Goal: Information Seeking & Learning: Learn about a topic

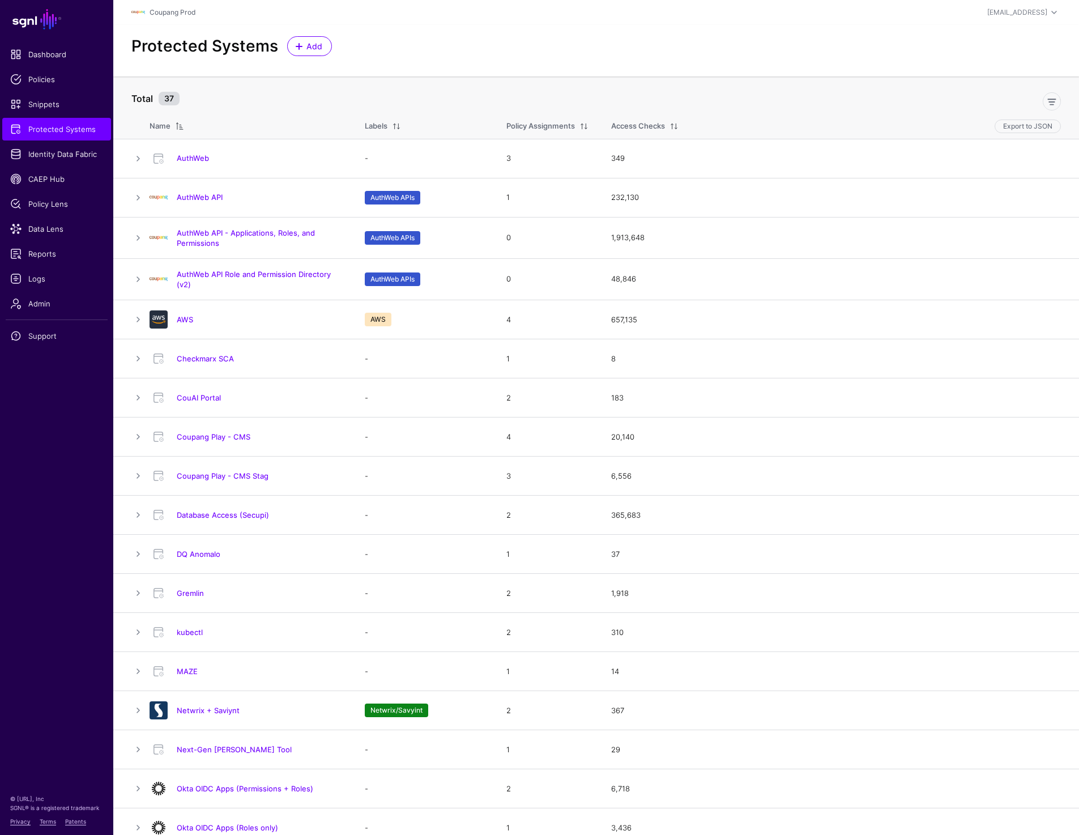
click at [553, 60] on div "Protected Systems Add" at bounding box center [595, 51] width 965 height 52
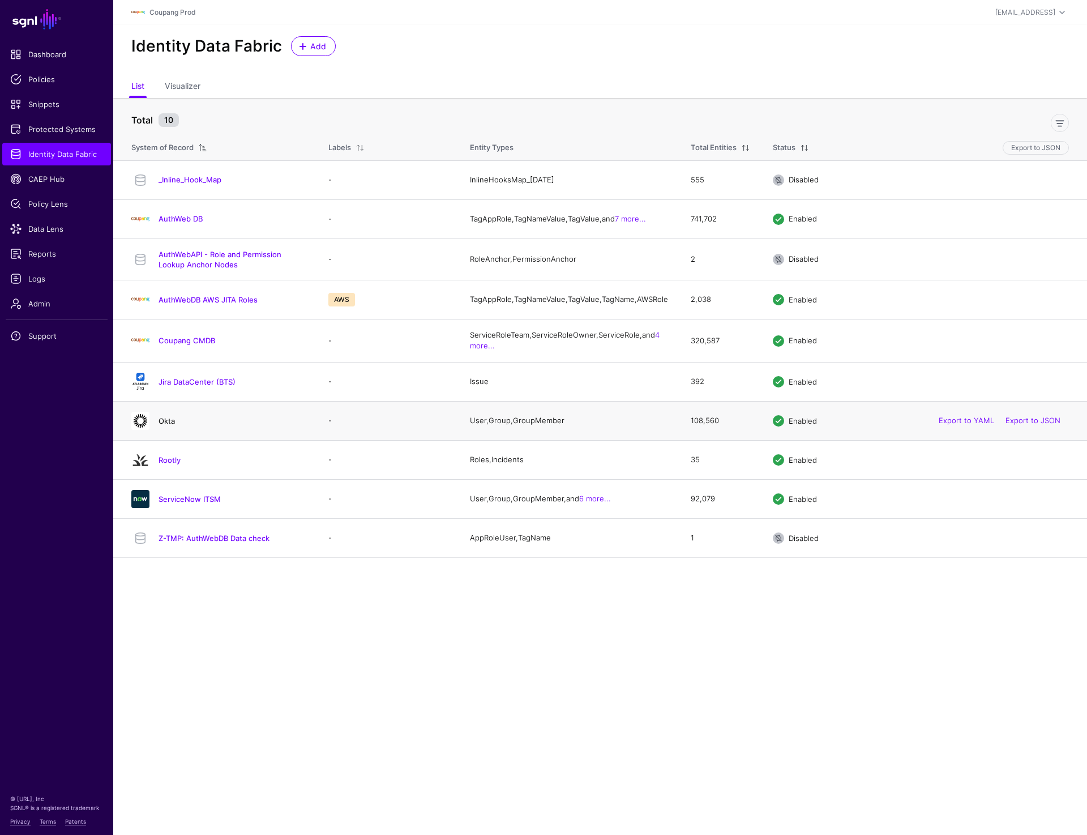
click at [170, 425] on link "Okta" at bounding box center [167, 420] width 16 height 9
click at [171, 503] on link "ServiceNow ITSM" at bounding box center [190, 498] width 62 height 9
click at [183, 503] on link "ServiceNow ITSM" at bounding box center [190, 498] width 62 height 9
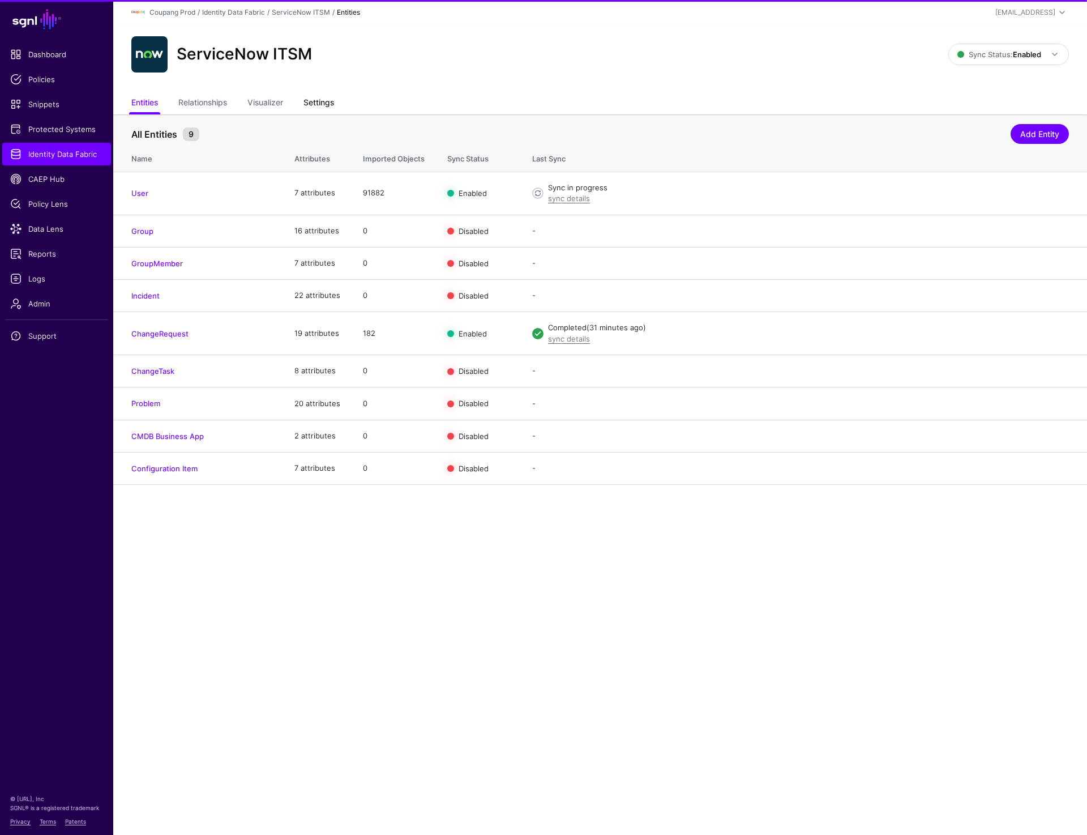
click at [319, 109] on link "Settings" at bounding box center [319, 104] width 31 height 22
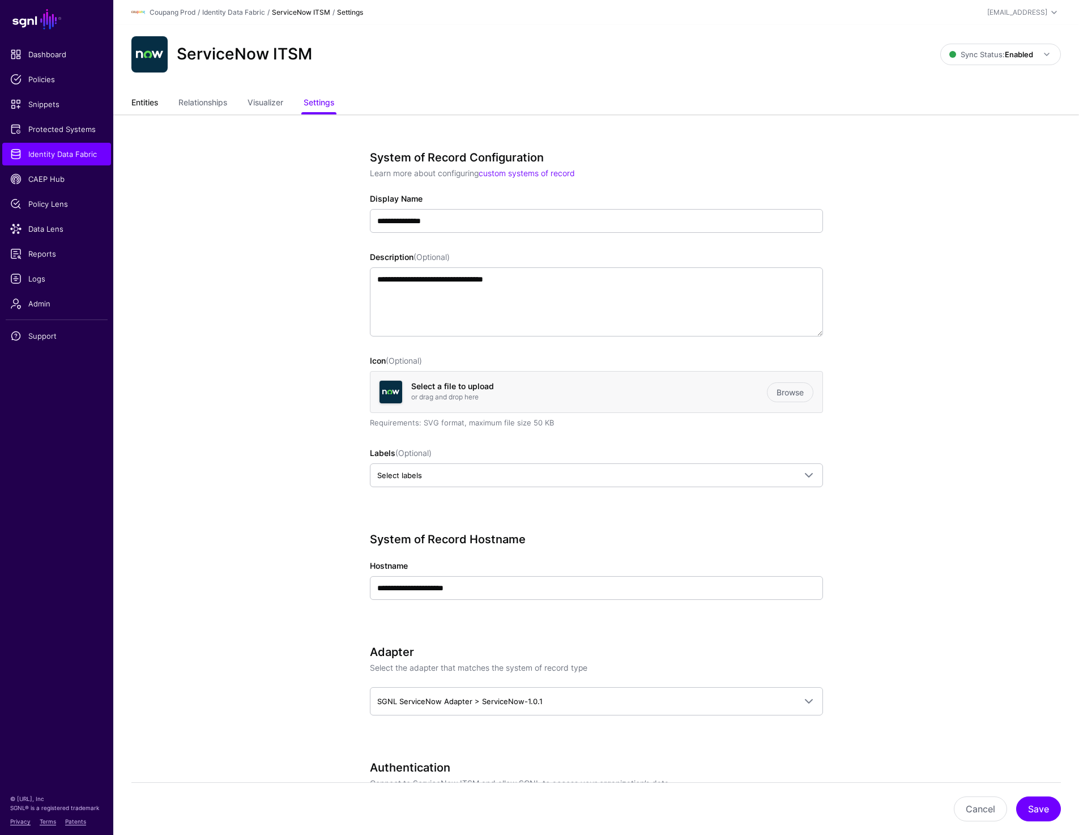
click at [153, 96] on link "Entities" at bounding box center [144, 104] width 27 height 22
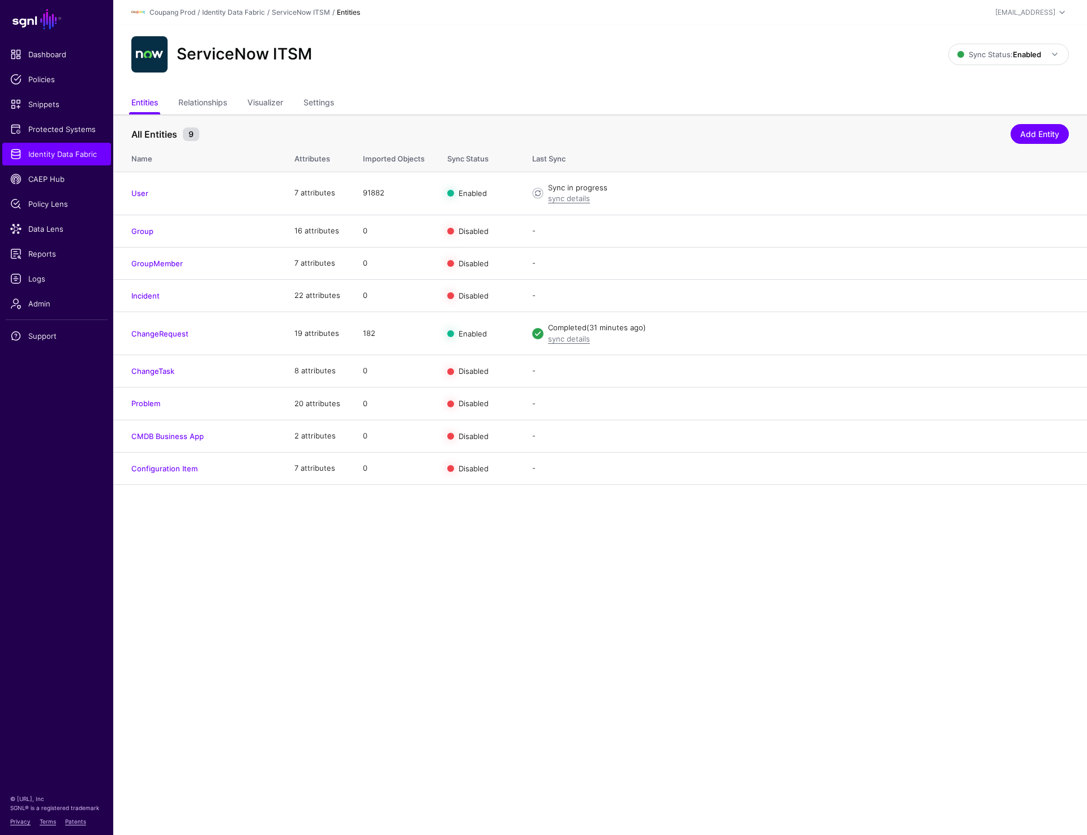
click at [631, 83] on div "ServiceNow ITSM Sync Status: Enabled Enabled Syncing active for all configured …" at bounding box center [600, 59] width 974 height 68
click at [306, 102] on ul "Entities Relationships Visualizer Settings" at bounding box center [600, 104] width 938 height 22
click at [311, 102] on link "Settings" at bounding box center [319, 104] width 31 height 22
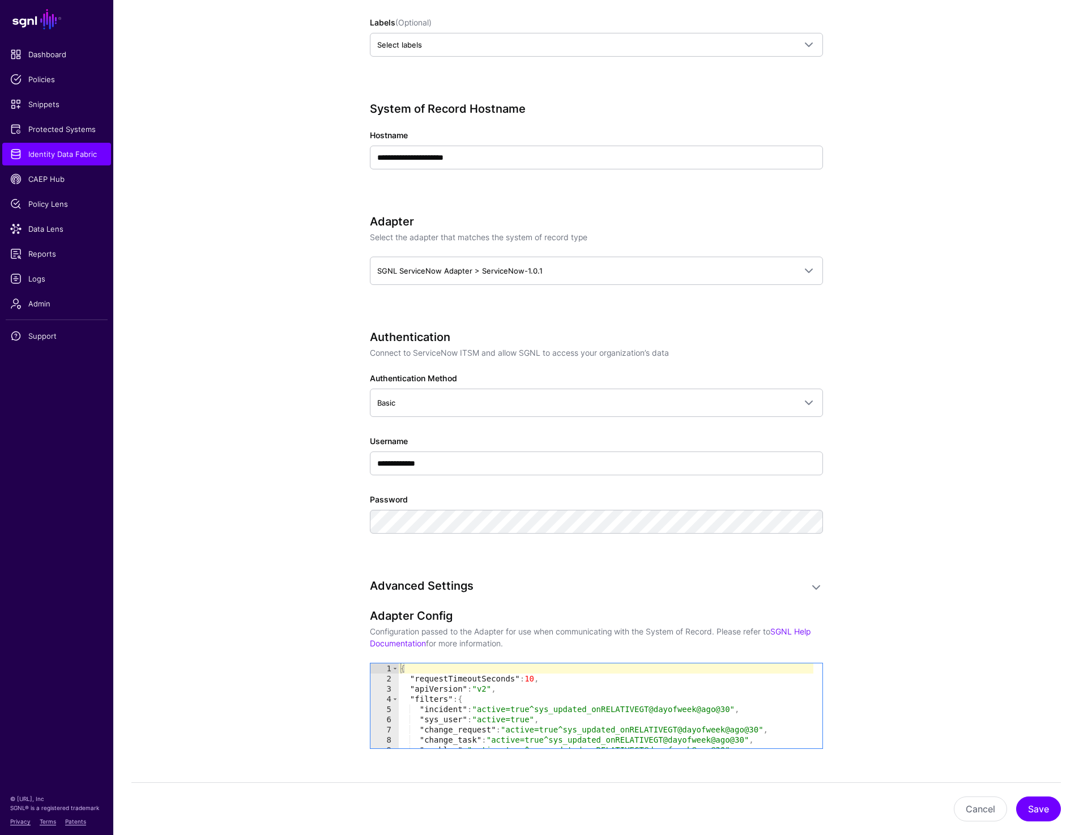
scroll to position [437, 0]
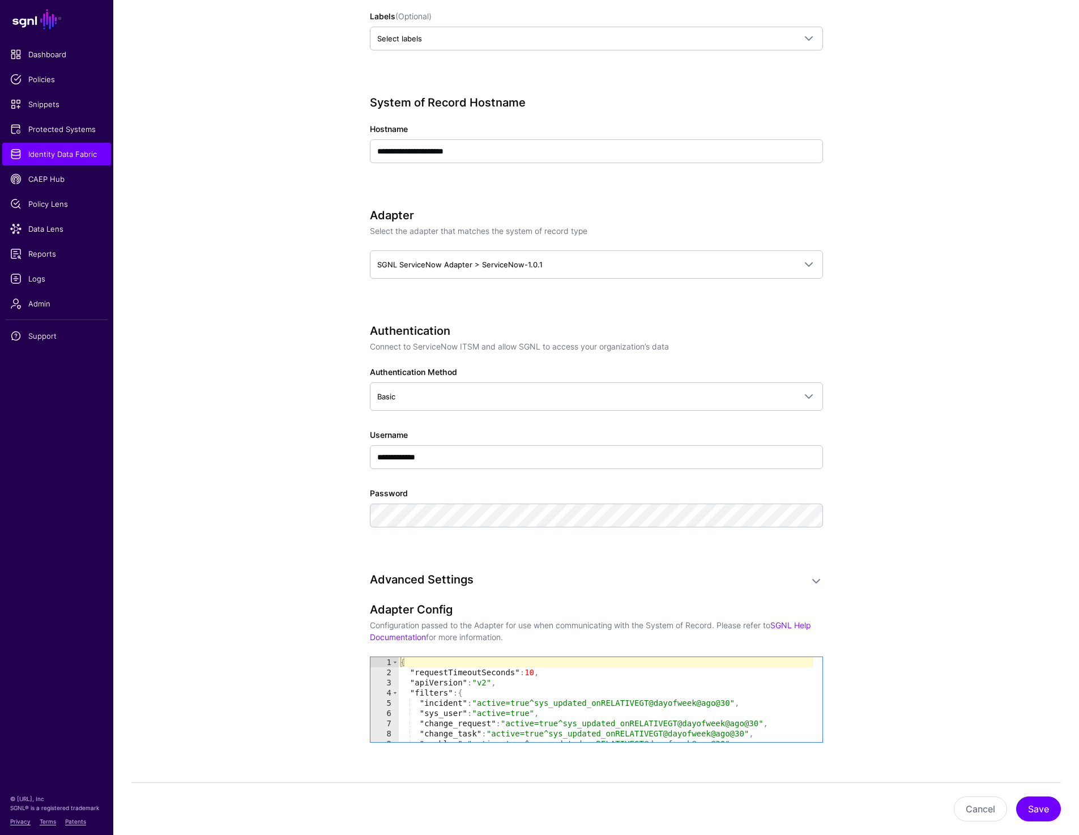
click at [595, 677] on div "{ "requestTimeoutSeconds" : 10 , "apiVersion" : "v2" , "filters" : { "incident"…" at bounding box center [605, 709] width 415 height 105
type textarea "* *"
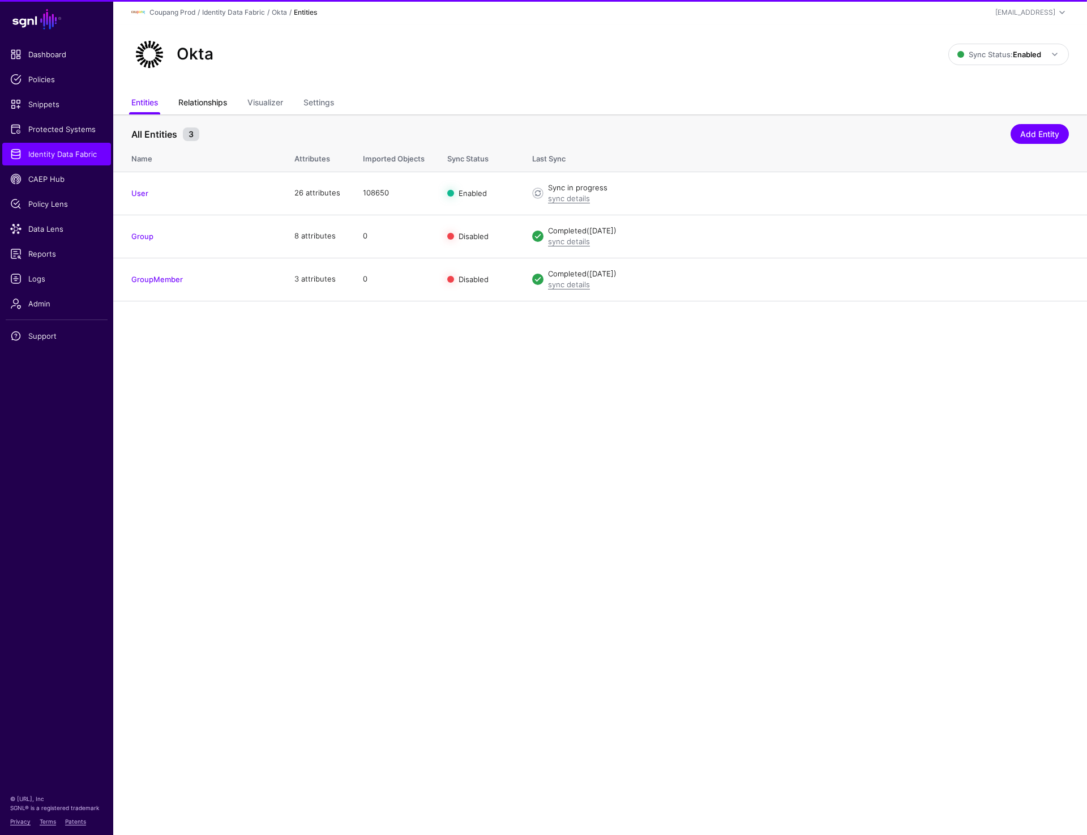
click at [203, 102] on link "Relationships" at bounding box center [202, 104] width 49 height 22
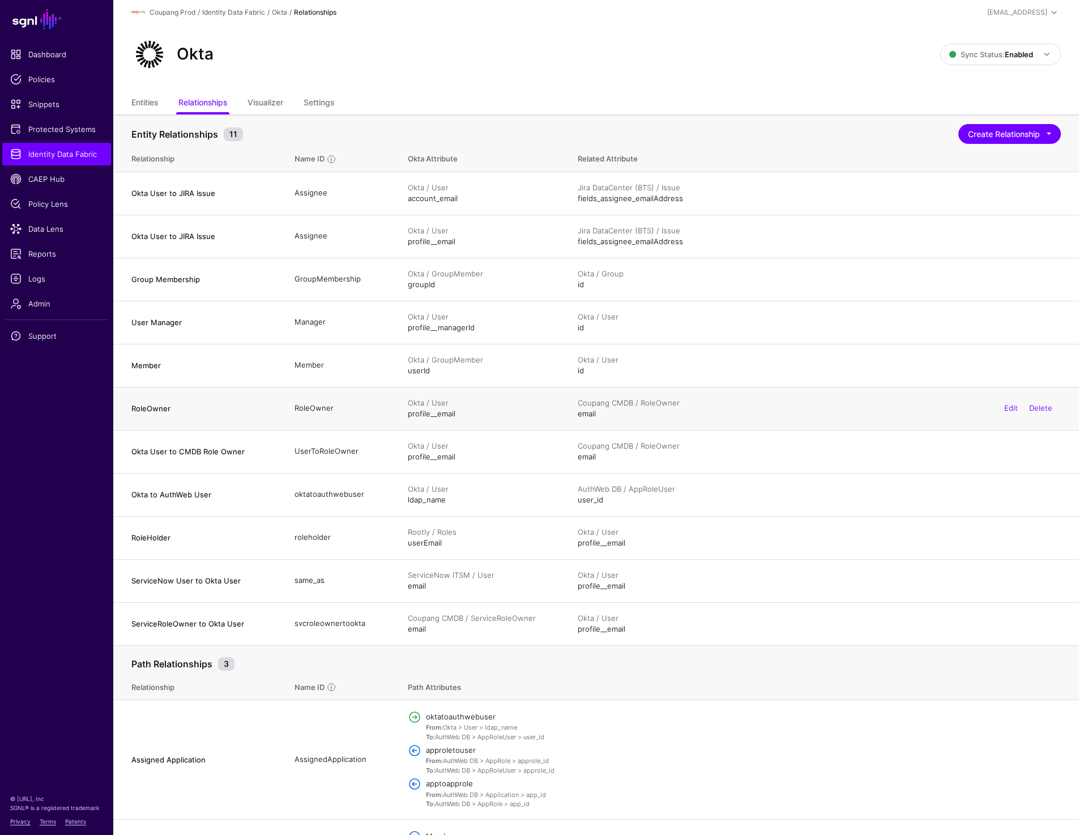
click at [121, 412] on td "RoleOwner" at bounding box center [198, 408] width 170 height 43
drag, startPoint x: 121, startPoint y: 412, endPoint x: 249, endPoint y: 412, distance: 128.0
click at [249, 412] on td "RoleOwner" at bounding box center [198, 408] width 170 height 43
click at [147, 409] on h4 "RoleOwner" at bounding box center [201, 408] width 140 height 10
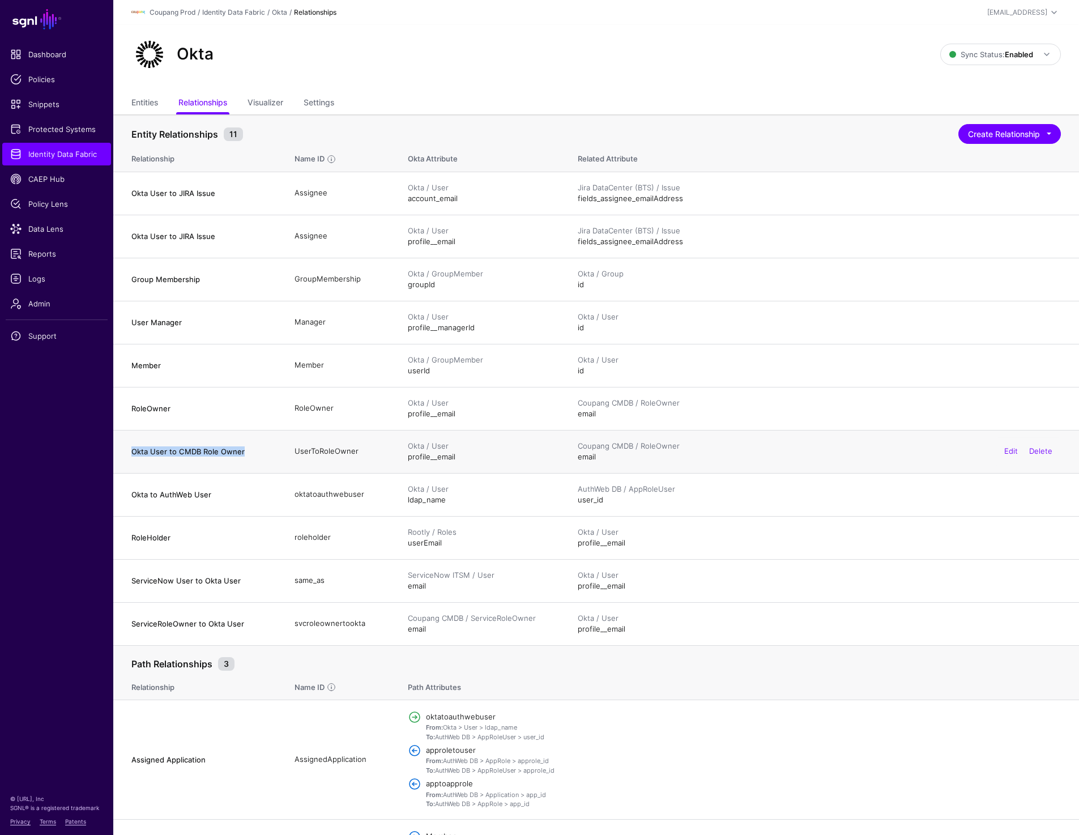
drag, startPoint x: 123, startPoint y: 450, endPoint x: 243, endPoint y: 450, distance: 119.5
click at [243, 450] on td "Okta User to CMDB Role Owner" at bounding box center [198, 451] width 170 height 43
copy h4 "Okta User to CMDB Role Owner"
click at [131, 450] on td "Okta User to CMDB Role Owner" at bounding box center [198, 451] width 170 height 43
drag, startPoint x: 131, startPoint y: 451, endPoint x: 274, endPoint y: 454, distance: 143.3
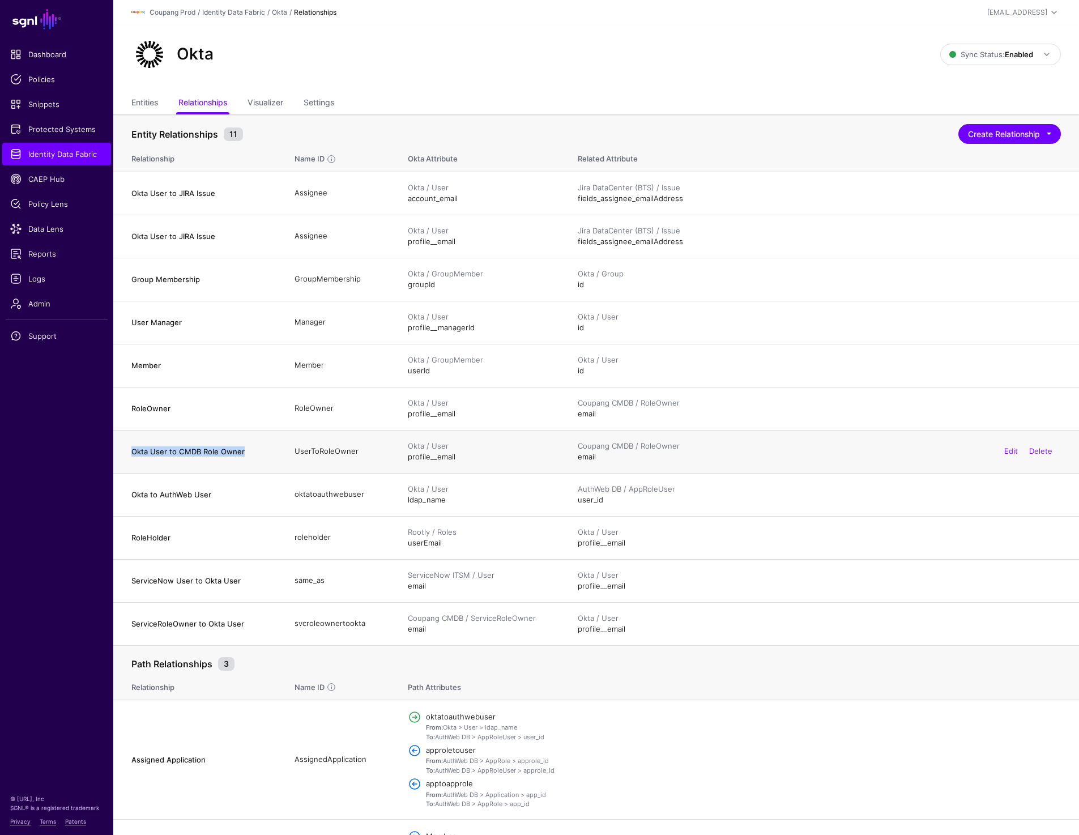
click at [274, 454] on td "Okta User to CMDB Role Owner" at bounding box center [198, 451] width 170 height 43
copy h4 "Okta User to CMDB Role Owner"
click at [426, 503] on td "Okta / User ldap_name" at bounding box center [481, 494] width 170 height 43
copy td "ldap_name"
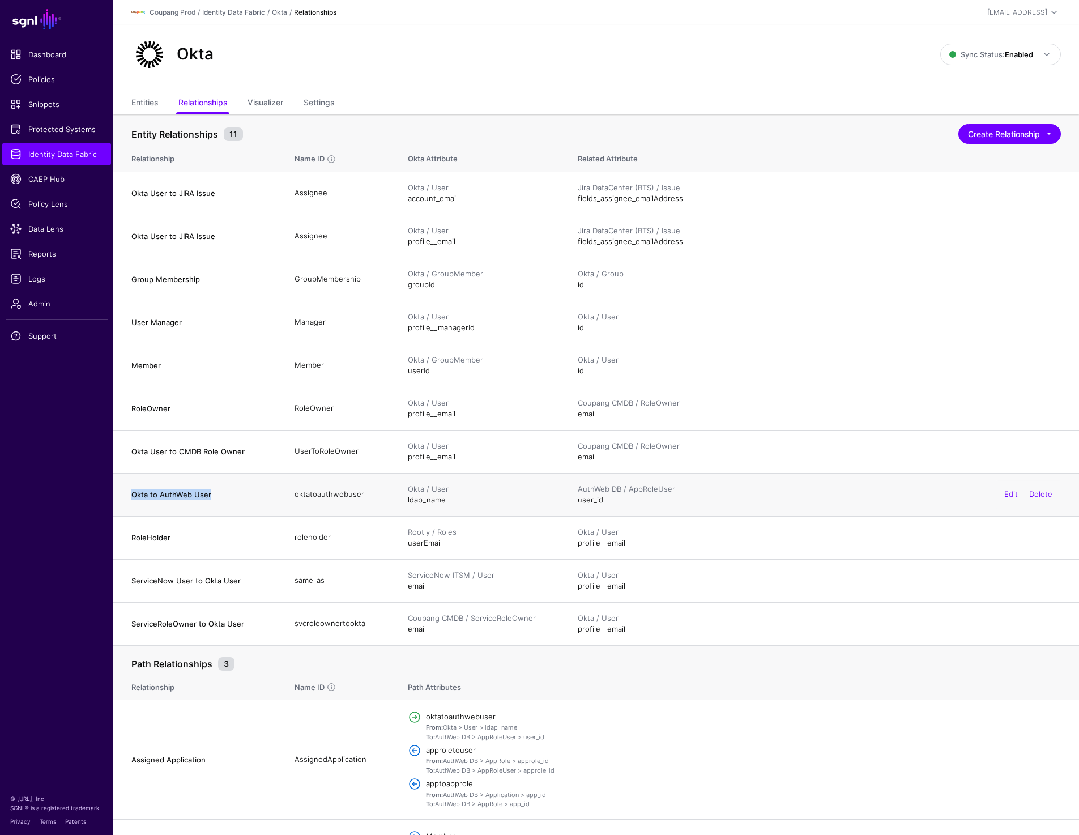
drag, startPoint x: 125, startPoint y: 494, endPoint x: 222, endPoint y: 495, distance: 97.4
click at [222, 495] on td "Okta to AuthWeb User" at bounding box center [198, 494] width 170 height 43
copy h4 "Okta to AuthWeb User"
click at [42, 153] on span "Identity Data Fabric" at bounding box center [56, 153] width 93 height 11
click at [73, 156] on span "Identity Data Fabric" at bounding box center [56, 153] width 93 height 11
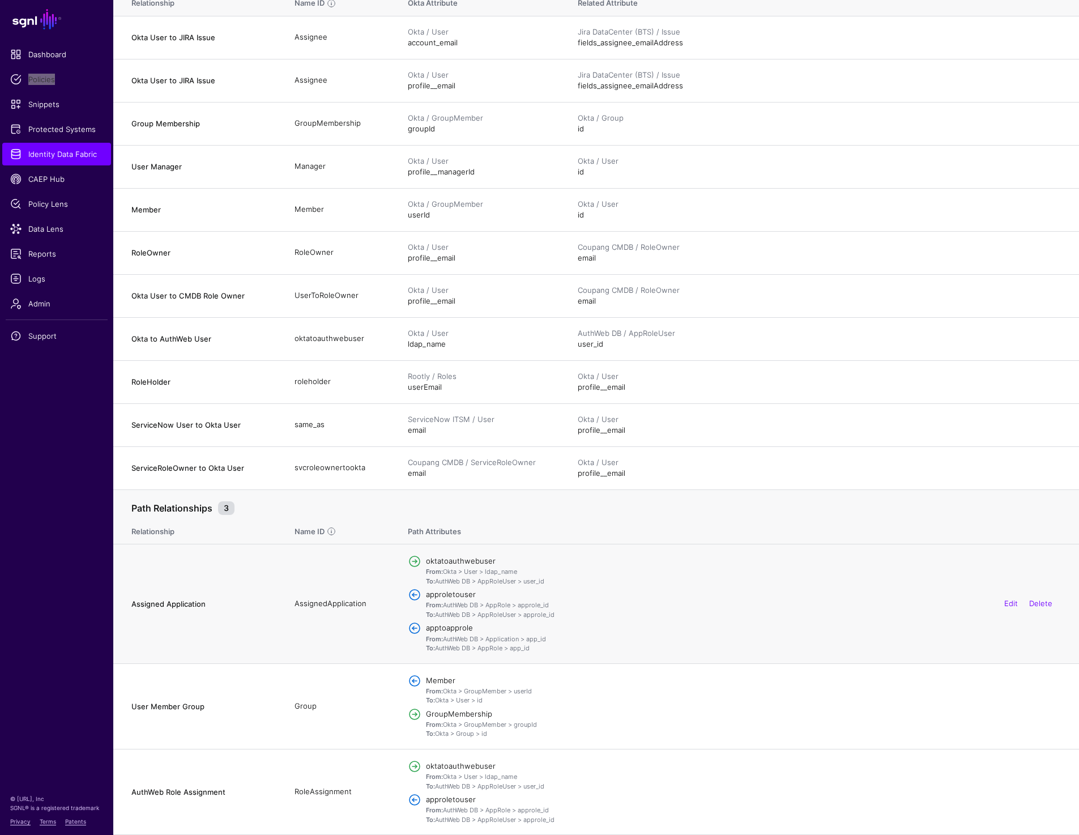
scroll to position [156, 0]
drag, startPoint x: 125, startPoint y: 603, endPoint x: 234, endPoint y: 600, distance: 109.9
click at [234, 600] on td "Assigned Application" at bounding box center [198, 603] width 170 height 119
copy h4 "Assigned Application"
click at [309, 600] on td "AssignedApplication" at bounding box center [339, 603] width 113 height 119
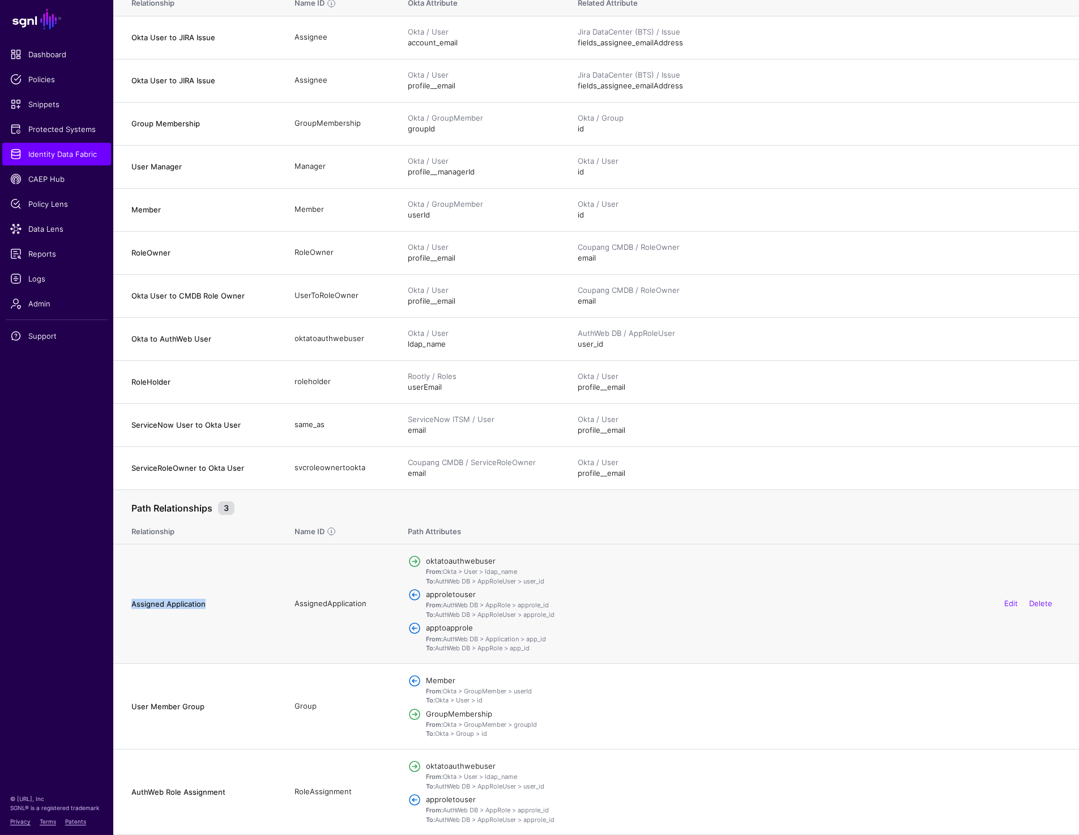
click at [309, 600] on td "AssignedApplication" at bounding box center [339, 603] width 113 height 119
copy td "AssignedApplication"
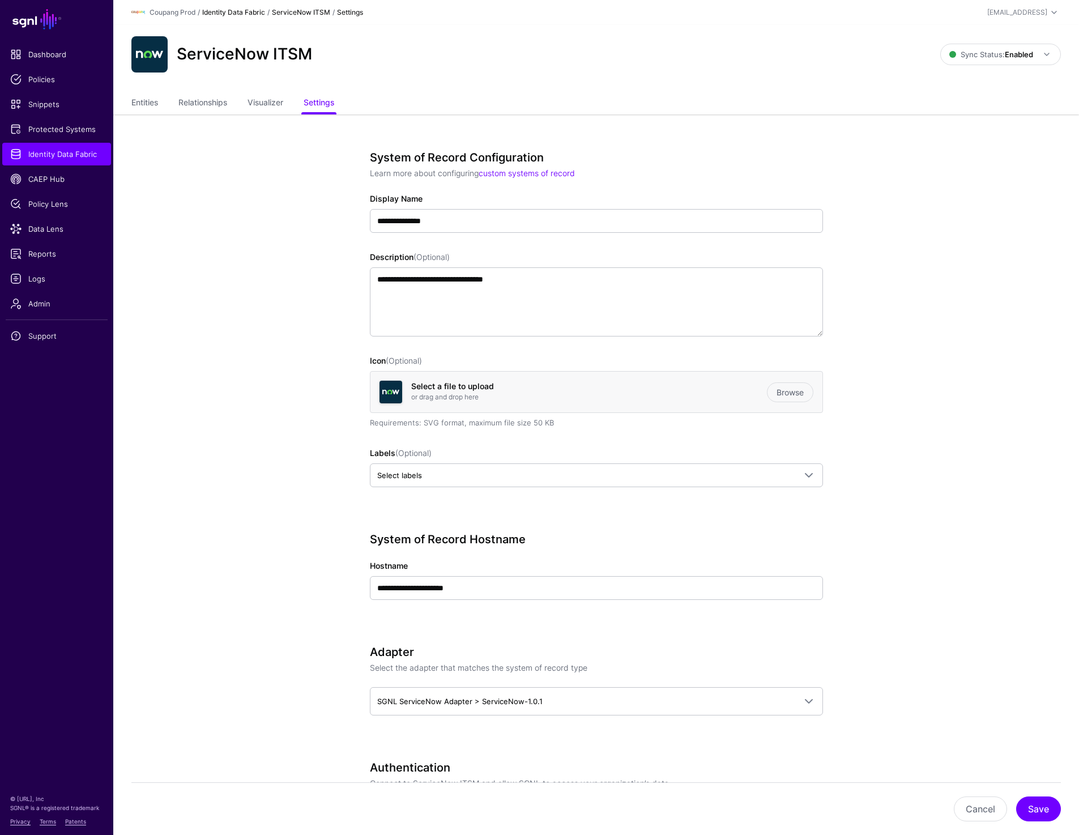
click at [213, 14] on link "Identity Data Fabric" at bounding box center [233, 12] width 63 height 8
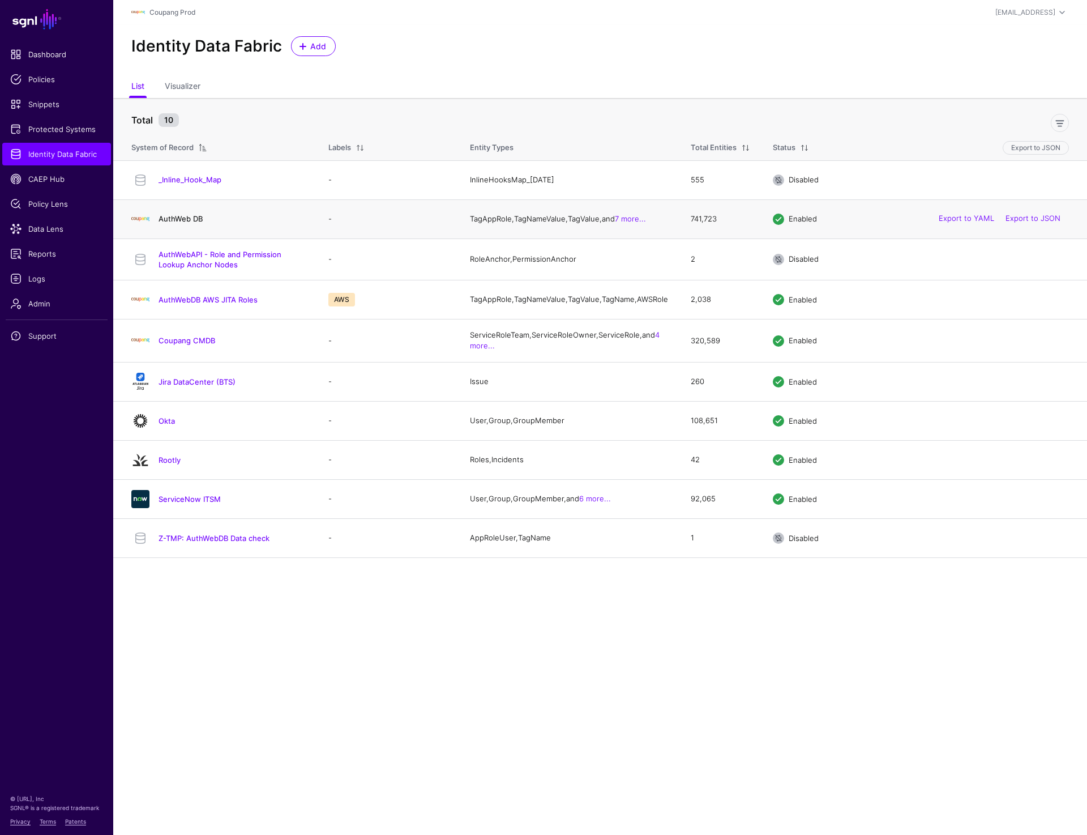
click at [172, 219] on link "AuthWeb DB" at bounding box center [181, 218] width 44 height 9
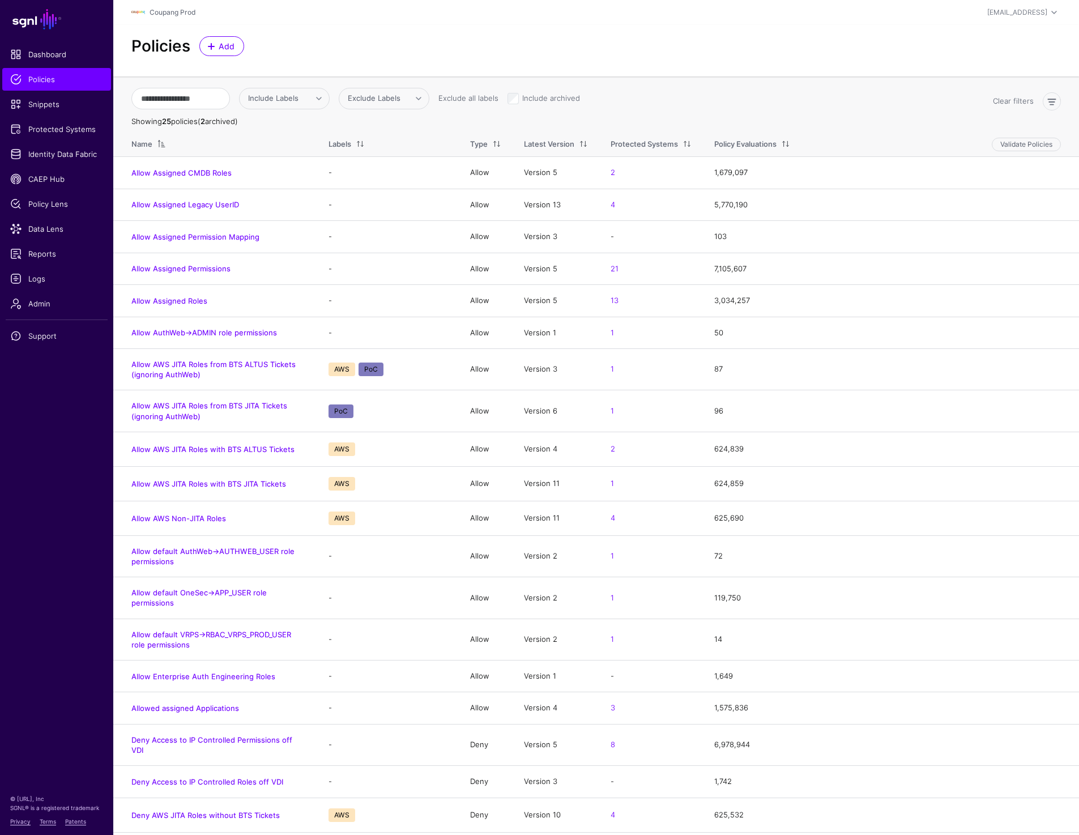
scroll to position [209, 0]
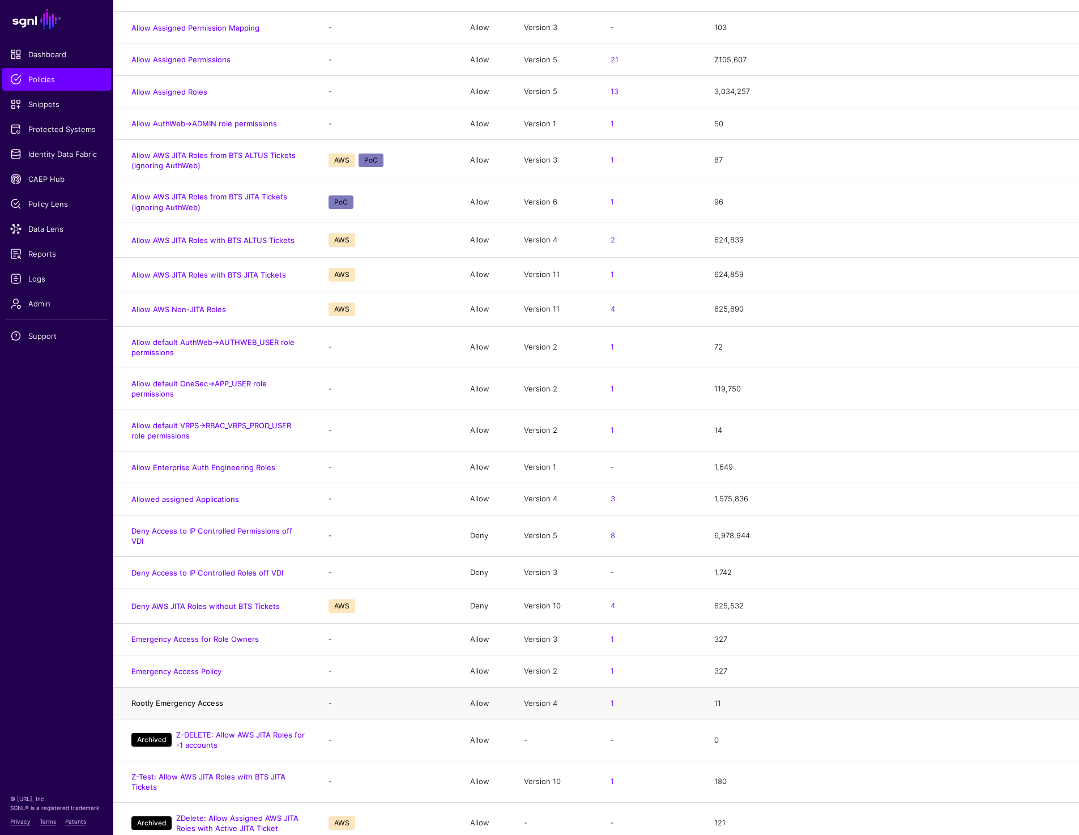
click at [172, 698] on link "Rootly Emergency Access" at bounding box center [177, 702] width 92 height 9
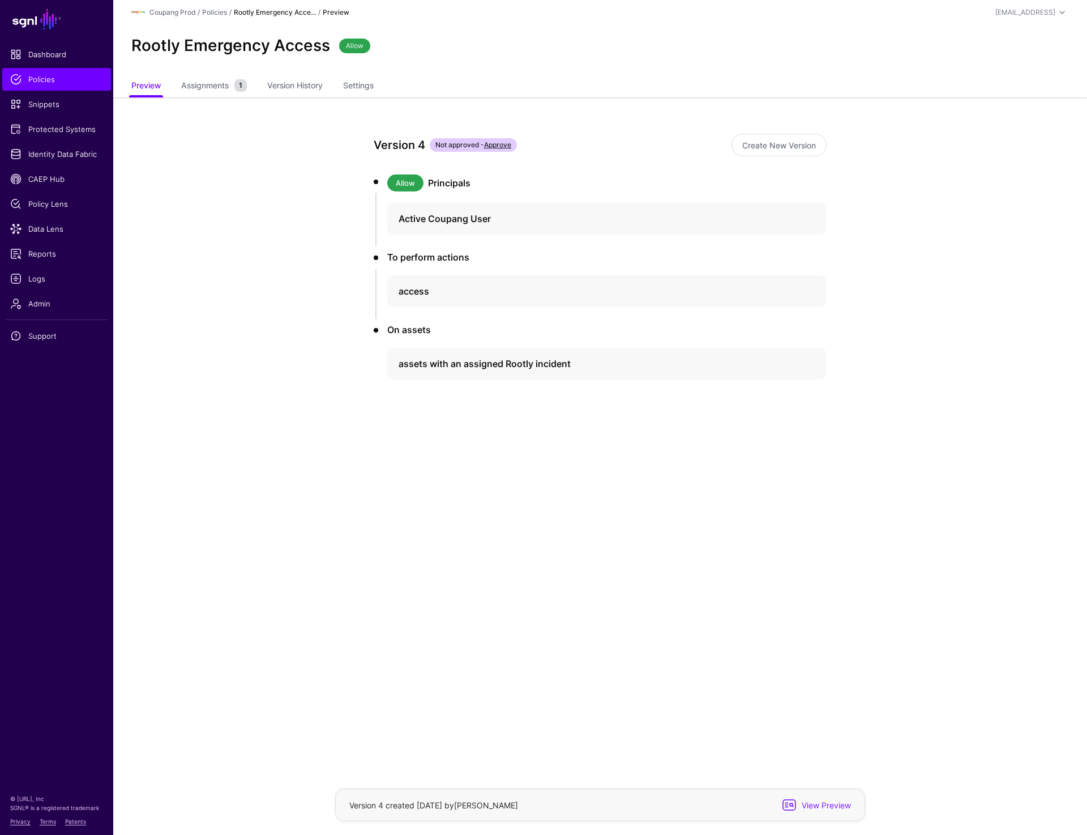
click at [221, 347] on app-policies-v2-item-preview "Version 4 Not approved - Approve Create New Version Allow Principals Active Cou…" at bounding box center [600, 296] width 974 height 398
click at [42, 134] on span "Protected Systems" at bounding box center [56, 128] width 93 height 11
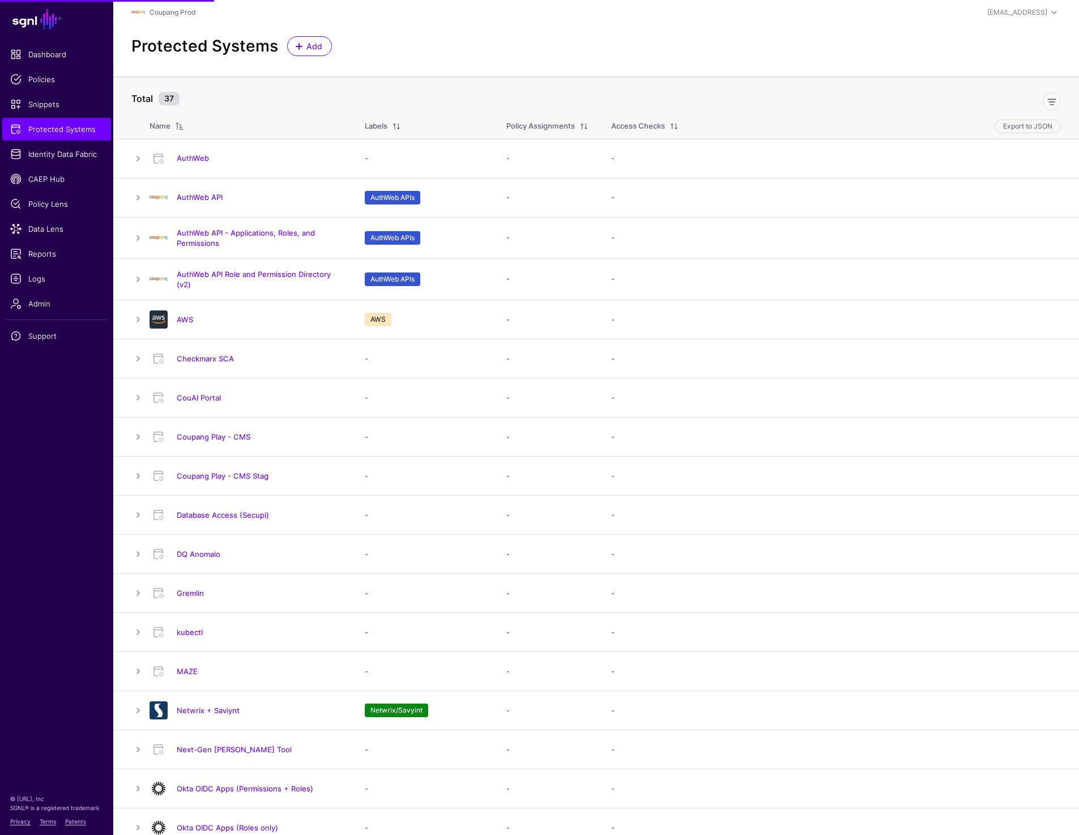
click at [493, 75] on div "Protected Systems Add" at bounding box center [595, 51] width 965 height 52
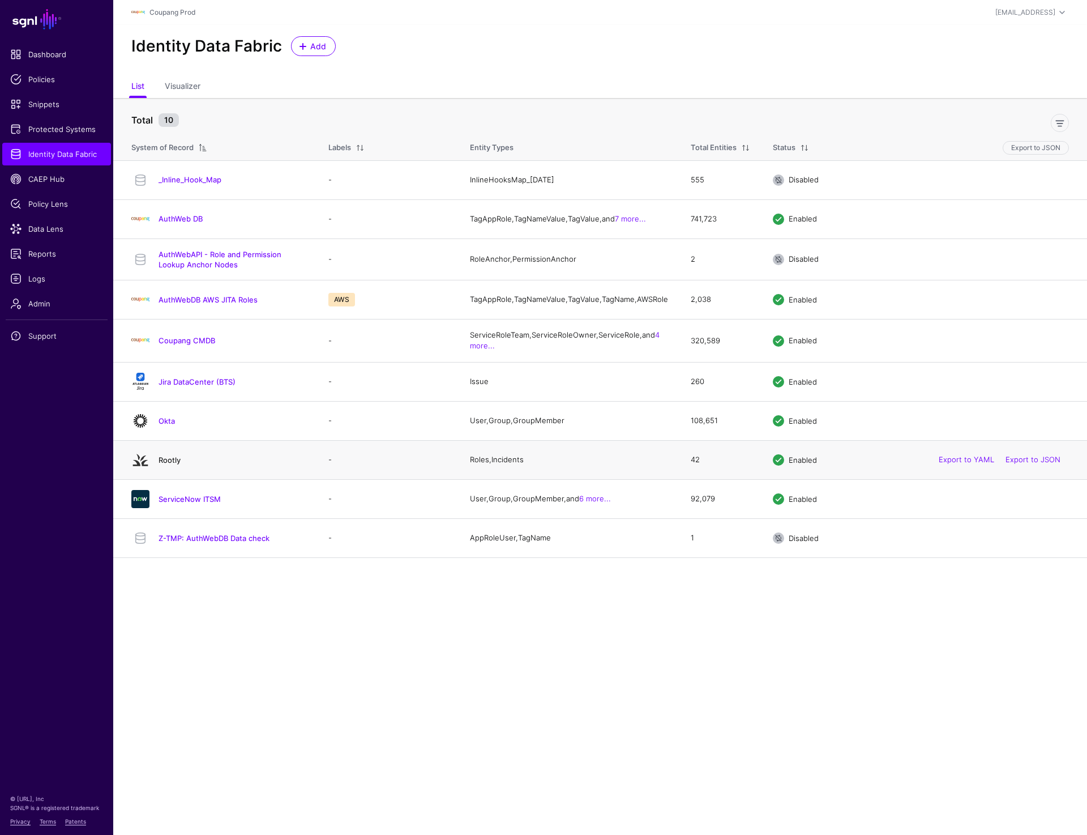
click at [163, 464] on link "Rootly" at bounding box center [170, 459] width 22 height 9
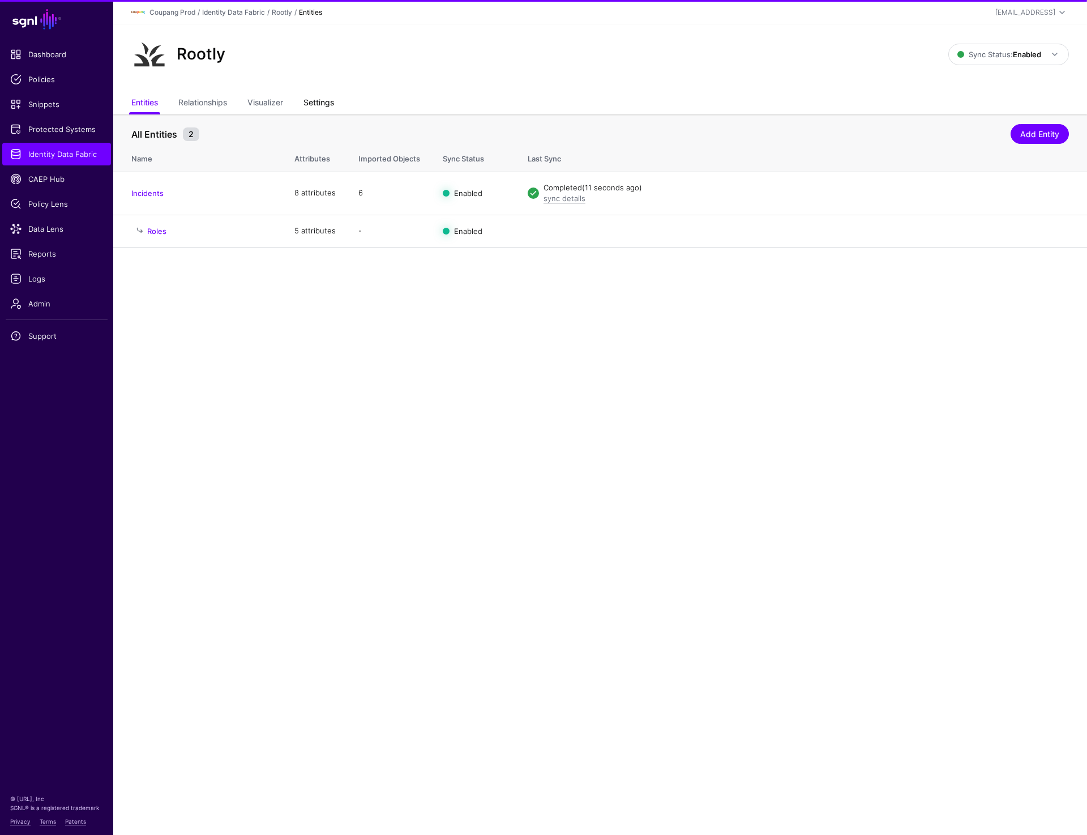
click at [313, 104] on link "Settings" at bounding box center [319, 104] width 31 height 22
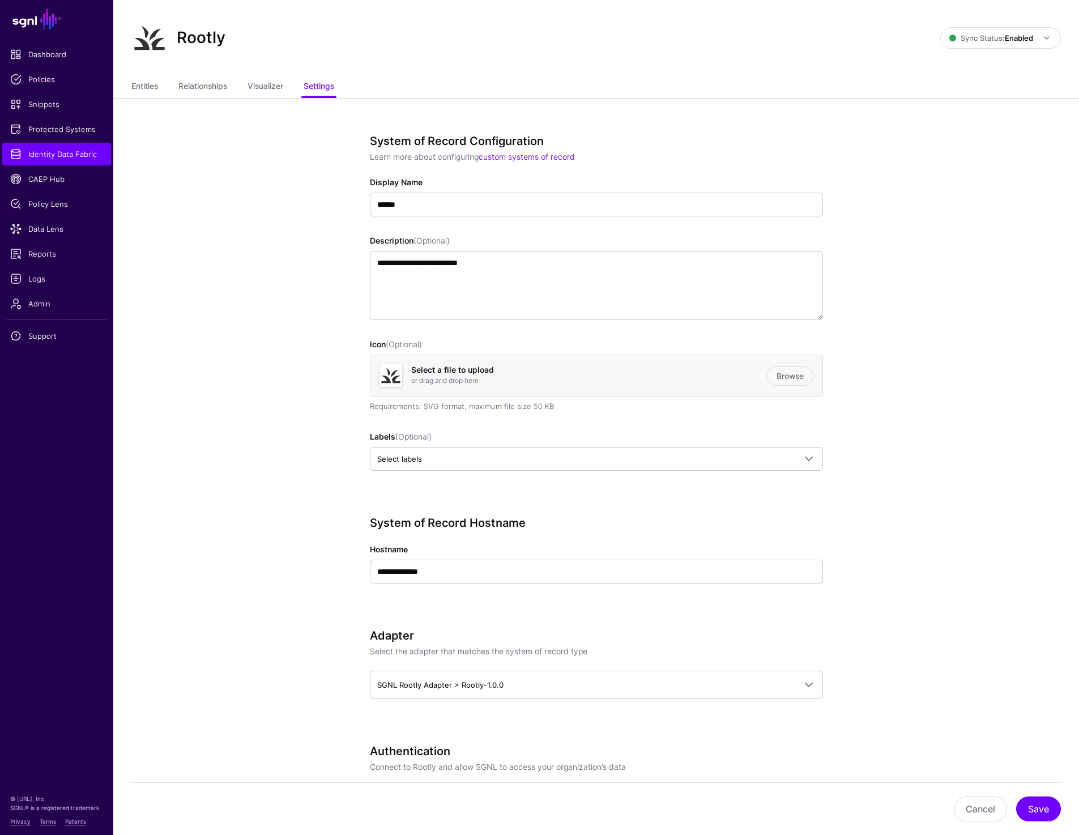
scroll to position [23, 0]
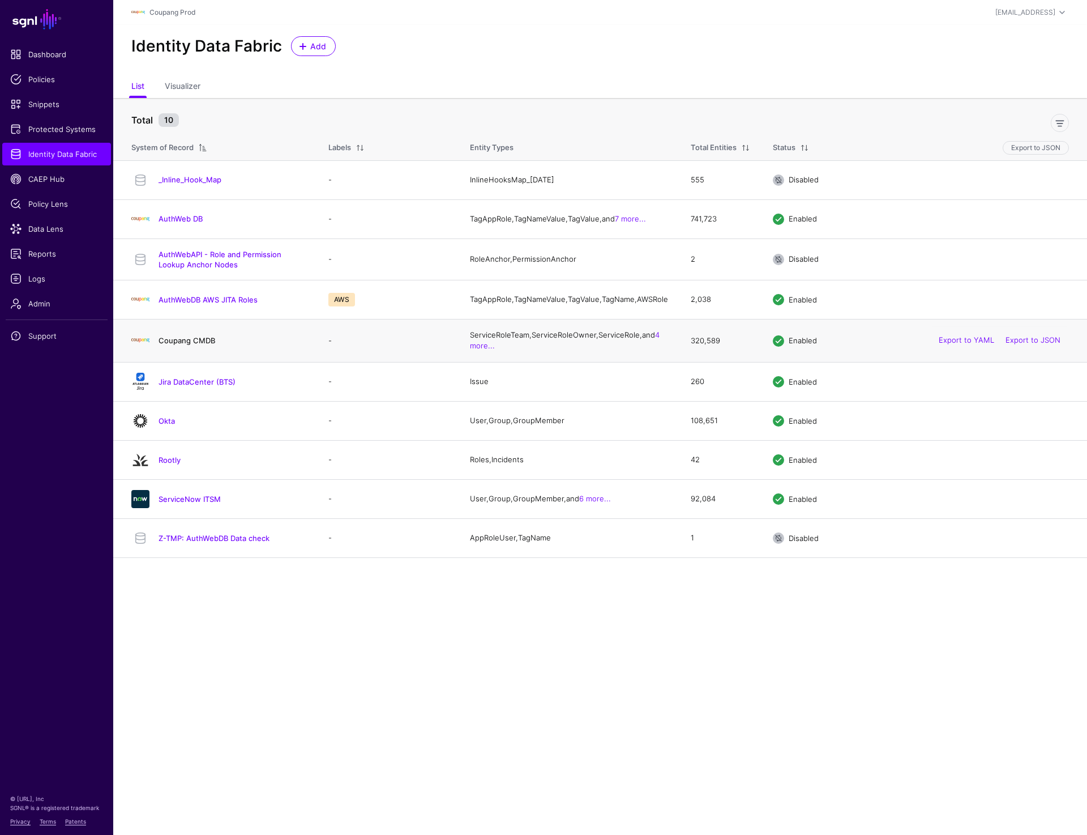
click at [177, 345] on link "Coupang CMDB" at bounding box center [187, 340] width 57 height 9
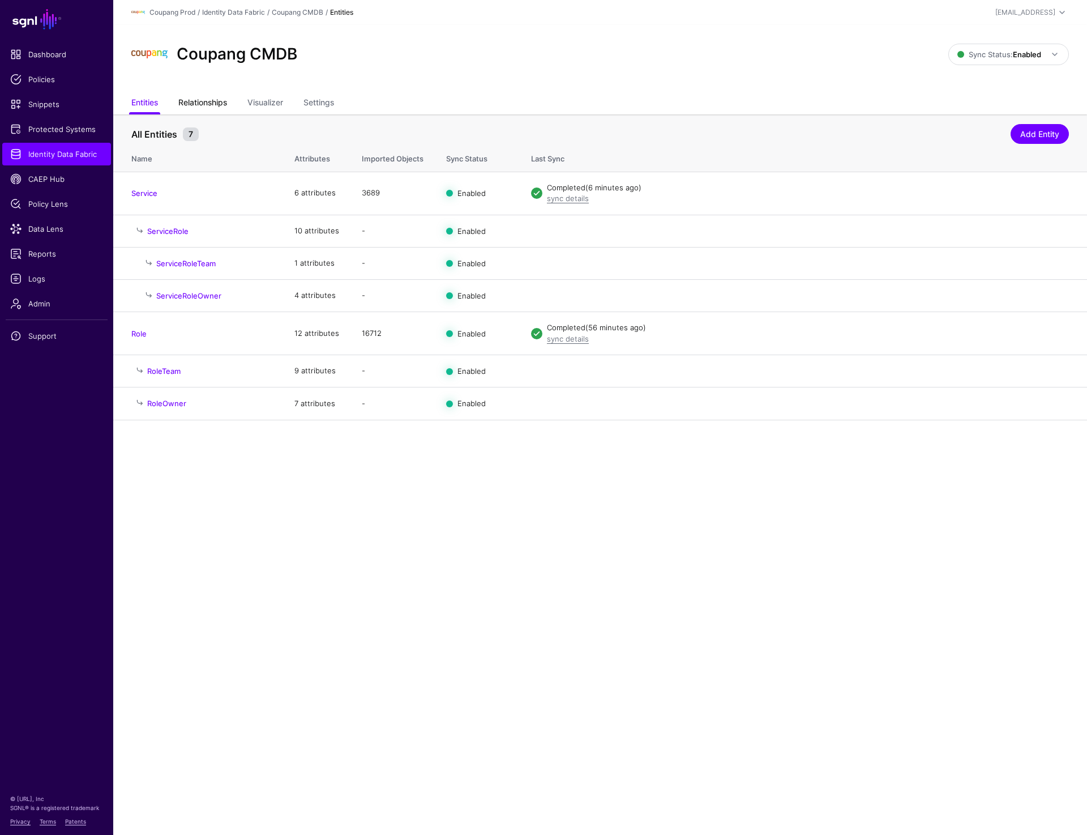
click at [194, 97] on link "Relationships" at bounding box center [202, 104] width 49 height 22
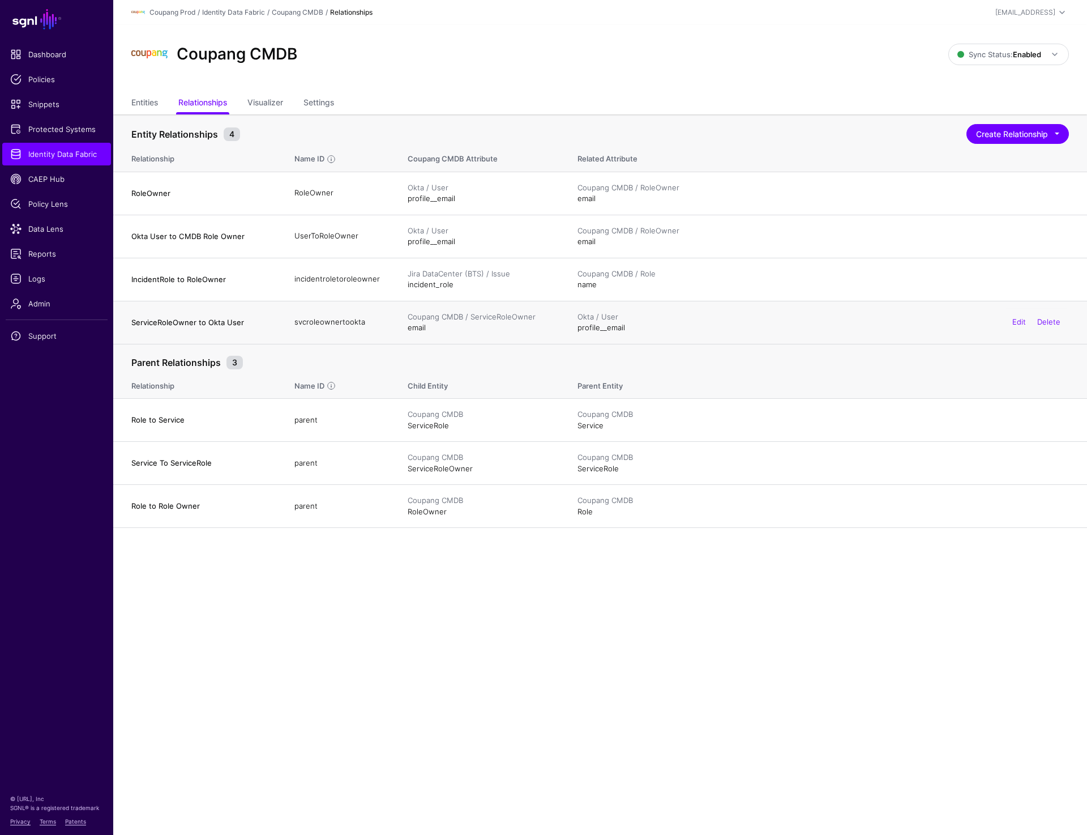
drag, startPoint x: 194, startPoint y: 325, endPoint x: 263, endPoint y: 324, distance: 69.1
click at [263, 324] on h4 "ServiceRoleOwner to Okta User" at bounding box center [201, 322] width 140 height 10
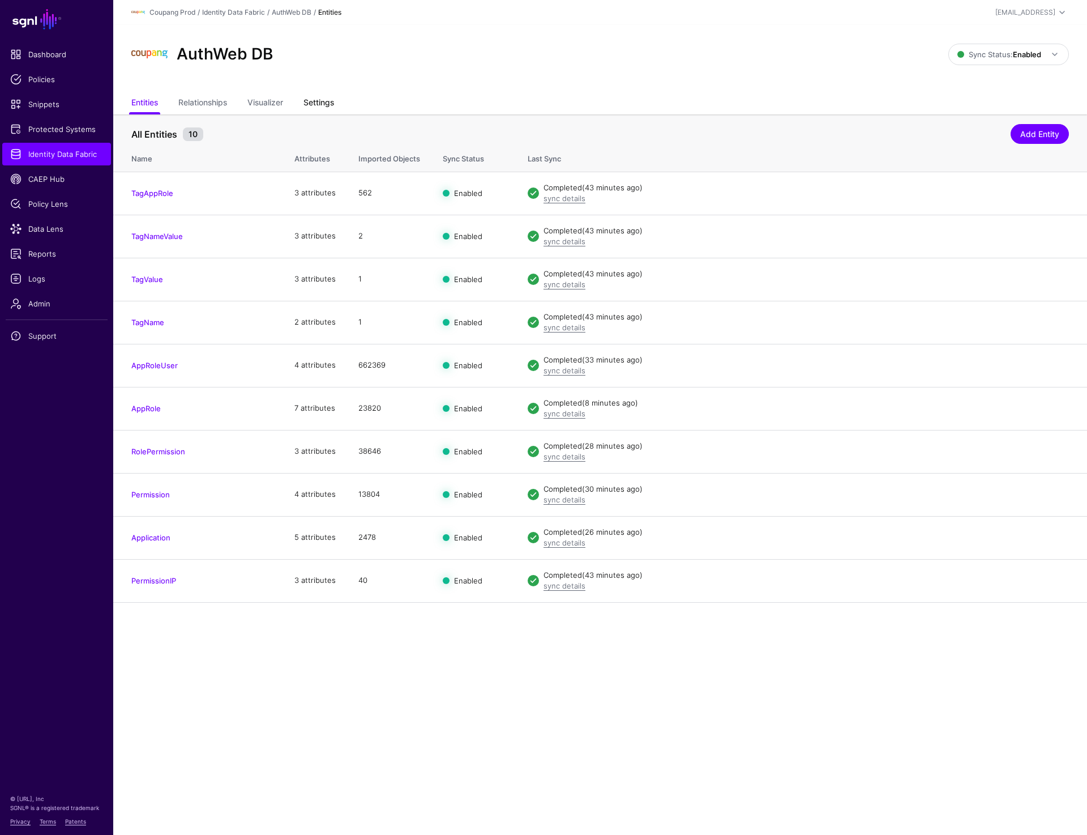
click at [323, 102] on link "Settings" at bounding box center [319, 104] width 31 height 22
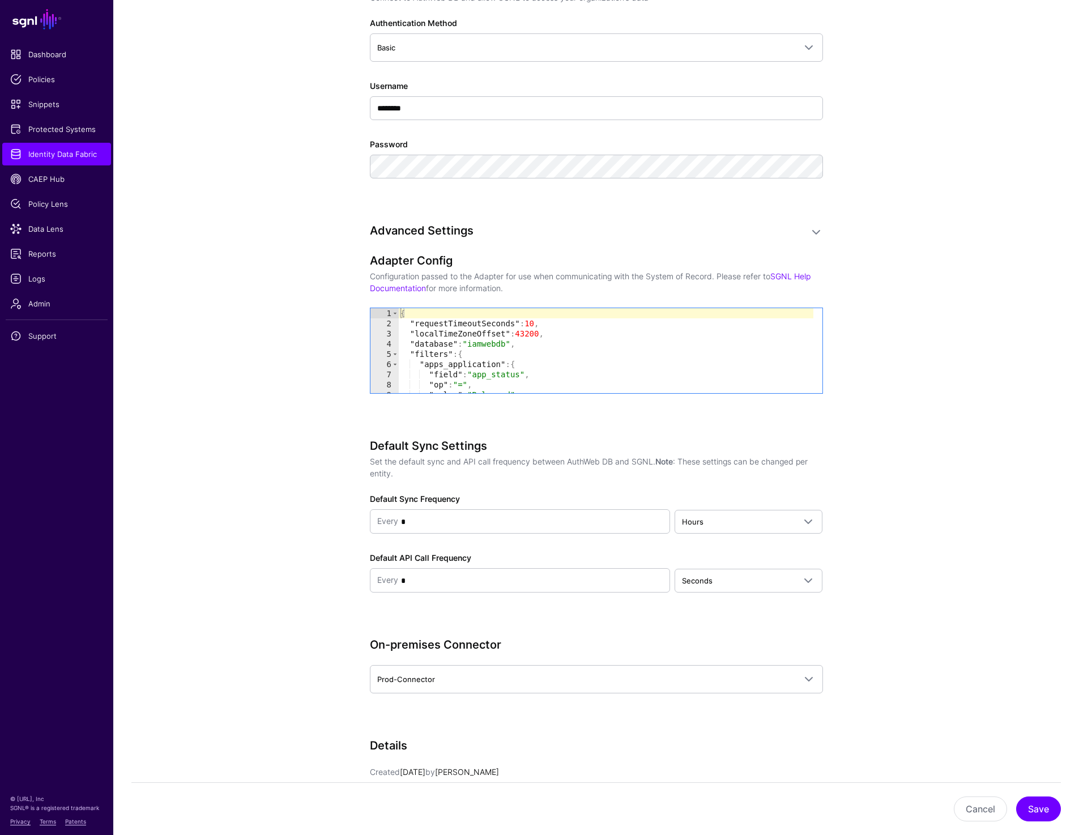
click at [637, 358] on div "{ "requestTimeoutSeconds" : 10 , "localTimeZoneOffset" : 43200 , "database" : "…" at bounding box center [605, 360] width 415 height 105
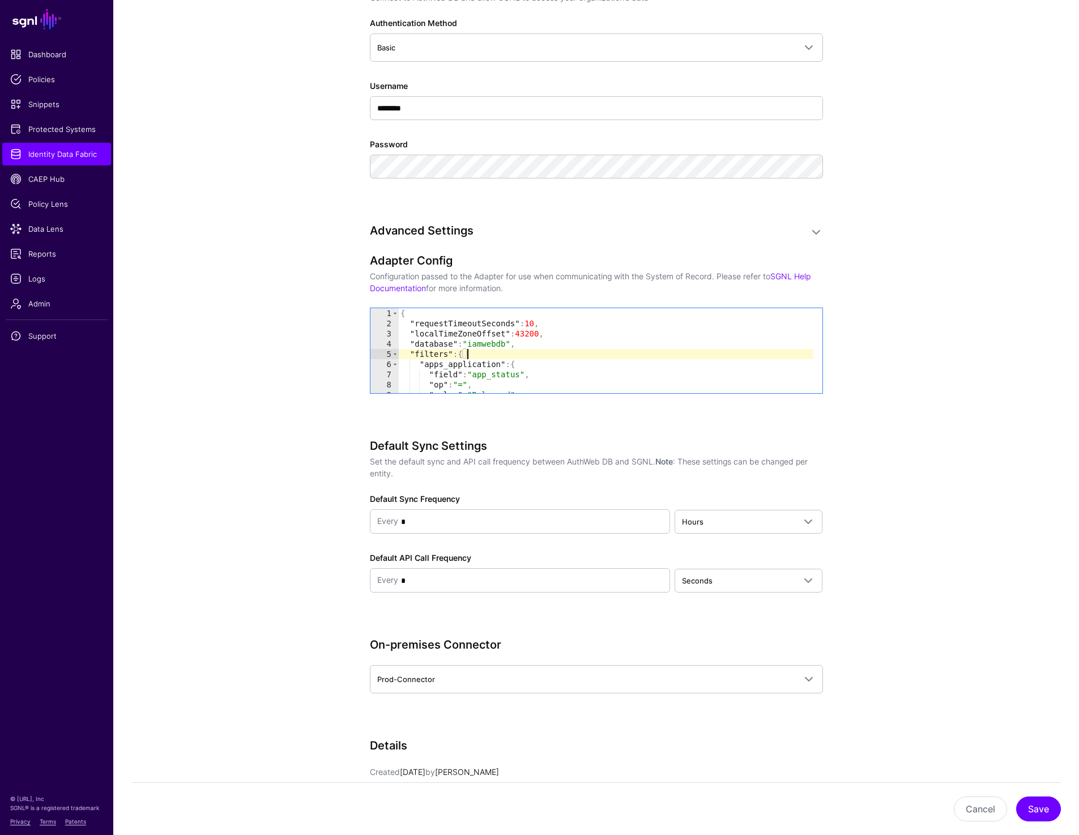
type textarea "* *"
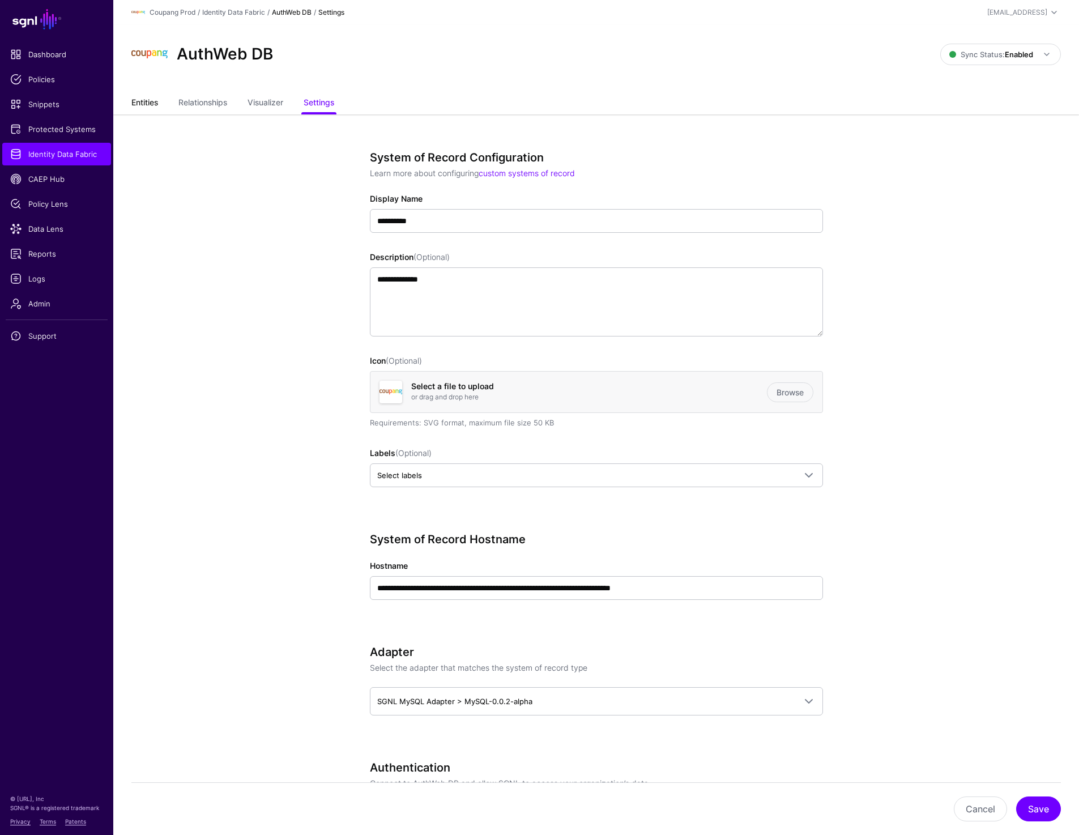
click at [137, 108] on link "Entities" at bounding box center [144, 104] width 27 height 22
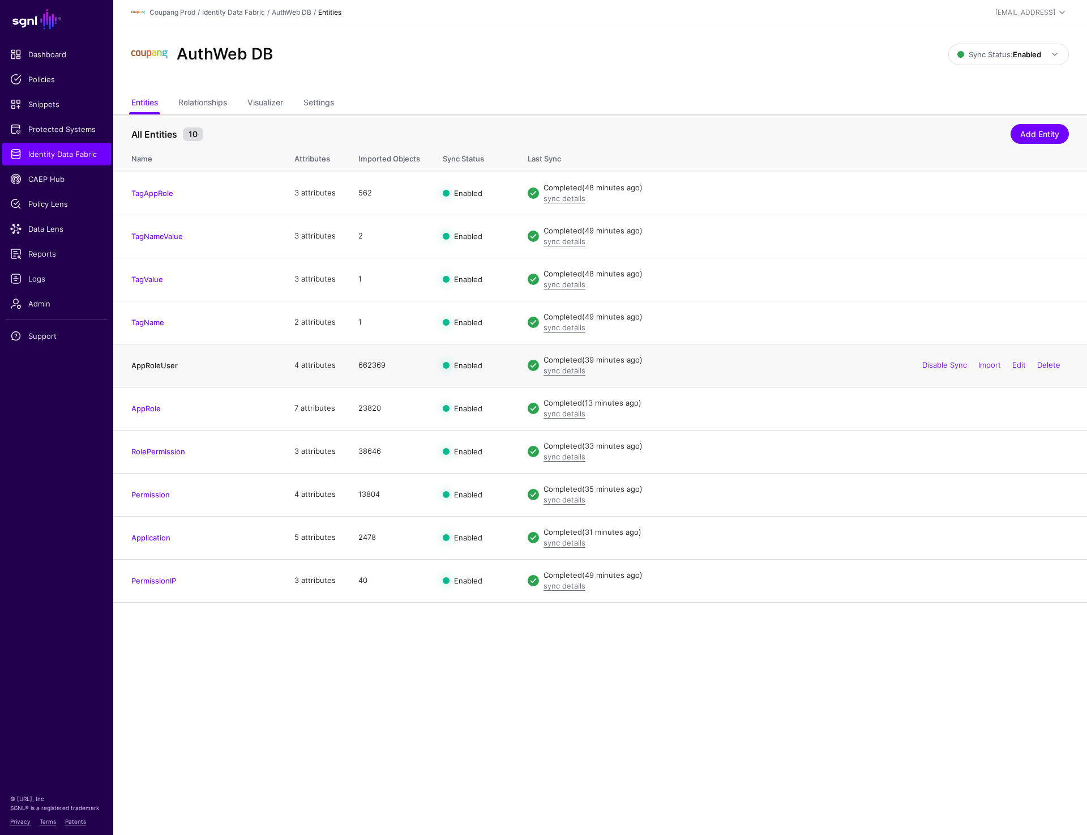
click at [157, 365] on link "AppRoleUser" at bounding box center [154, 365] width 46 height 9
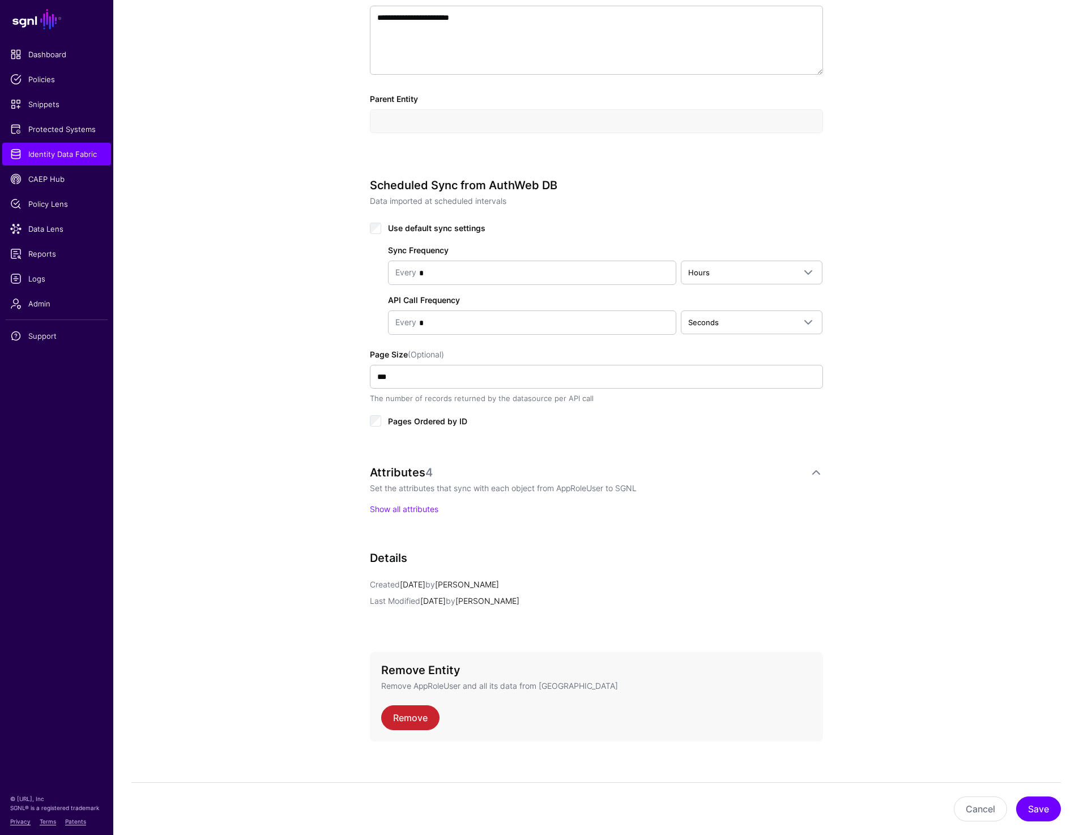
scroll to position [413, 0]
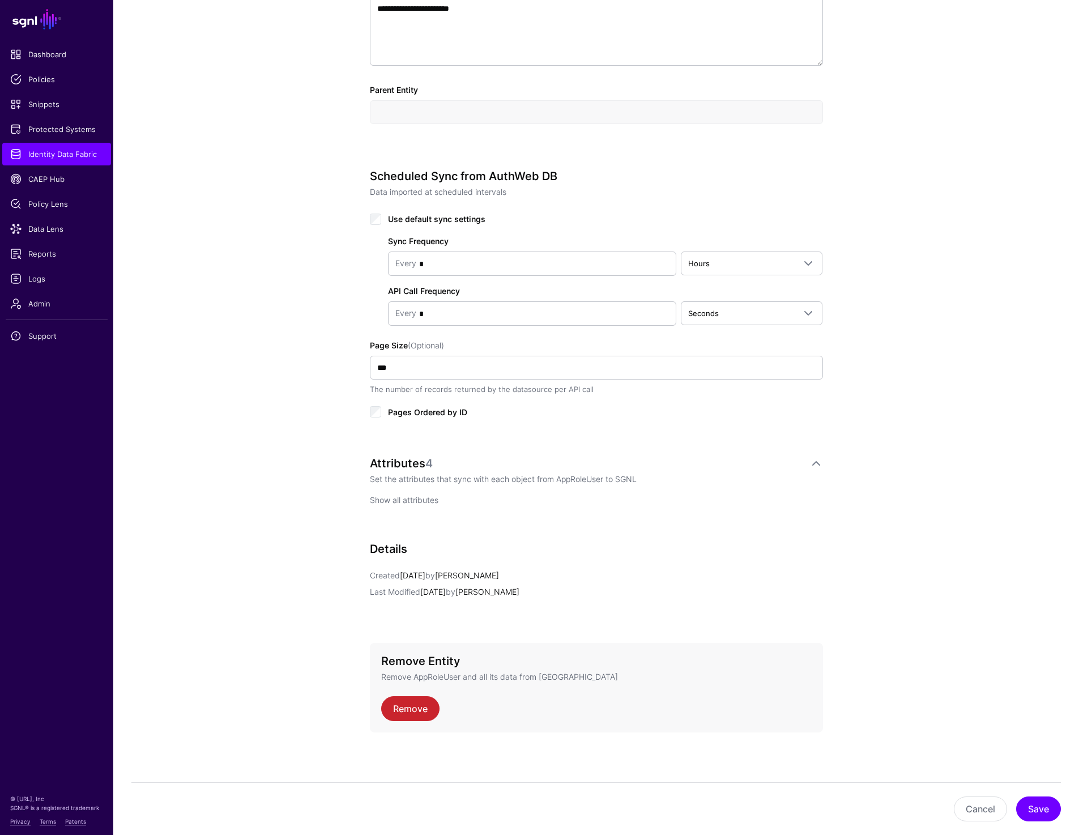
click at [411, 499] on link "Show all attributes" at bounding box center [404, 500] width 69 height 10
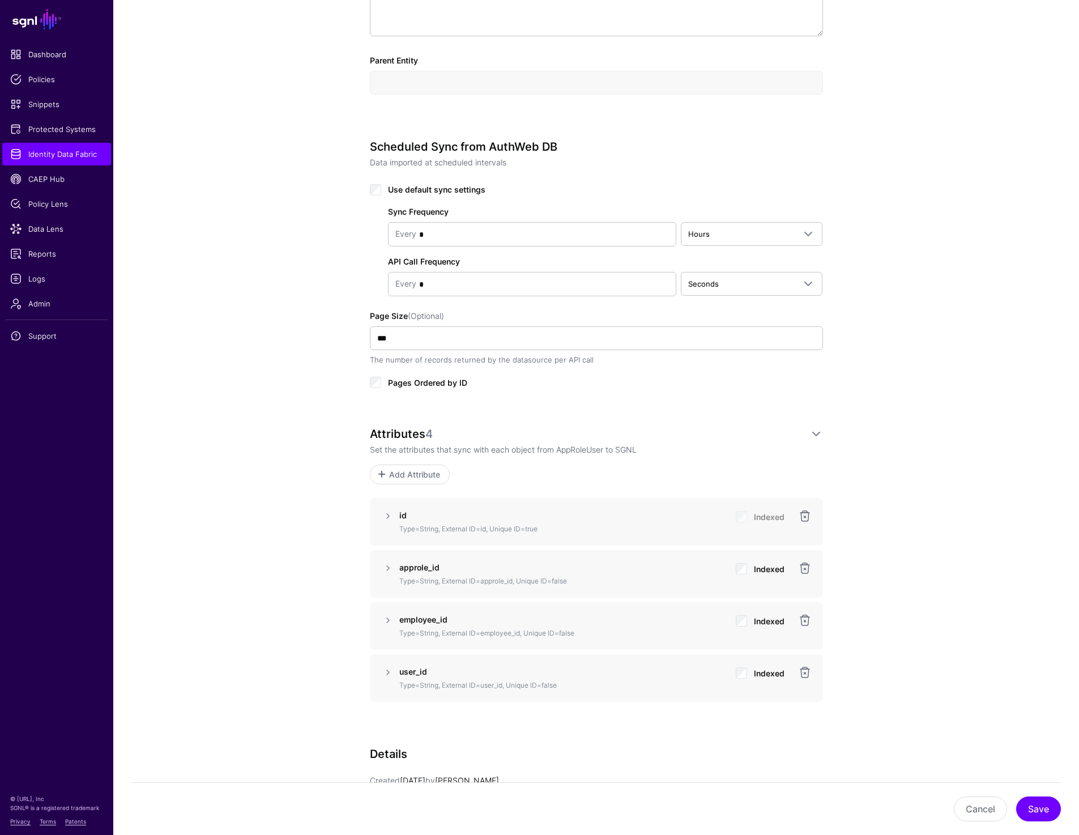
scroll to position [456, 0]
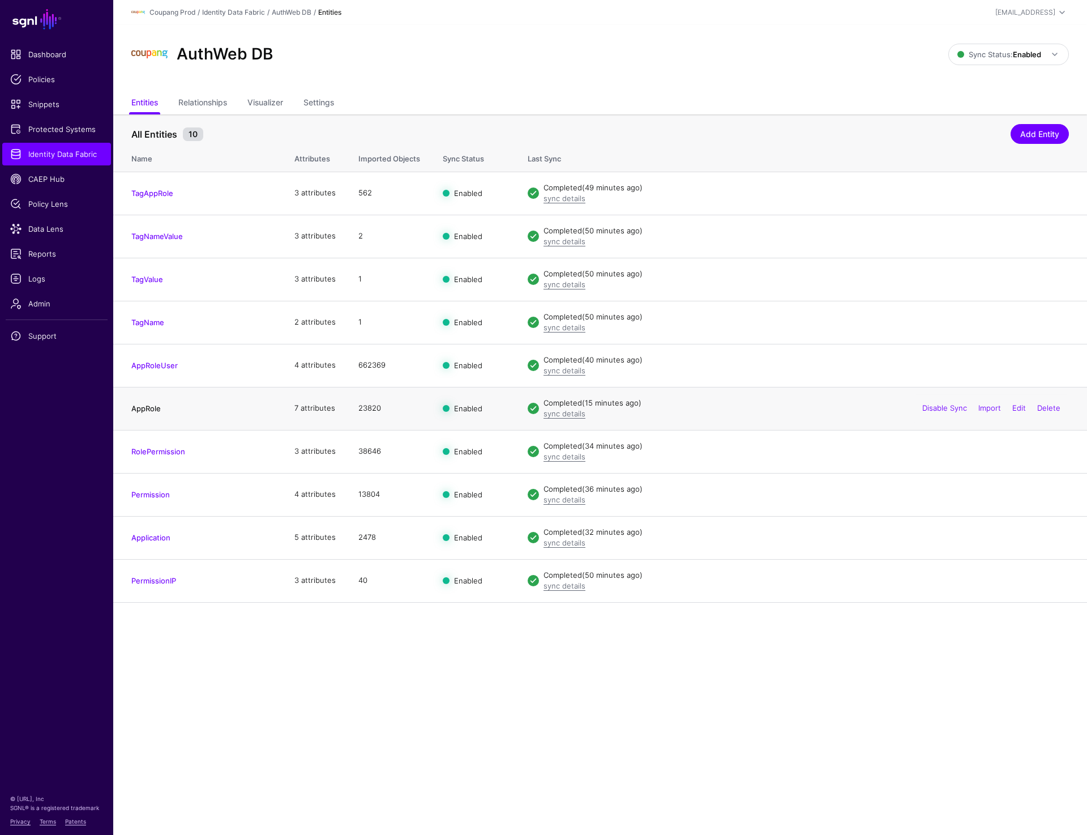
click at [155, 412] on link "AppRole" at bounding box center [145, 408] width 29 height 9
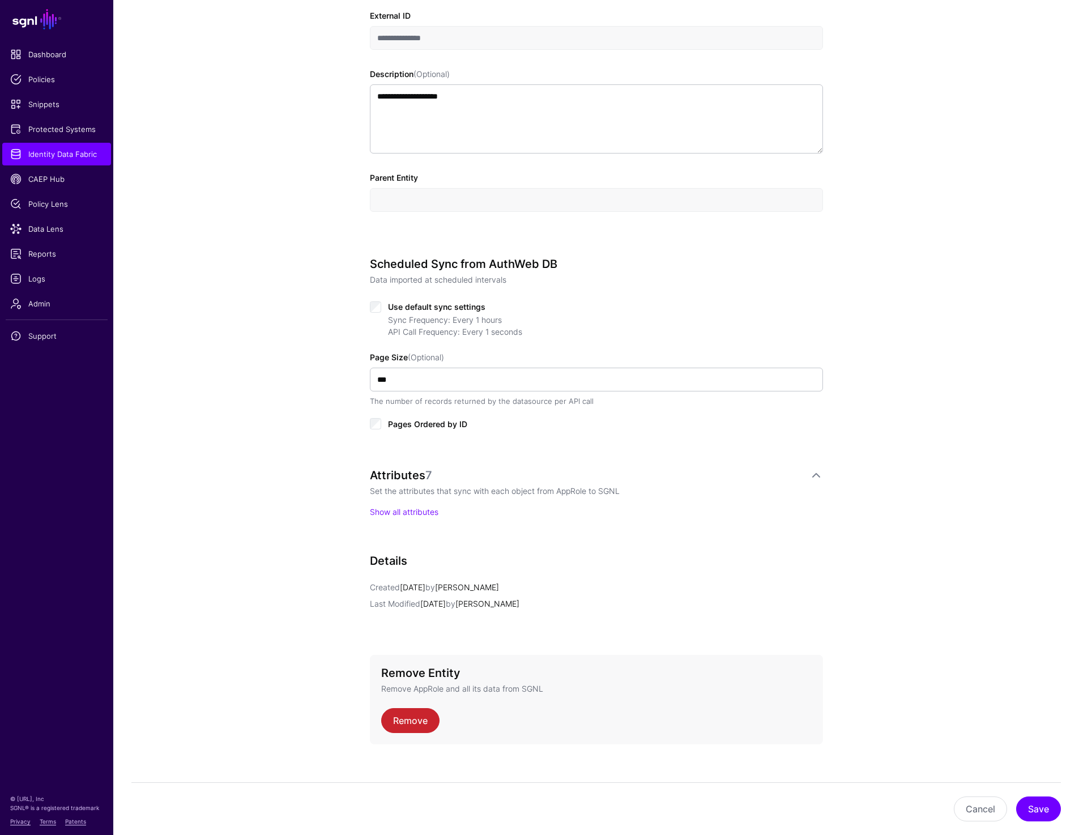
scroll to position [339, 0]
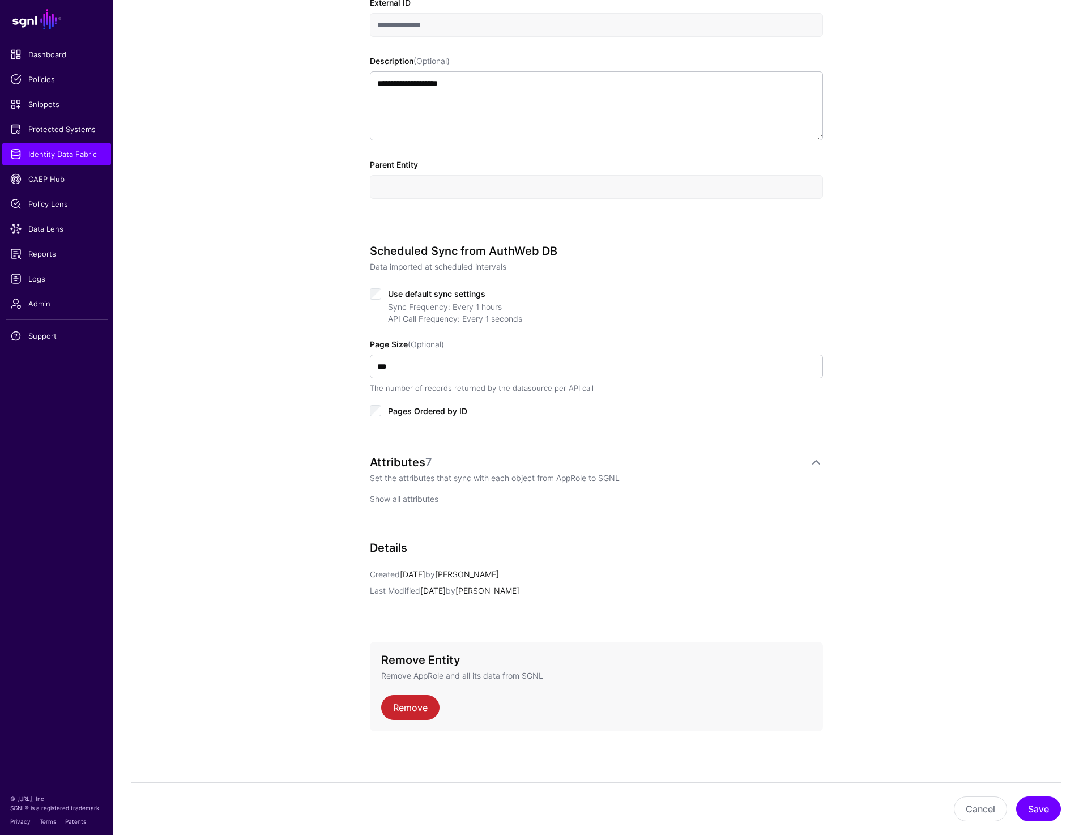
click at [406, 499] on link "Show all attributes" at bounding box center [404, 499] width 69 height 10
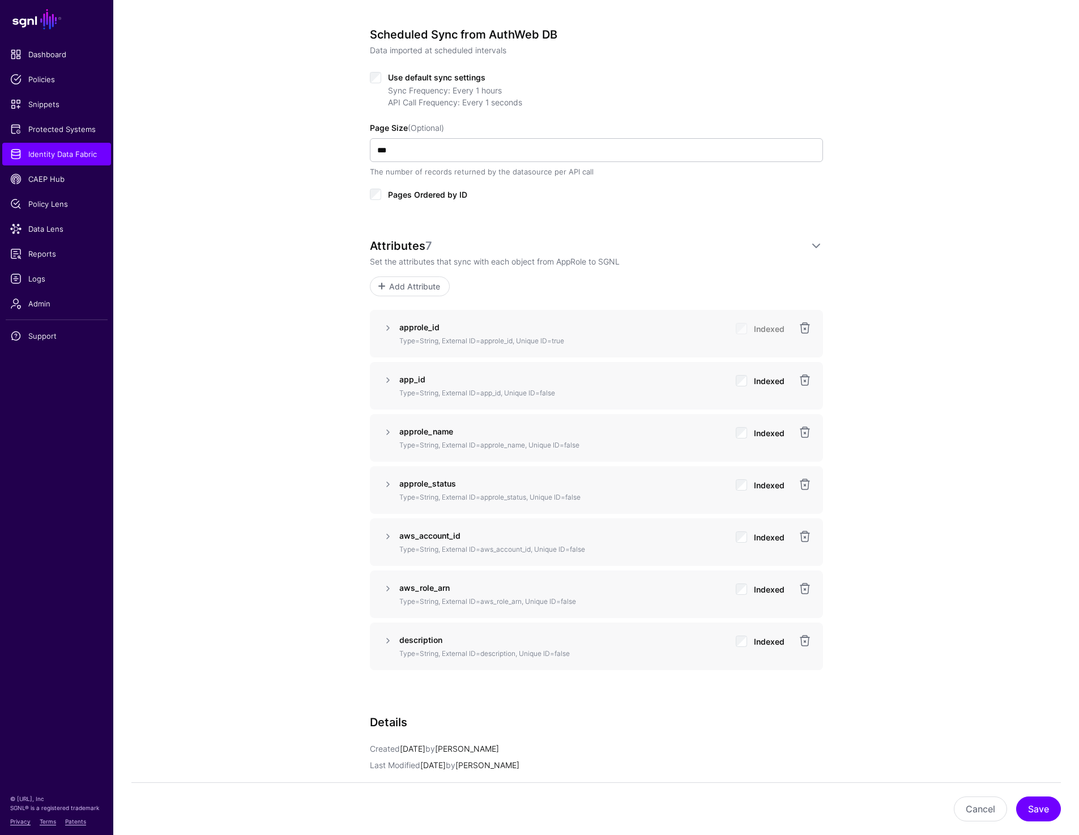
scroll to position [0, 0]
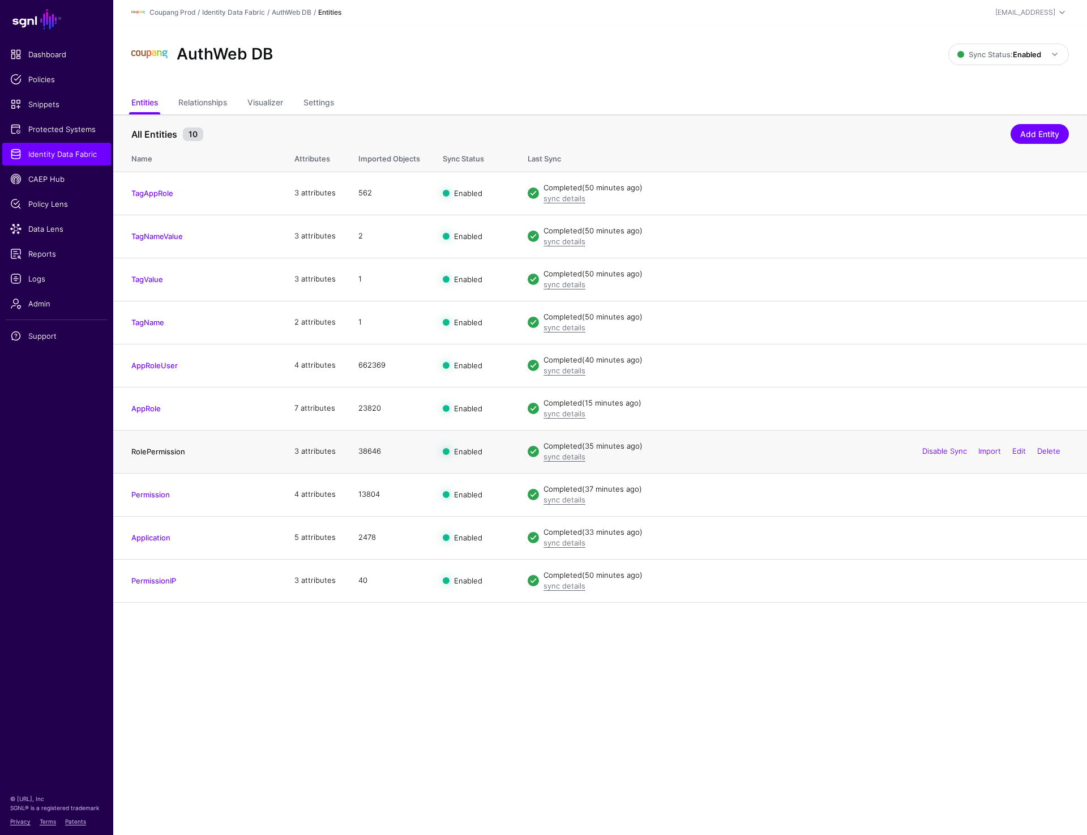
click at [156, 452] on link "RolePermission" at bounding box center [158, 451] width 54 height 9
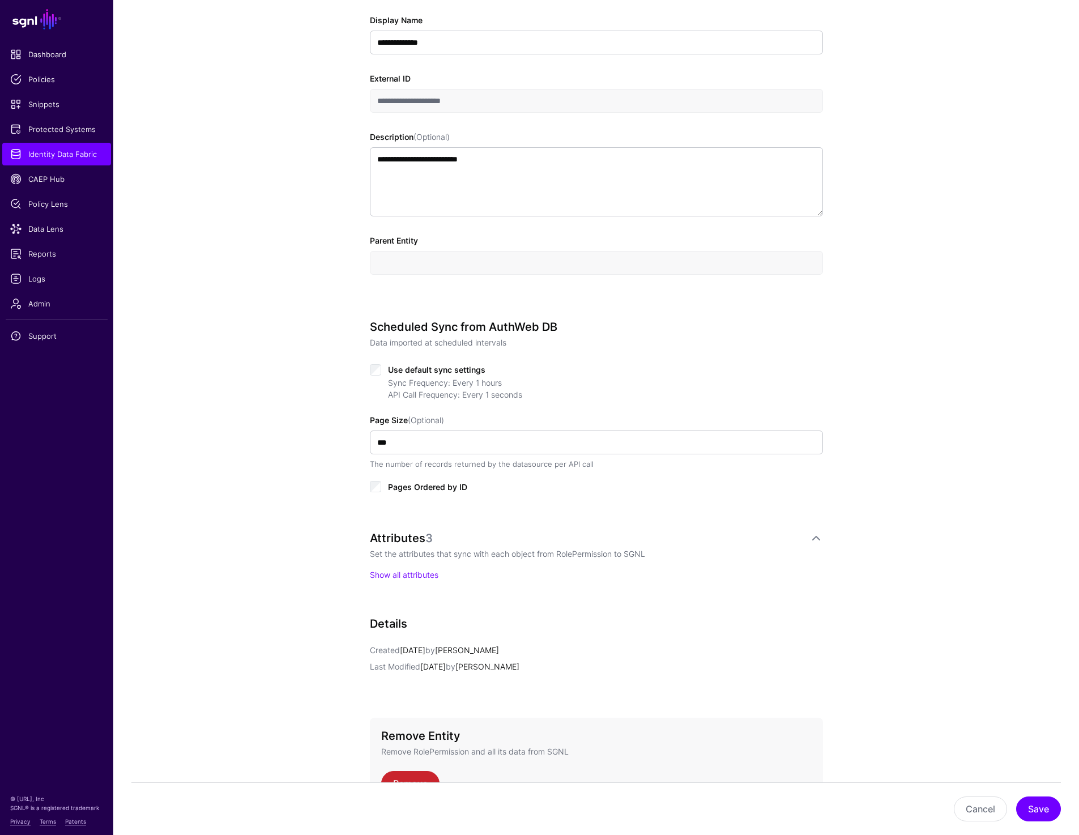
scroll to position [339, 0]
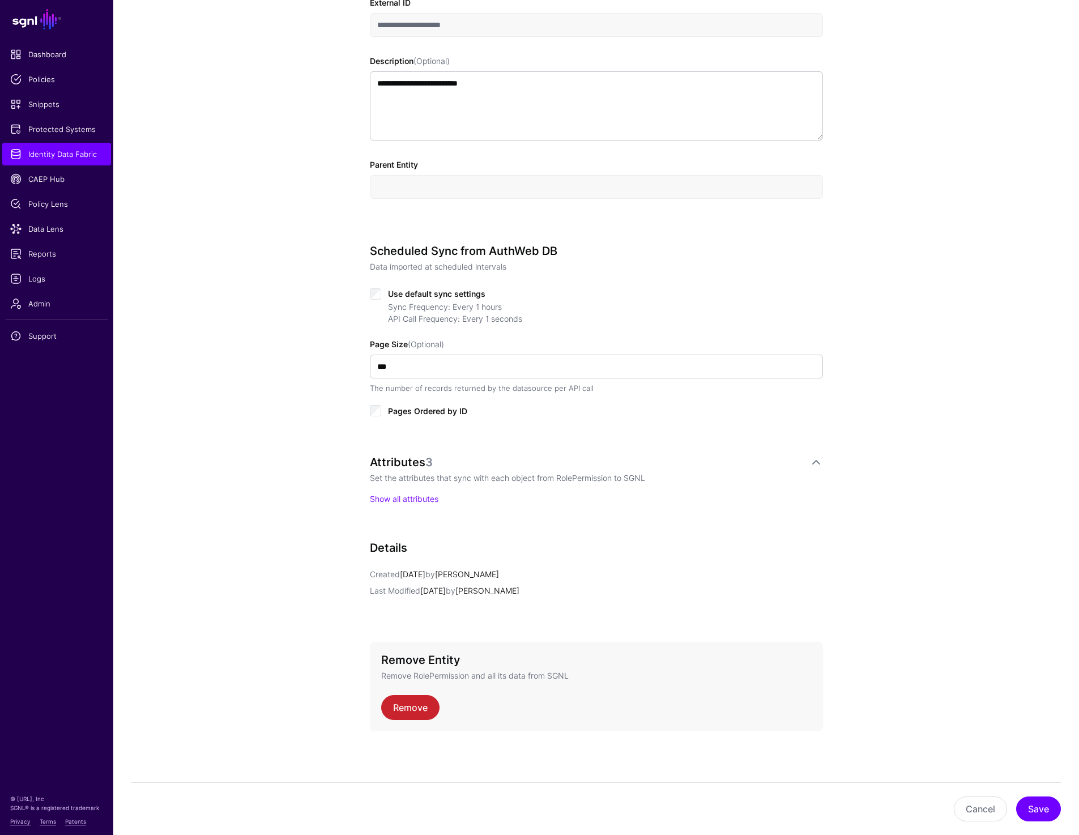
click at [397, 506] on div "Attributes 3 Set the attributes that sync with each object from RolePermission …" at bounding box center [596, 491] width 453 height 72
click at [395, 498] on link "Show all attributes" at bounding box center [404, 499] width 69 height 10
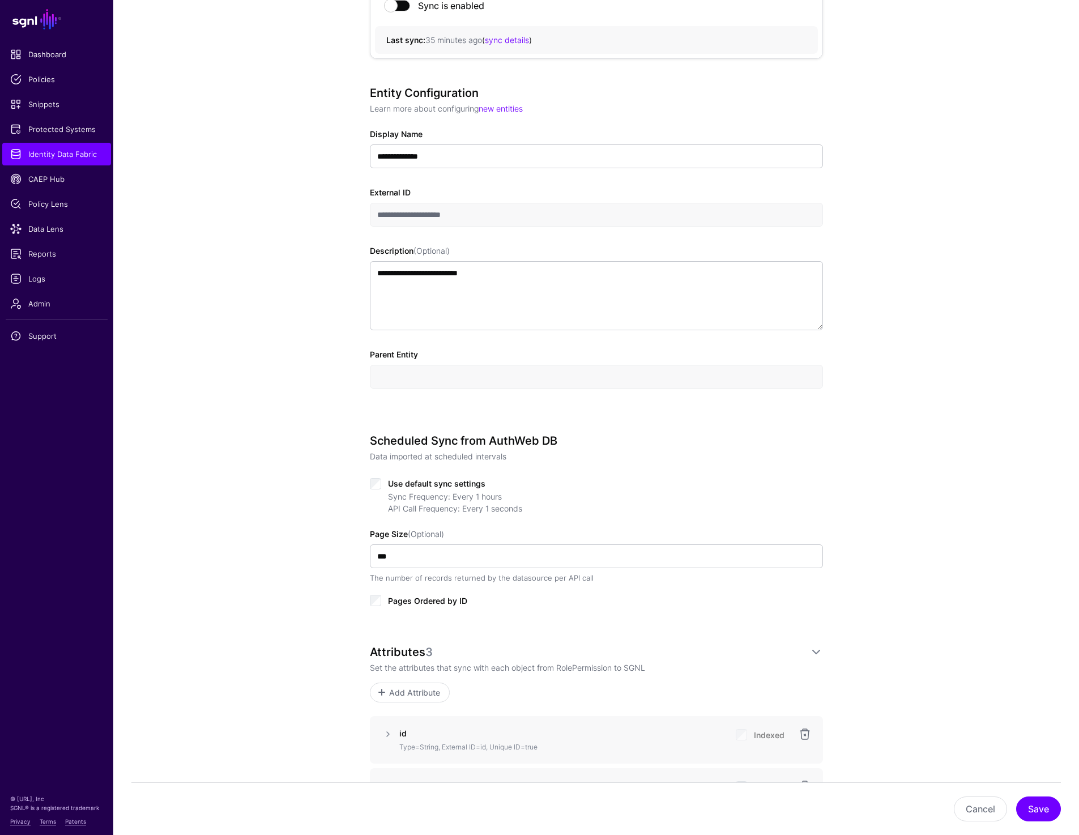
scroll to position [0, 0]
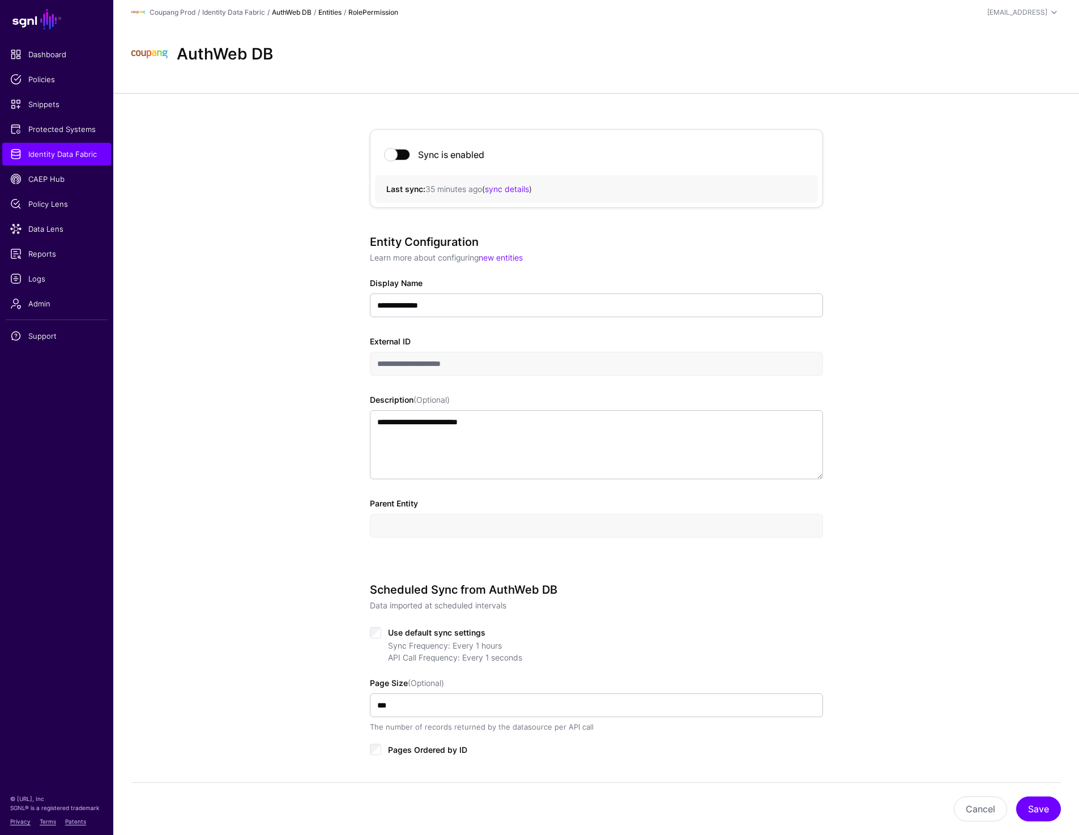
click at [297, 12] on link "AuthWeb DB" at bounding box center [292, 12] width 40 height 8
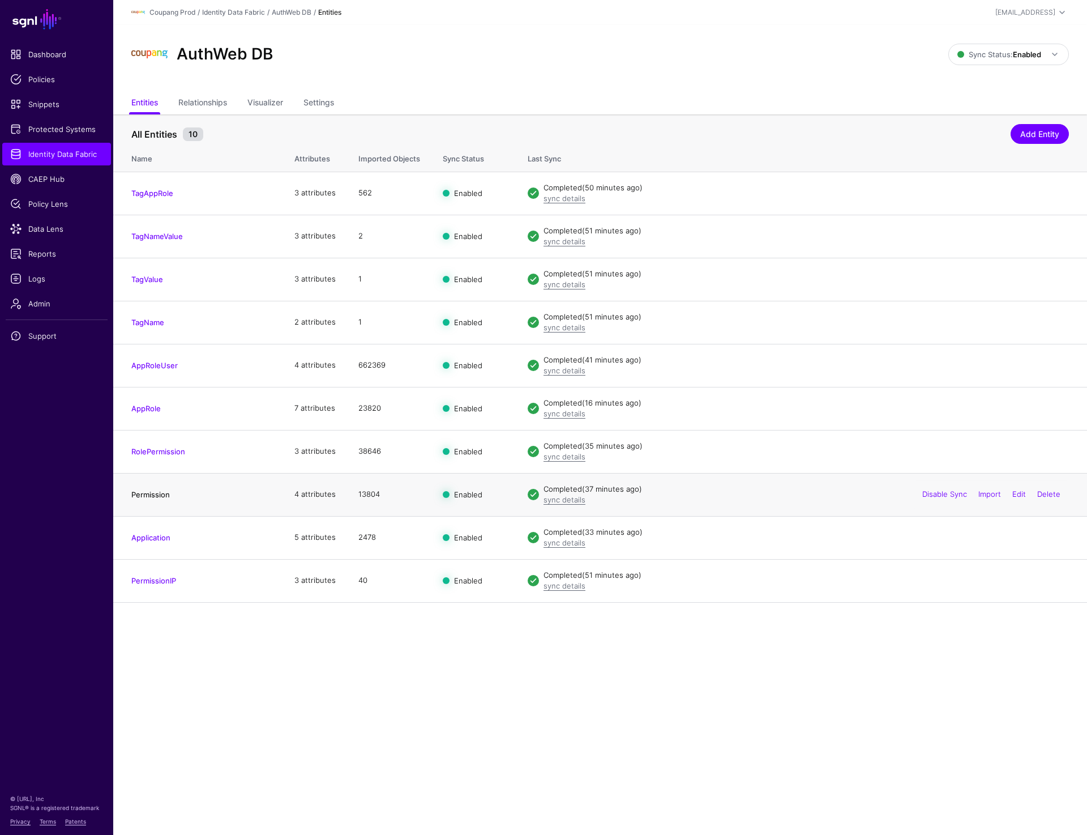
click at [155, 495] on link "Permission" at bounding box center [150, 494] width 39 height 9
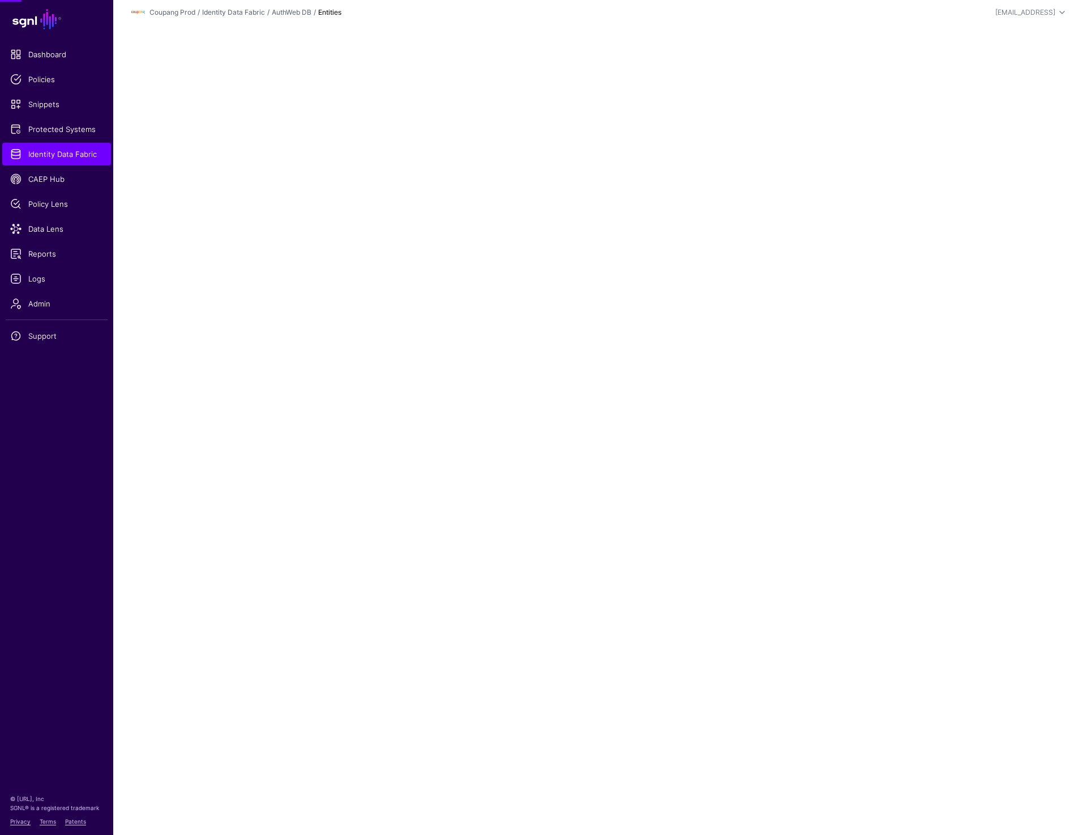
click at [155, 495] on main "SGNL Dashboard Policies Snippets Protected Systems Identity Data Fabric CAEP Hu…" at bounding box center [543, 417] width 1087 height 835
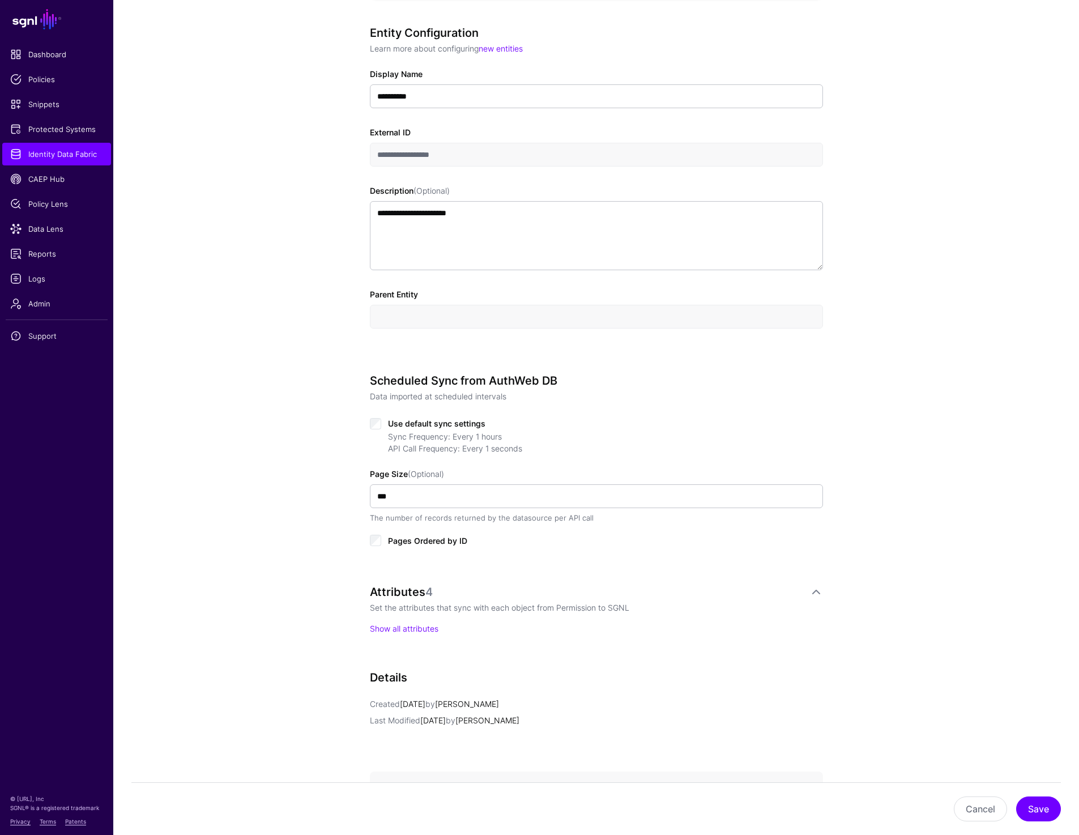
scroll to position [292, 0]
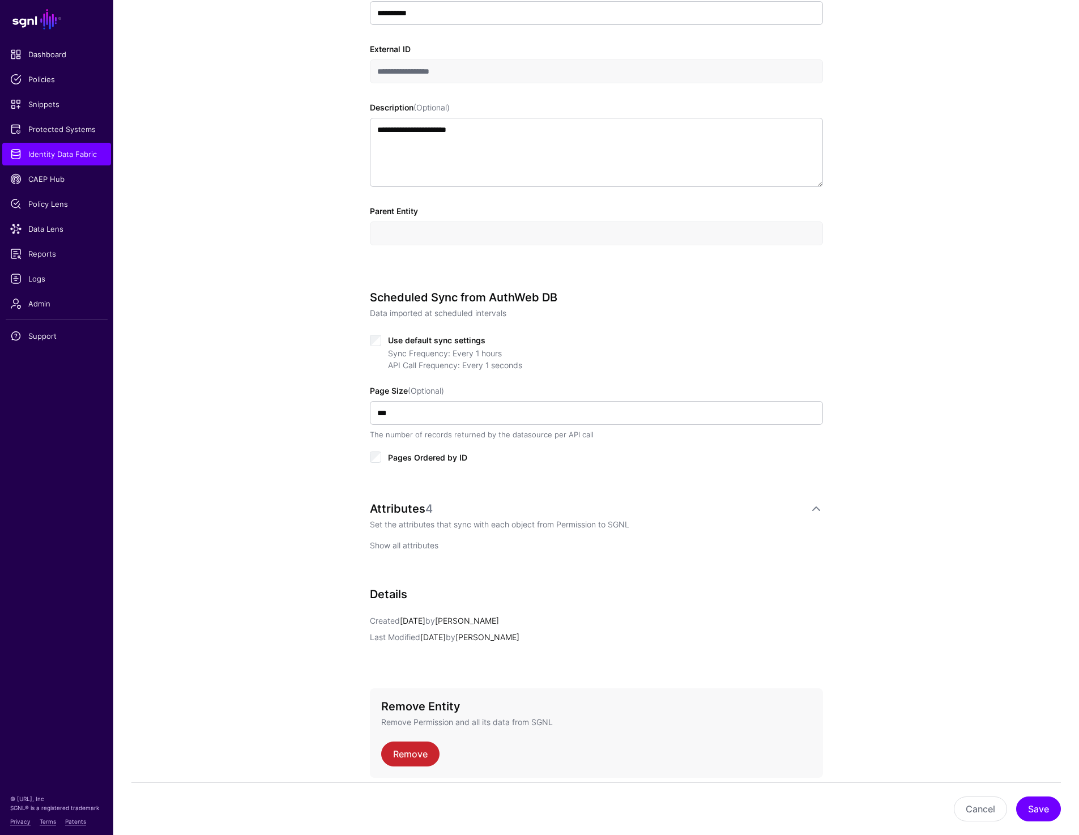
click at [417, 544] on link "Show all attributes" at bounding box center [404, 545] width 69 height 10
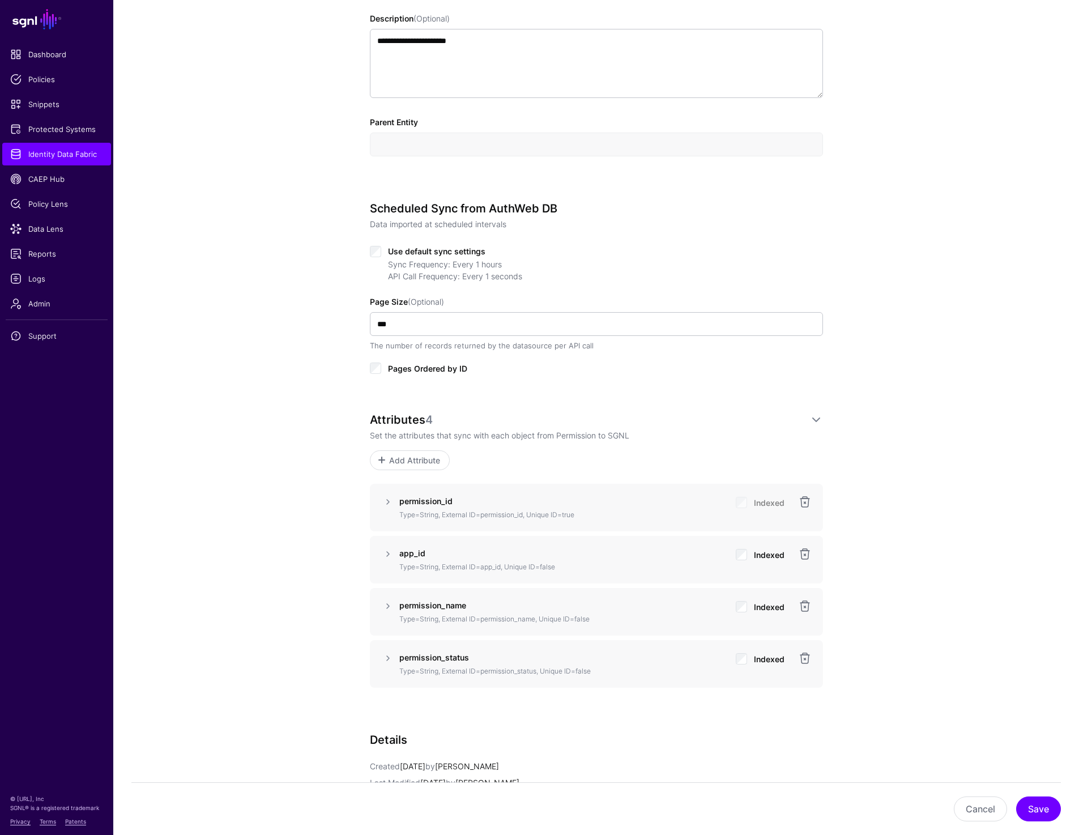
scroll to position [448, 0]
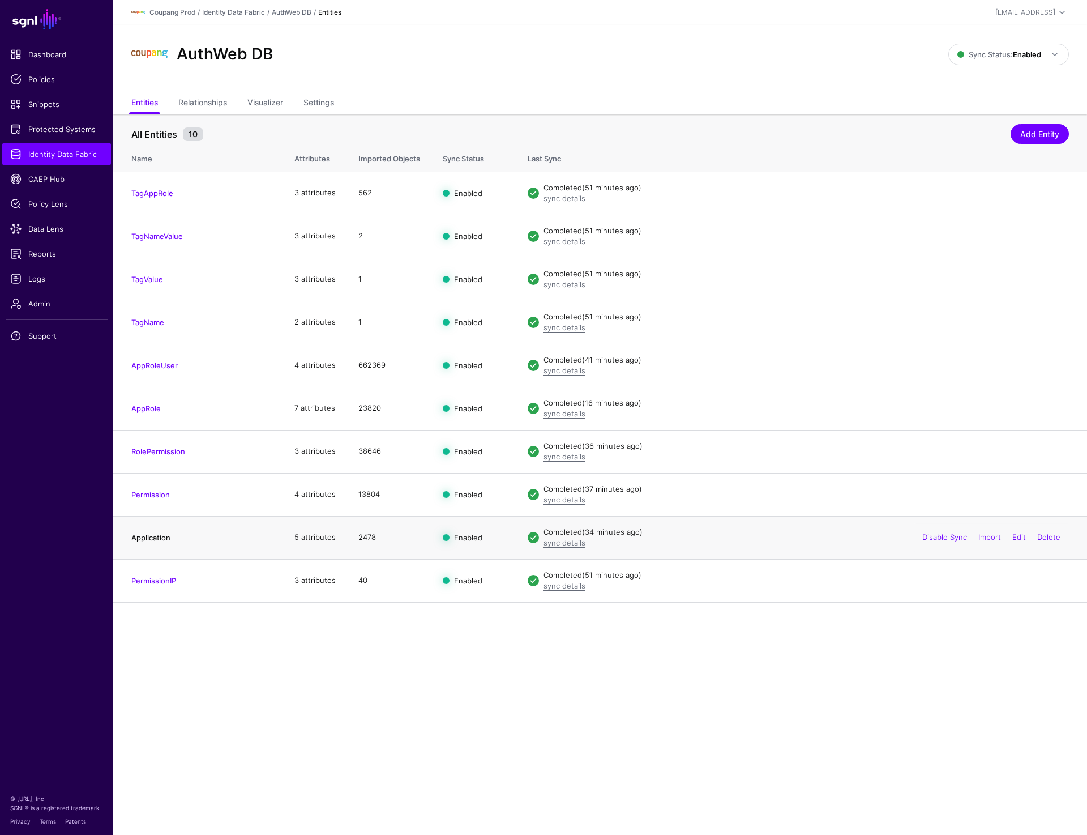
click at [144, 539] on link "Application" at bounding box center [150, 537] width 39 height 9
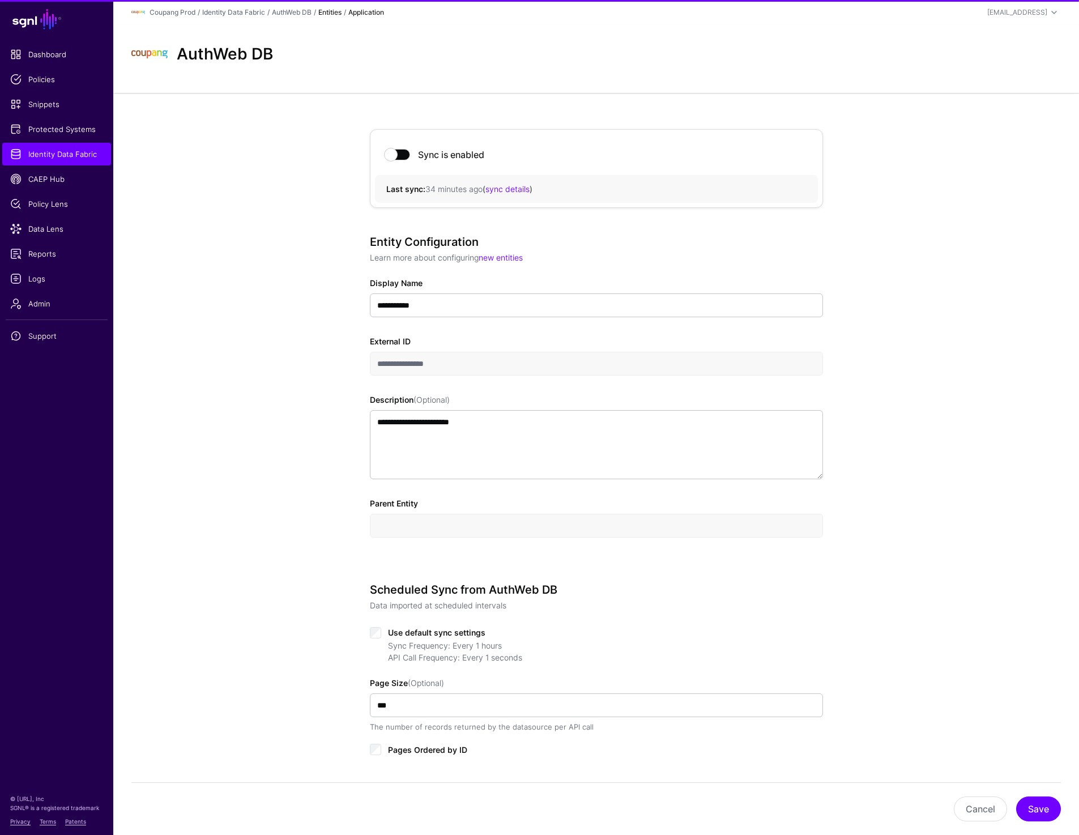
scroll to position [339, 0]
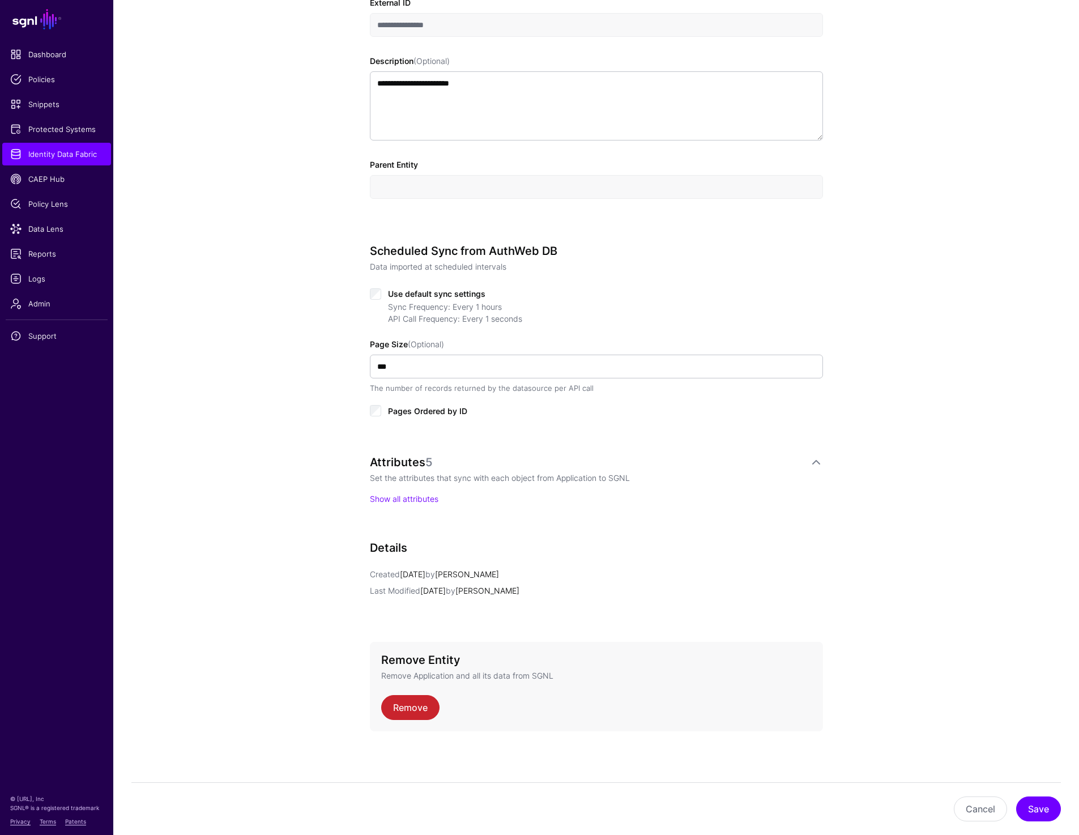
click at [406, 503] on p "Show all attributes" at bounding box center [596, 499] width 453 height 12
click at [404, 499] on link "Show all attributes" at bounding box center [404, 499] width 69 height 10
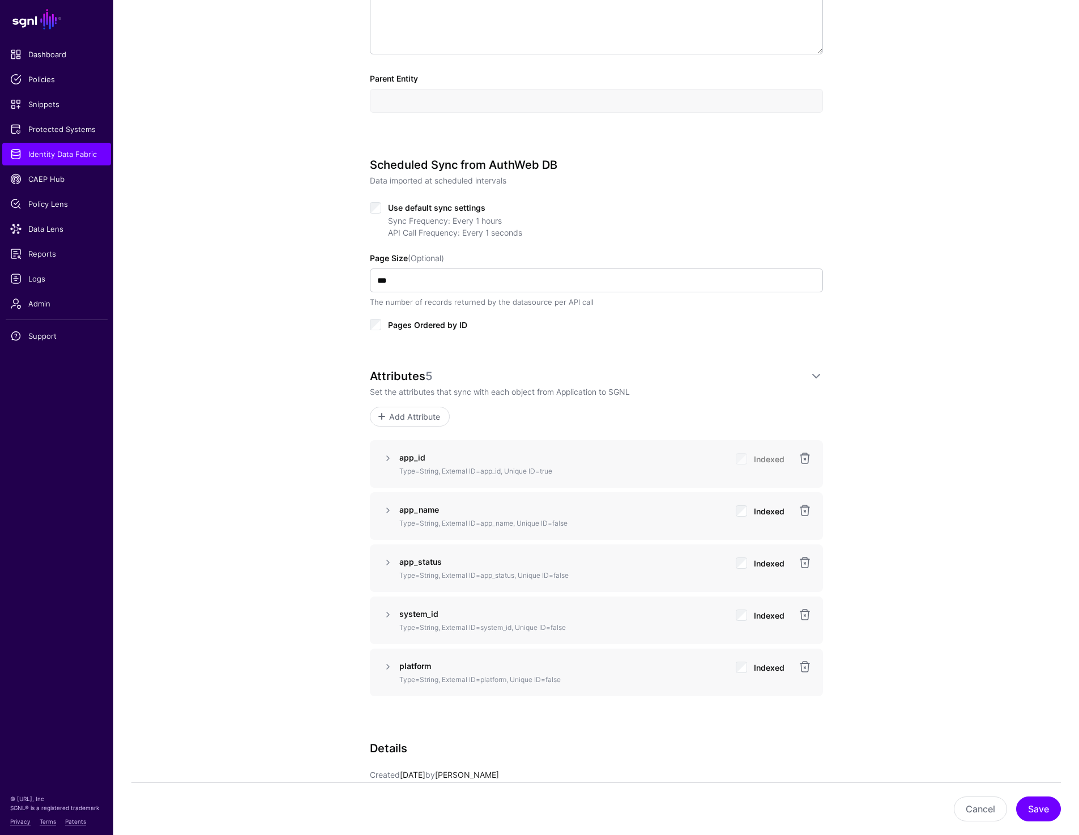
scroll to position [502, 0]
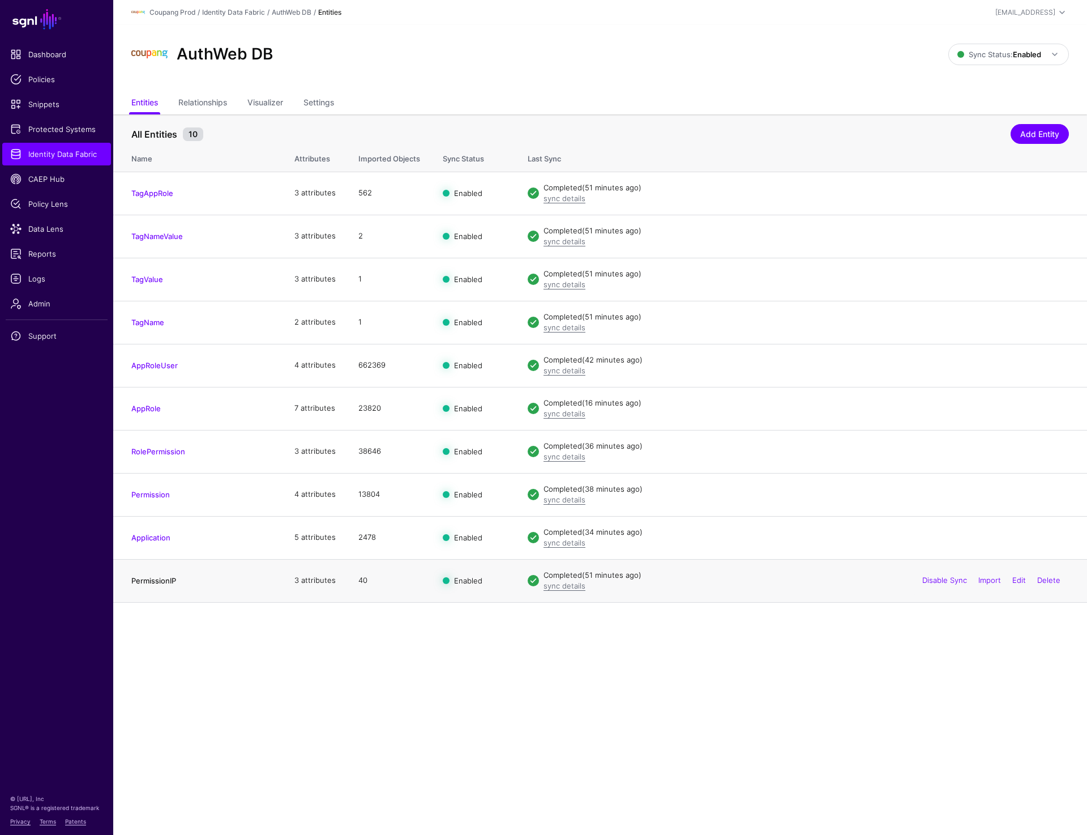
click at [150, 578] on link "PermissionIP" at bounding box center [153, 580] width 45 height 9
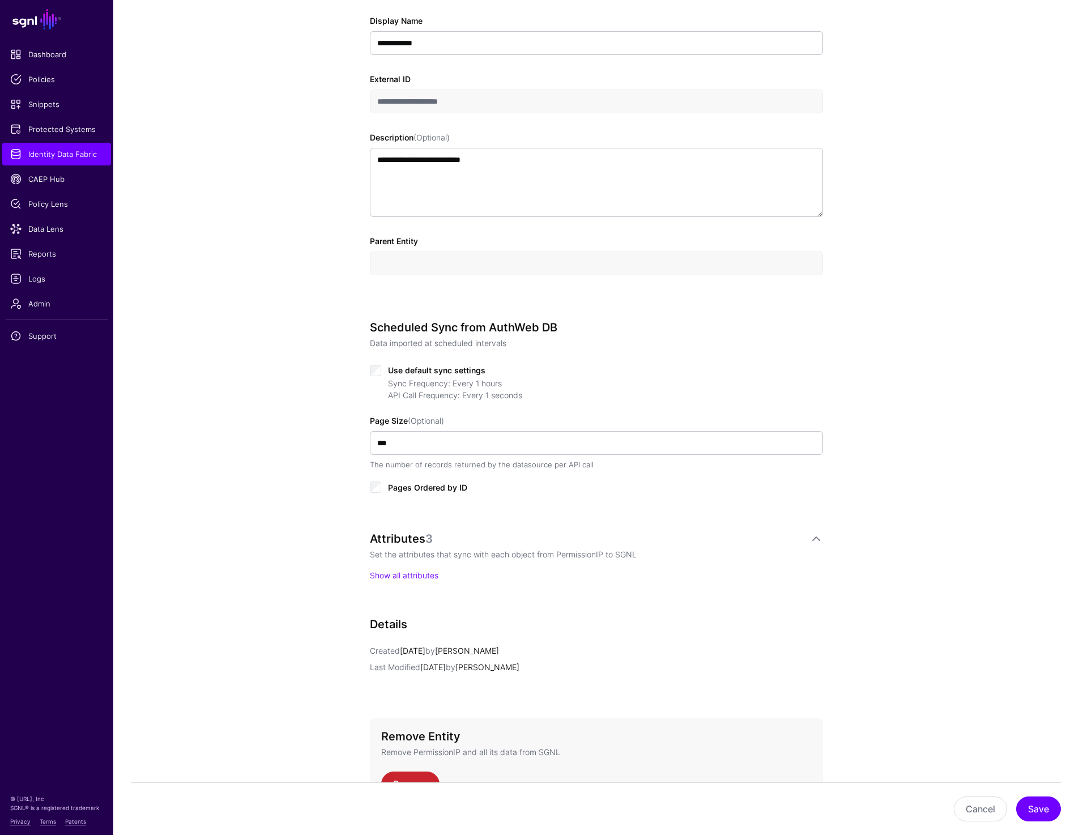
scroll to position [339, 0]
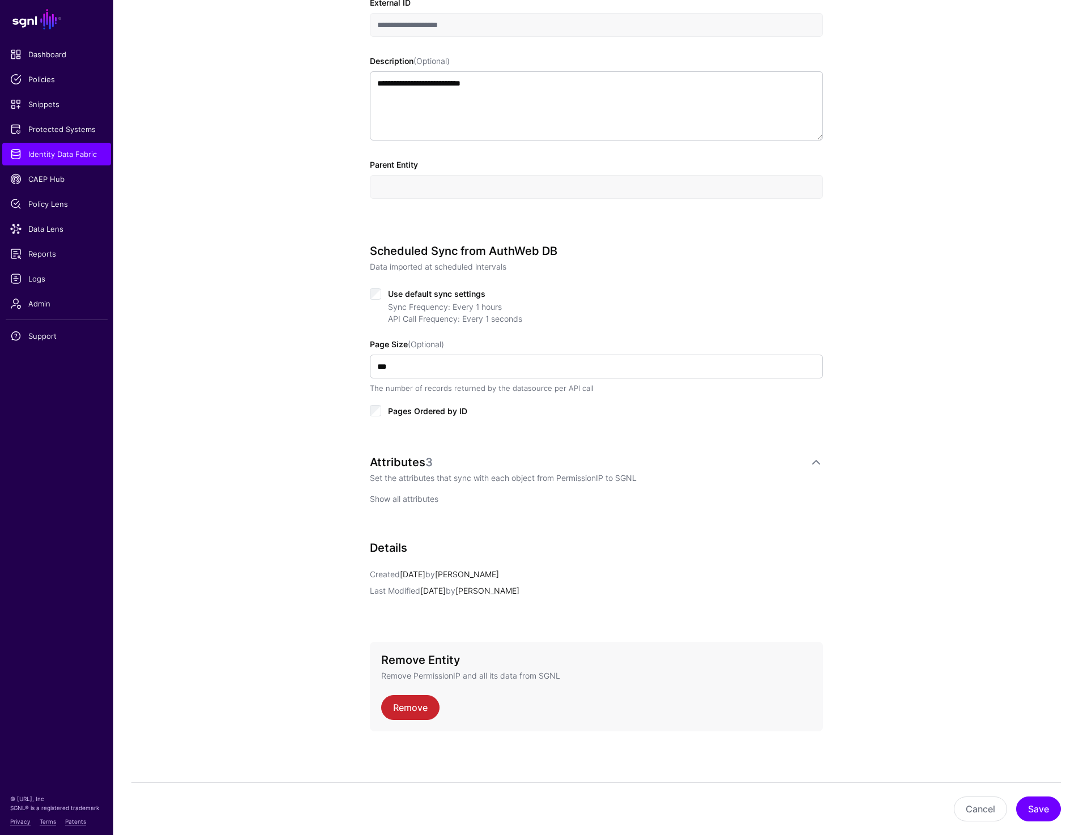
click at [402, 494] on link "Show all attributes" at bounding box center [404, 499] width 69 height 10
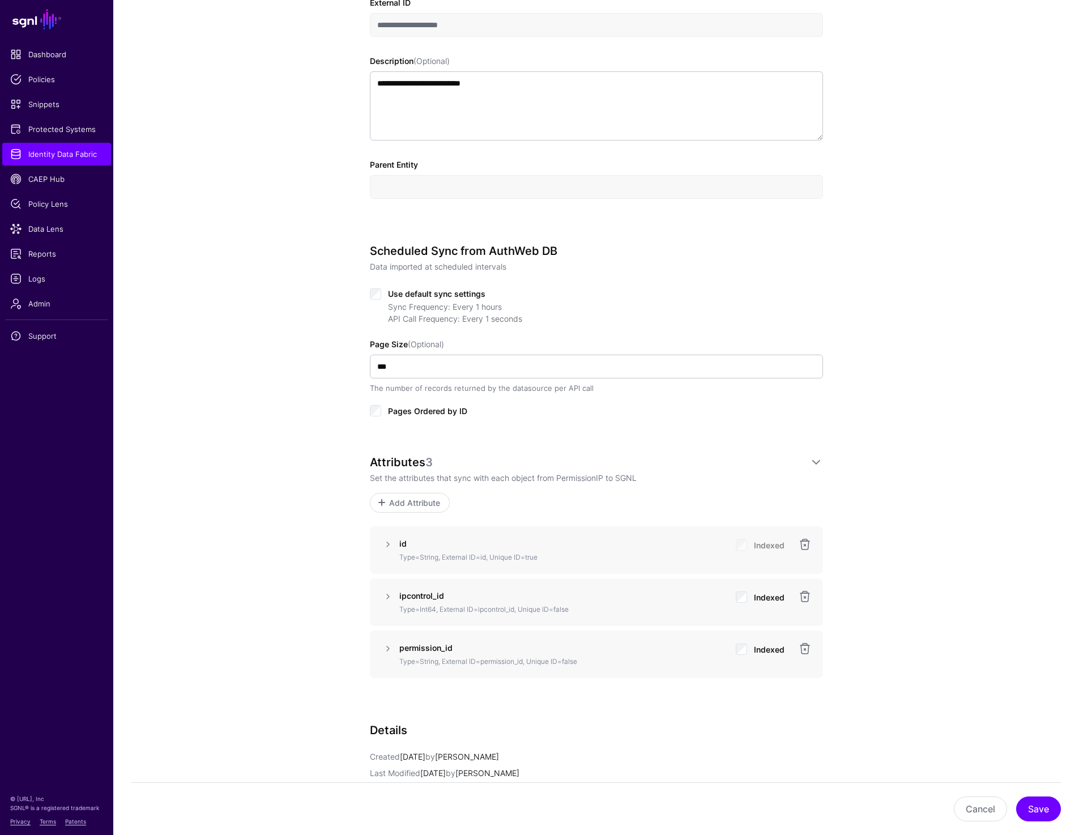
scroll to position [0, 0]
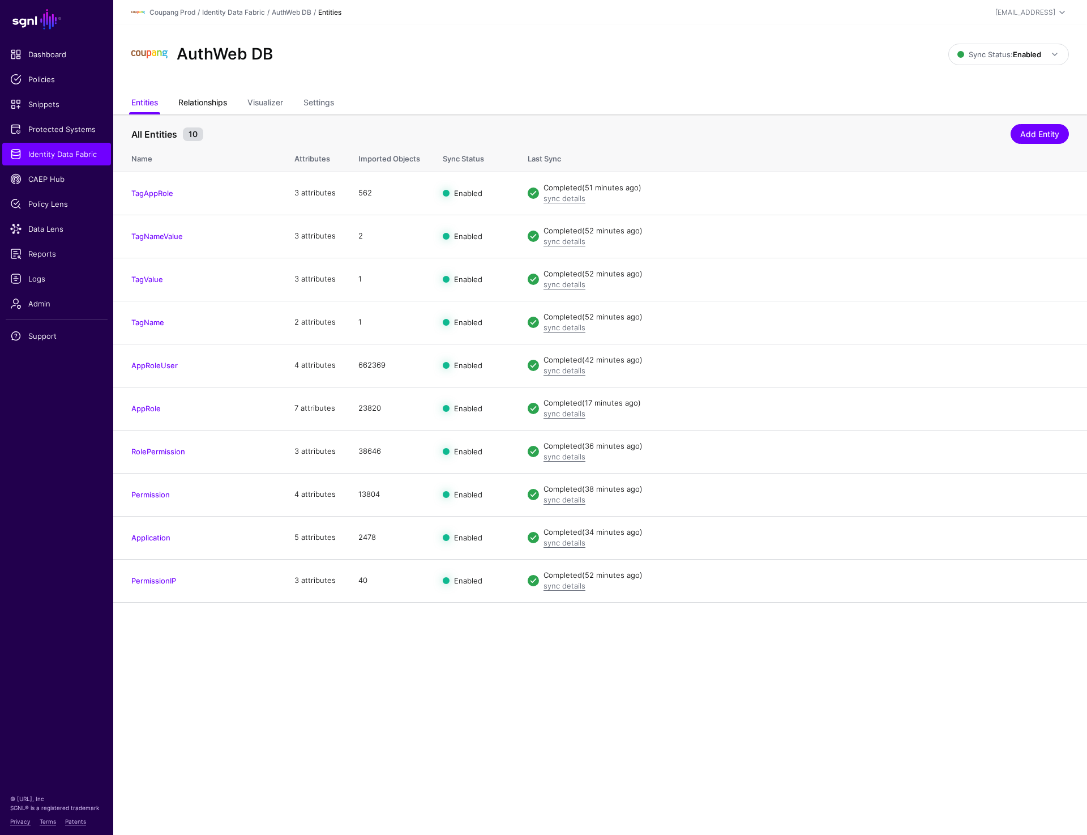
click at [202, 101] on link "Relationships" at bounding box center [202, 104] width 49 height 22
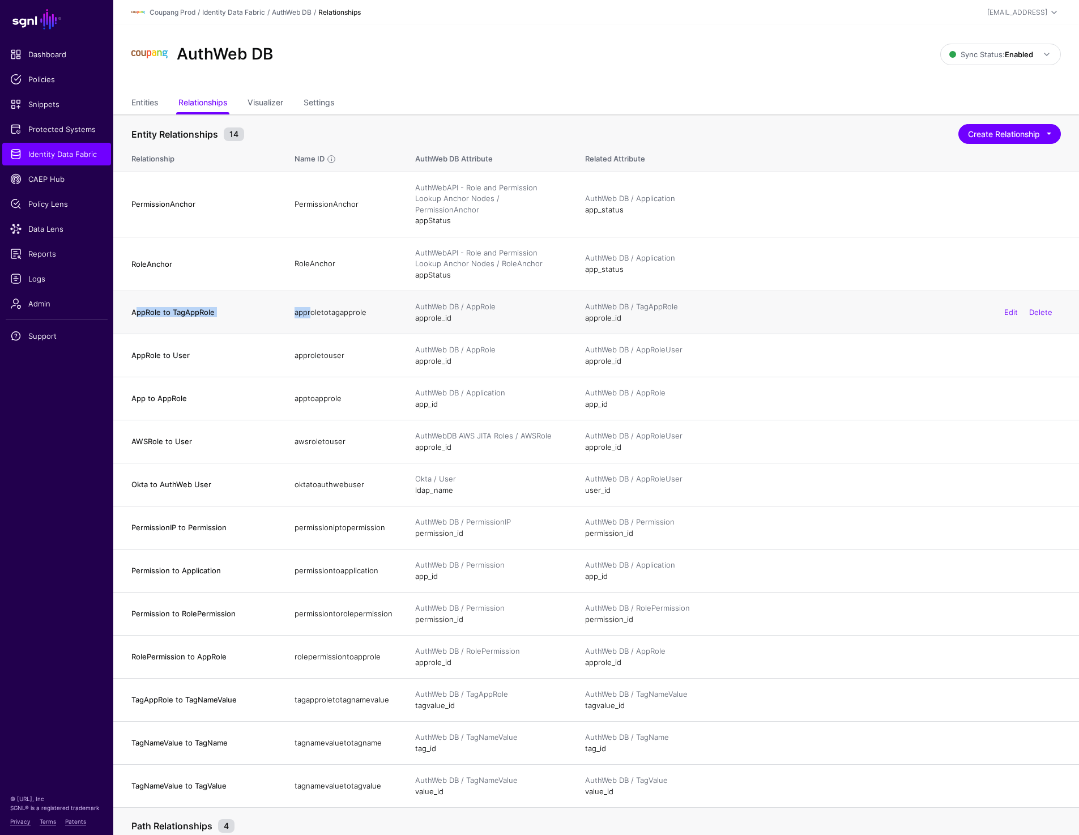
drag, startPoint x: 134, startPoint y: 300, endPoint x: 305, endPoint y: 300, distance: 171.6
click at [305, 300] on tr "AppRole to TagAppRole approletotagapprole AuthWeb DB / AppRole approle_id AuthW…" at bounding box center [595, 312] width 965 height 43
drag, startPoint x: 135, startPoint y: 344, endPoint x: 252, endPoint y: 348, distance: 117.3
click at [252, 350] on h4 "AppRole to User" at bounding box center [201, 355] width 140 height 10
click at [157, 350] on h4 "AppRole to User" at bounding box center [201, 355] width 140 height 10
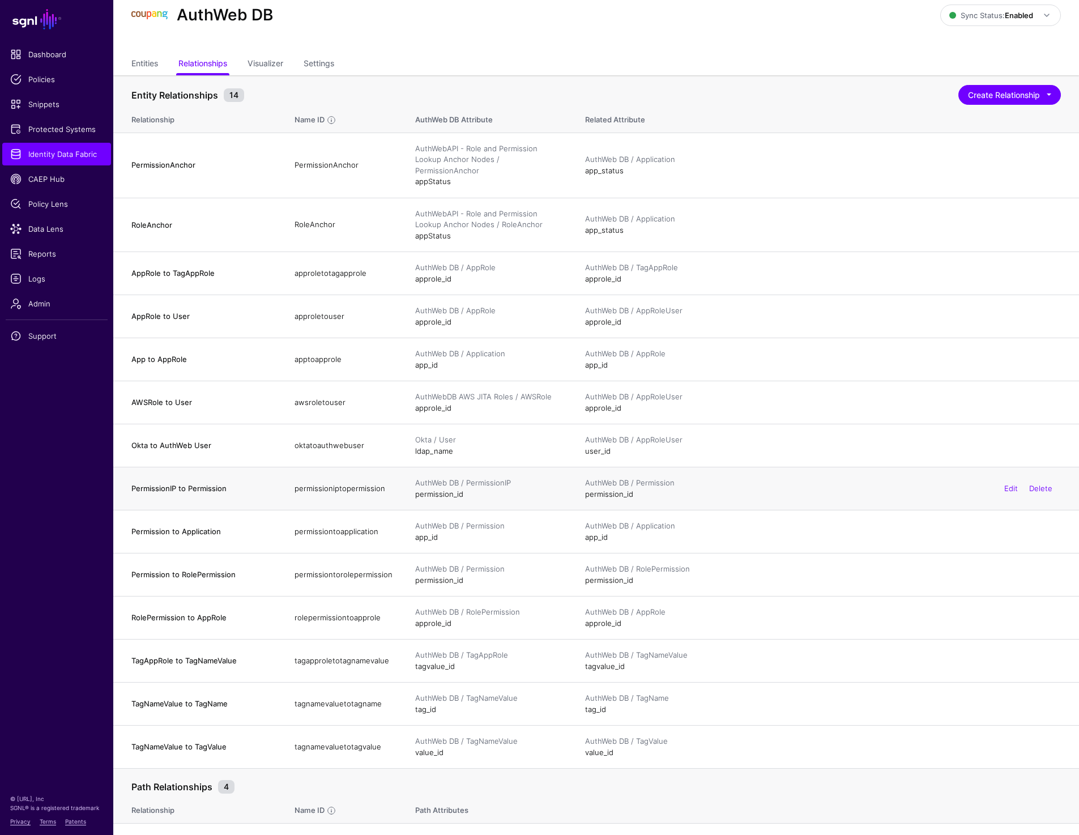
scroll to position [50, 0]
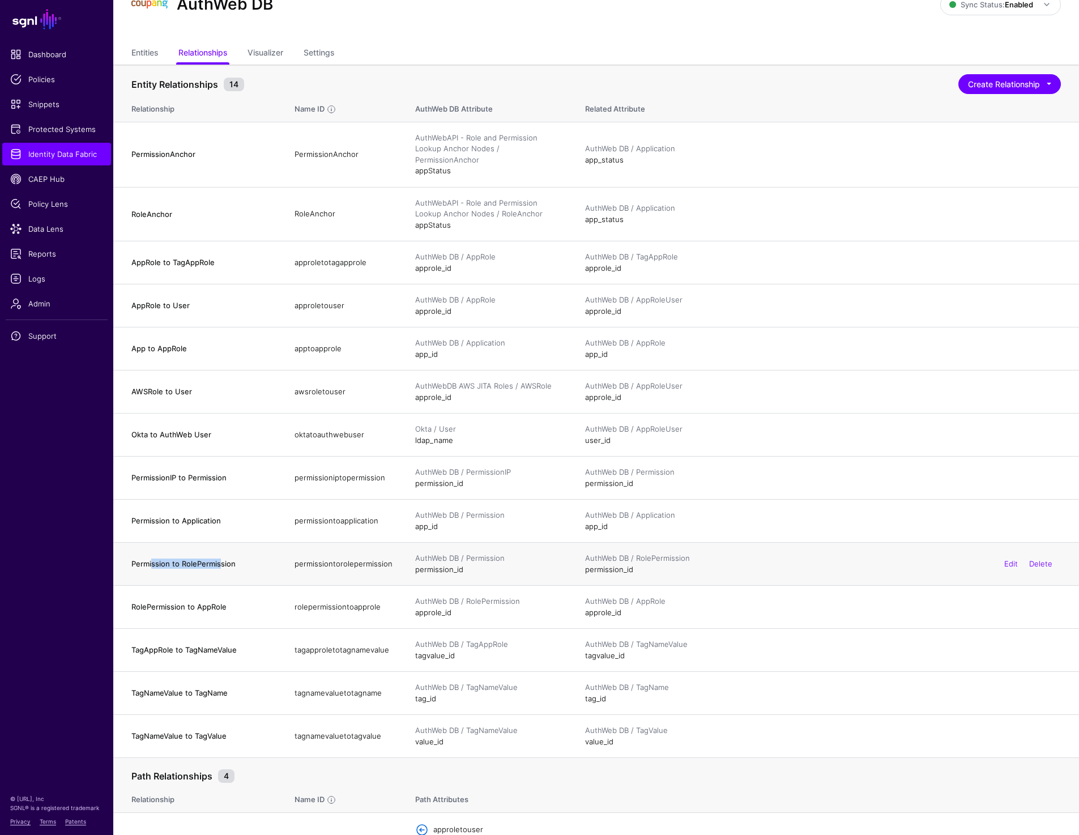
drag, startPoint x: 151, startPoint y: 553, endPoint x: 219, endPoint y: 553, distance: 68.0
click at [219, 558] on h4 "Permission to RolePermission" at bounding box center [201, 563] width 140 height 10
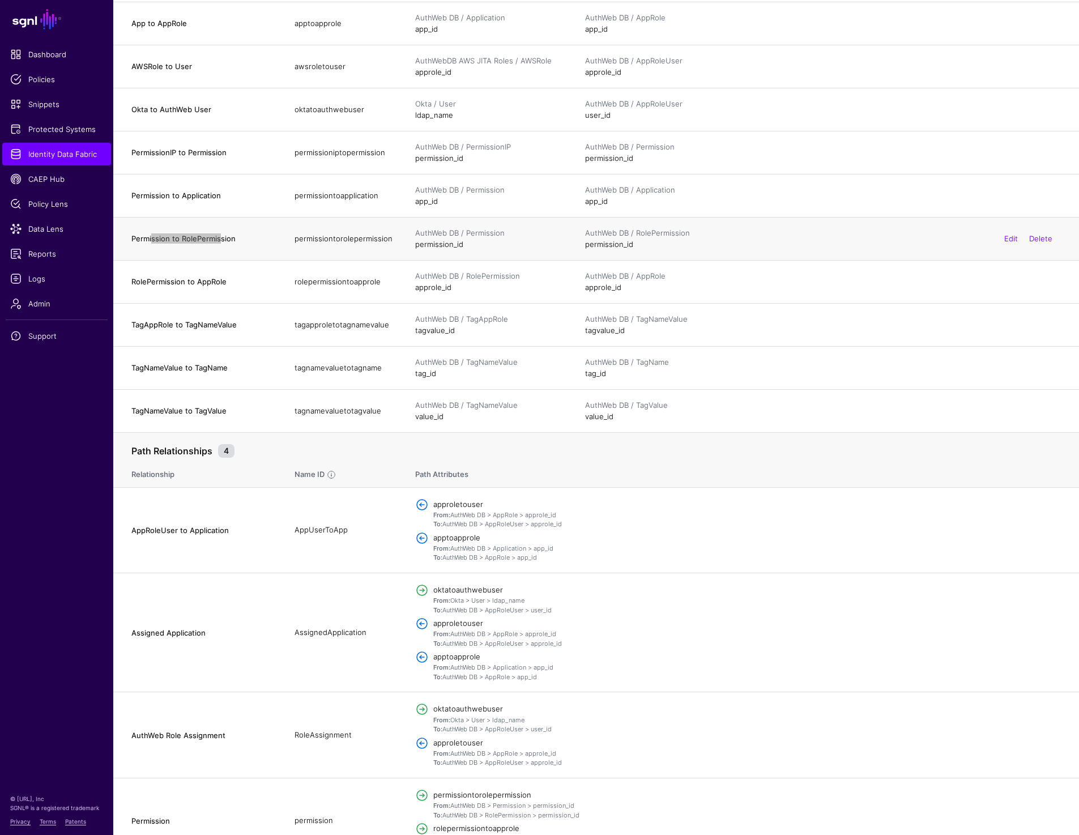
scroll to position [393, 0]
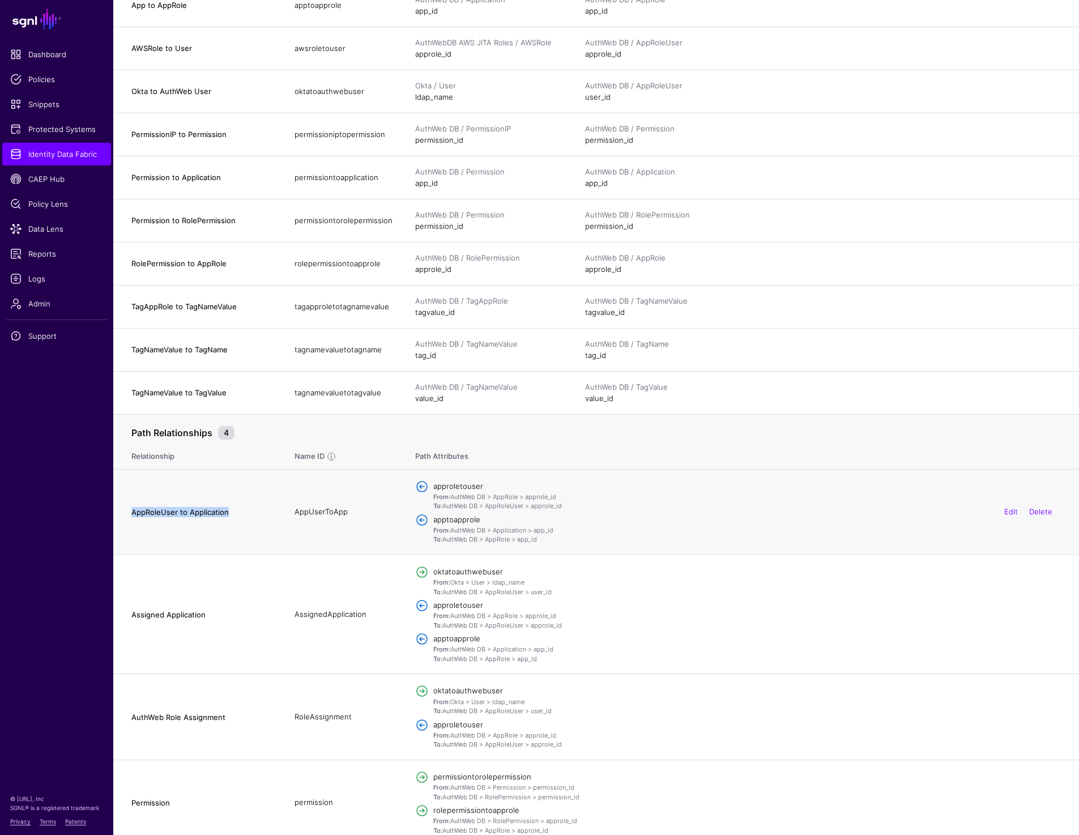
drag, startPoint x: 130, startPoint y: 499, endPoint x: 249, endPoint y: 499, distance: 118.9
click at [249, 499] on td "AppRoleUser to Application" at bounding box center [198, 512] width 170 height 86
copy h4 "AppRoleUser to Application"
drag, startPoint x: 181, startPoint y: 601, endPoint x: 262, endPoint y: 601, distance: 81.0
click at [262, 609] on h4 "Assigned Application" at bounding box center [201, 614] width 140 height 10
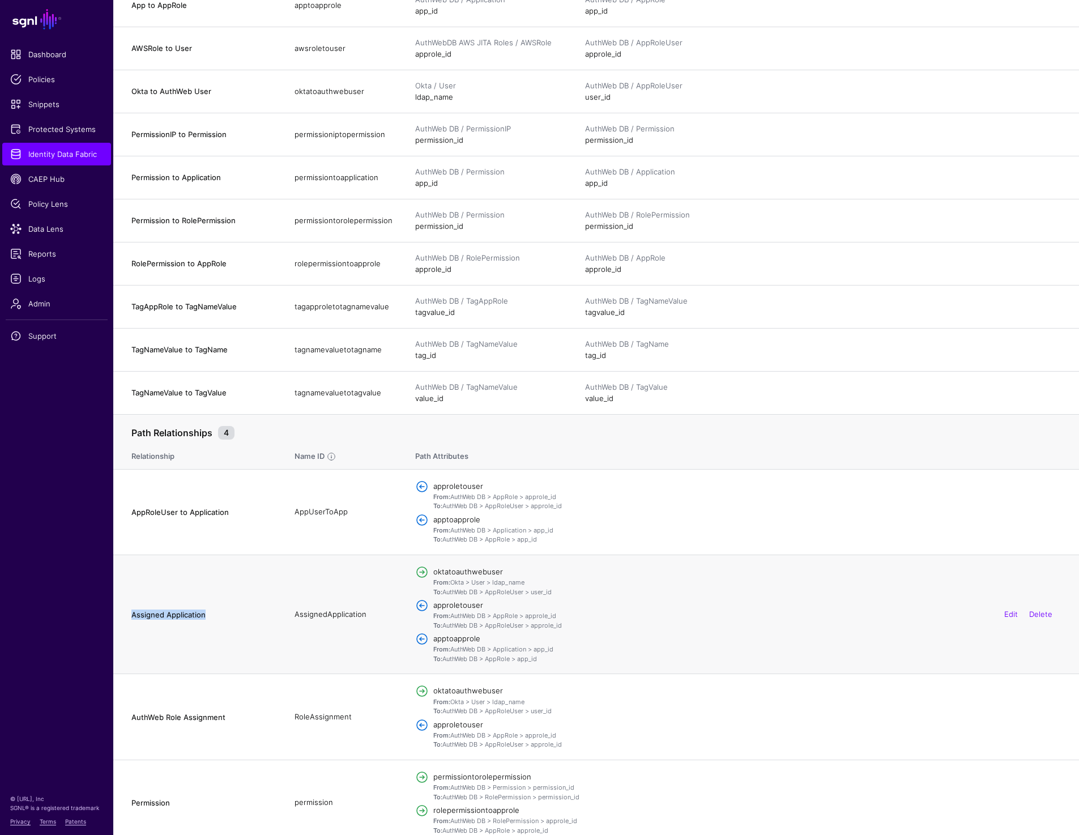
copy h4 "Assigned Application"
click at [334, 600] on td "AssignedApplication" at bounding box center [343, 613] width 121 height 119
copy td "AssignedApplication"
drag, startPoint x: 126, startPoint y: 700, endPoint x: 231, endPoint y: 702, distance: 105.3
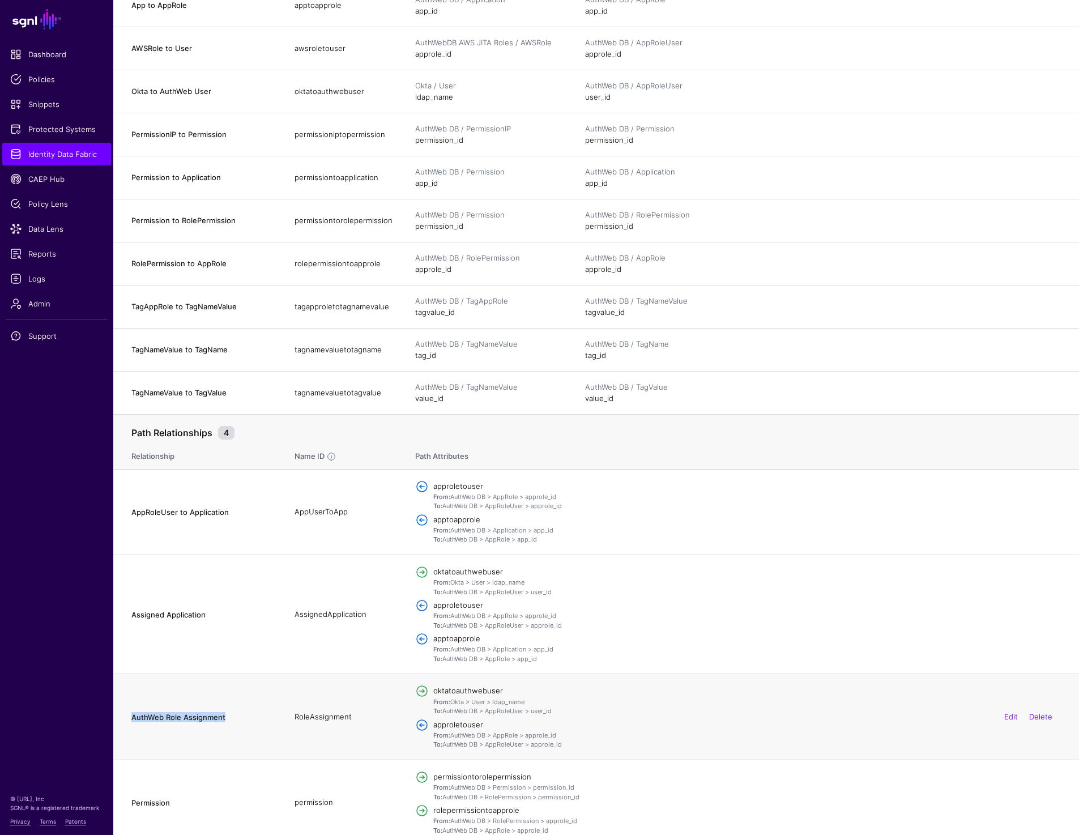
click at [231, 702] on td "AuthWeb Role Assignment" at bounding box center [198, 717] width 170 height 86
copy h4 "AuthWeb Role Assignment"
click at [322, 704] on td "RoleAssignment" at bounding box center [343, 717] width 121 height 86
copy td "RoleAssignment"
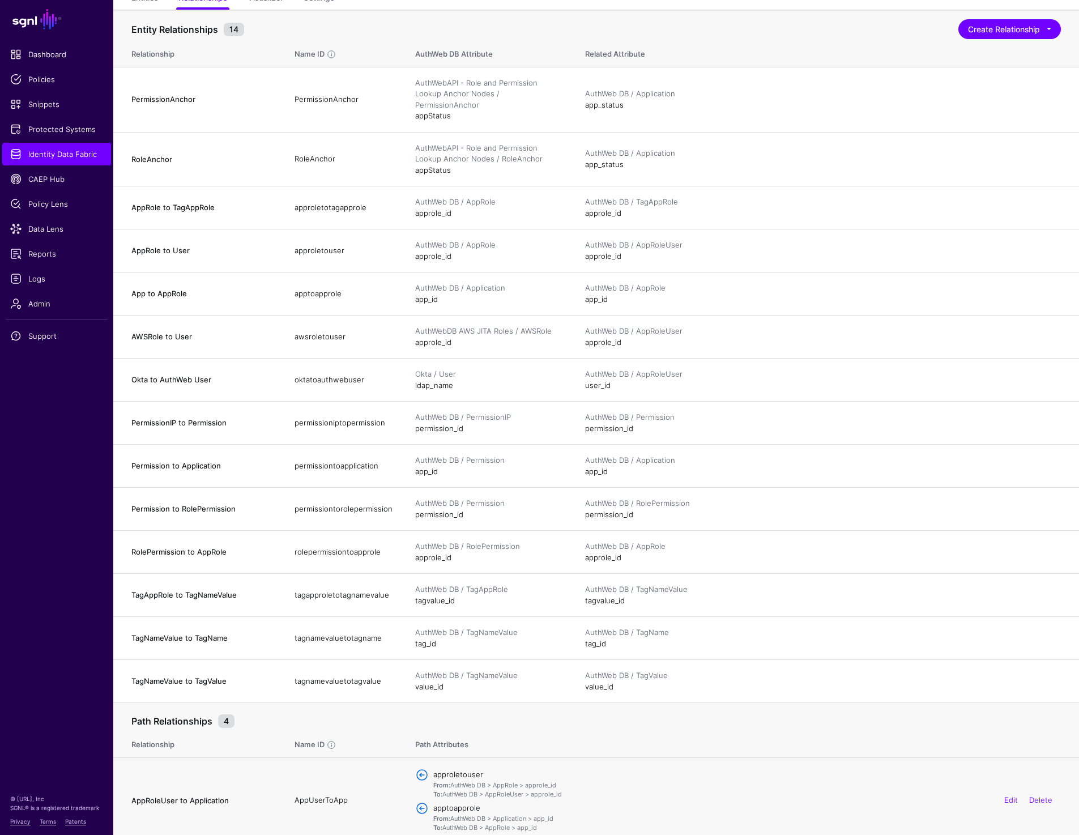
scroll to position [0, 0]
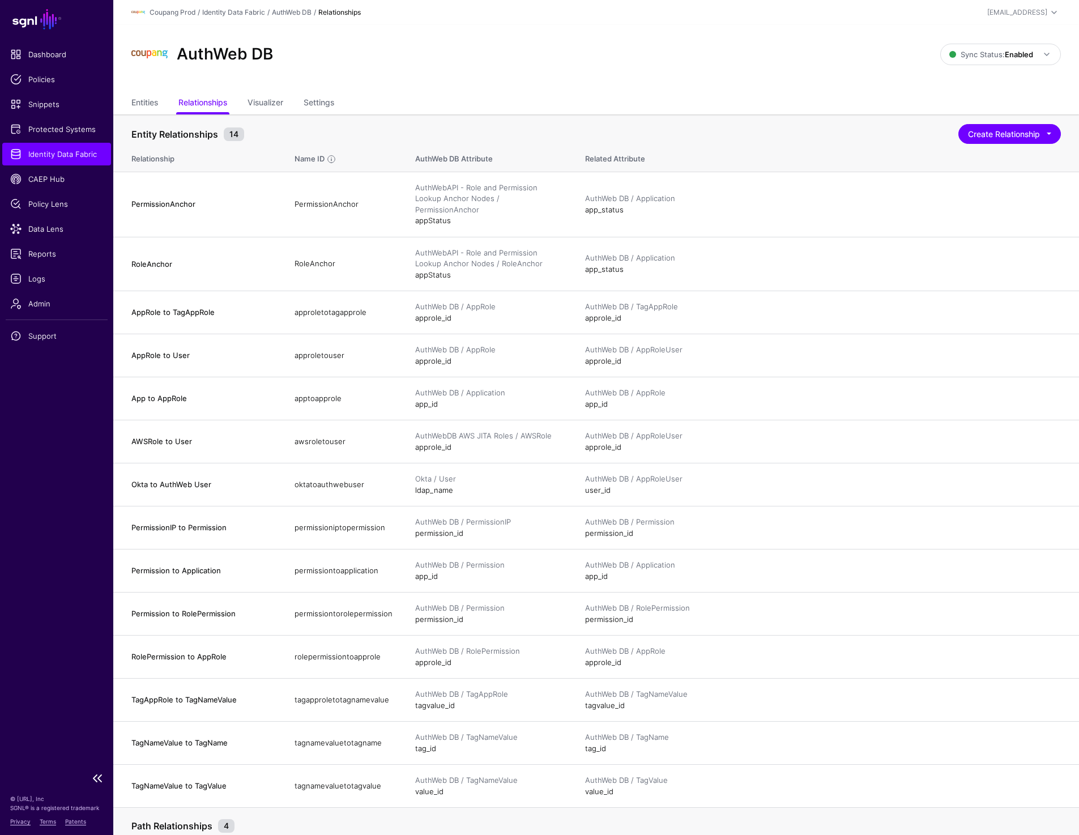
click at [55, 156] on span "Identity Data Fabric" at bounding box center [56, 153] width 93 height 11
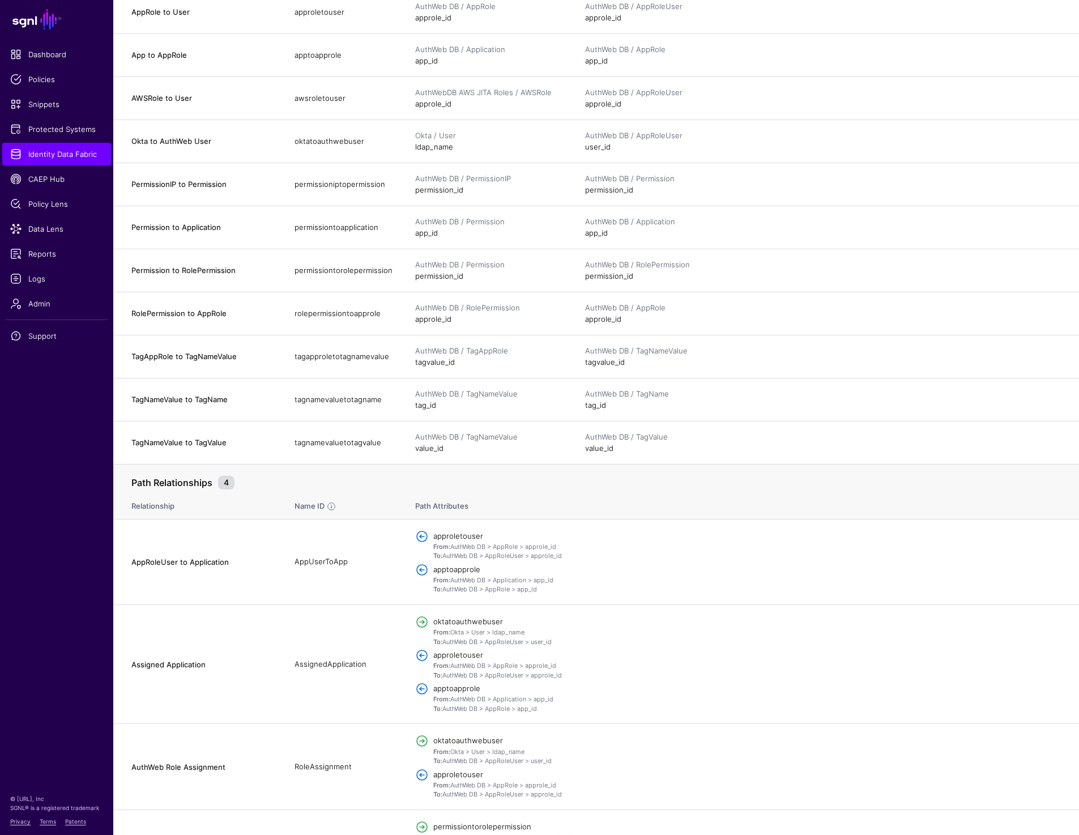
scroll to position [393, 0]
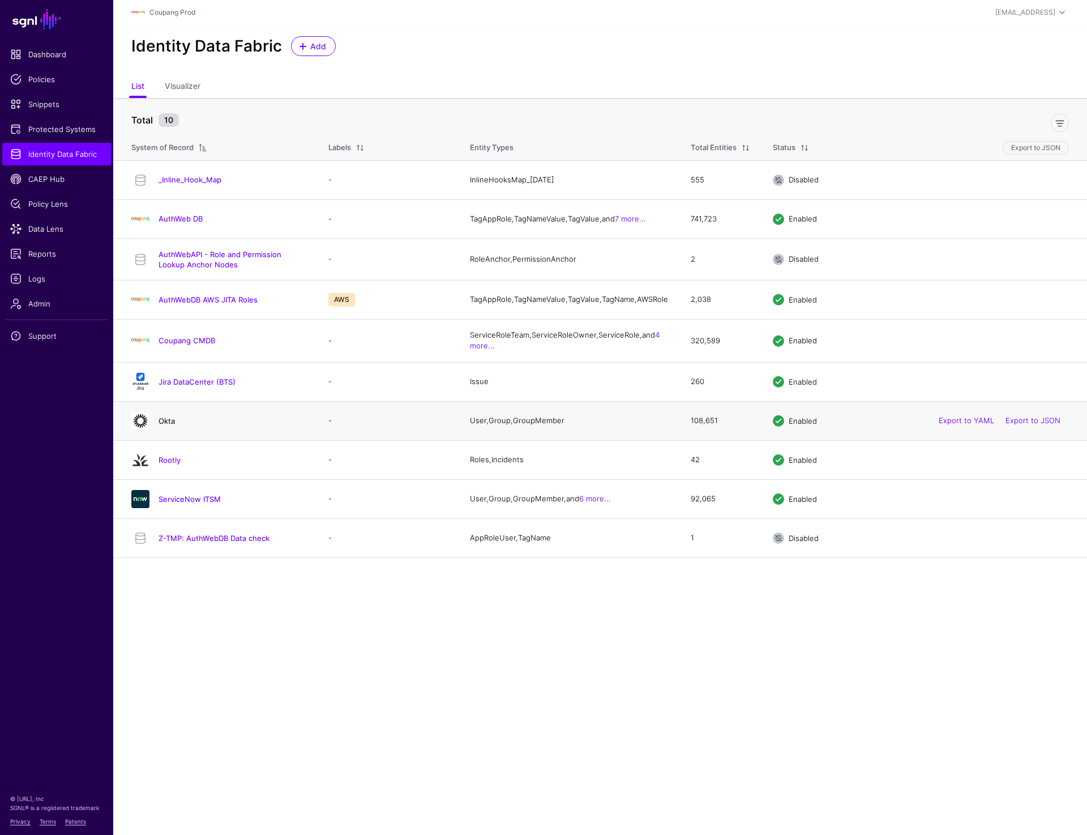
click at [161, 425] on link "Okta" at bounding box center [167, 420] width 16 height 9
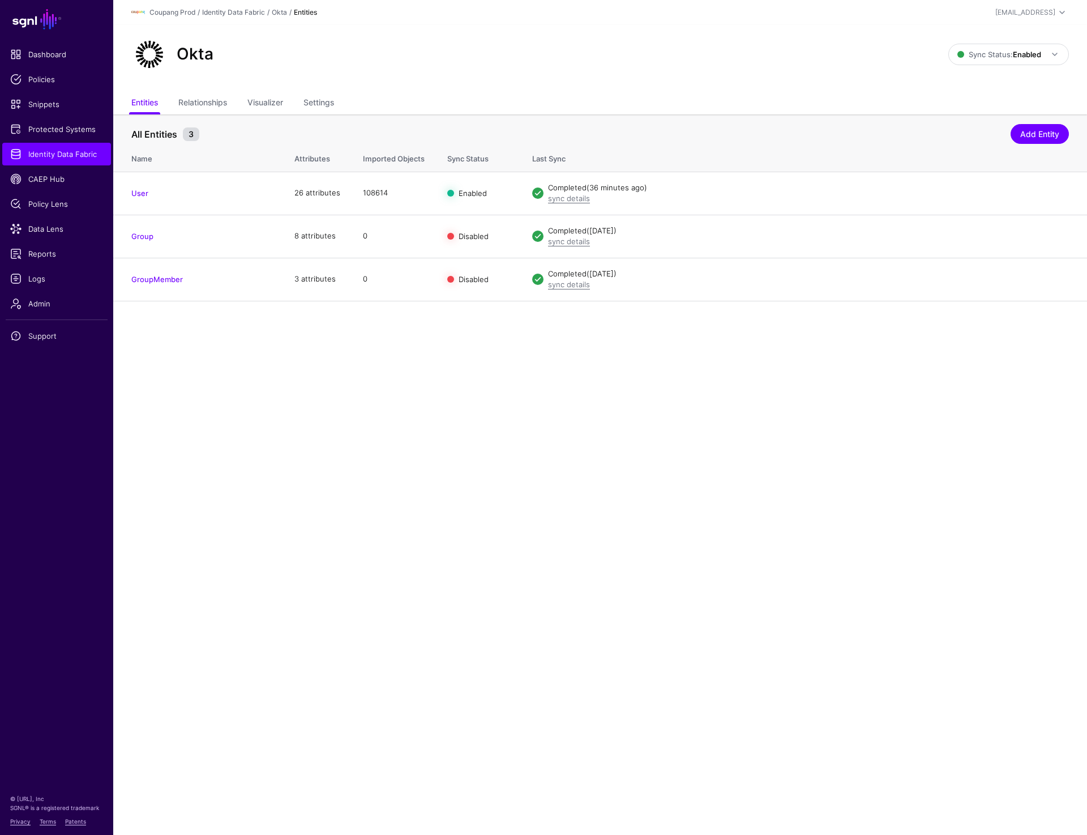
click at [191, 92] on div "Okta Sync Status: Enabled Enabled Syncing active for all configured entities th…" at bounding box center [600, 59] width 974 height 68
click at [191, 98] on link "Relationships" at bounding box center [202, 104] width 49 height 22
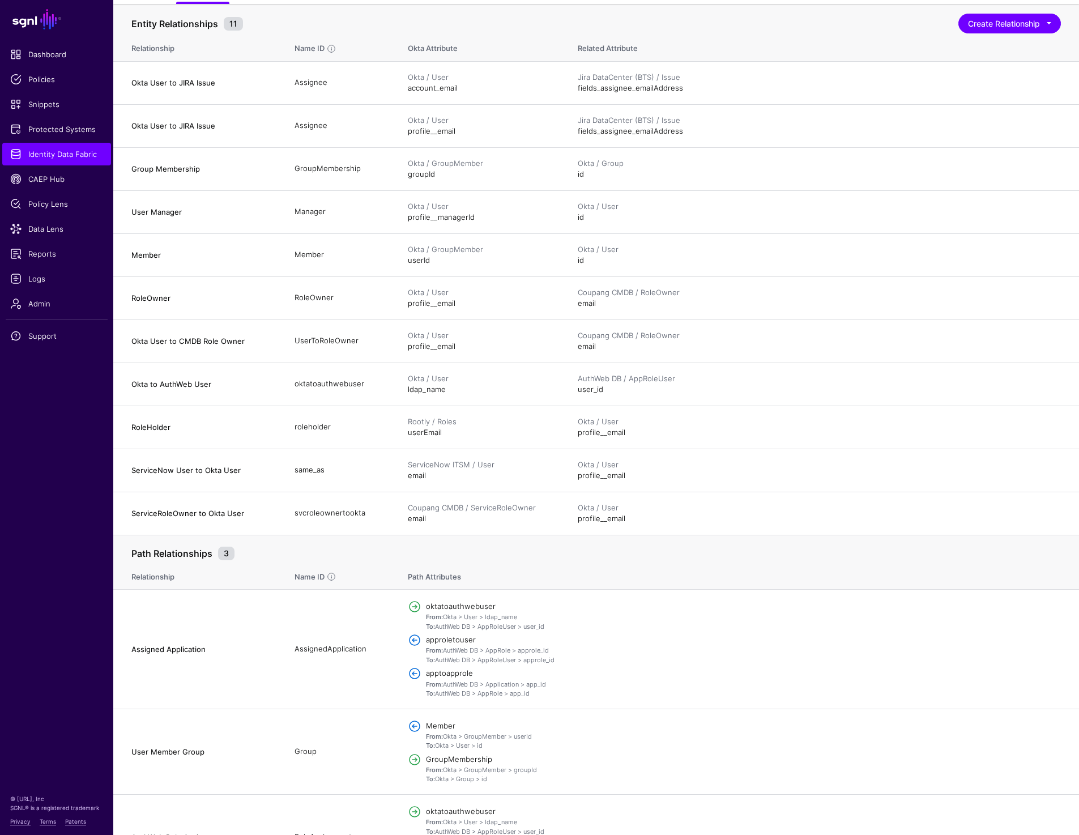
scroll to position [156, 0]
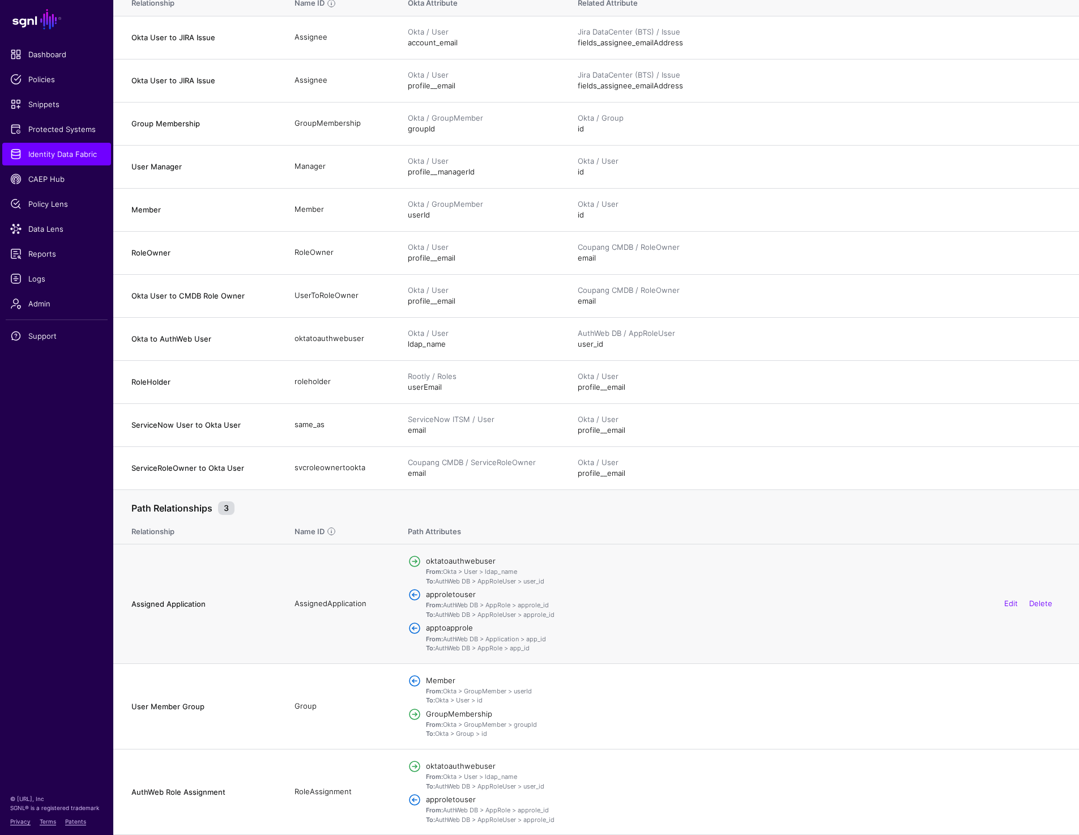
click at [130, 603] on td "Assigned Application" at bounding box center [198, 603] width 170 height 119
drag, startPoint x: 130, startPoint y: 603, endPoint x: 245, endPoint y: 603, distance: 115.5
click at [245, 603] on td "Assigned Application" at bounding box center [198, 603] width 170 height 119
click at [318, 600] on td "AssignedApplication" at bounding box center [339, 603] width 113 height 119
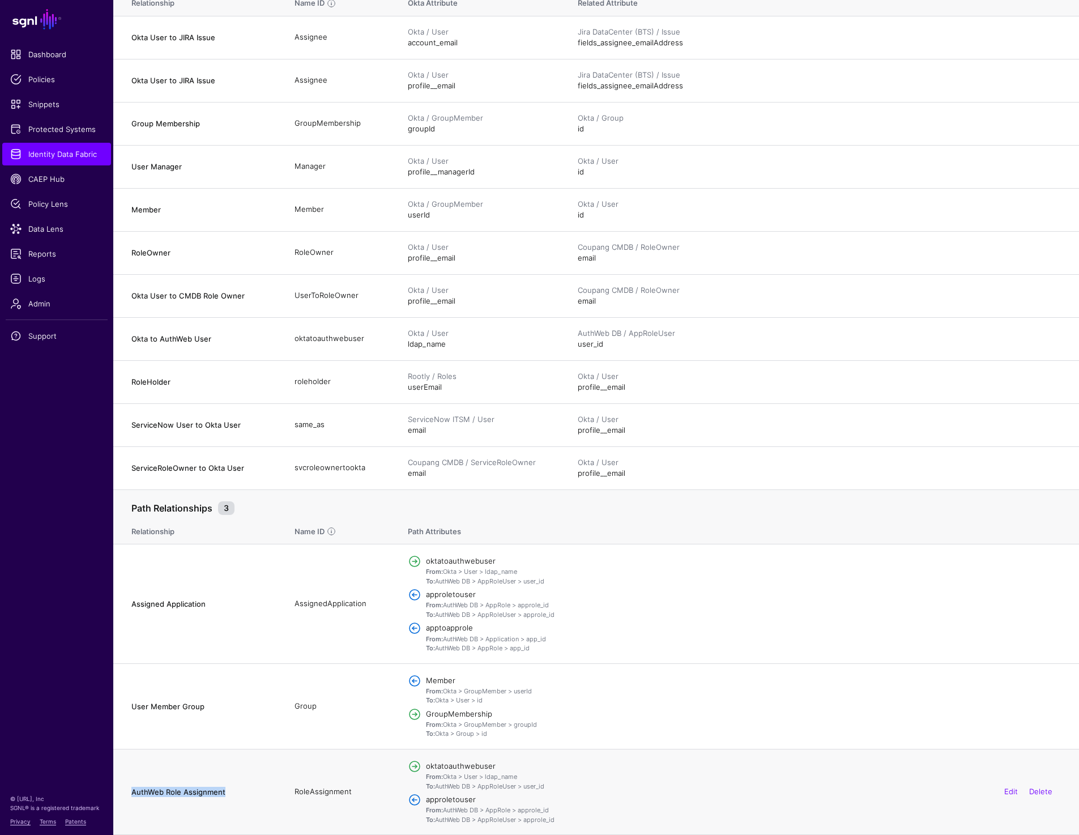
drag, startPoint x: 130, startPoint y: 792, endPoint x: 226, endPoint y: 792, distance: 96.3
click at [226, 792] on td "AuthWeb Role Assignment" at bounding box center [198, 792] width 170 height 86
copy h4 "AuthWeb Role Assignment"
click at [321, 792] on td "RoleAssignment" at bounding box center [339, 792] width 113 height 86
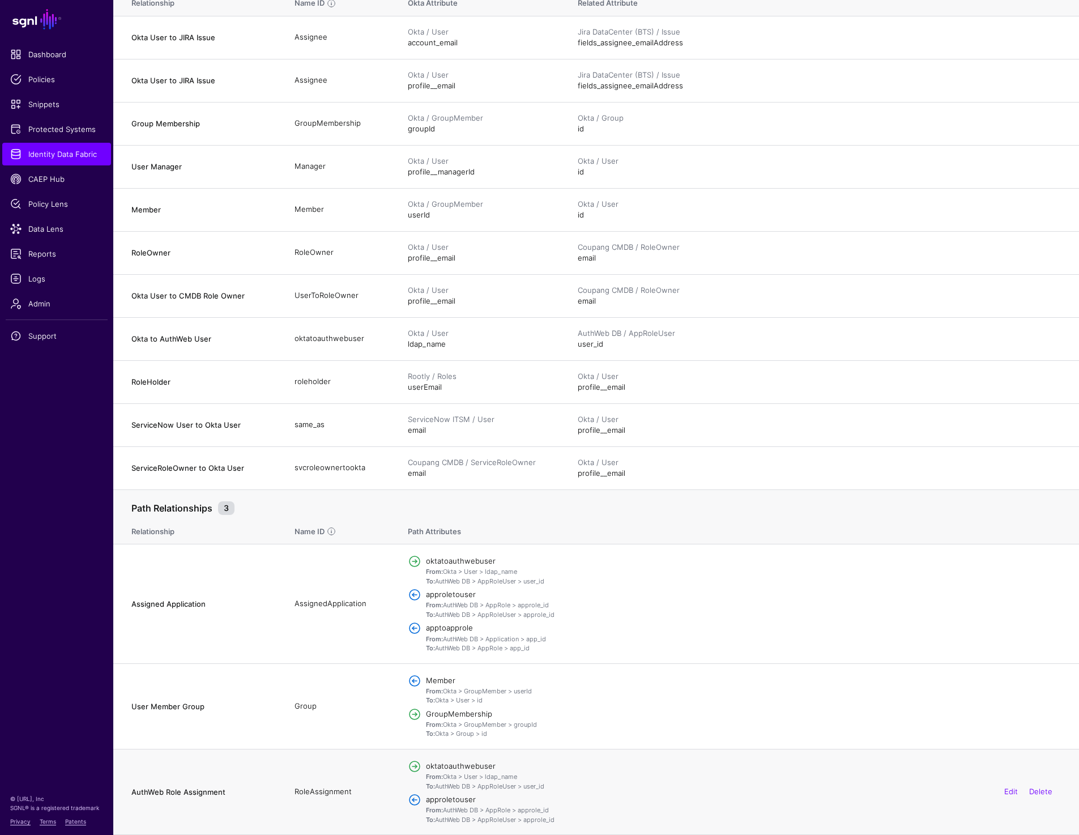
copy td "RoleAssignment"
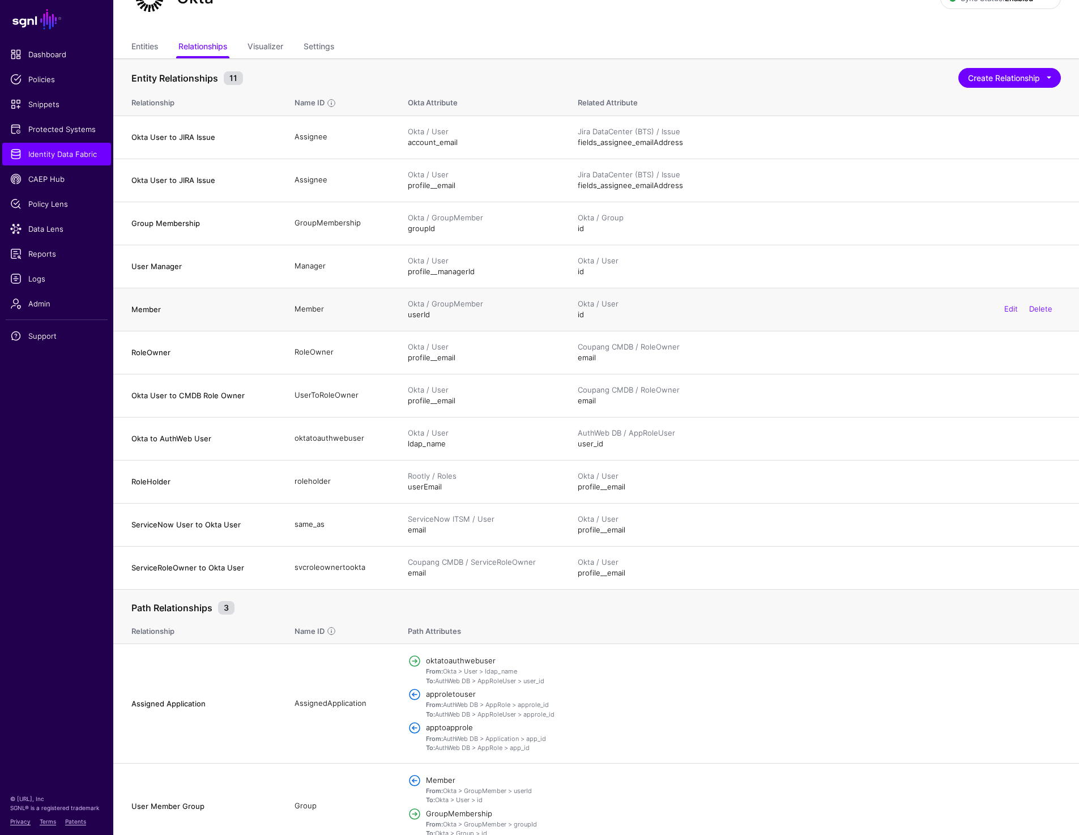
scroll to position [0, 0]
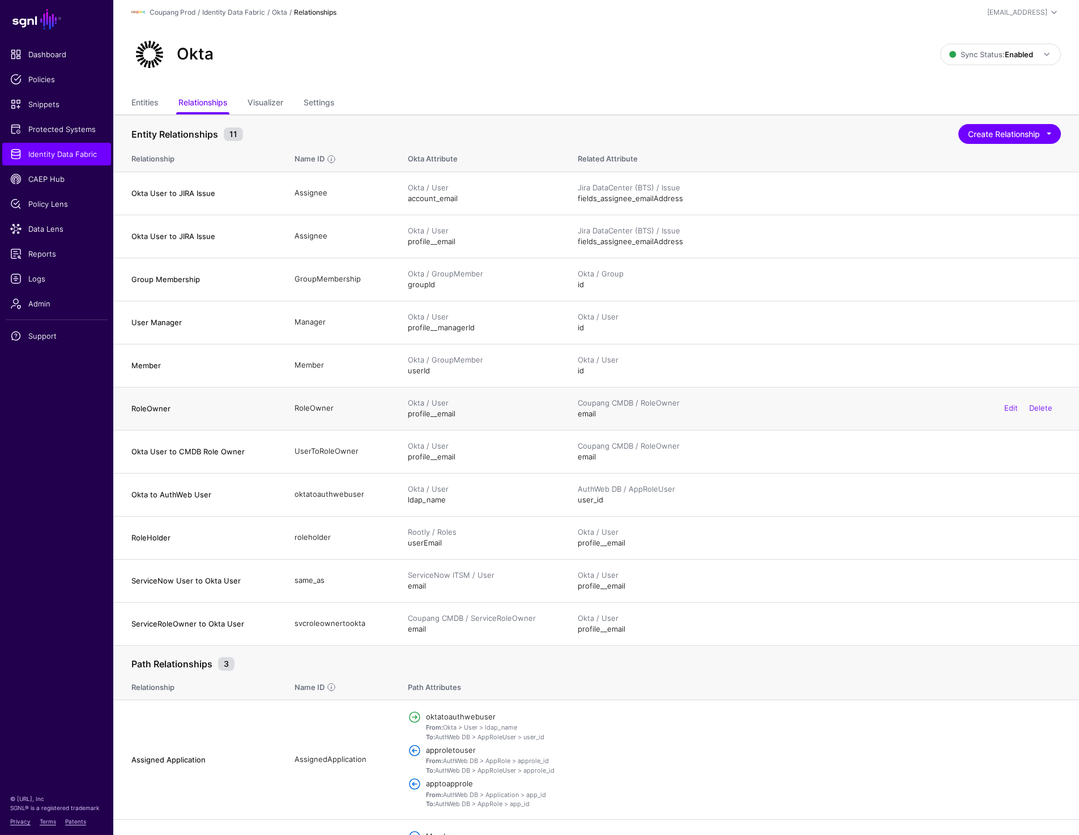
drag, startPoint x: 135, startPoint y: 407, endPoint x: 703, endPoint y: 418, distance: 568.1
click at [703, 418] on tr "RoleOwner RoleOwner Okta / User profile__email Coupang CMDB / RoleOwner email E…" at bounding box center [595, 408] width 965 height 43
click at [135, 408] on h4 "RoleOwner" at bounding box center [201, 408] width 140 height 10
copy h4 "RoleOwner"
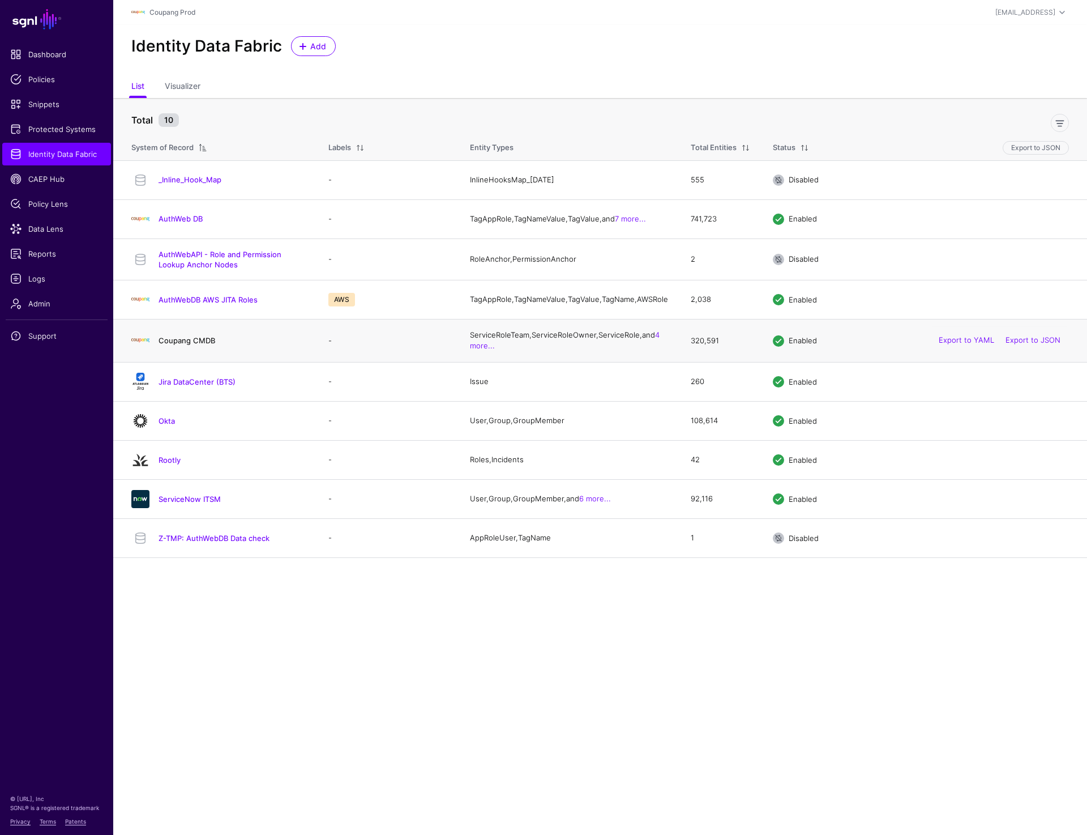
click at [164, 345] on link "Coupang CMDB" at bounding box center [187, 340] width 57 height 9
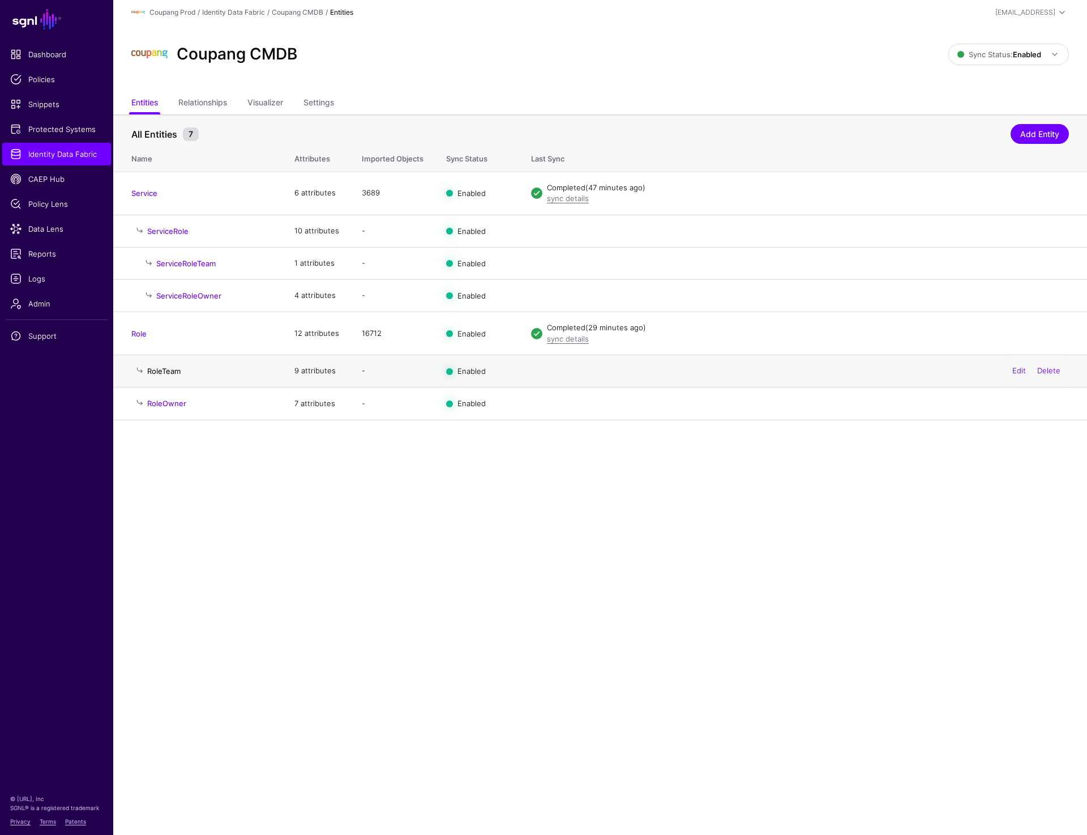
click at [164, 371] on link "RoleTeam" at bounding box center [163, 370] width 33 height 9
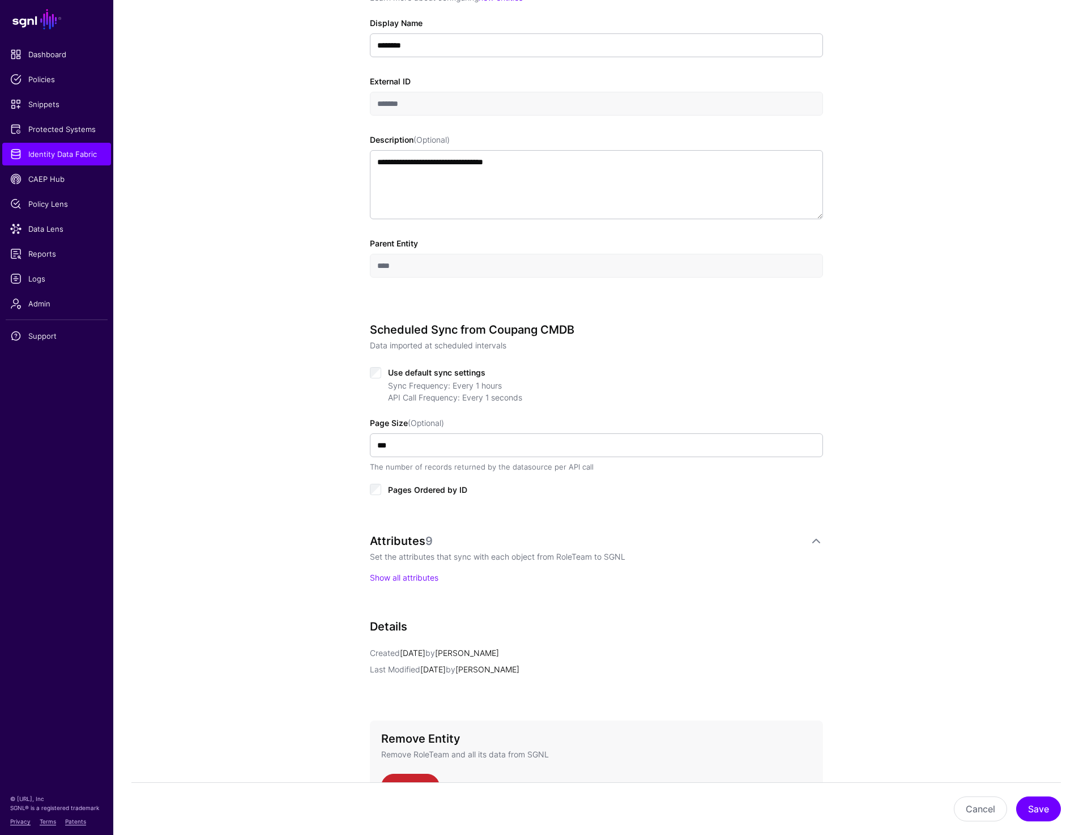
scroll to position [198, 0]
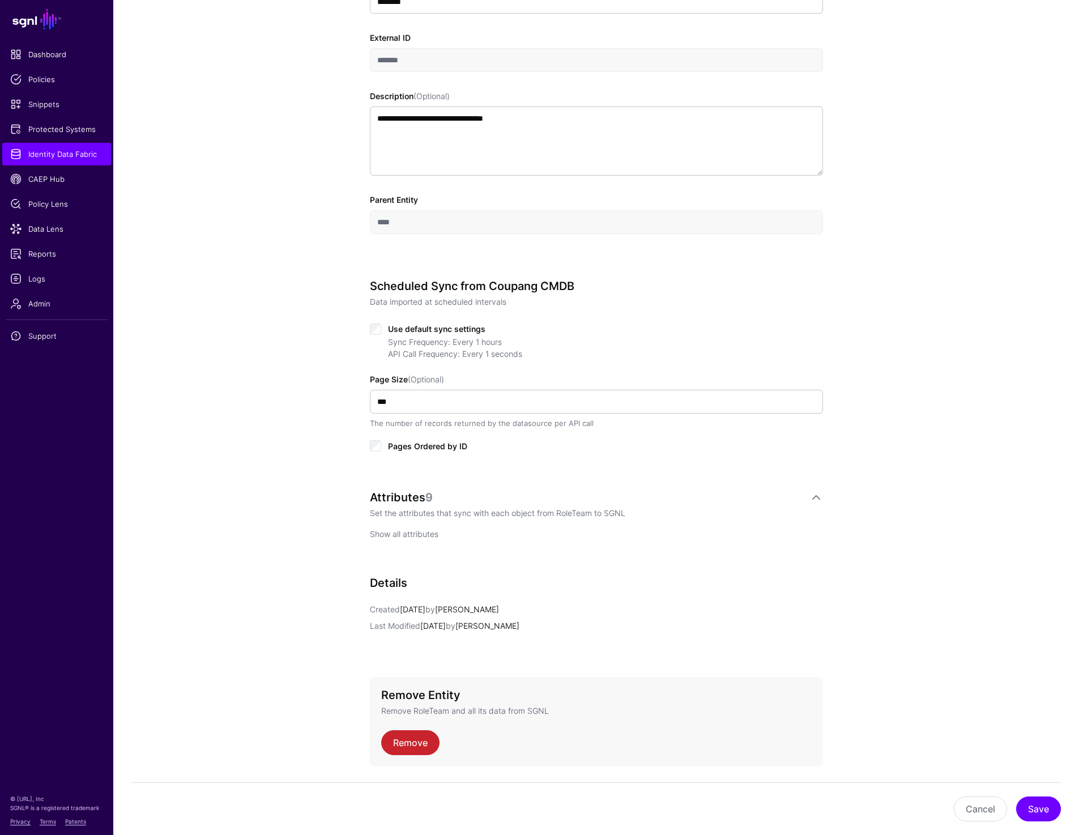
click at [420, 531] on link "Show all attributes" at bounding box center [404, 534] width 69 height 10
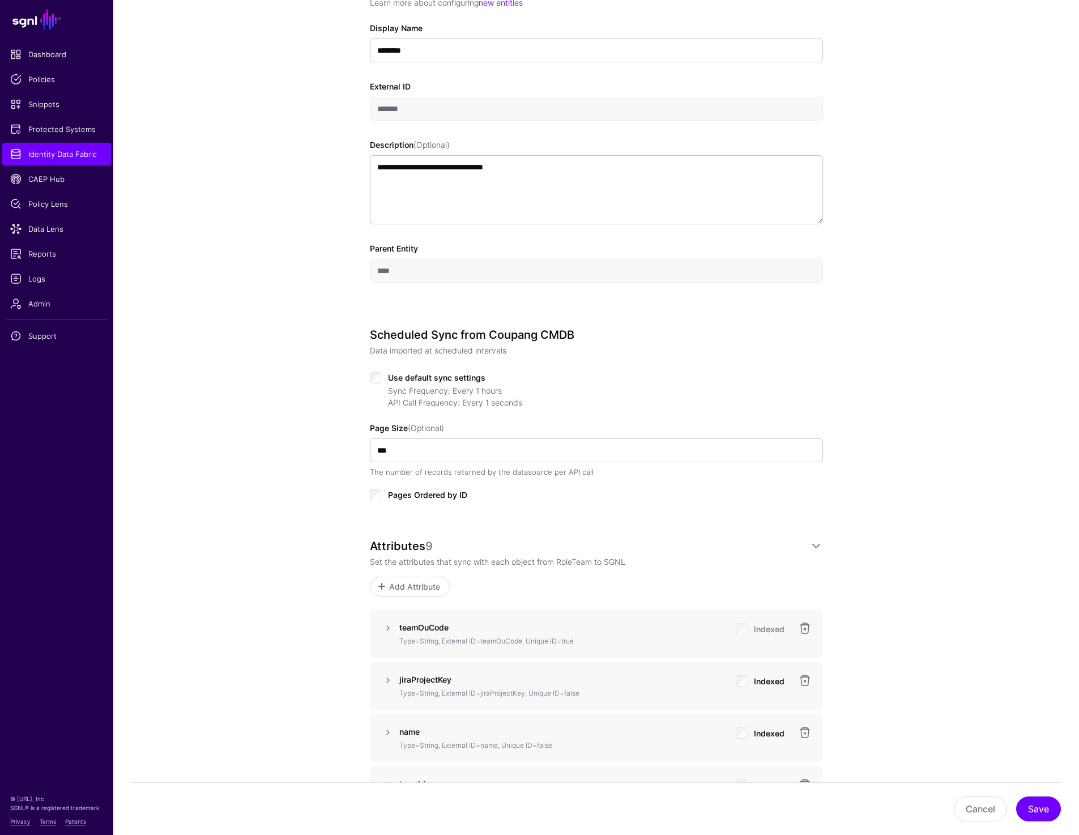
scroll to position [0, 0]
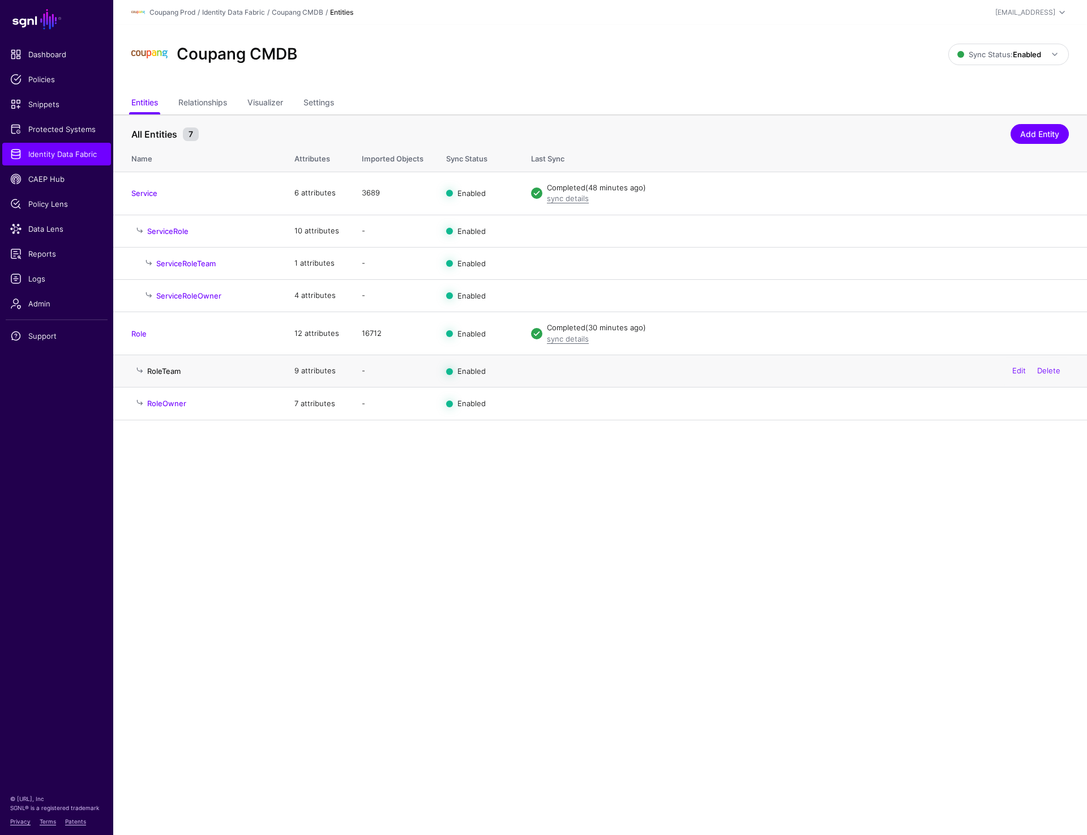
click at [165, 370] on link "RoleTeam" at bounding box center [163, 370] width 33 height 9
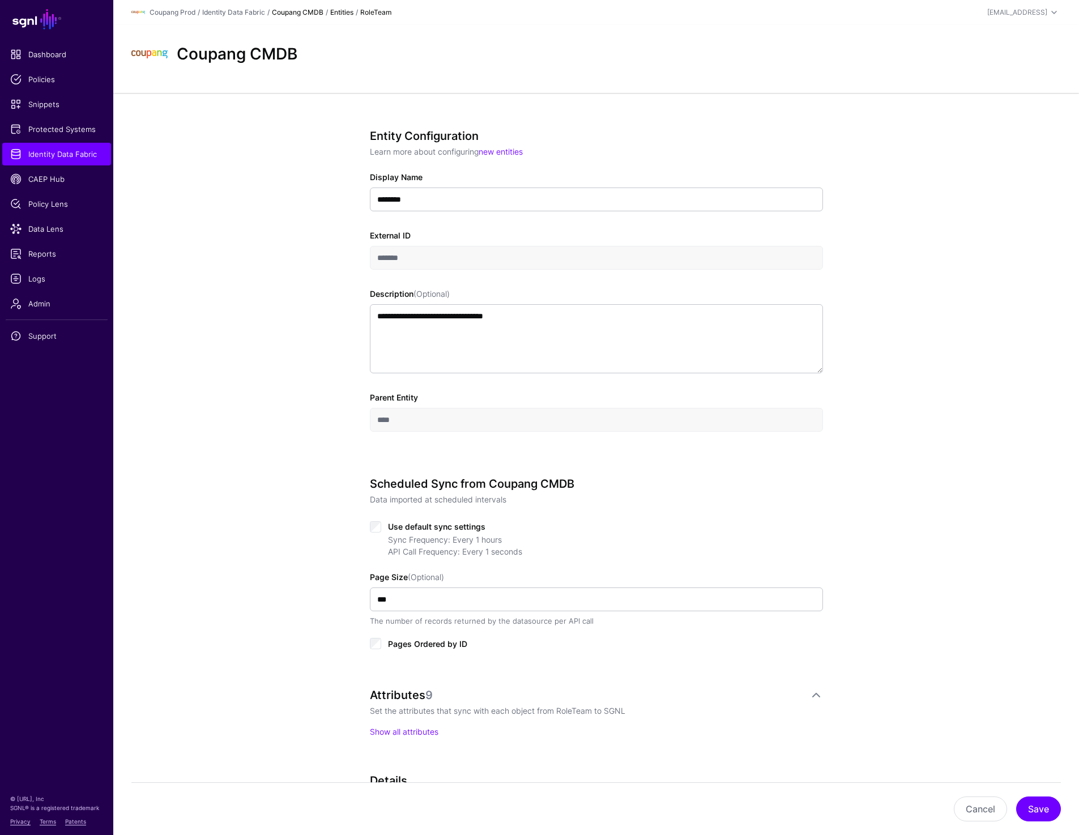
click at [306, 11] on link "Coupang CMDB" at bounding box center [298, 12] width 52 height 8
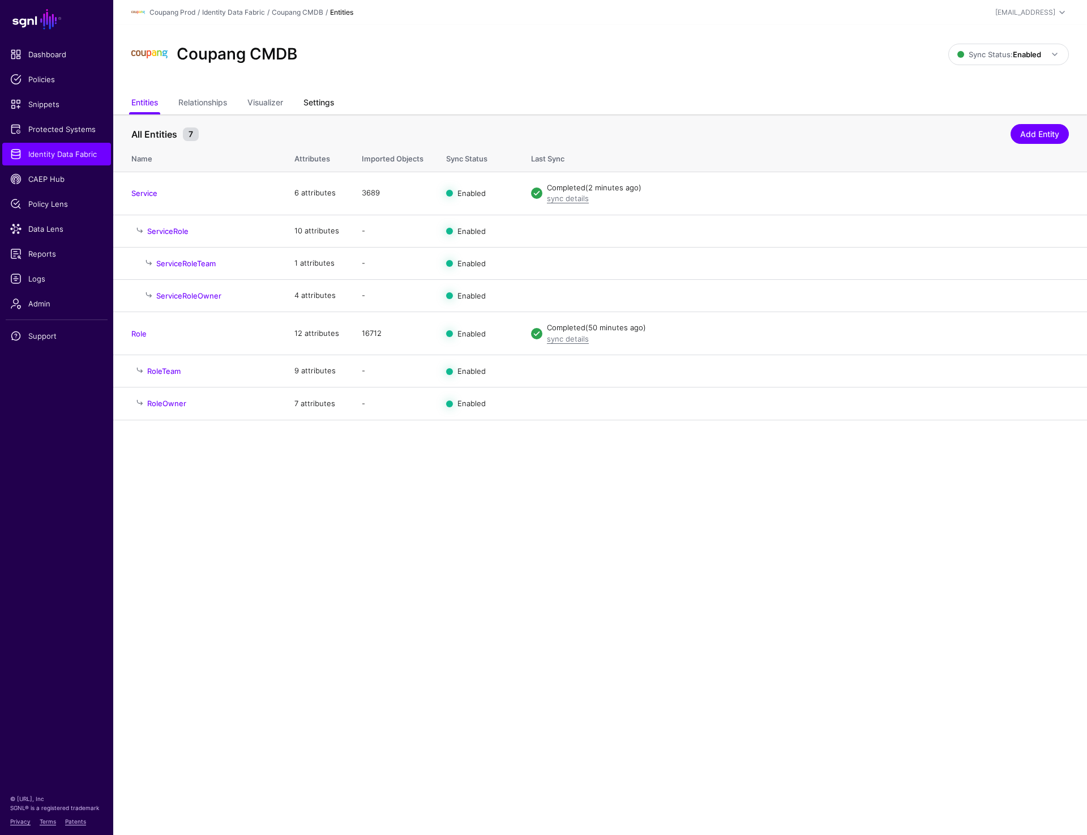
click at [331, 97] on link "Settings" at bounding box center [319, 104] width 31 height 22
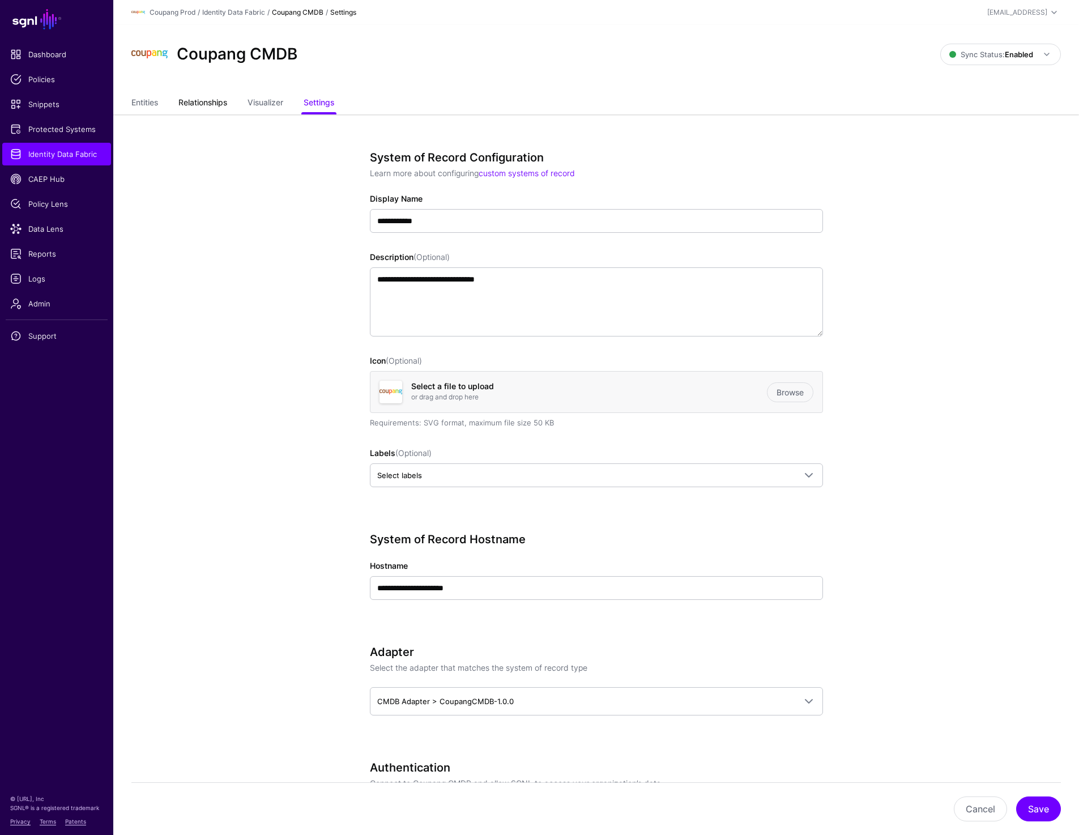
click at [190, 104] on link "Relationships" at bounding box center [202, 104] width 49 height 22
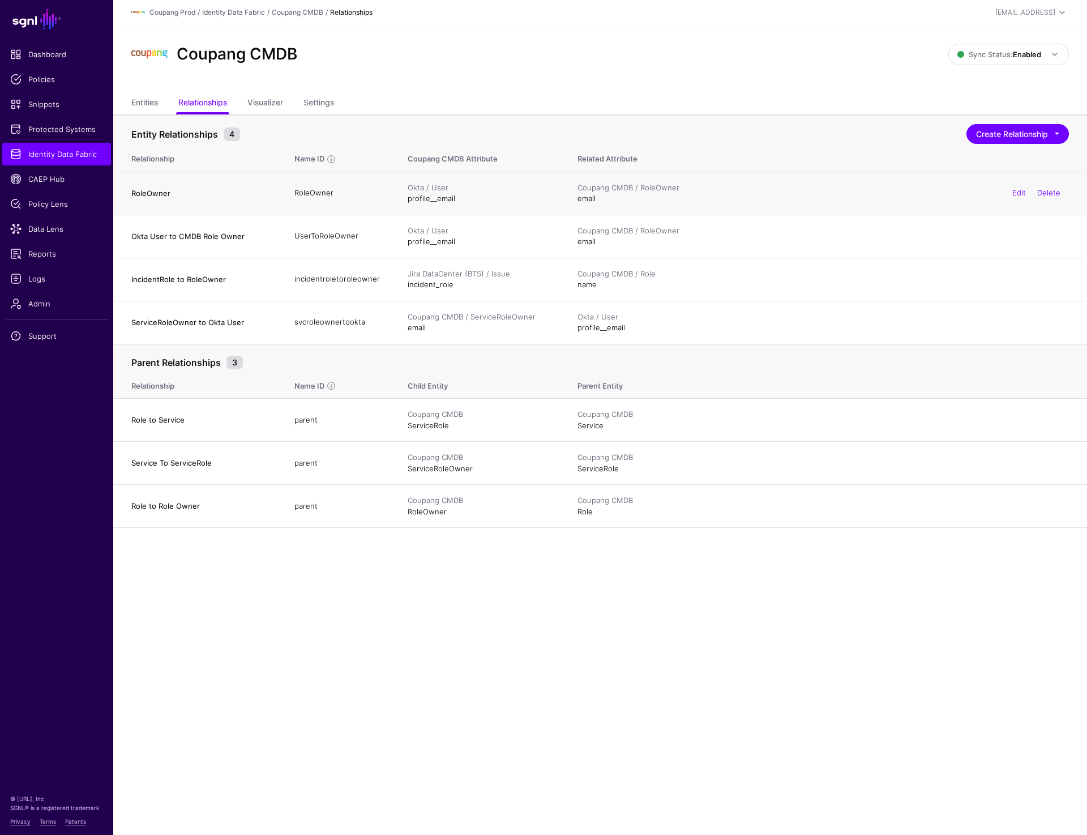
click at [152, 191] on h4 "RoleOwner" at bounding box center [201, 193] width 140 height 10
drag, startPoint x: 126, startPoint y: 462, endPoint x: 255, endPoint y: 462, distance: 129.7
click at [255, 462] on td "Service To ServiceRole" at bounding box center [198, 463] width 170 height 43
copy h4 "Service To ServiceRole"
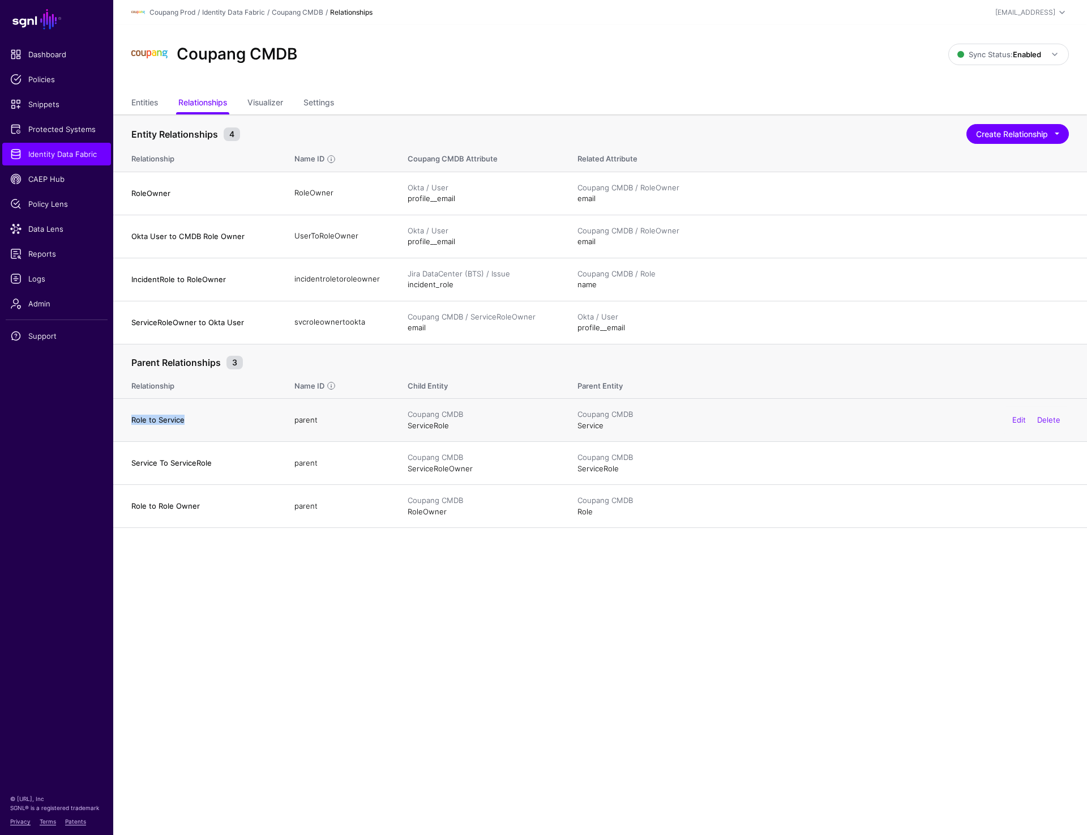
copy h4 "Role to Service"
drag, startPoint x: 127, startPoint y: 420, endPoint x: 223, endPoint y: 420, distance: 95.1
click at [223, 420] on td "Role to Service" at bounding box center [198, 420] width 170 height 43
drag, startPoint x: 441, startPoint y: 472, endPoint x: 467, endPoint y: 472, distance: 25.5
click at [467, 472] on td "Coupang CMDB ServiceRoleOwner" at bounding box center [481, 463] width 170 height 43
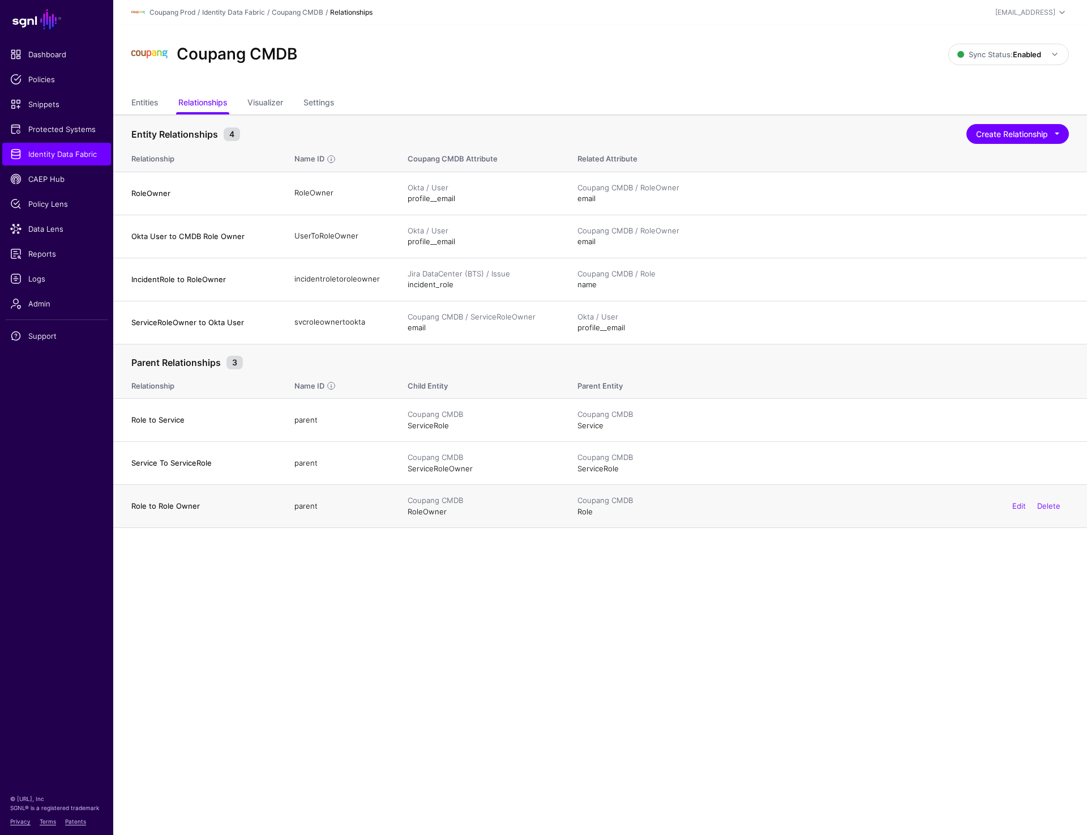
drag, startPoint x: 408, startPoint y: 518, endPoint x: 479, endPoint y: 518, distance: 70.8
click at [479, 518] on td "Coupang CMDB RoleOwner" at bounding box center [481, 506] width 170 height 43
click at [586, 530] on main "SGNL Dashboard Policies Snippets Protected Systems Identity Data Fabric CAEP Hu…" at bounding box center [543, 417] width 1087 height 835
drag, startPoint x: 129, startPoint y: 321, endPoint x: 235, endPoint y: 321, distance: 106.5
click at [235, 321] on td "ServiceRoleOwner to Okta User" at bounding box center [198, 322] width 170 height 43
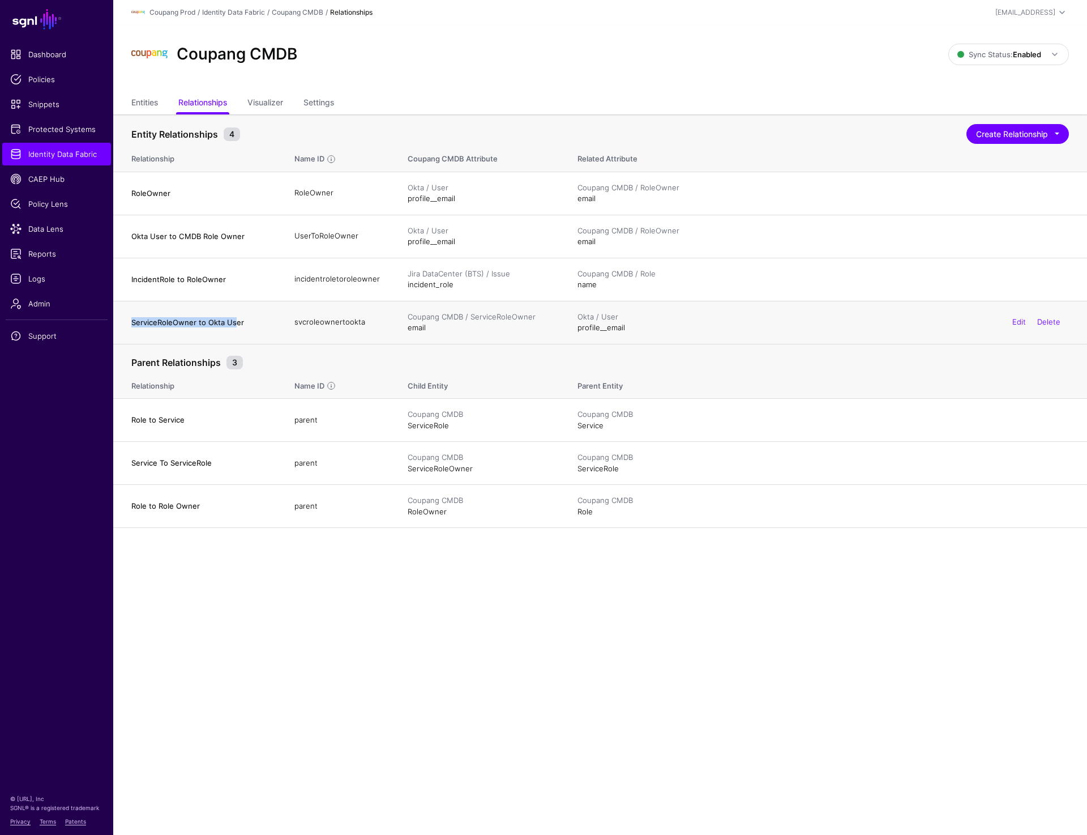
click at [130, 320] on td "ServiceRoleOwner to Okta User" at bounding box center [198, 322] width 170 height 43
drag, startPoint x: 130, startPoint y: 320, endPoint x: 238, endPoint y: 320, distance: 108.2
click at [238, 320] on td "ServiceRoleOwner to Okta User" at bounding box center [198, 322] width 170 height 43
click at [70, 157] on span "Identity Data Fabric" at bounding box center [56, 153] width 93 height 11
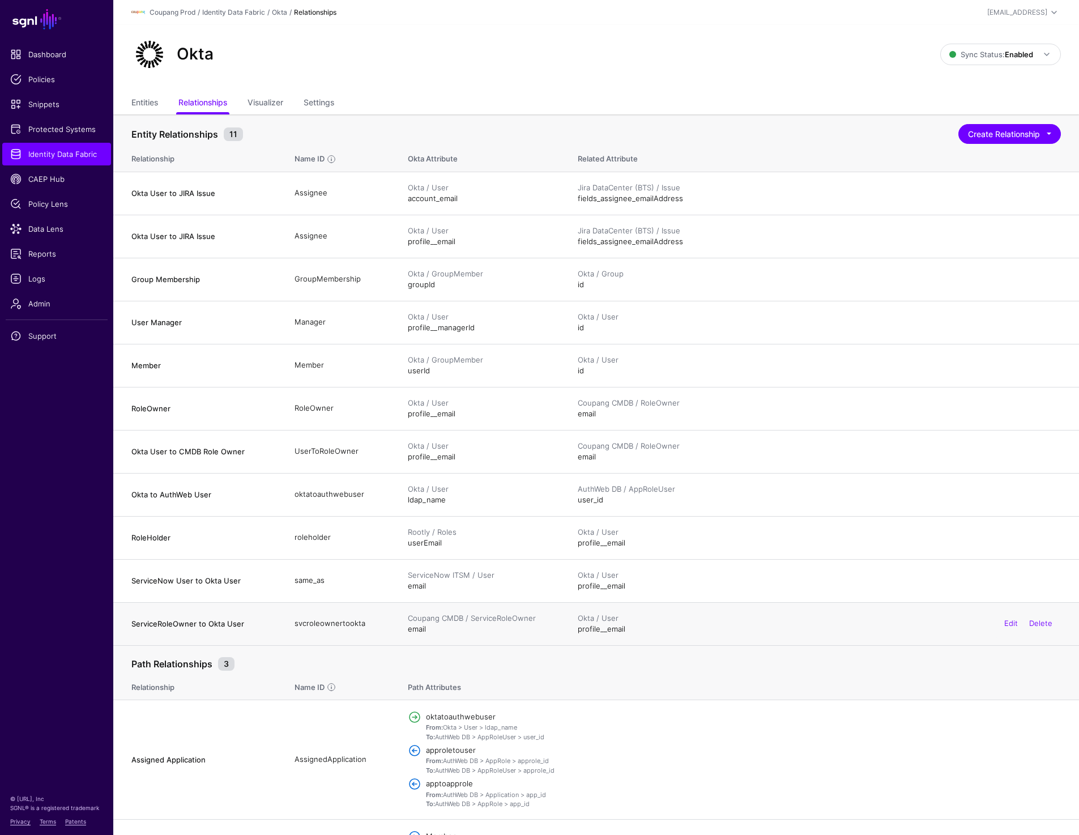
drag, startPoint x: 404, startPoint y: 633, endPoint x: 495, endPoint y: 624, distance: 91.1
click at [495, 624] on td "Coupang CMDB / ServiceRoleOwner email" at bounding box center [481, 623] width 170 height 43
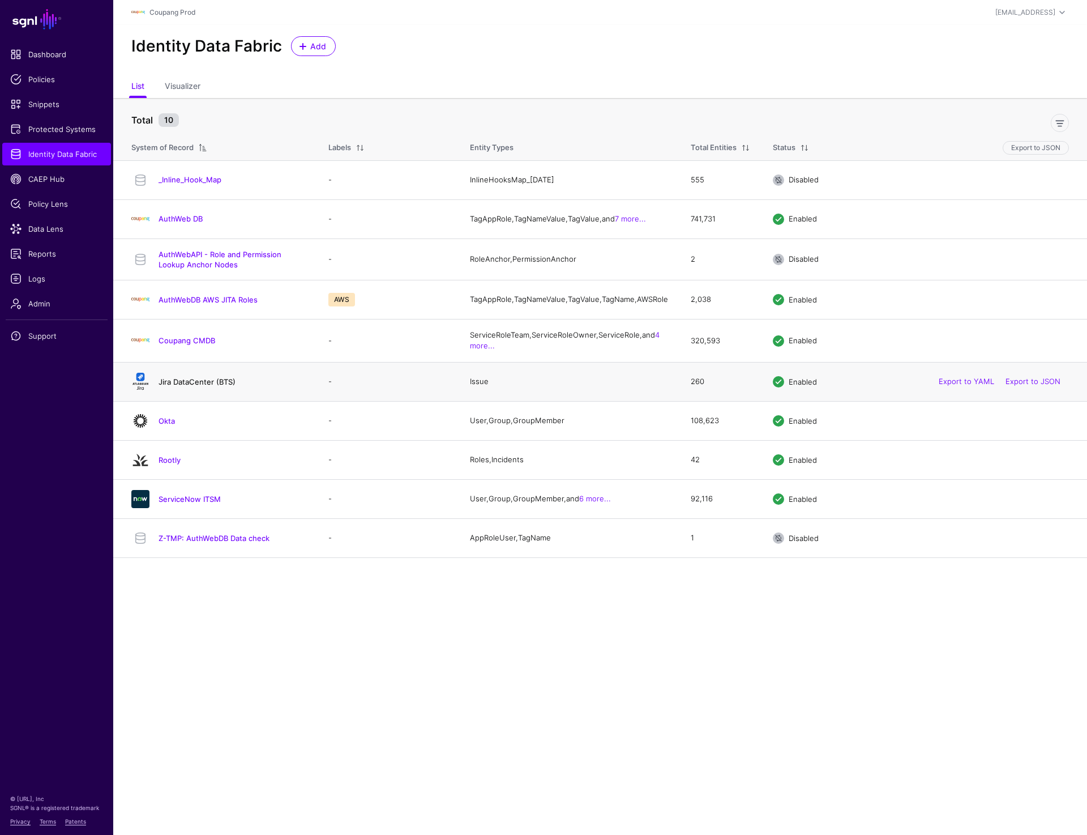
click at [189, 386] on link "Jira DataCenter (BTS)" at bounding box center [197, 381] width 77 height 9
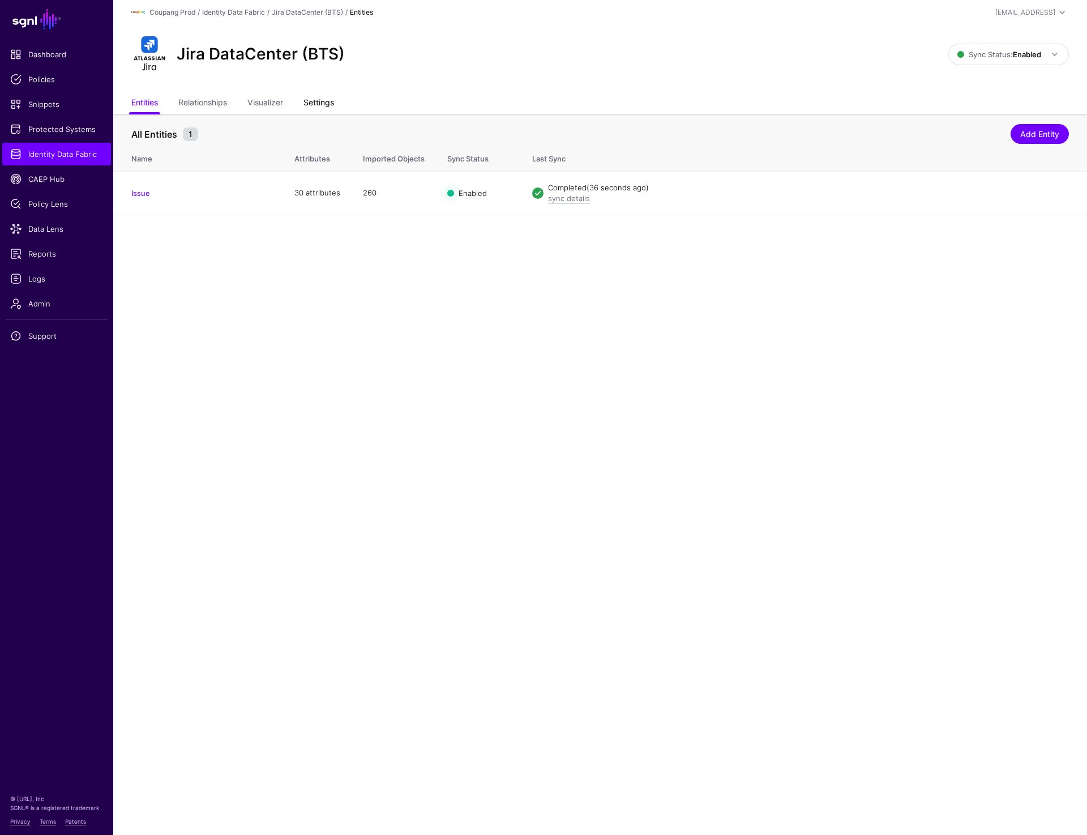
click at [314, 101] on link "Settings" at bounding box center [319, 104] width 31 height 22
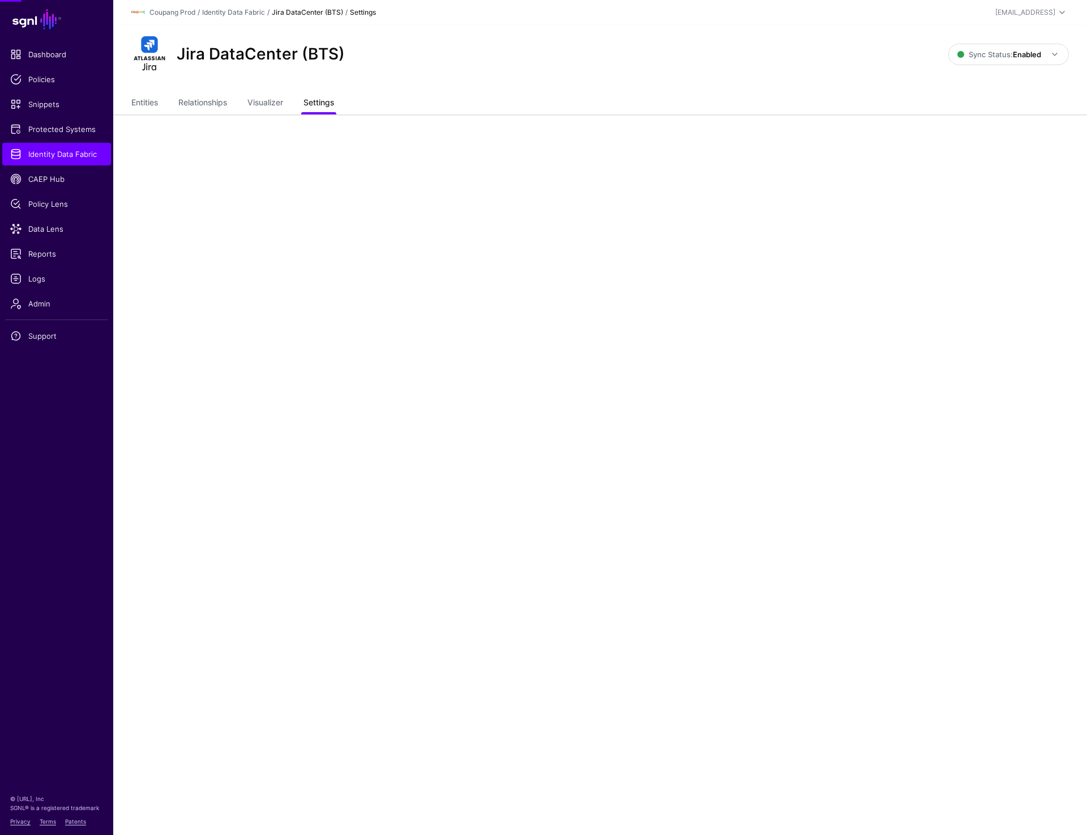
click at [314, 101] on link "Settings" at bounding box center [319, 104] width 31 height 22
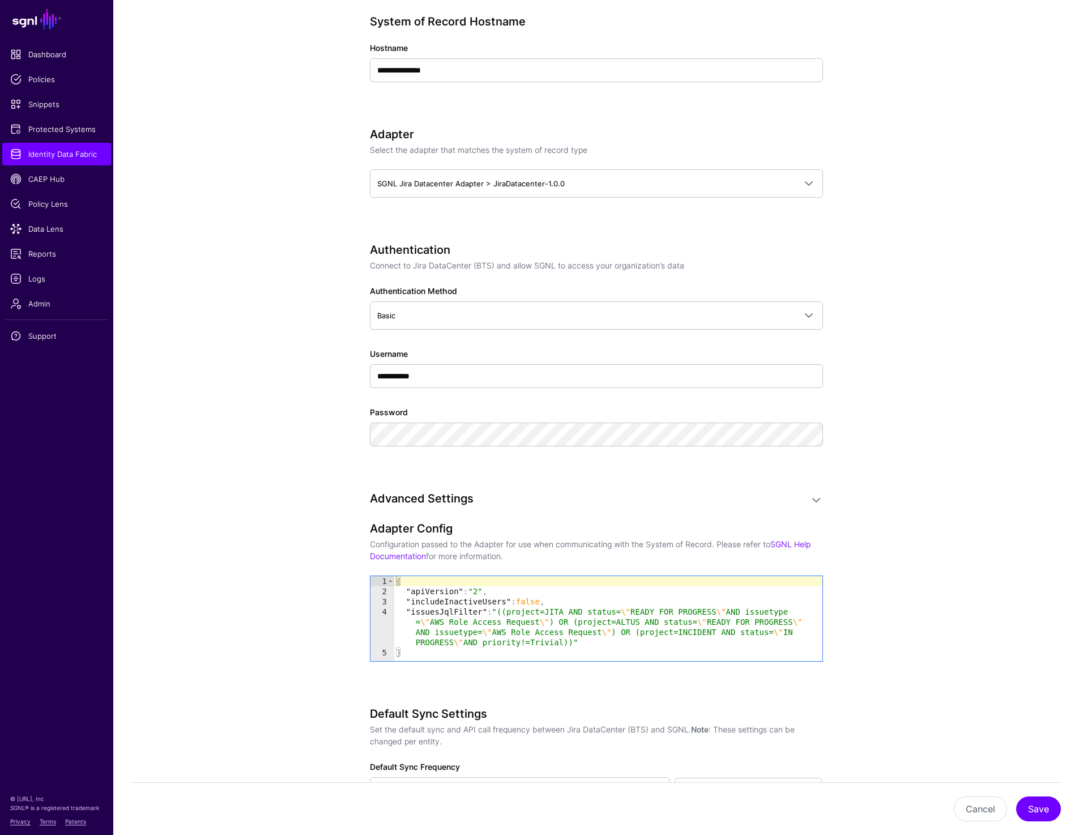
scroll to position [523, 0]
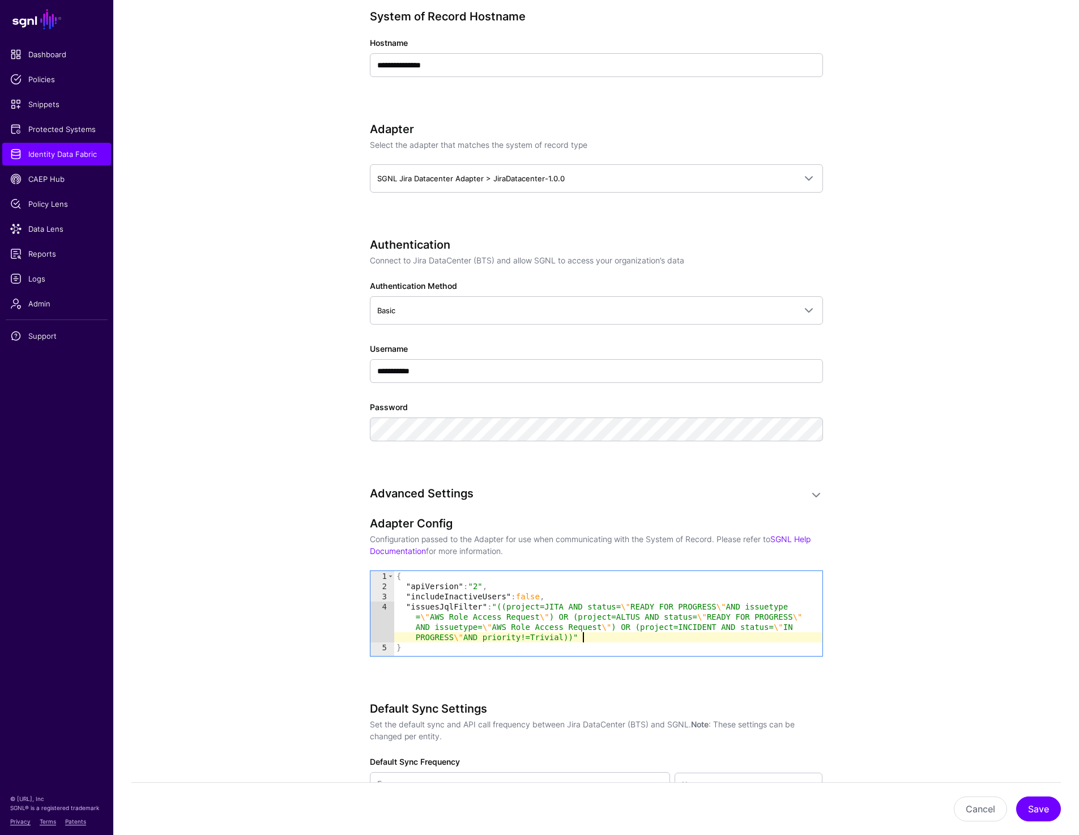
click at [627, 638] on div "{ "apiVersion" : "2" , "includeInactiveUsers" : false , "issuesJqlFilter" : "((…" at bounding box center [608, 623] width 428 height 105
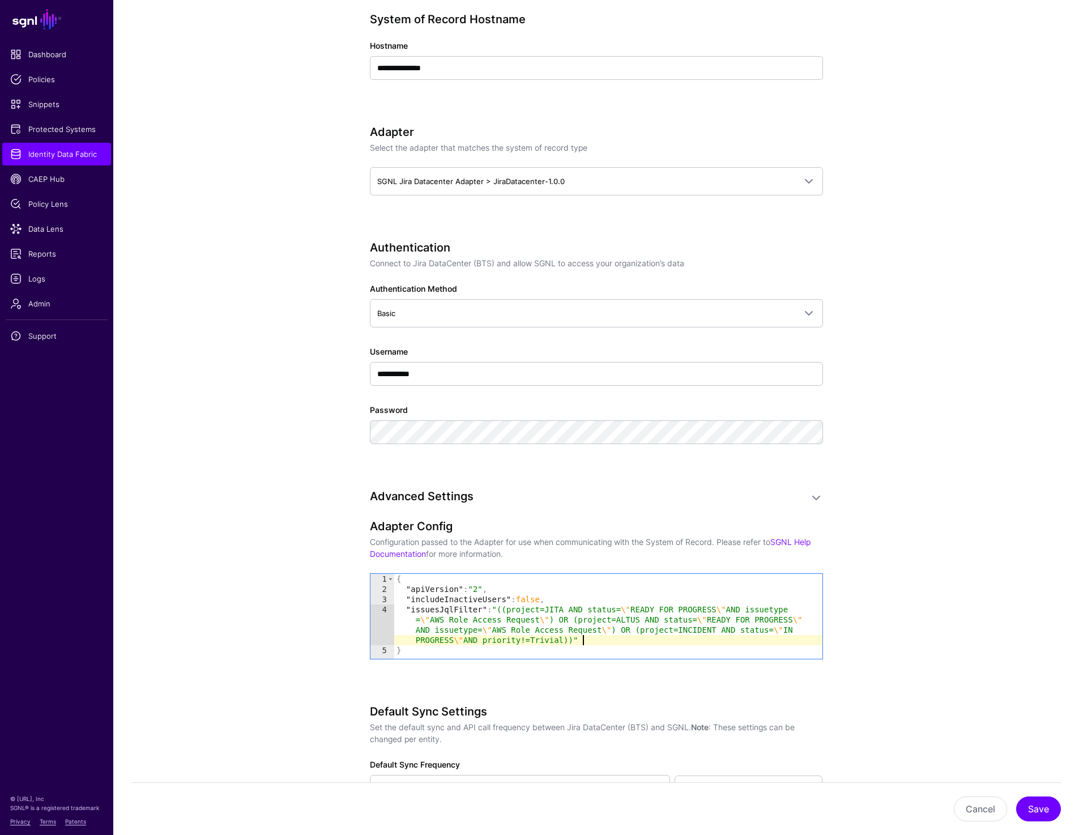
scroll to position [525, 0]
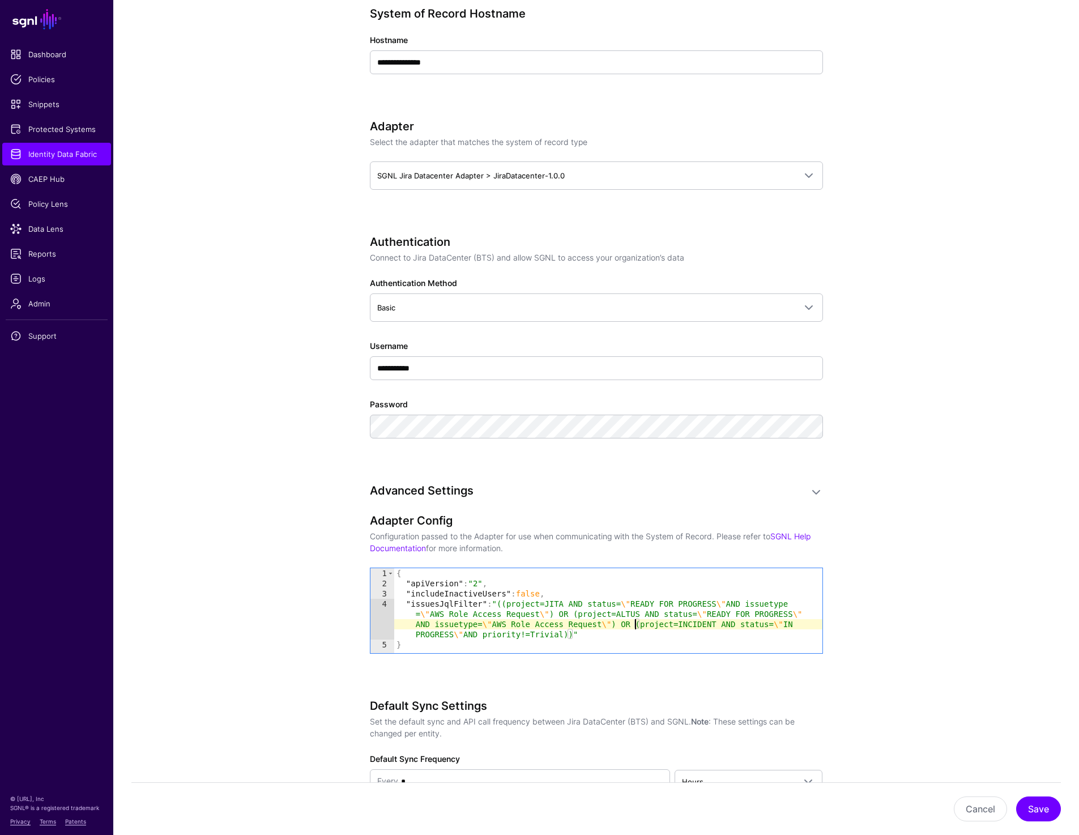
click at [633, 620] on div "{ "apiVersion" : "2" , "includeInactiveUsers" : false , "issuesJqlFilter" : "((…" at bounding box center [608, 620] width 428 height 105
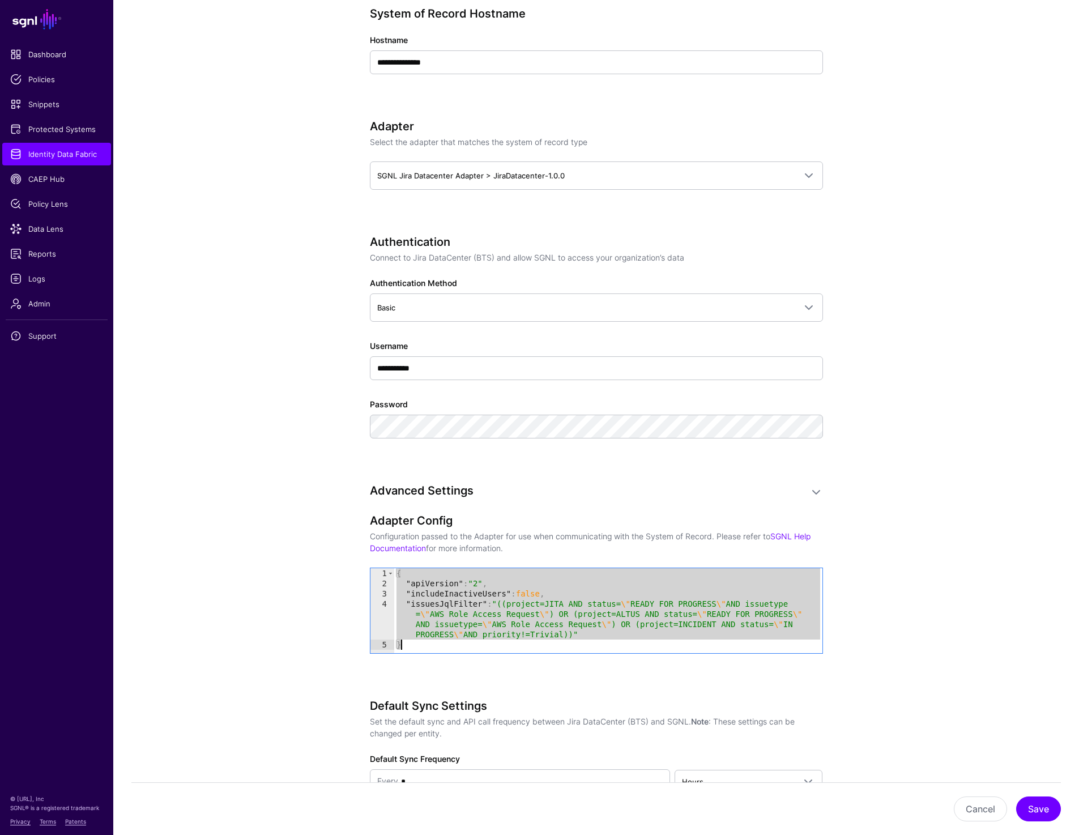
click at [643, 583] on div "{ "apiVersion" : "2" , "includeInactiveUsers" : false , "issuesJqlFilter" : "((…" at bounding box center [608, 620] width 428 height 105
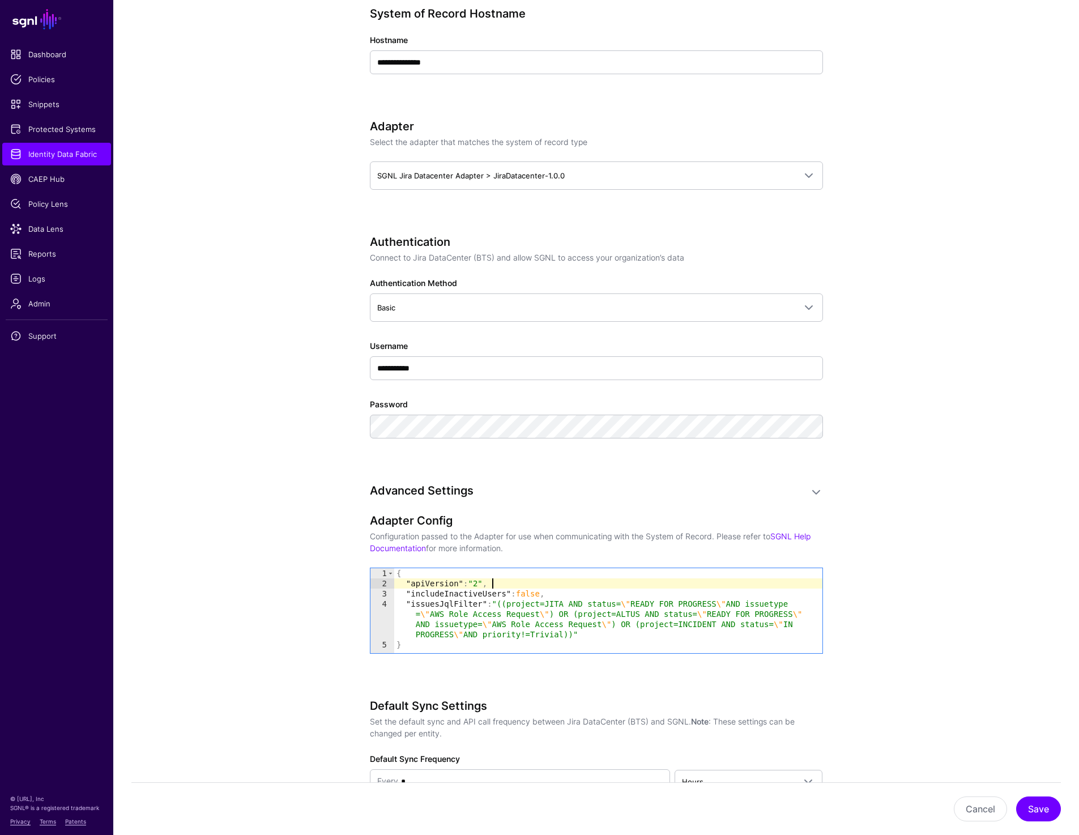
type textarea "**********"
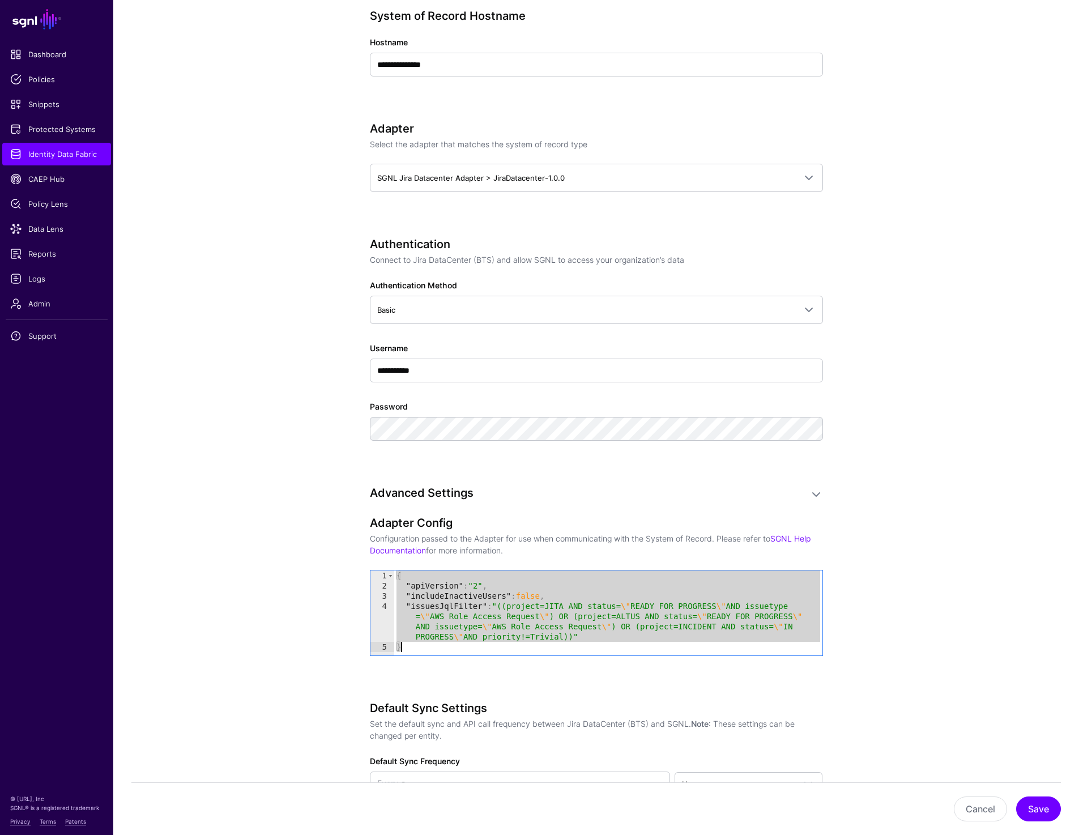
scroll to position [0, 0]
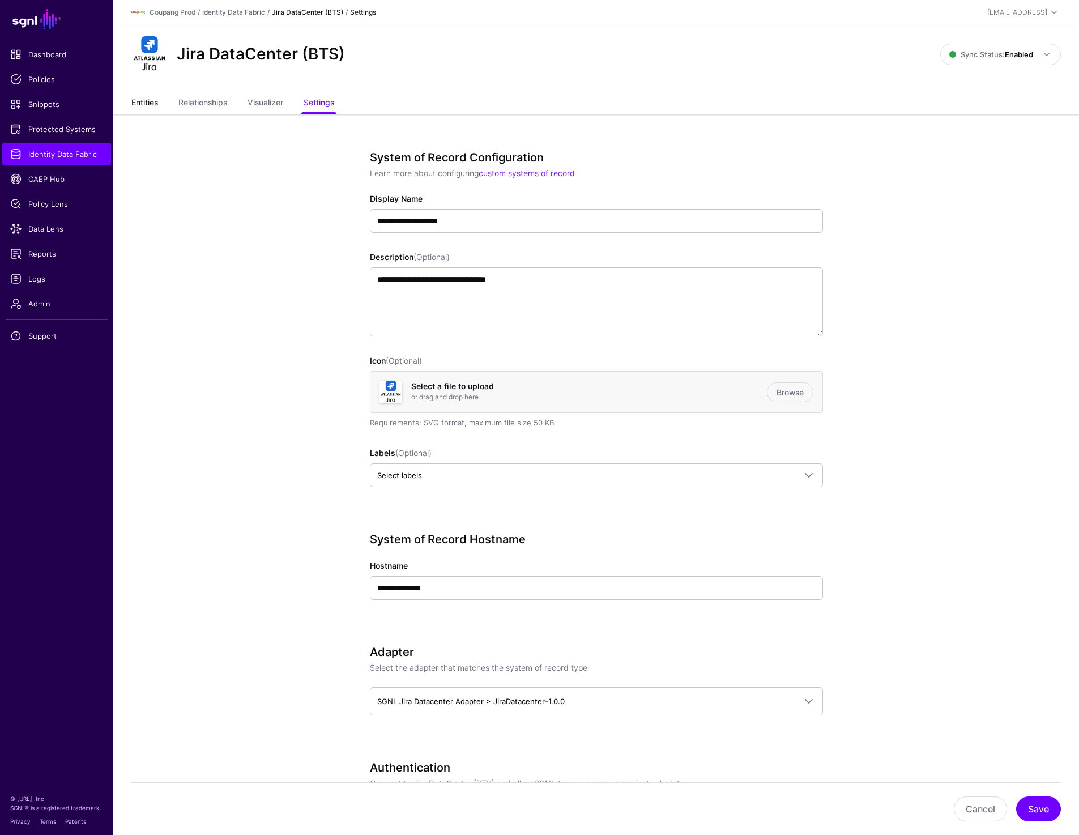
click at [153, 105] on link "Entities" at bounding box center [144, 104] width 27 height 22
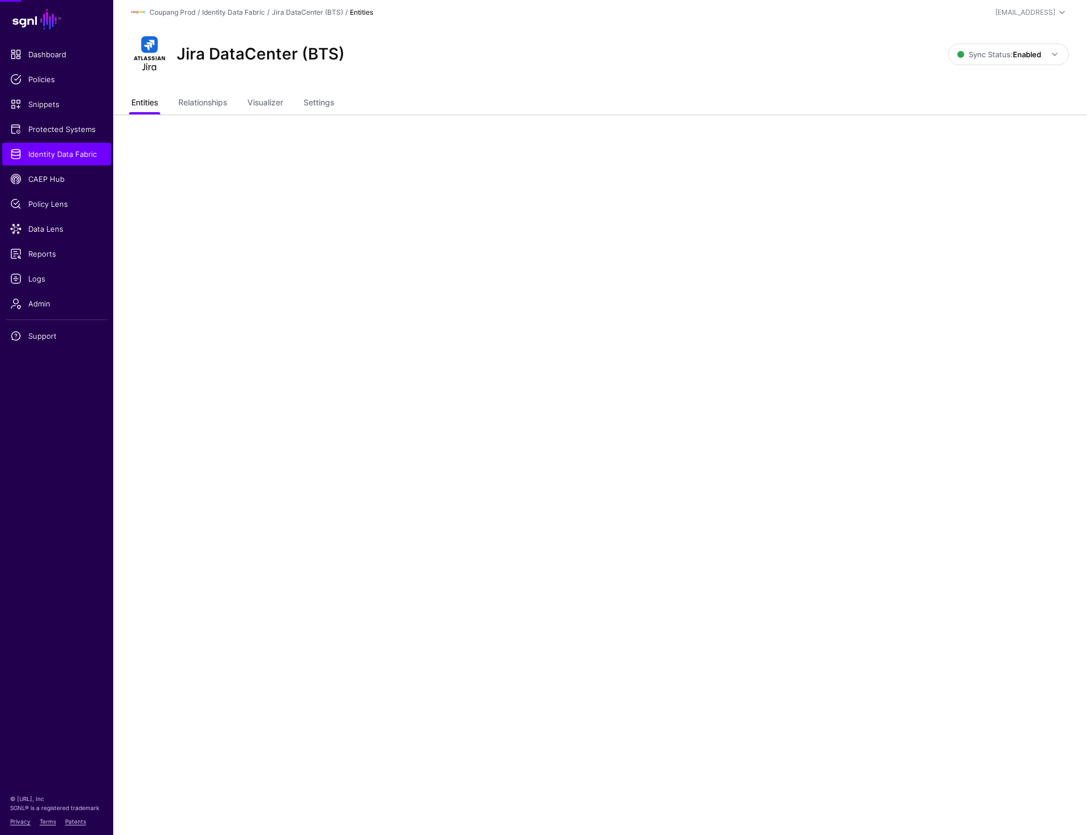
click at [153, 105] on link "Entities" at bounding box center [144, 104] width 27 height 22
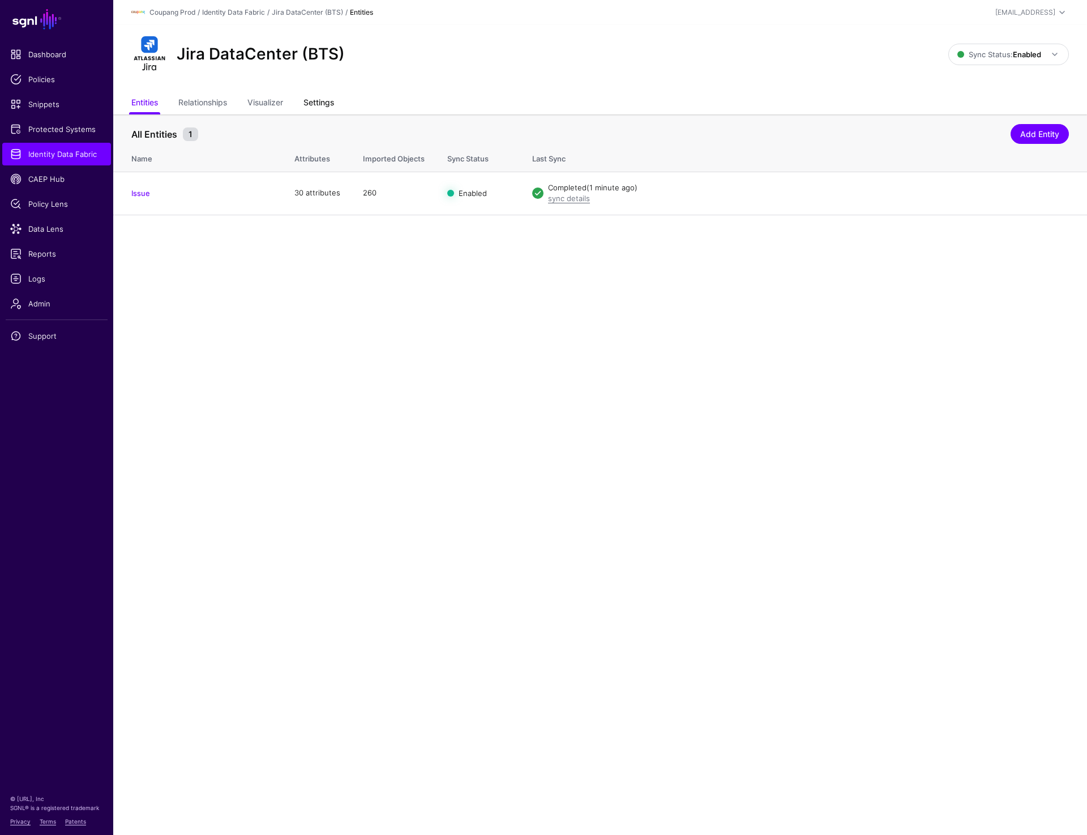
click at [319, 100] on link "Settings" at bounding box center [319, 104] width 31 height 22
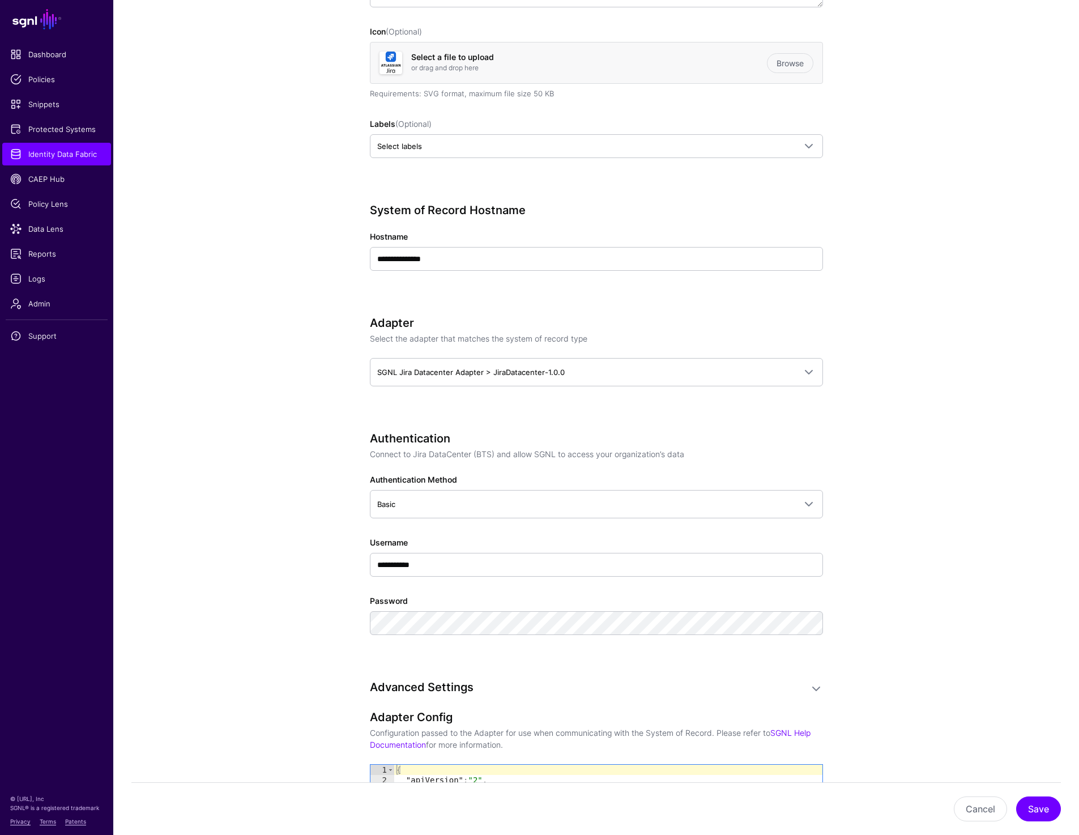
scroll to position [493, 0]
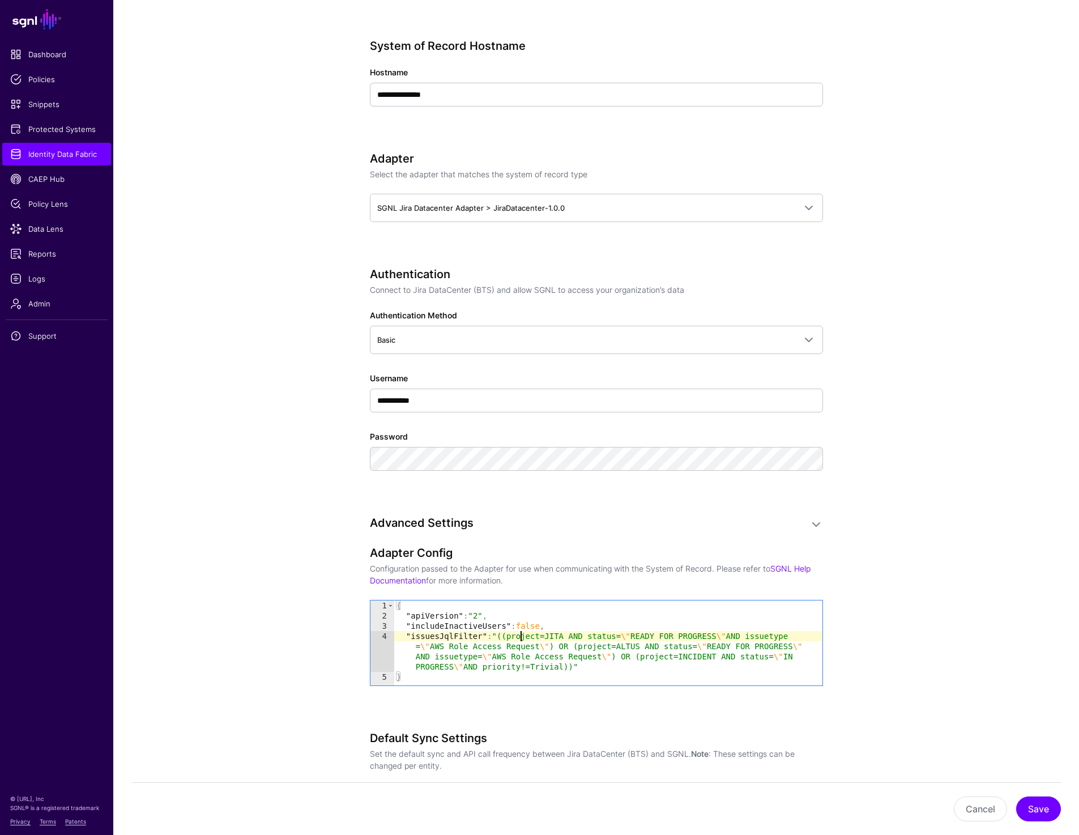
click at [519, 634] on div "{ "apiVersion" : "2" , "includeInactiveUsers" : false , "issuesJqlFilter" : "((…" at bounding box center [608, 652] width 428 height 105
type textarea "**********"
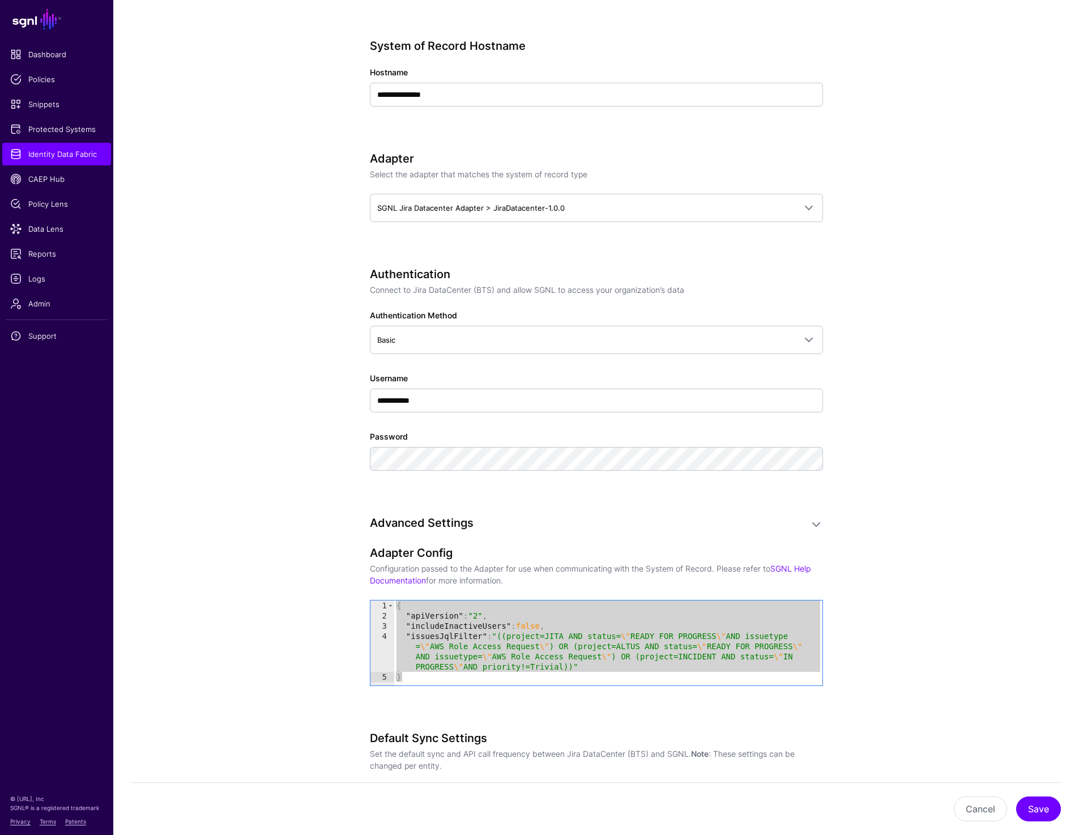
scroll to position [0, 0]
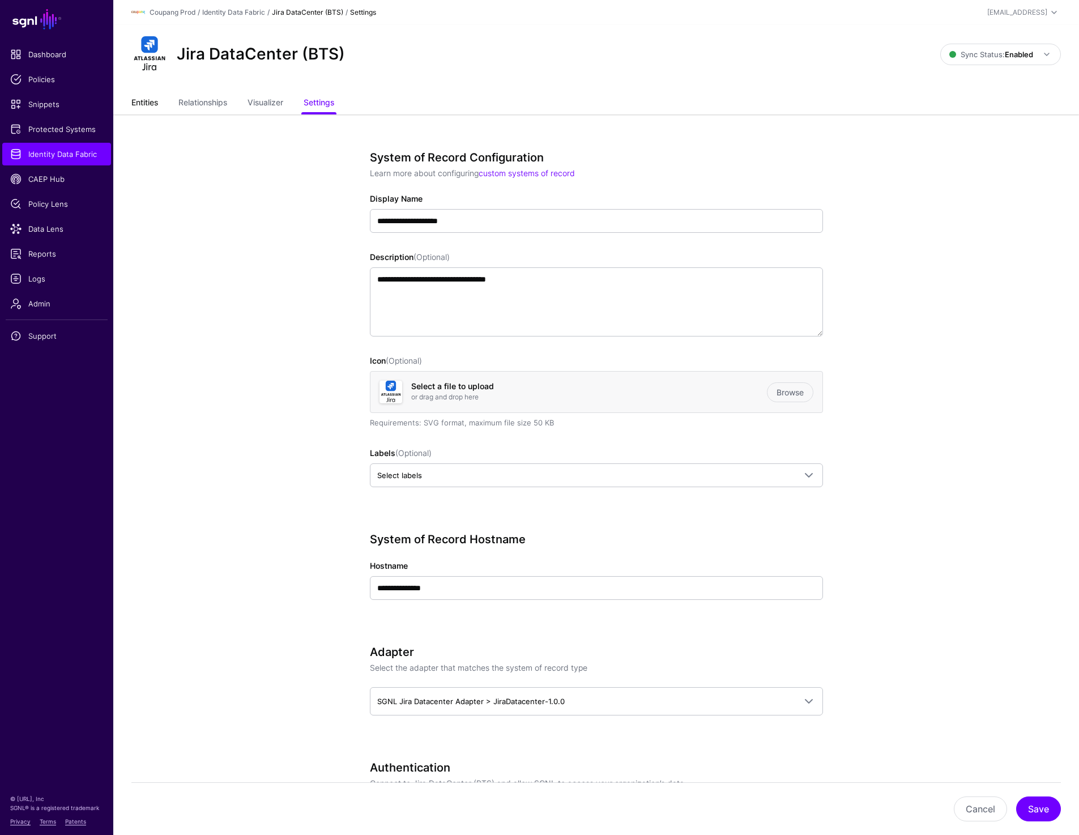
click at [145, 100] on link "Entities" at bounding box center [144, 104] width 27 height 22
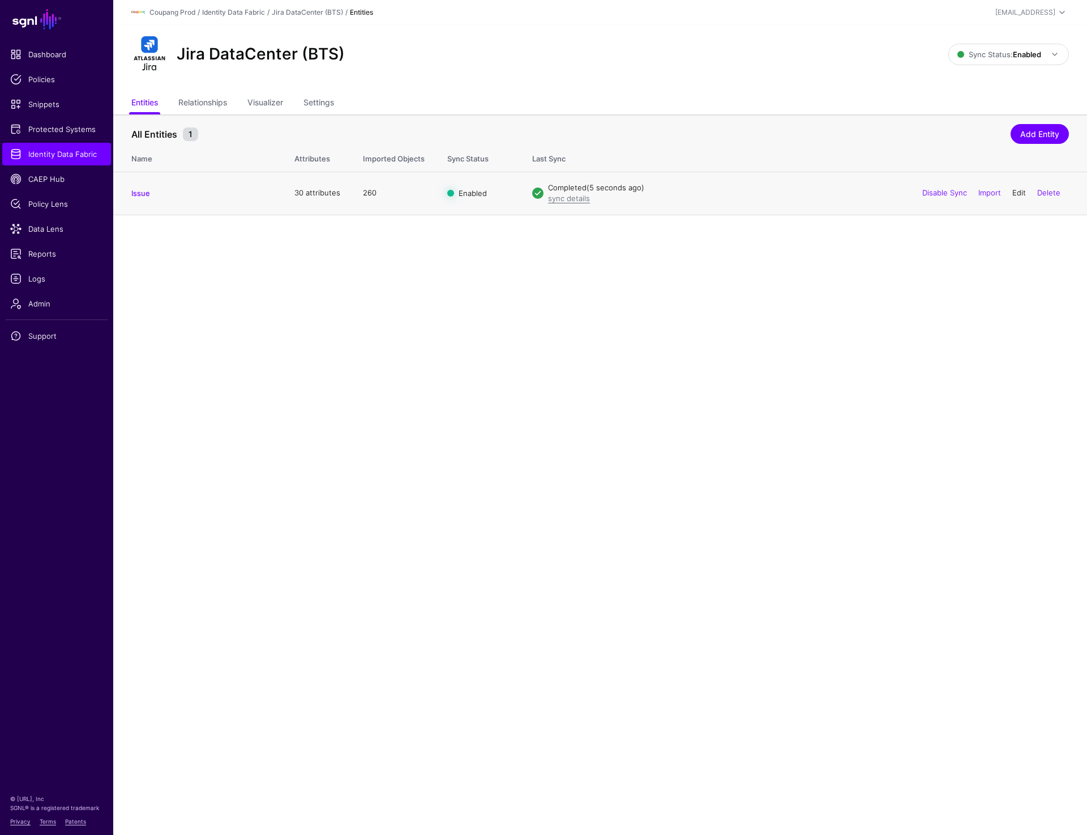
click at [1019, 194] on link "Edit" at bounding box center [1019, 192] width 14 height 9
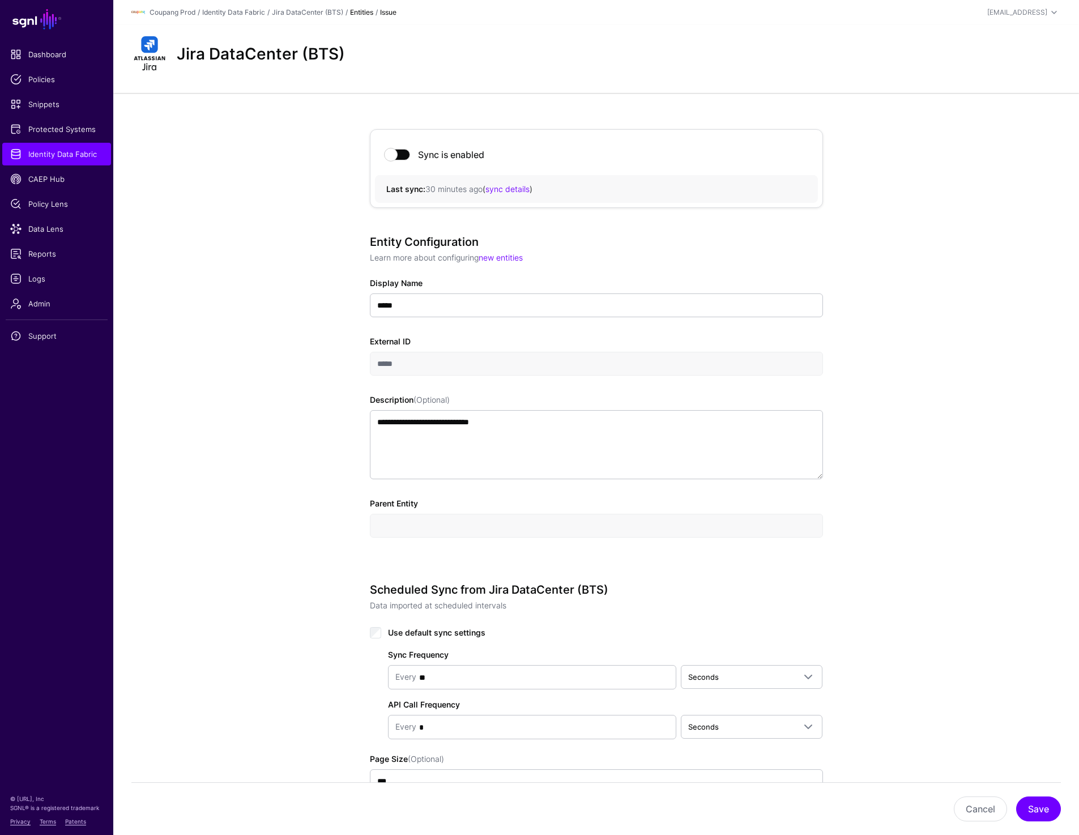
click at [513, 65] on div "Jira DataCenter (BTS)" at bounding box center [596, 54] width 938 height 36
click at [281, 10] on link "Jira DataCenter (BTS)" at bounding box center [307, 12] width 71 height 8
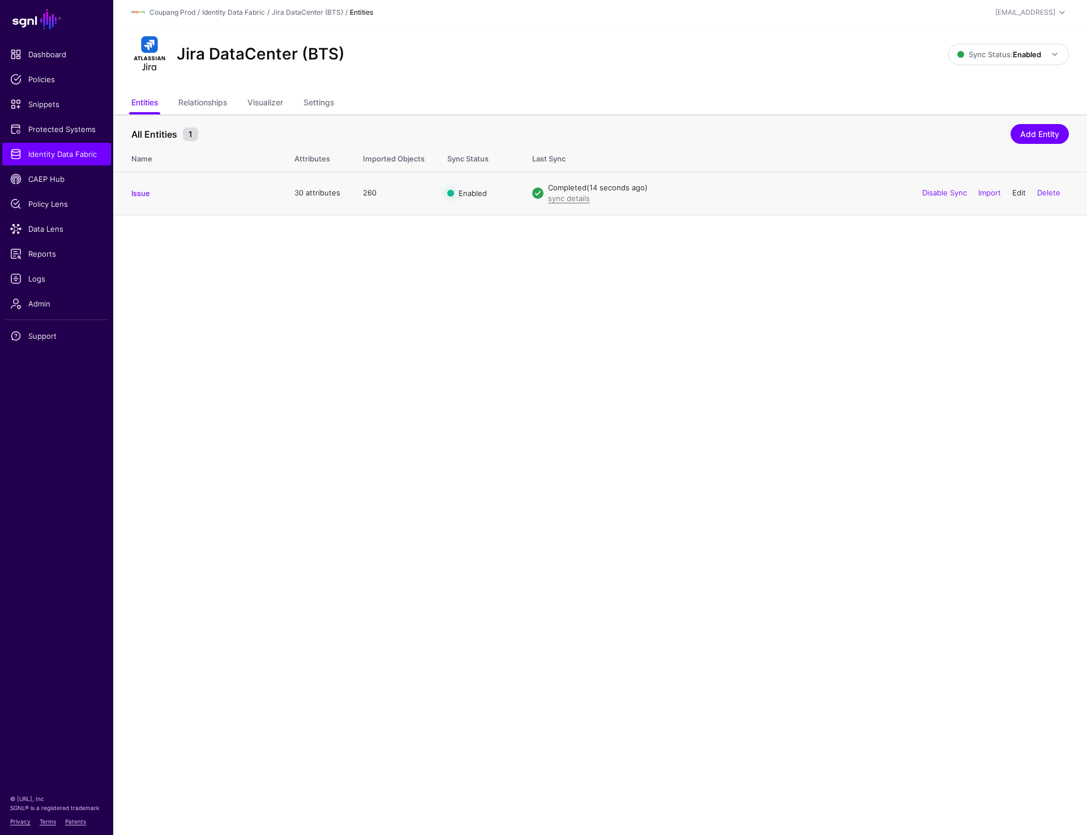
click at [1022, 195] on link "Edit" at bounding box center [1019, 192] width 14 height 9
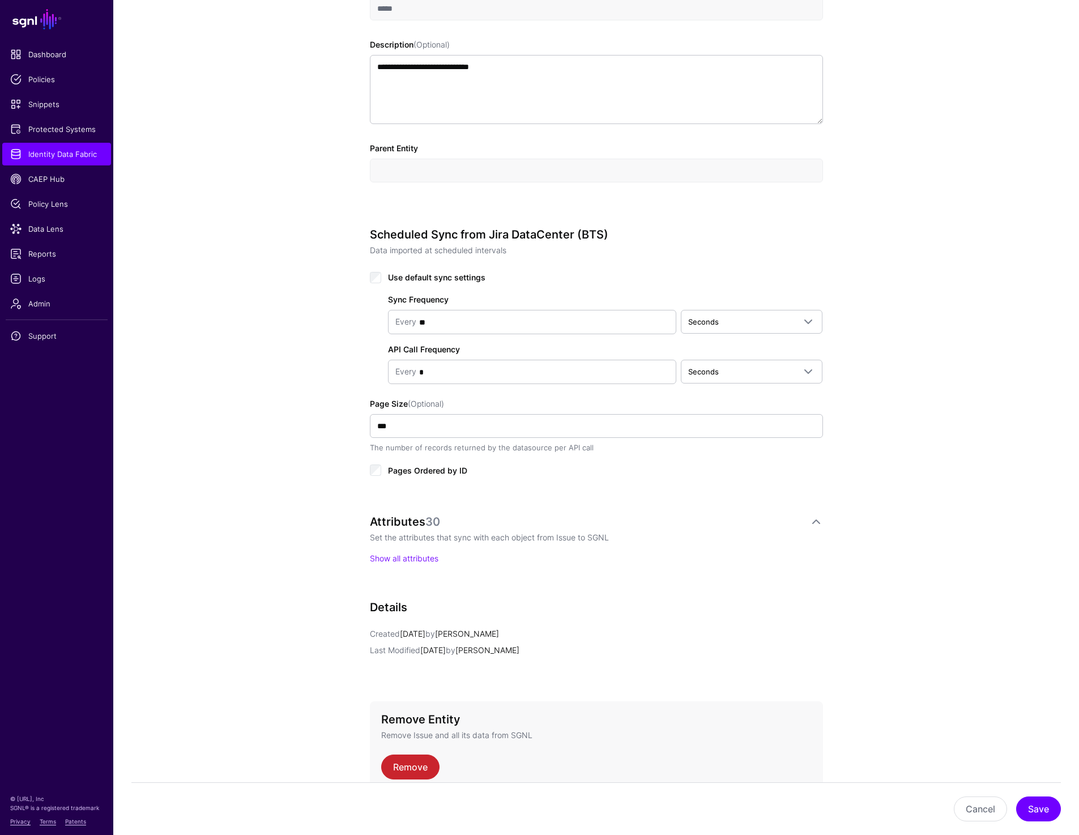
scroll to position [413, 0]
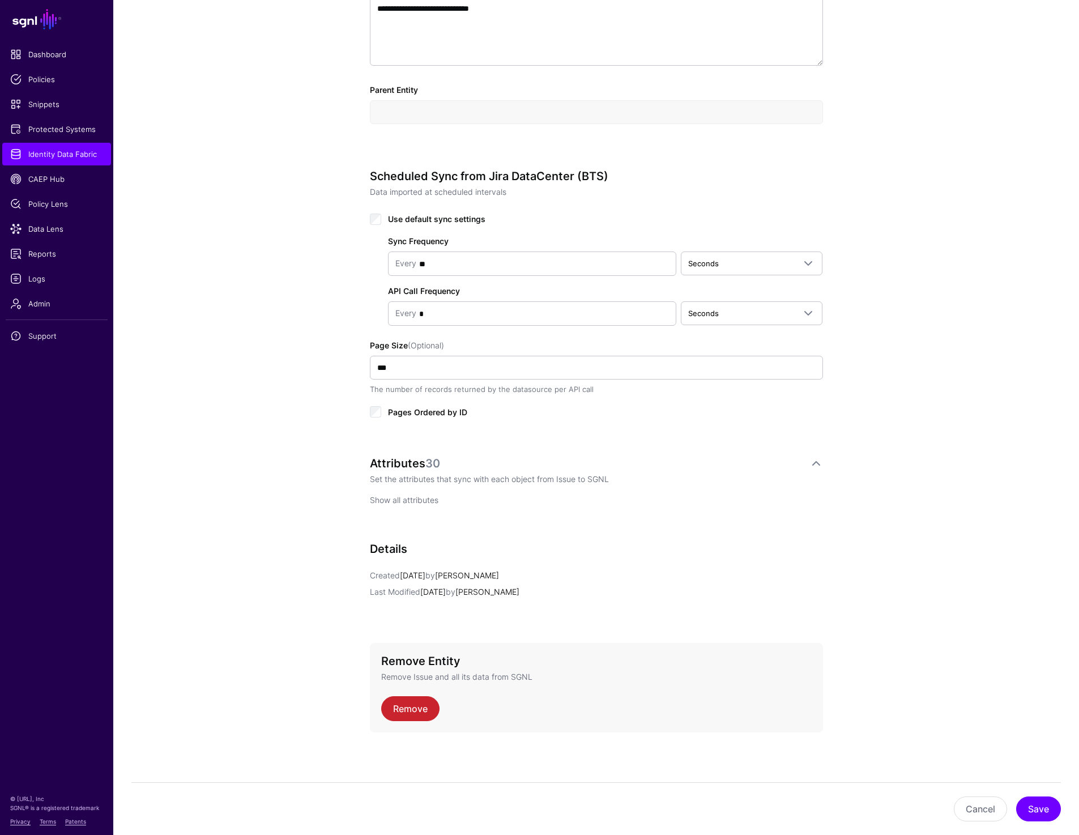
click at [404, 495] on link "Show all attributes" at bounding box center [404, 500] width 69 height 10
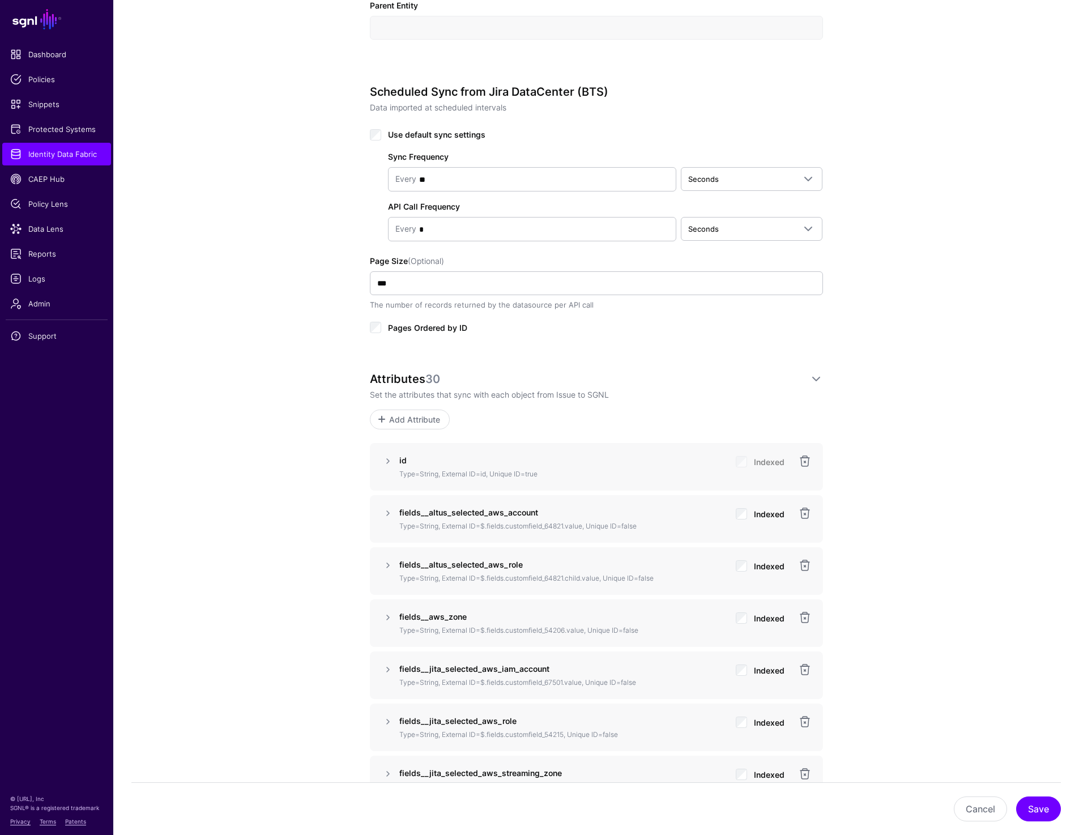
scroll to position [502, 0]
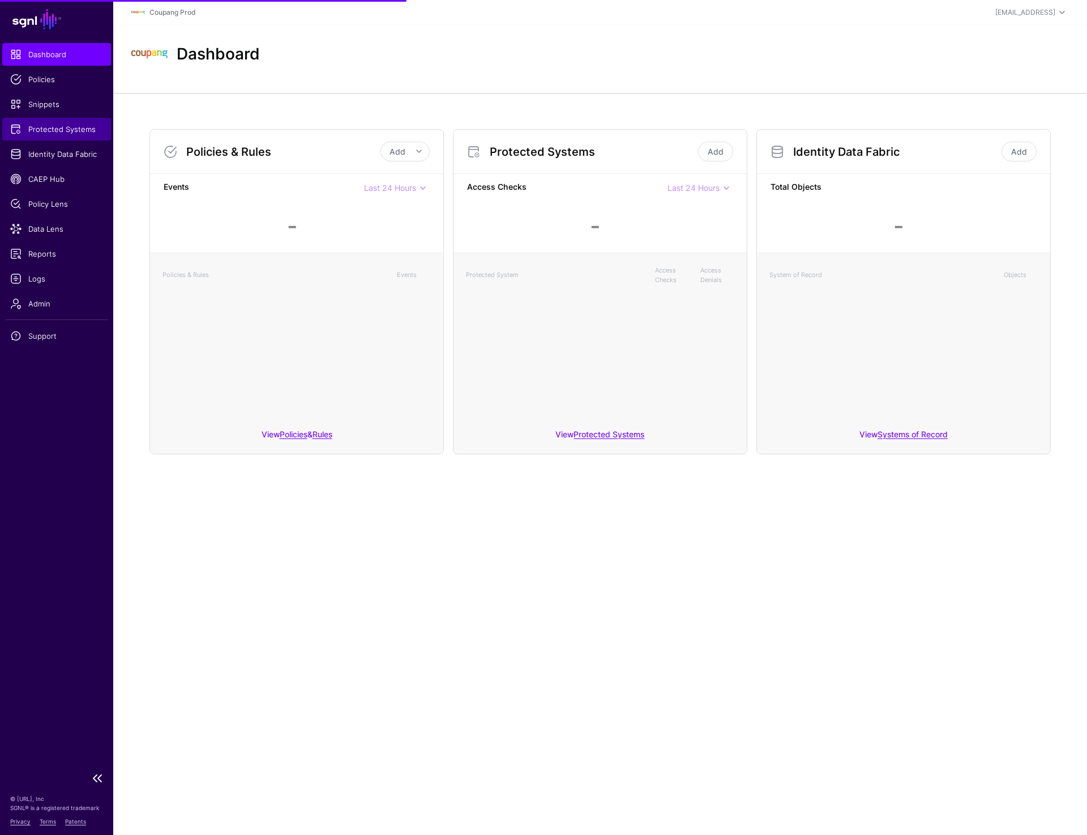
click at [43, 136] on link "Protected Systems" at bounding box center [56, 129] width 109 height 23
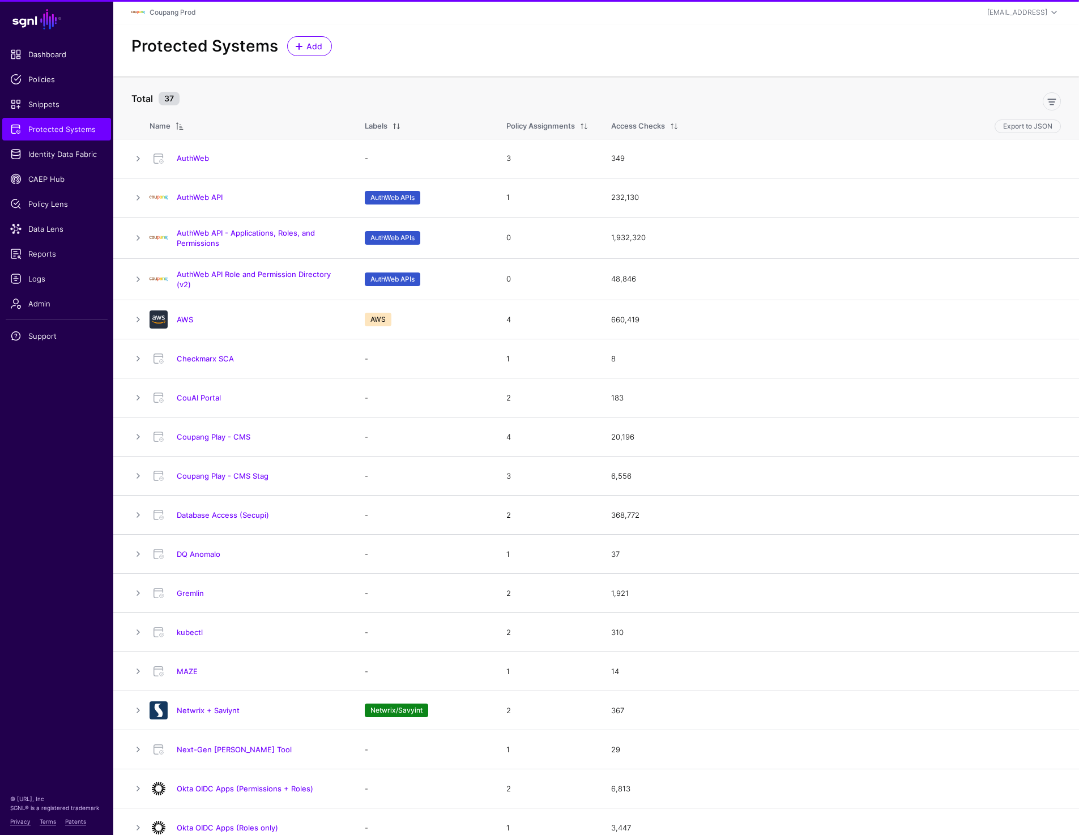
click at [197, 708] on link "Netwrix + Saviynt" at bounding box center [208, 710] width 63 height 9
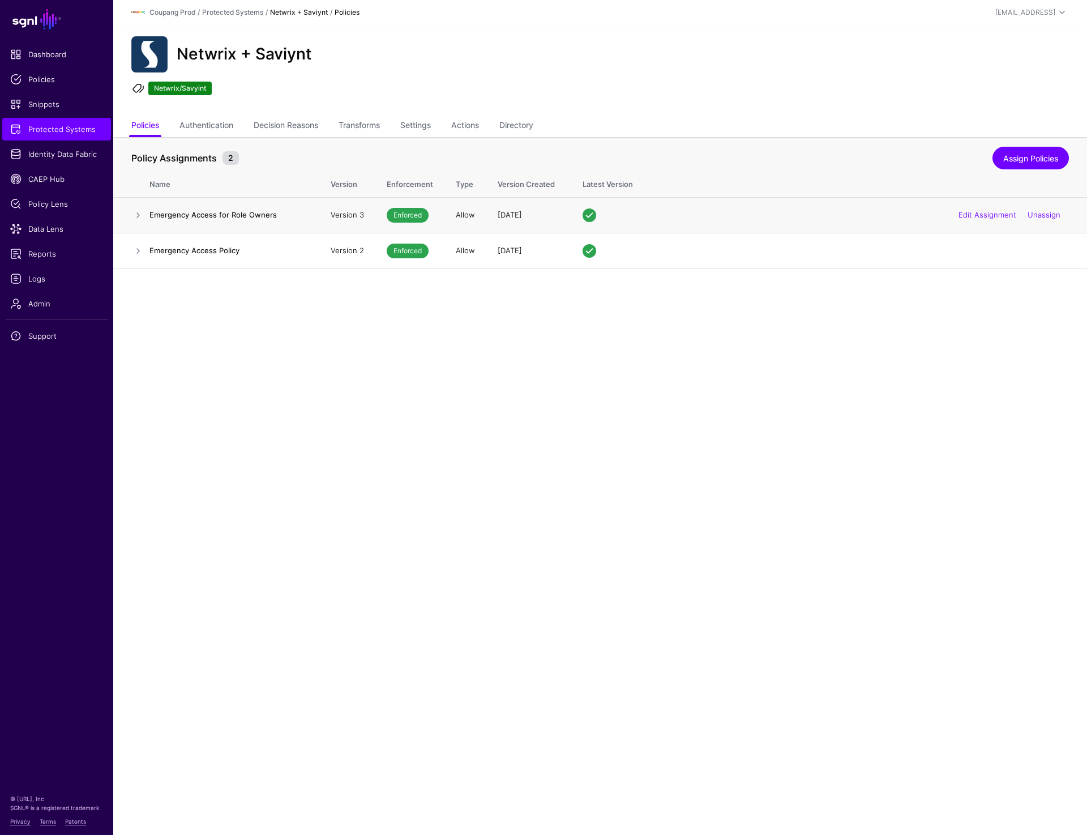
click at [183, 210] on h4 "Emergency Access for Role Owners" at bounding box center [228, 215] width 159 height 10
click at [142, 214] on link at bounding box center [138, 215] width 14 height 14
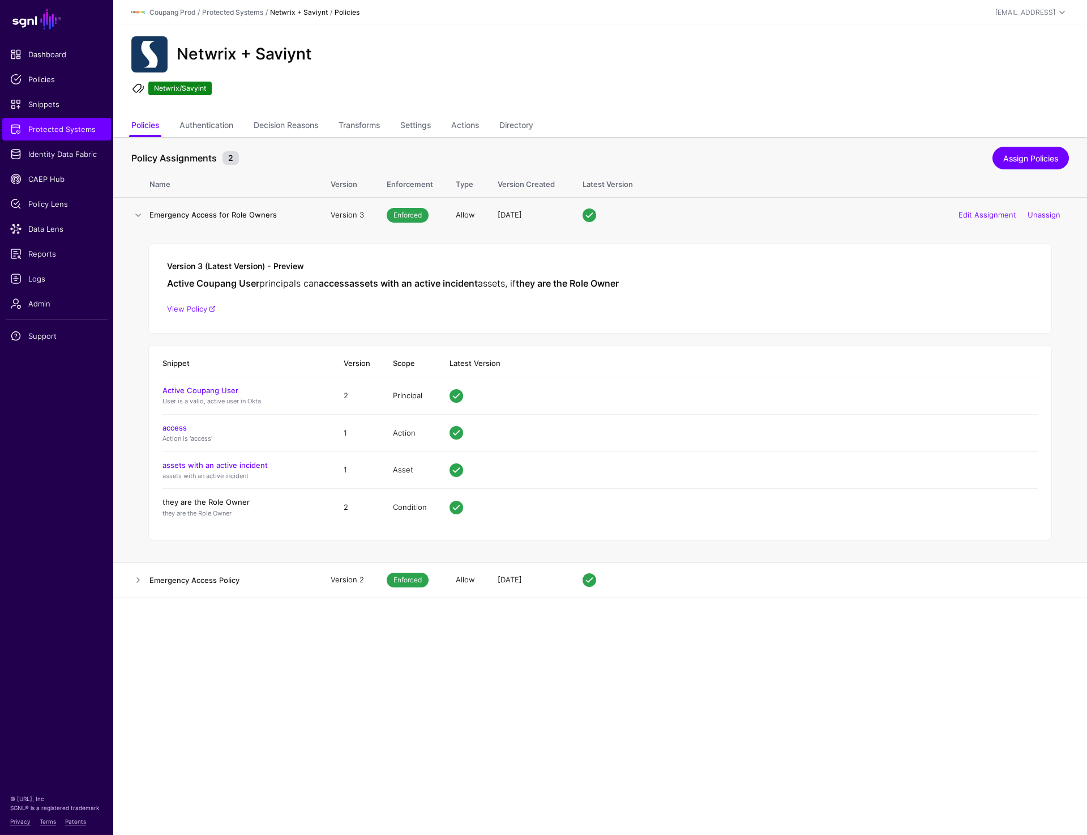
click at [191, 501] on link "they are the Role Owner" at bounding box center [206, 501] width 87 height 9
click at [139, 580] on link at bounding box center [138, 580] width 14 height 14
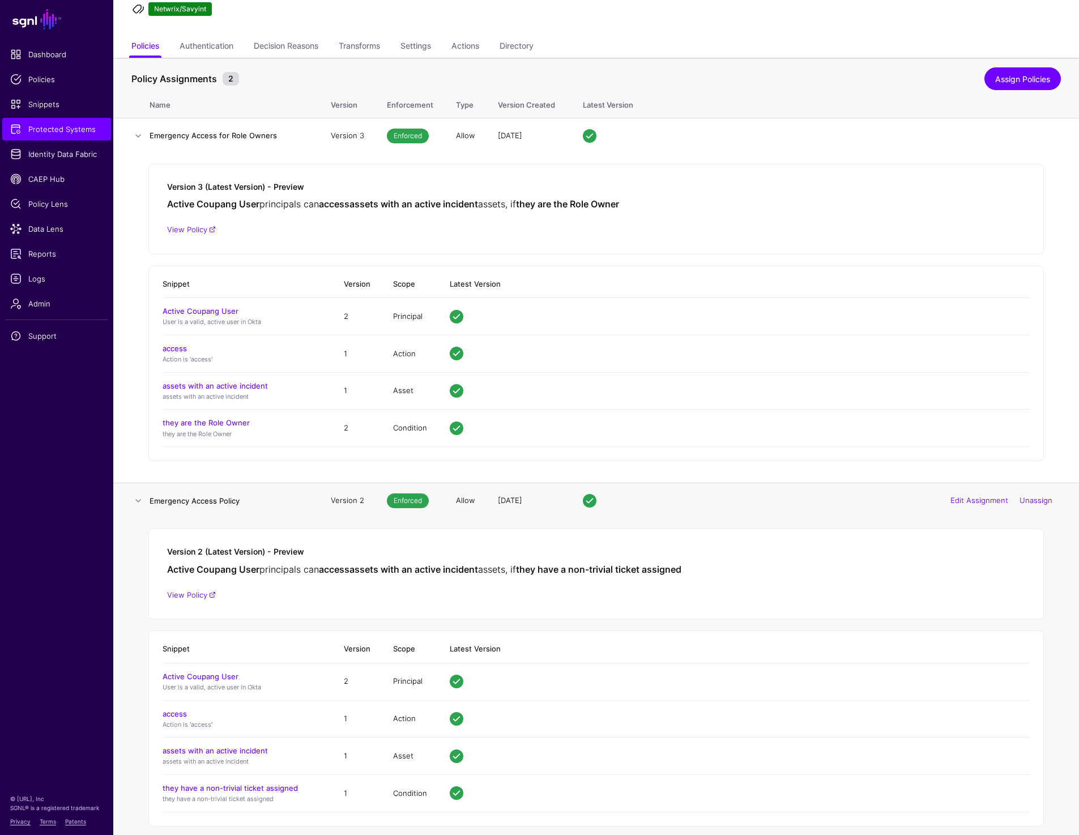
scroll to position [92, 0]
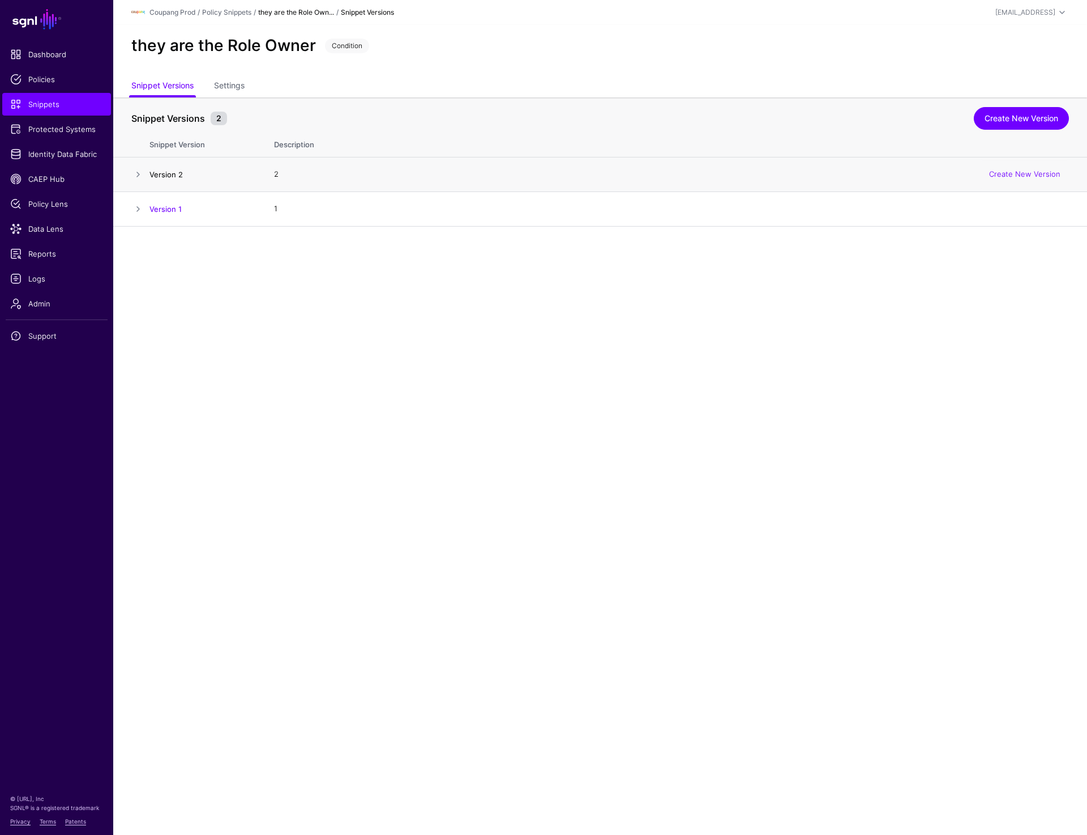
click at [160, 176] on link "Version 2" at bounding box center [165, 174] width 33 height 9
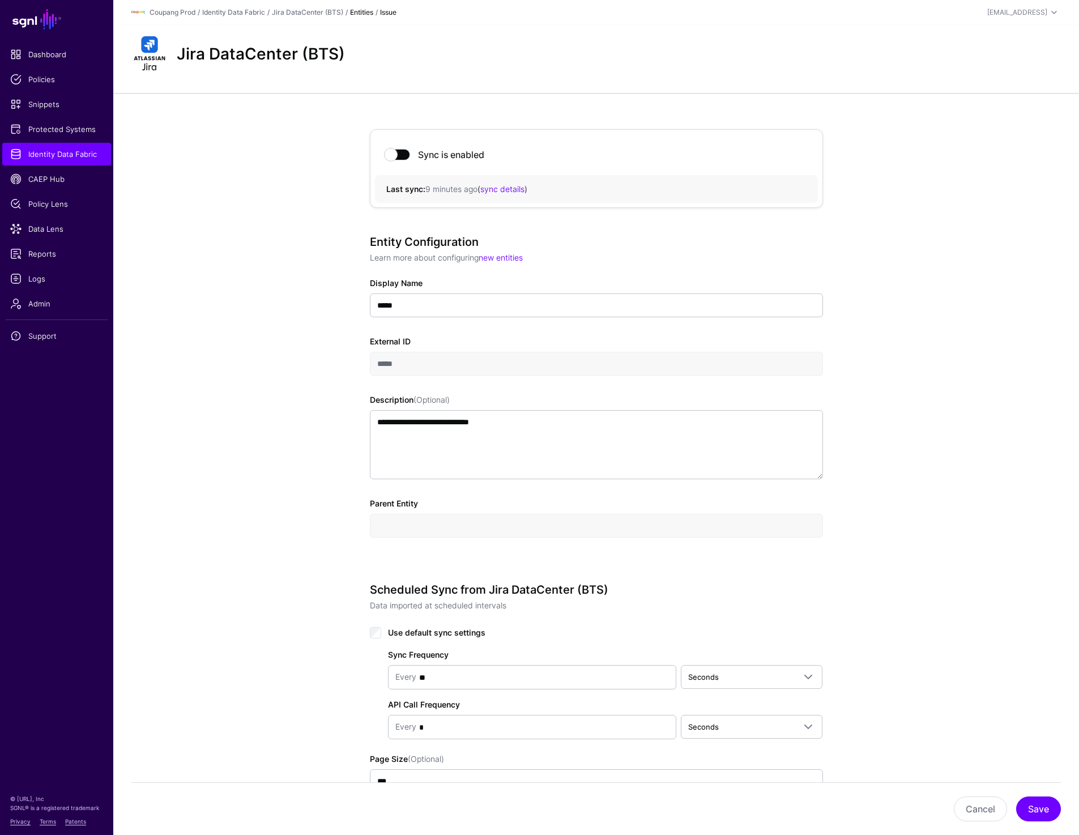
click at [1048, 349] on div "**********" at bounding box center [595, 671] width 965 height 1157
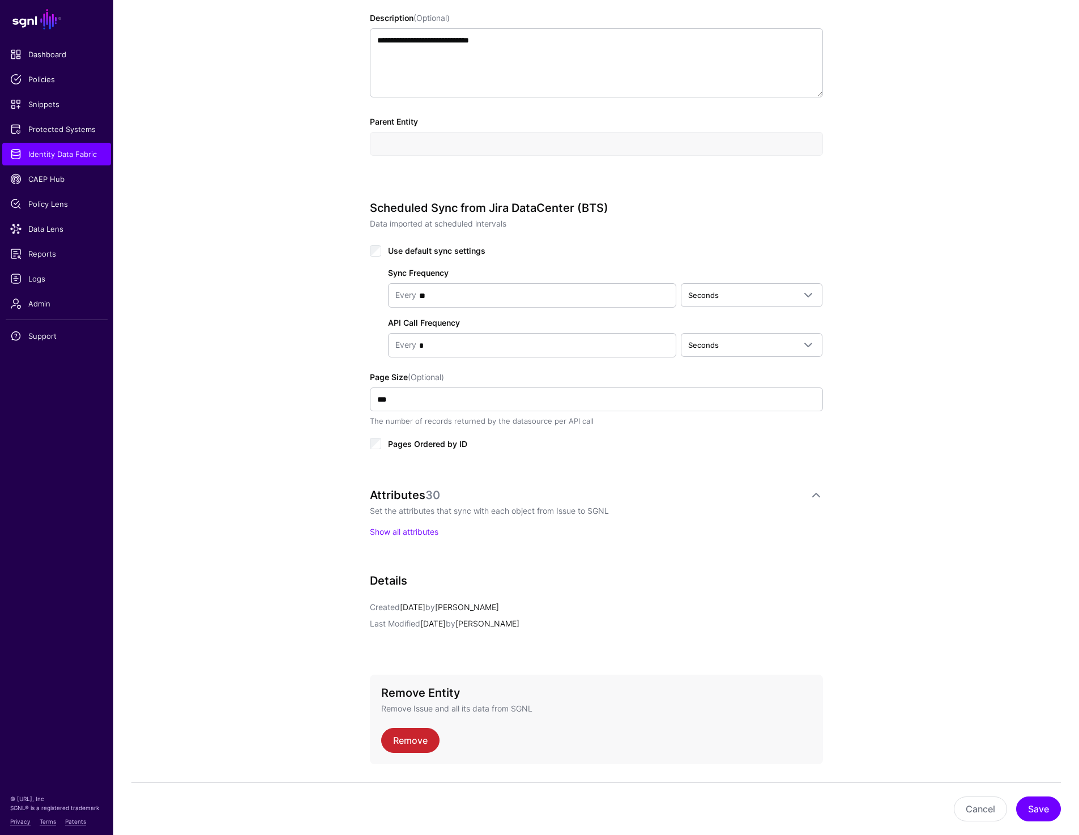
scroll to position [413, 0]
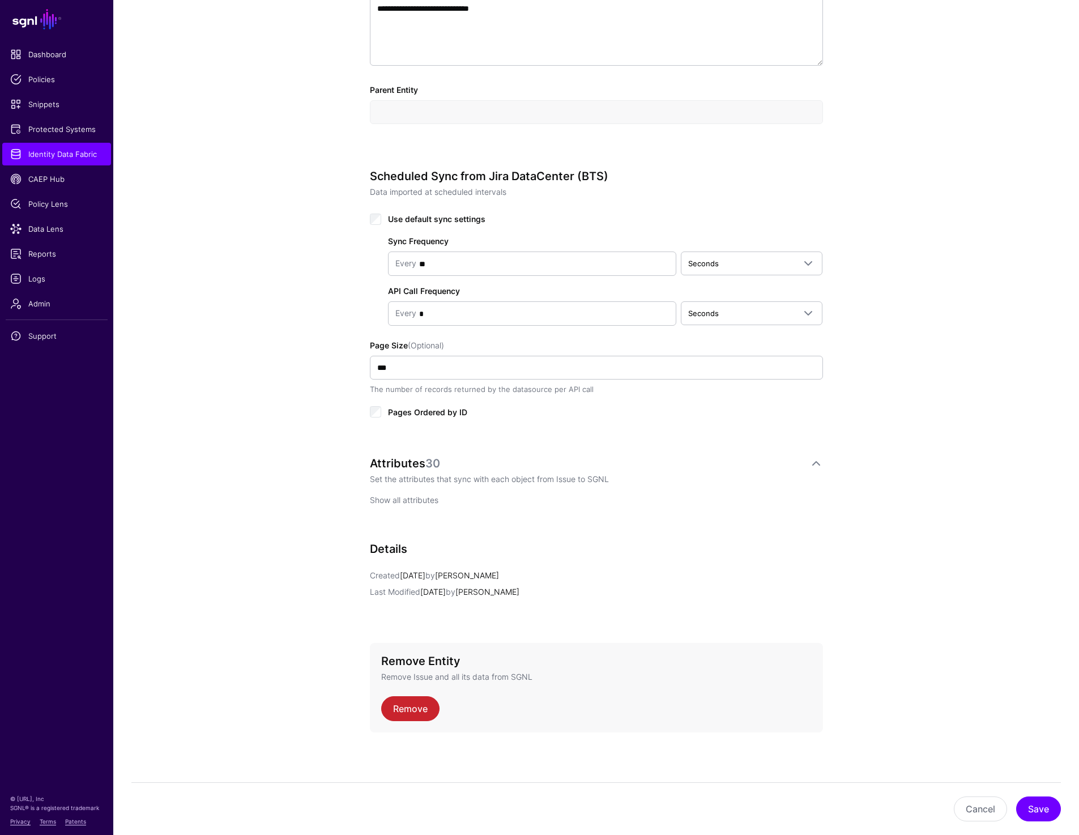
click at [426, 499] on link "Show all attributes" at bounding box center [404, 500] width 69 height 10
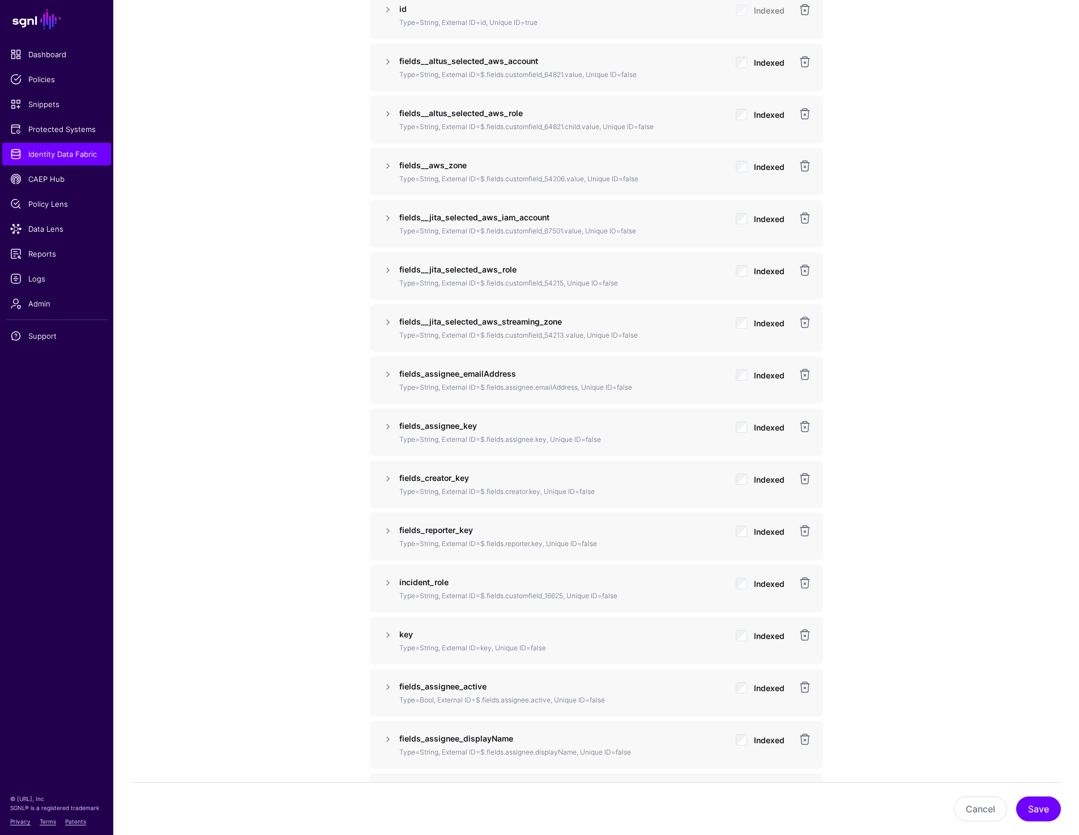
scroll to position [946, 0]
click at [426, 580] on strong "incident_role" at bounding box center [423, 585] width 49 height 10
copy strong "incident_role"
click at [383, 582] on link at bounding box center [388, 586] width 14 height 14
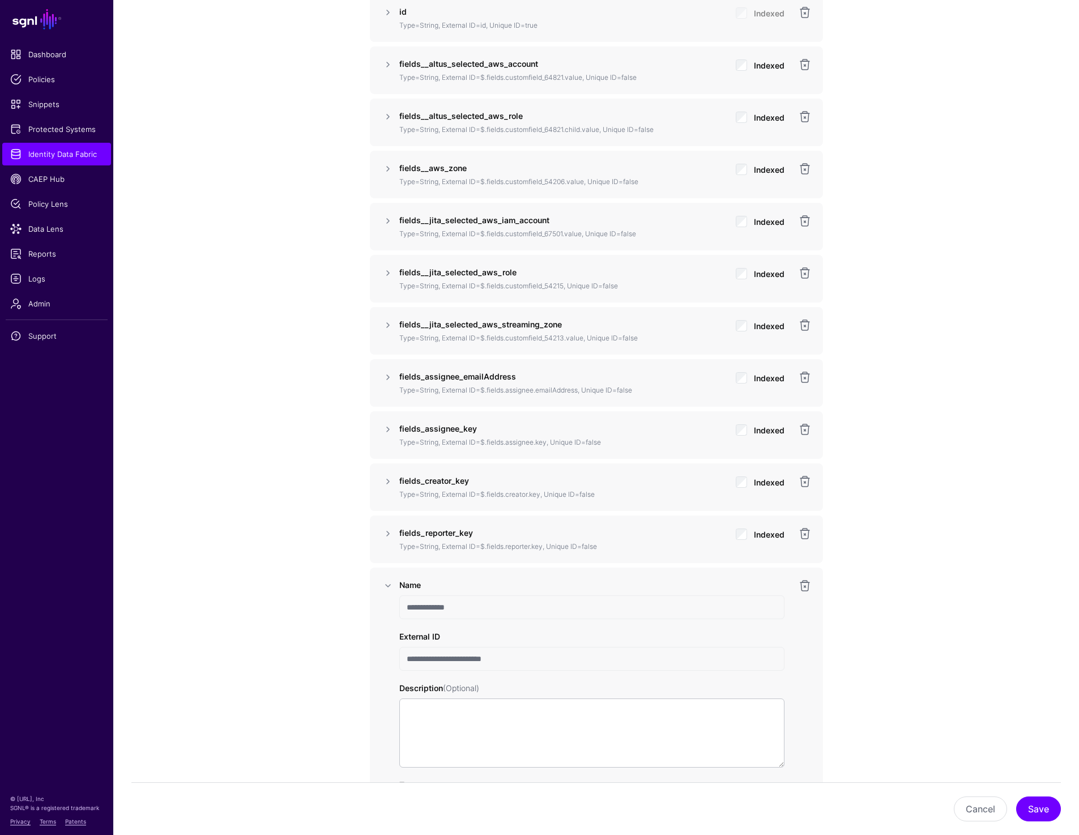
drag, startPoint x: 404, startPoint y: 659, endPoint x: 524, endPoint y: 659, distance: 119.5
click at [524, 659] on input "**********" at bounding box center [591, 659] width 385 height 24
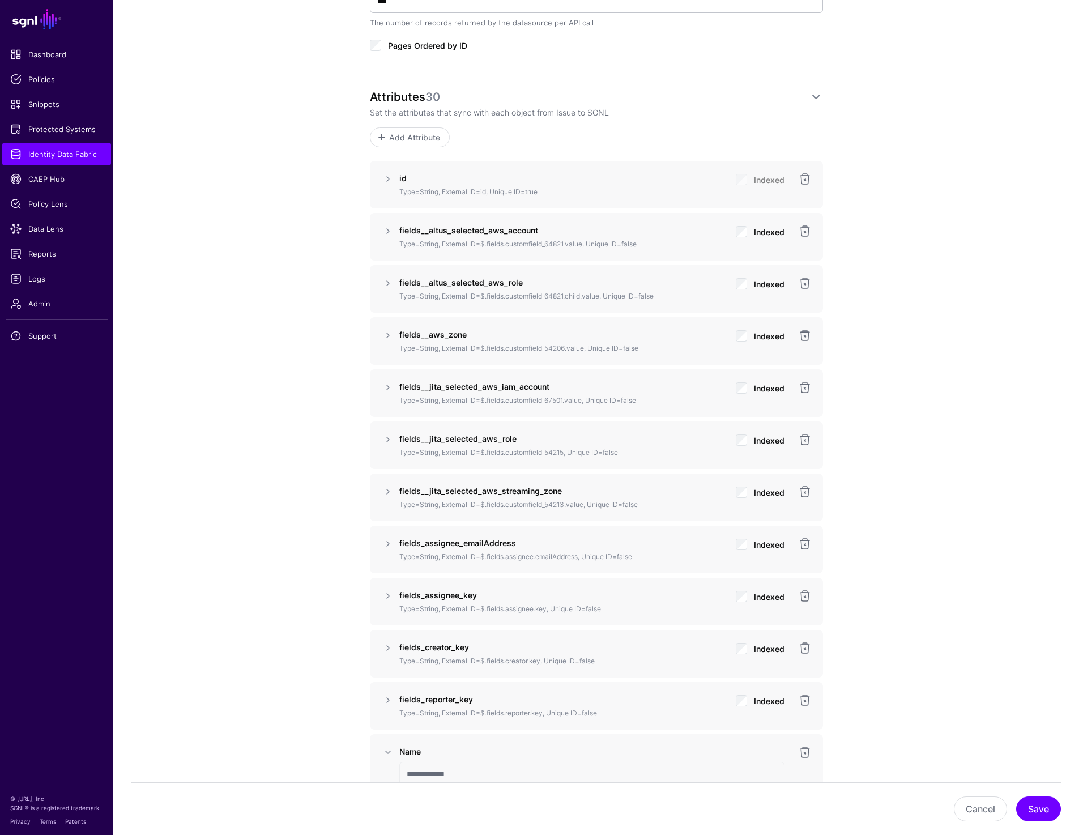
scroll to position [814, 0]
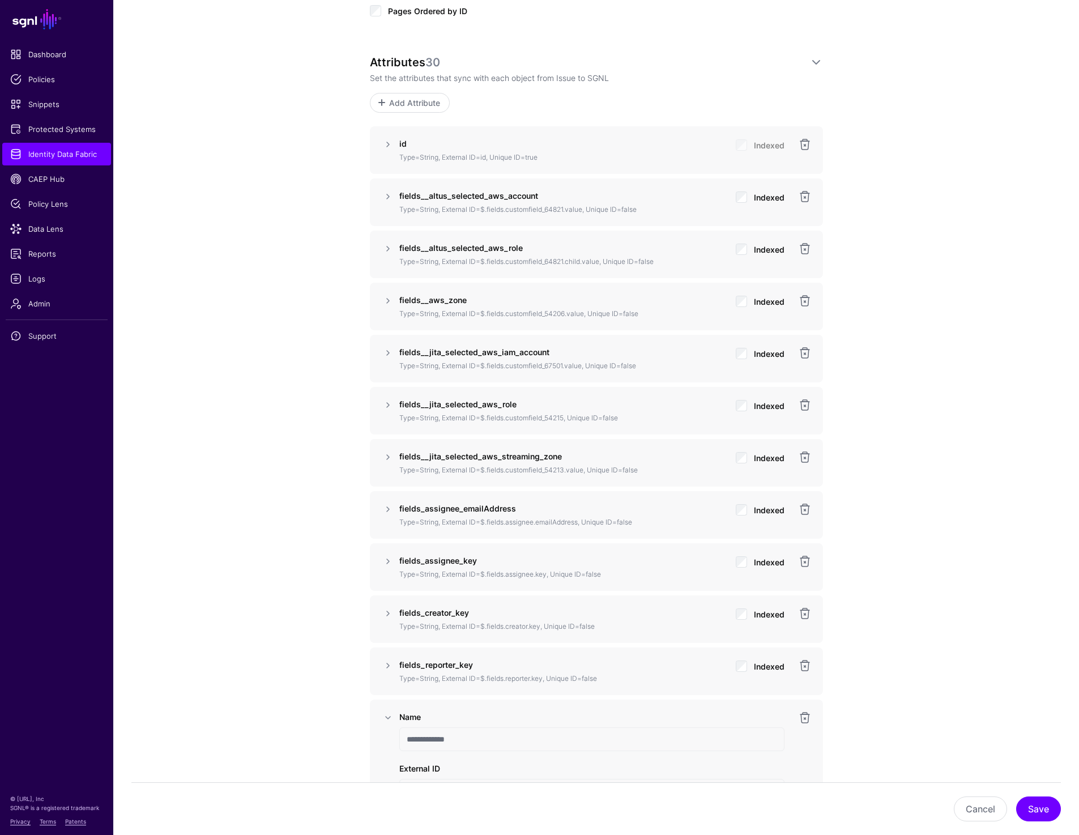
click at [459, 454] on strong "fields__jita_selected_aws_streaming_zone" at bounding box center [480, 456] width 163 height 10
click at [454, 401] on strong "fields__jita_selected_aws_role" at bounding box center [457, 404] width 117 height 10
click at [472, 349] on strong "fields__jita_selected_aws_iam_account" at bounding box center [474, 352] width 150 height 10
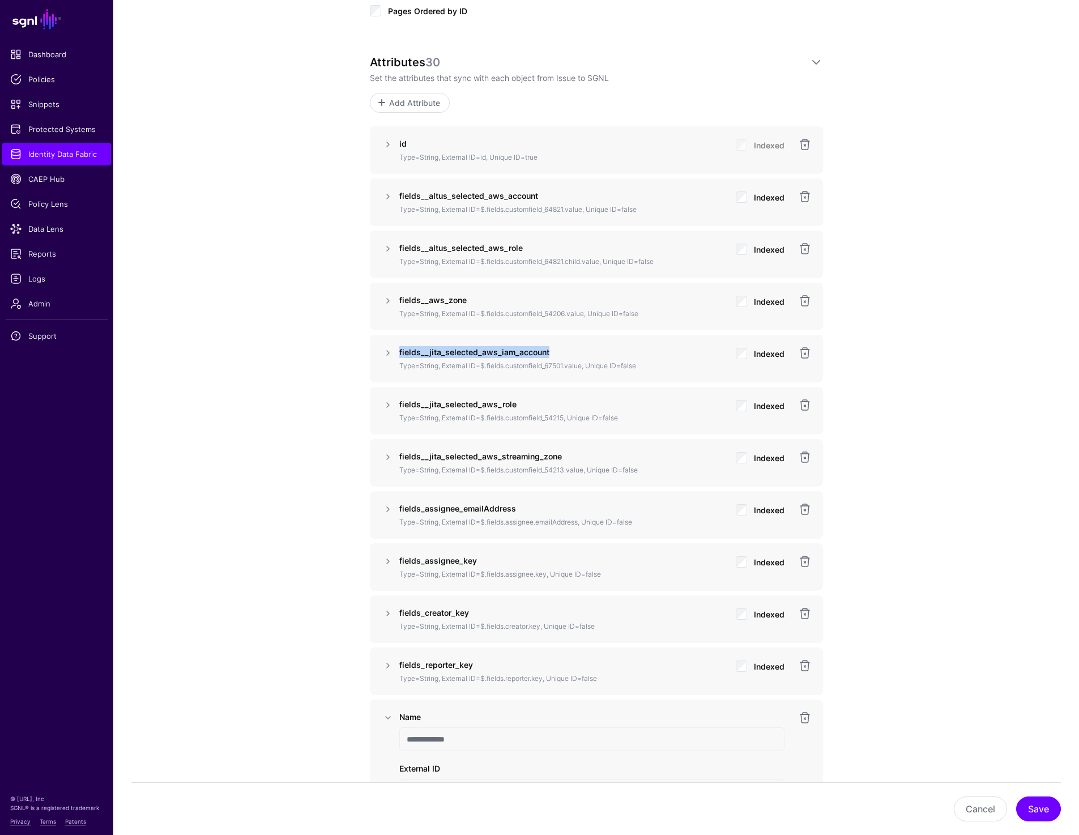
click at [472, 349] on strong "fields__jita_selected_aws_iam_account" at bounding box center [474, 352] width 150 height 10
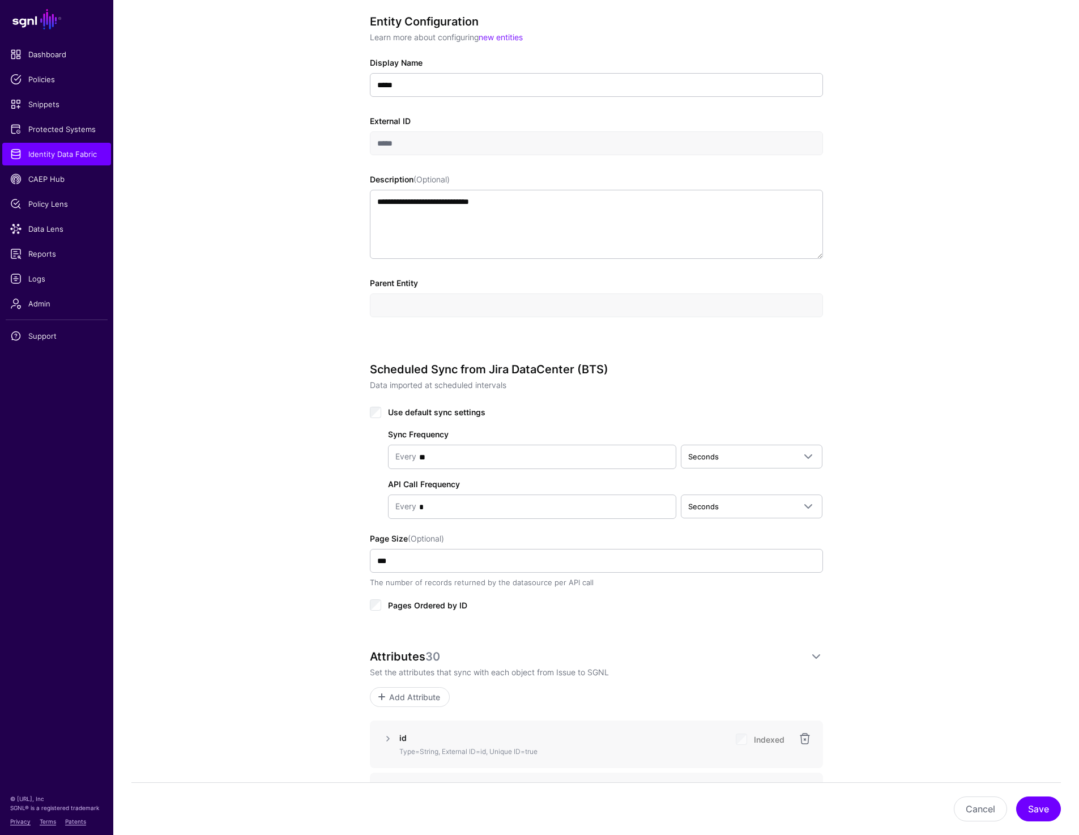
scroll to position [0, 0]
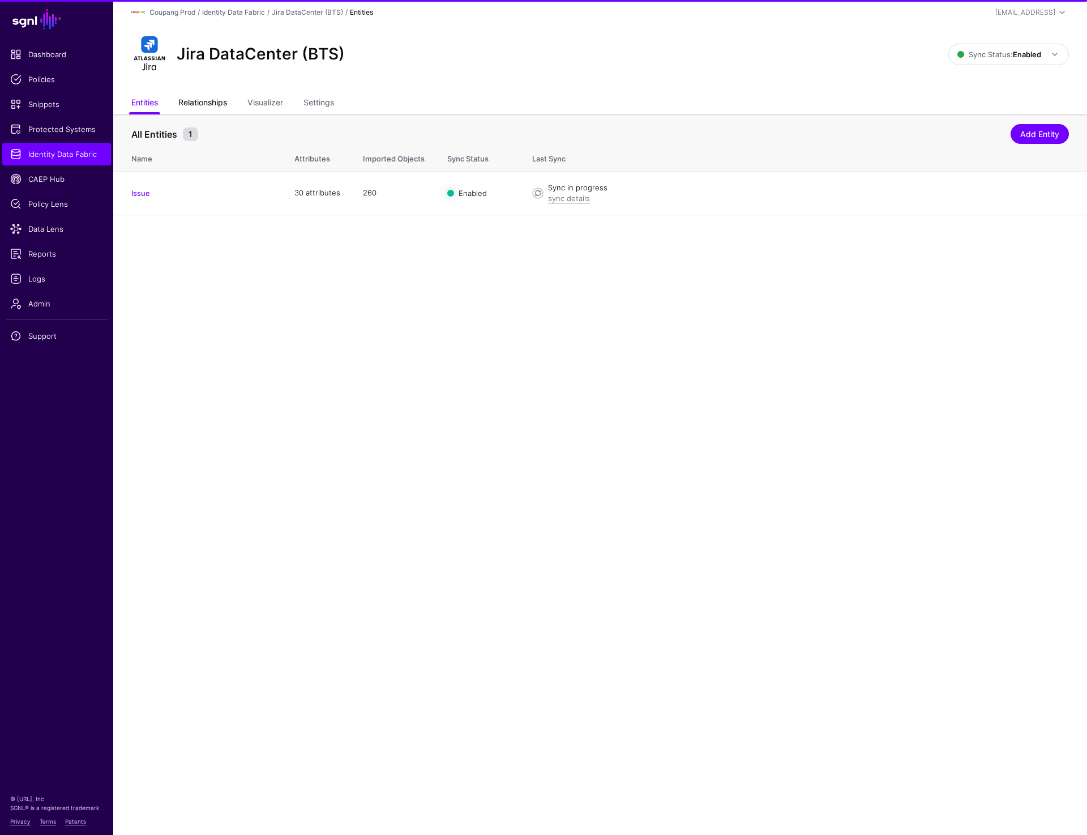
click at [204, 108] on link "Relationships" at bounding box center [202, 104] width 49 height 22
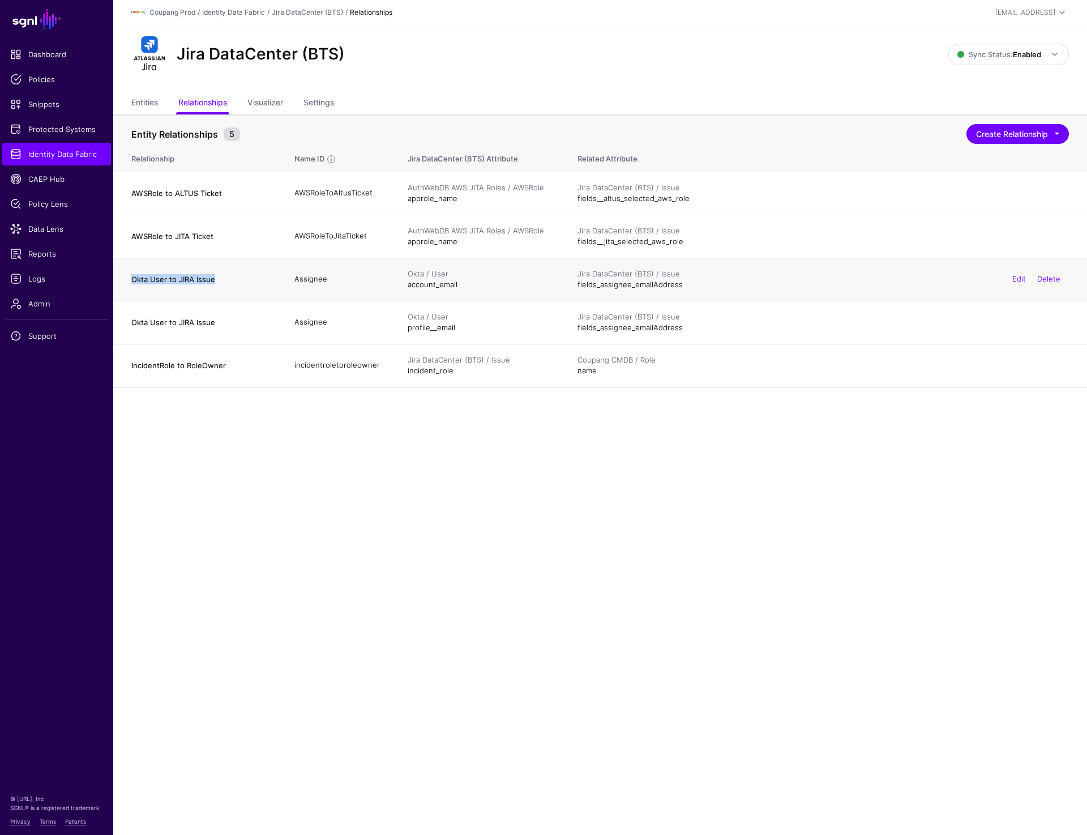
drag, startPoint x: 125, startPoint y: 276, endPoint x: 237, endPoint y: 276, distance: 112.7
click at [237, 276] on td "Okta User to JIRA Issue" at bounding box center [198, 279] width 170 height 43
copy h4 "Okta User to JIRA Issue"
click at [304, 281] on td "Assignee" at bounding box center [339, 279] width 113 height 43
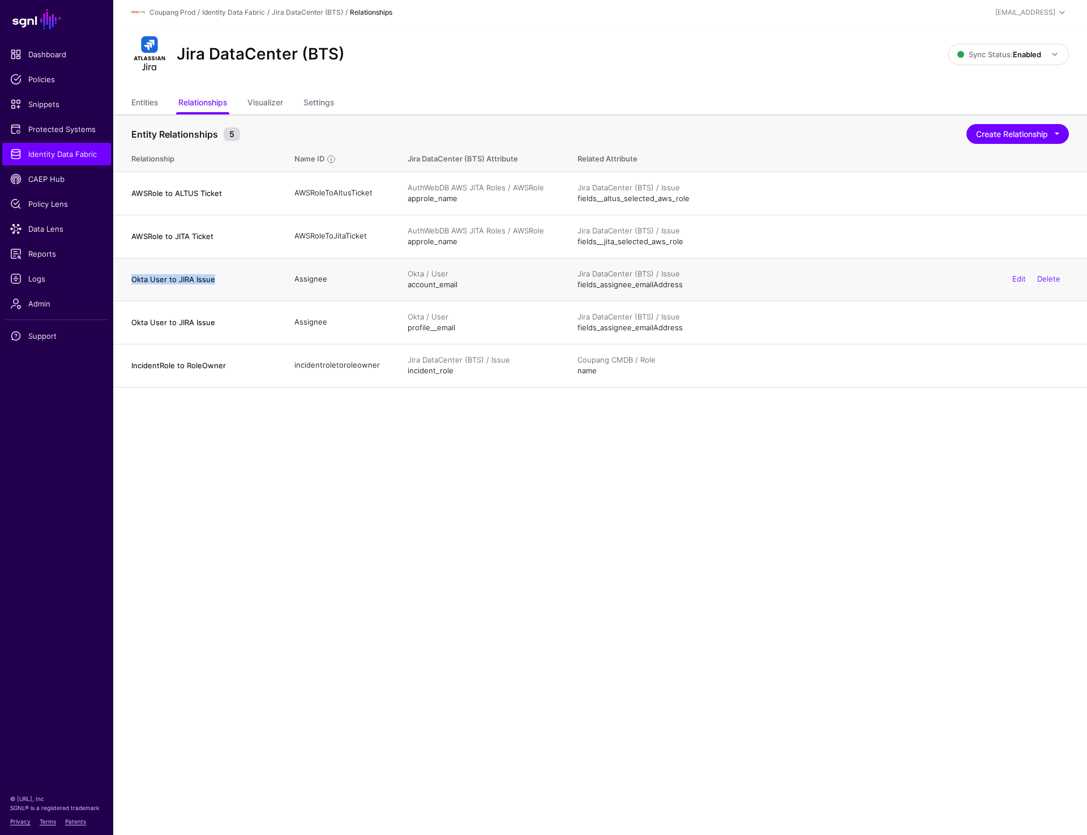
copy td "Assignee"
drag, startPoint x: 129, startPoint y: 362, endPoint x: 289, endPoint y: 362, distance: 159.7
click at [289, 362] on tr "IncidentRole to RoleOwner incidentroletoroleowner Jira DataCenter (BTS) / Issue…" at bounding box center [600, 365] width 974 height 43
copy h4 "IncidentRole to RoleOwner"
click at [332, 362] on td "incidentroletoroleowner" at bounding box center [339, 365] width 113 height 43
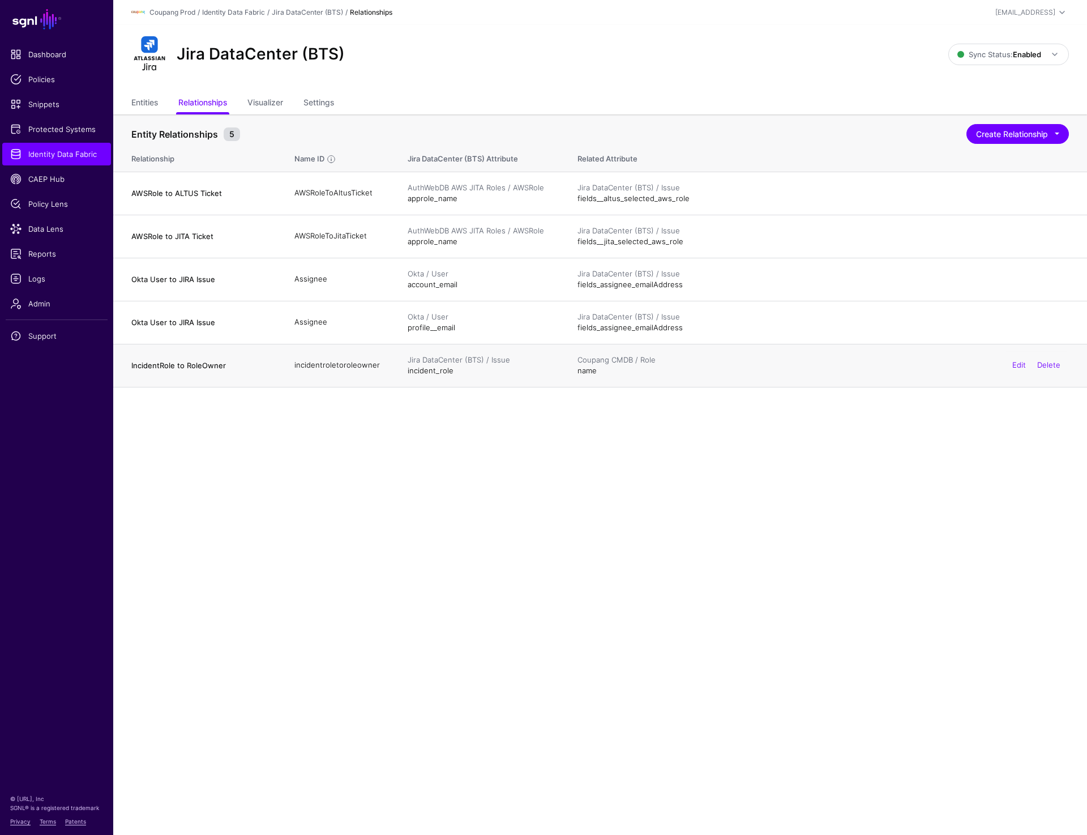
click at [332, 362] on td "incidentroletoroleowner" at bounding box center [339, 365] width 113 height 43
copy td "incidentroletoroleowner"
click at [315, 100] on link "Settings" at bounding box center [319, 104] width 31 height 22
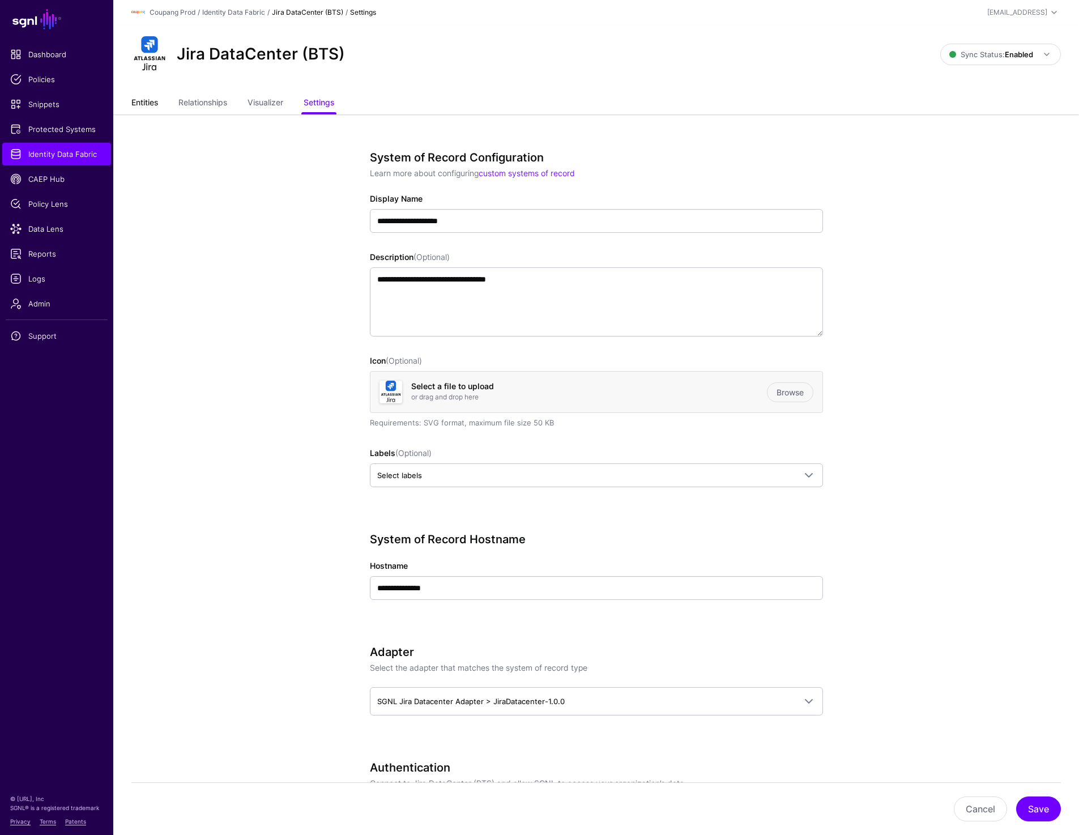
click at [139, 101] on link "Entities" at bounding box center [144, 104] width 27 height 22
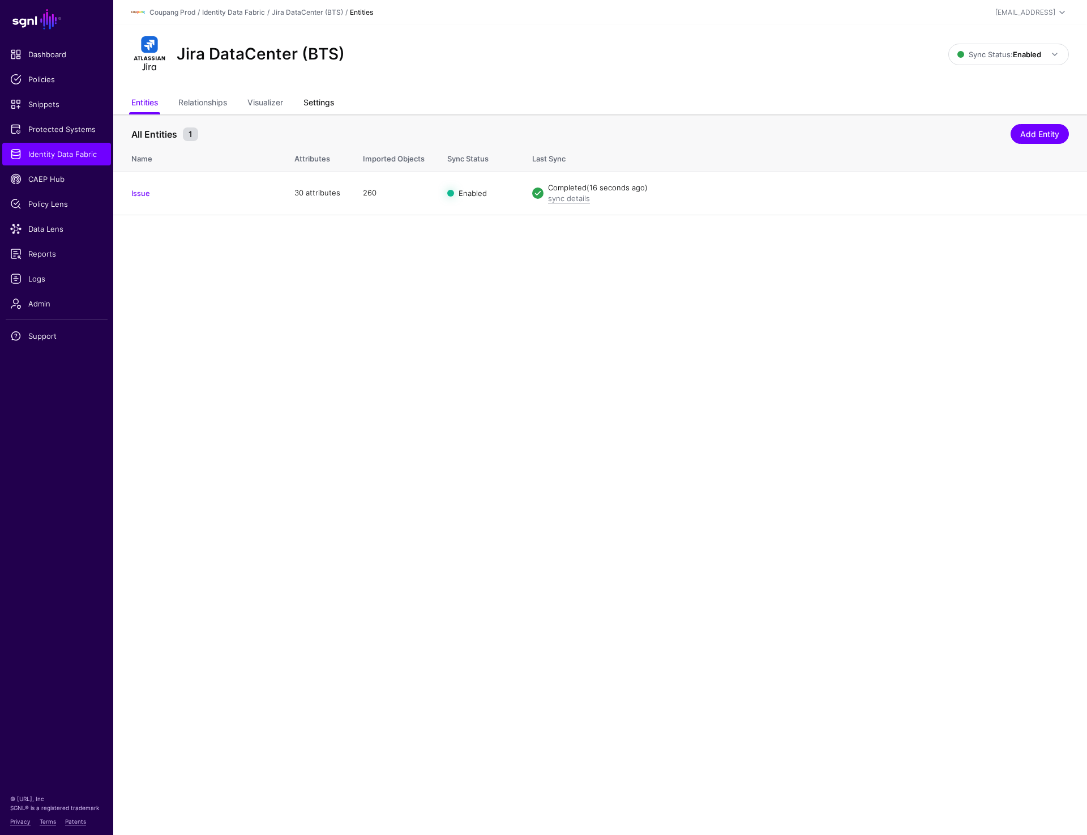
click at [313, 95] on link "Settings" at bounding box center [319, 104] width 31 height 22
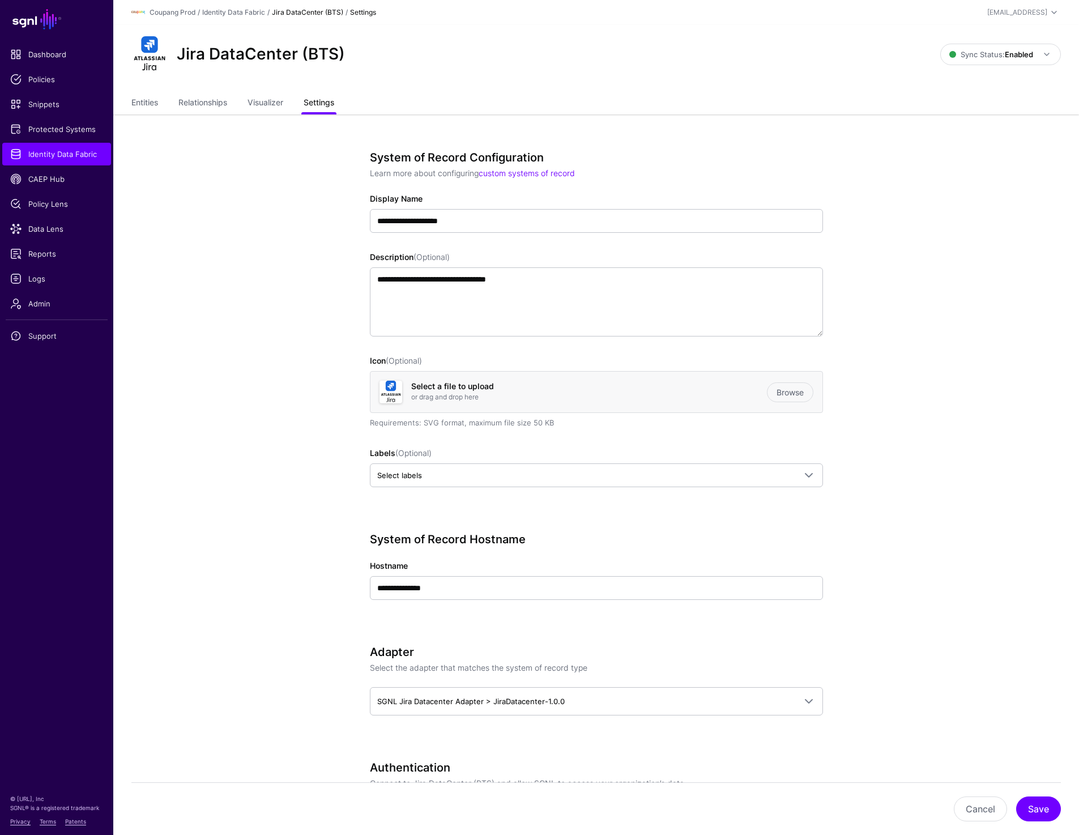
click at [313, 95] on link "Settings" at bounding box center [319, 104] width 31 height 22
click at [79, 147] on link "Identity Data Fabric" at bounding box center [56, 154] width 109 height 23
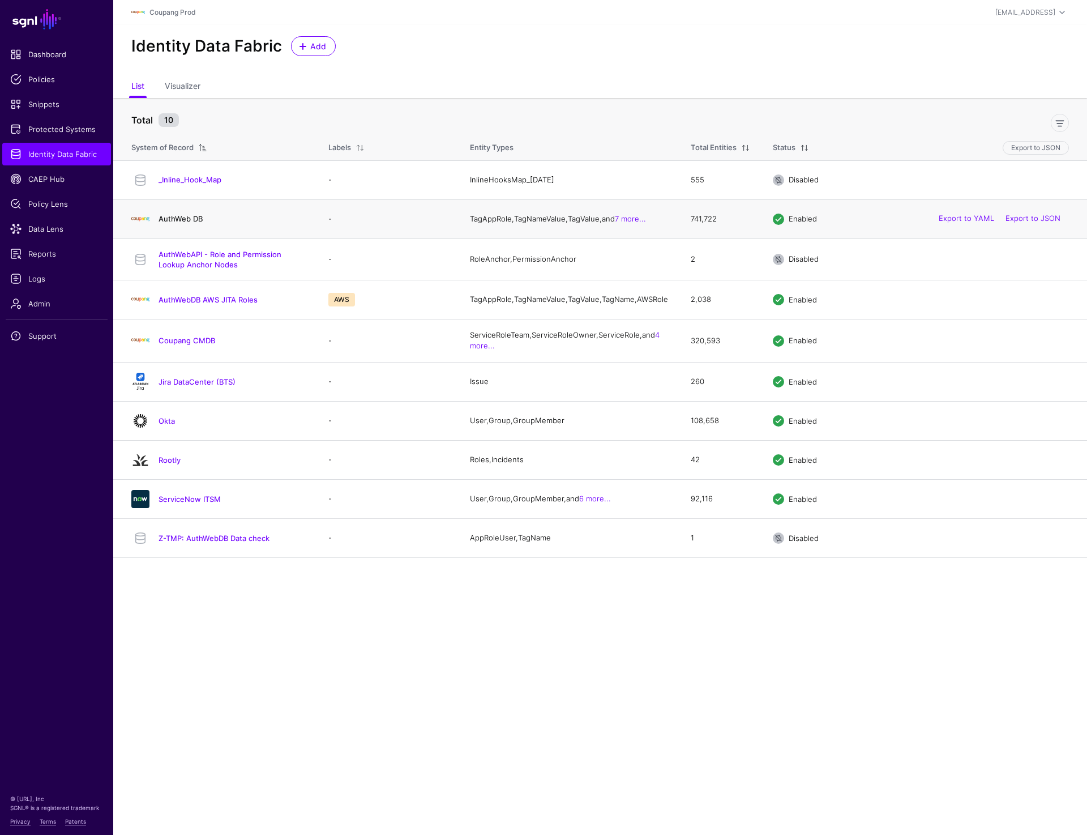
click at [186, 223] on link "AuthWeb DB" at bounding box center [181, 218] width 44 height 9
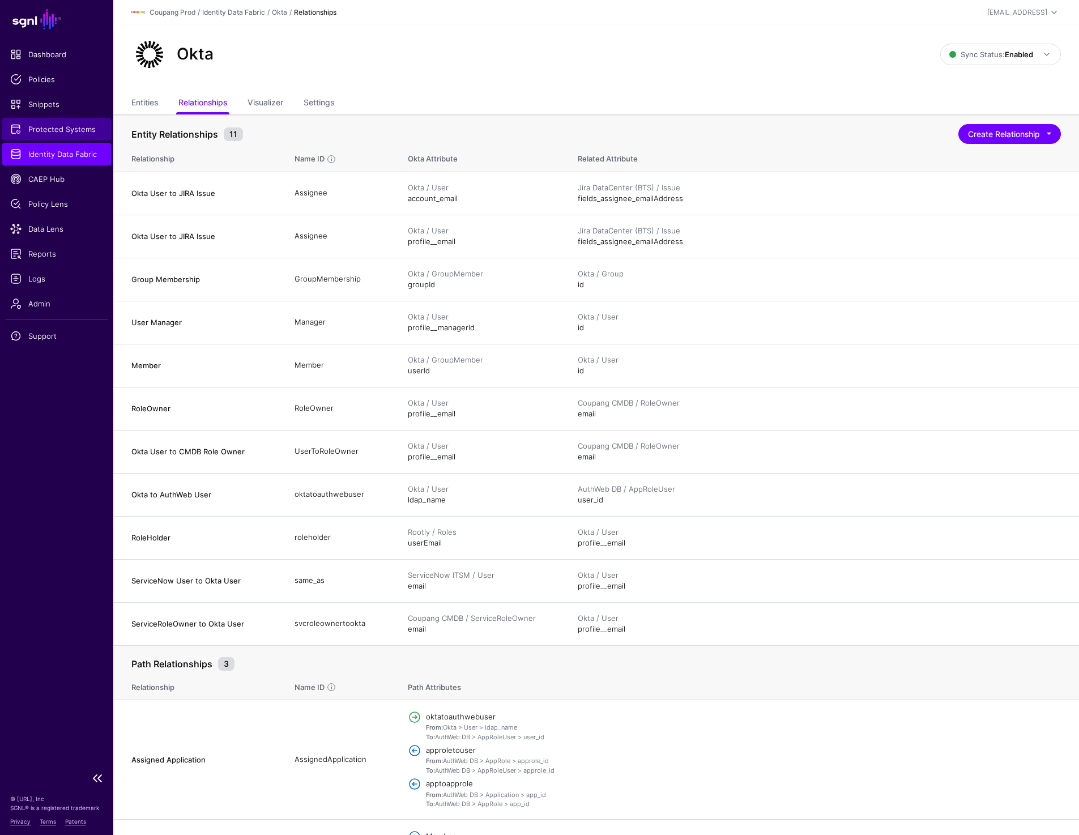
click at [73, 129] on span "Protected Systems" at bounding box center [56, 128] width 93 height 11
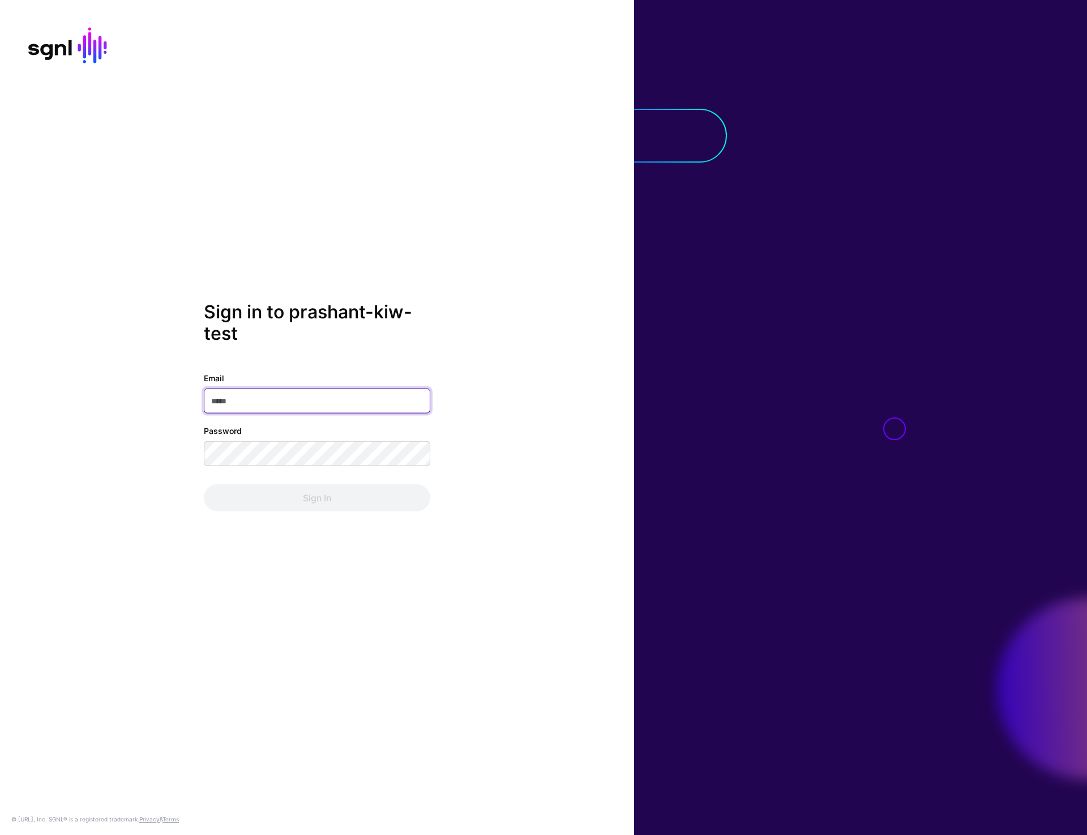
type input "**********"
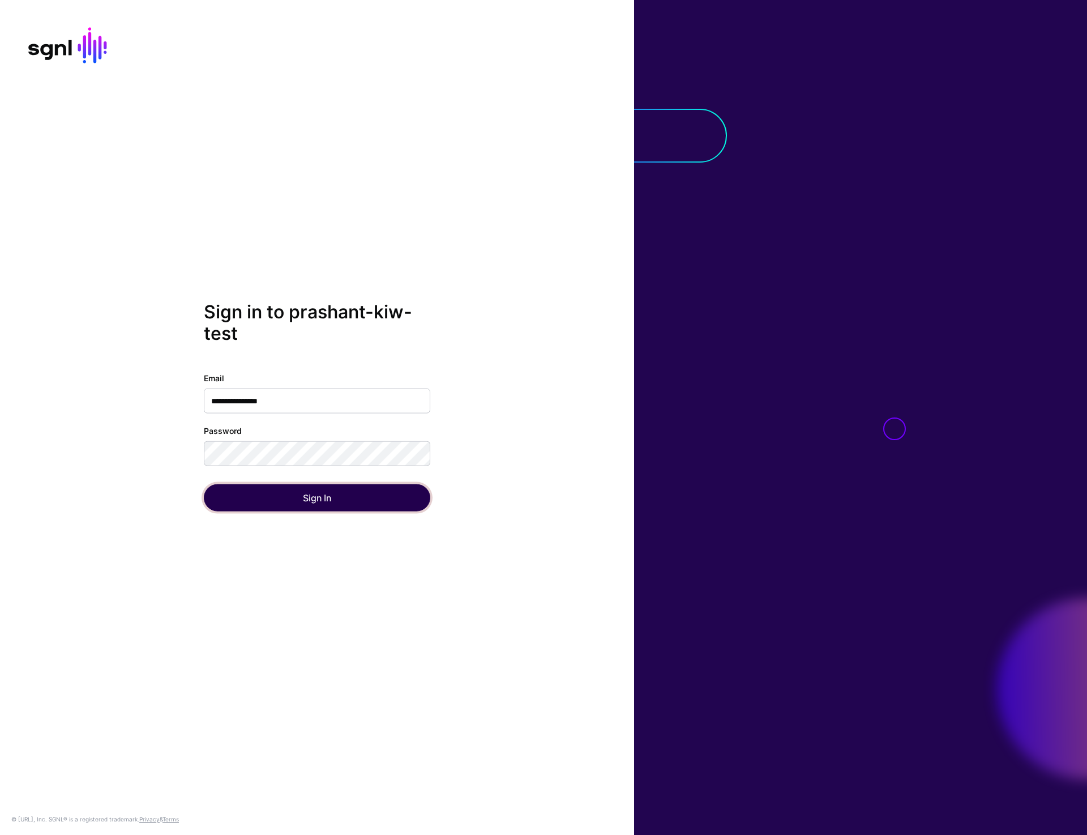
click at [335, 503] on button "Sign In" at bounding box center [317, 497] width 227 height 27
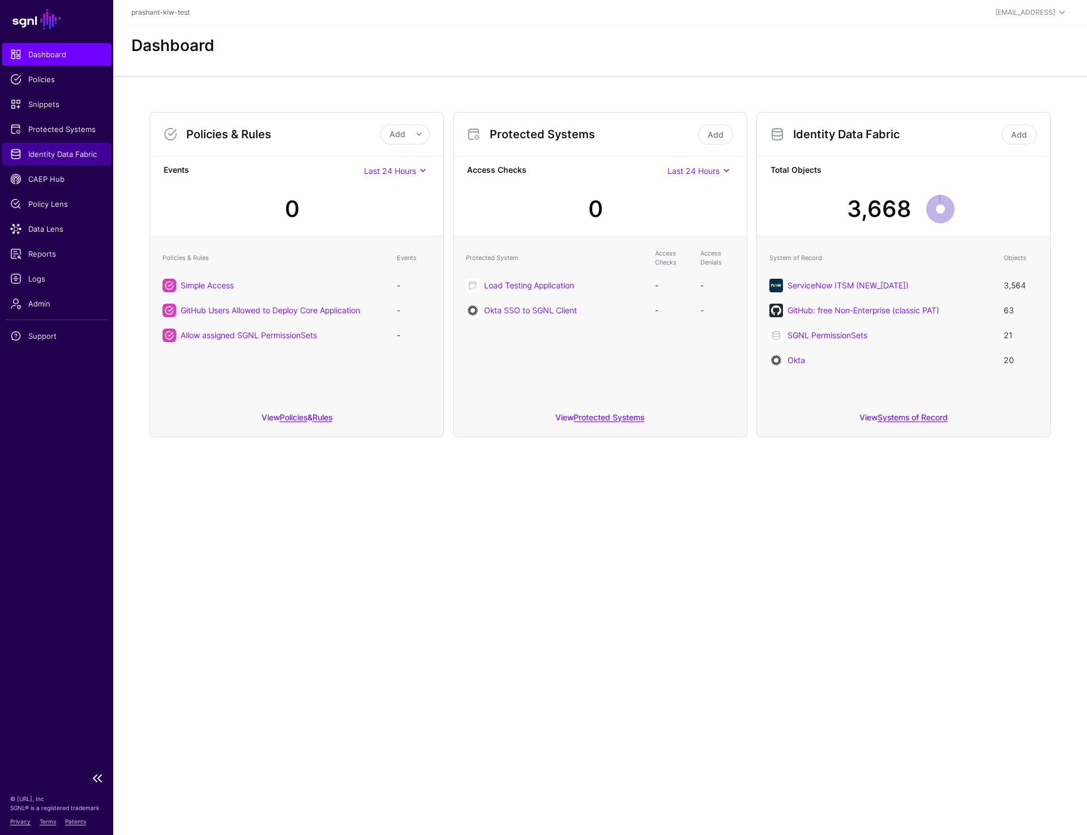
click at [58, 155] on span "Identity Data Fabric" at bounding box center [56, 153] width 93 height 11
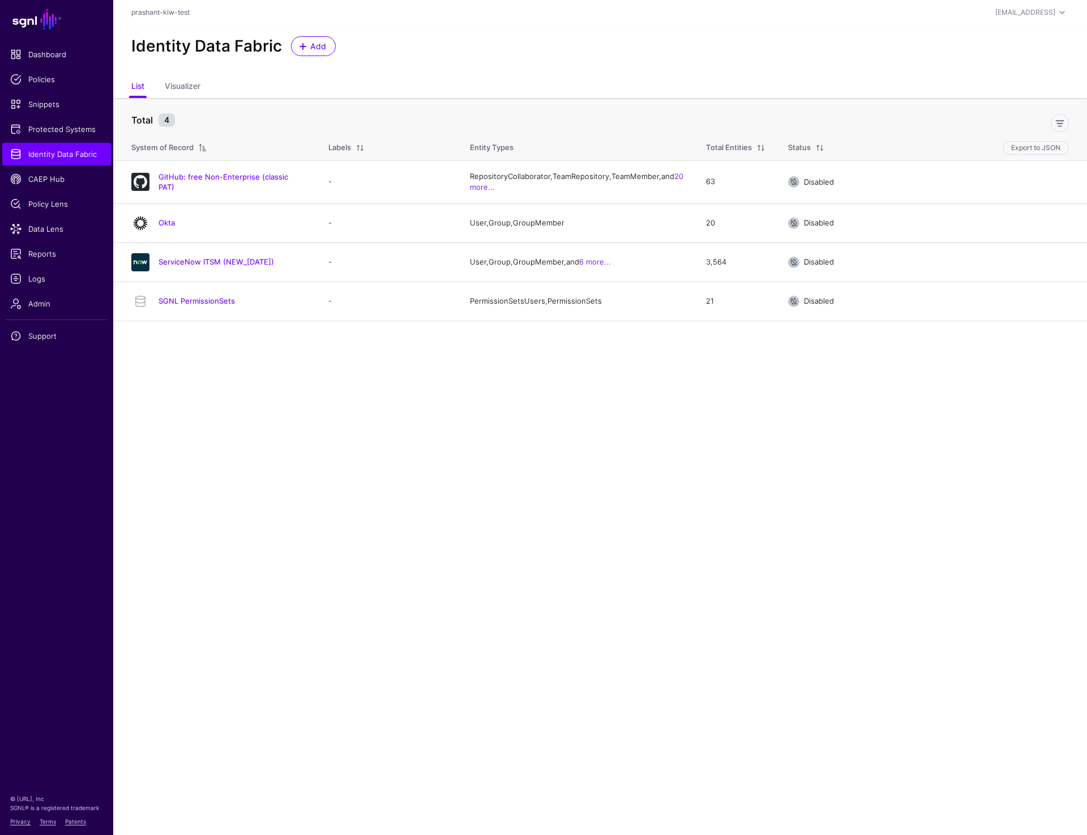
click at [582, 358] on main "SGNL Dashboard Policies Snippets Protected Systems Identity Data Fabric CAEP Hu…" at bounding box center [543, 417] width 1087 height 835
click at [58, 122] on link "Protected Systems" at bounding box center [56, 129] width 109 height 23
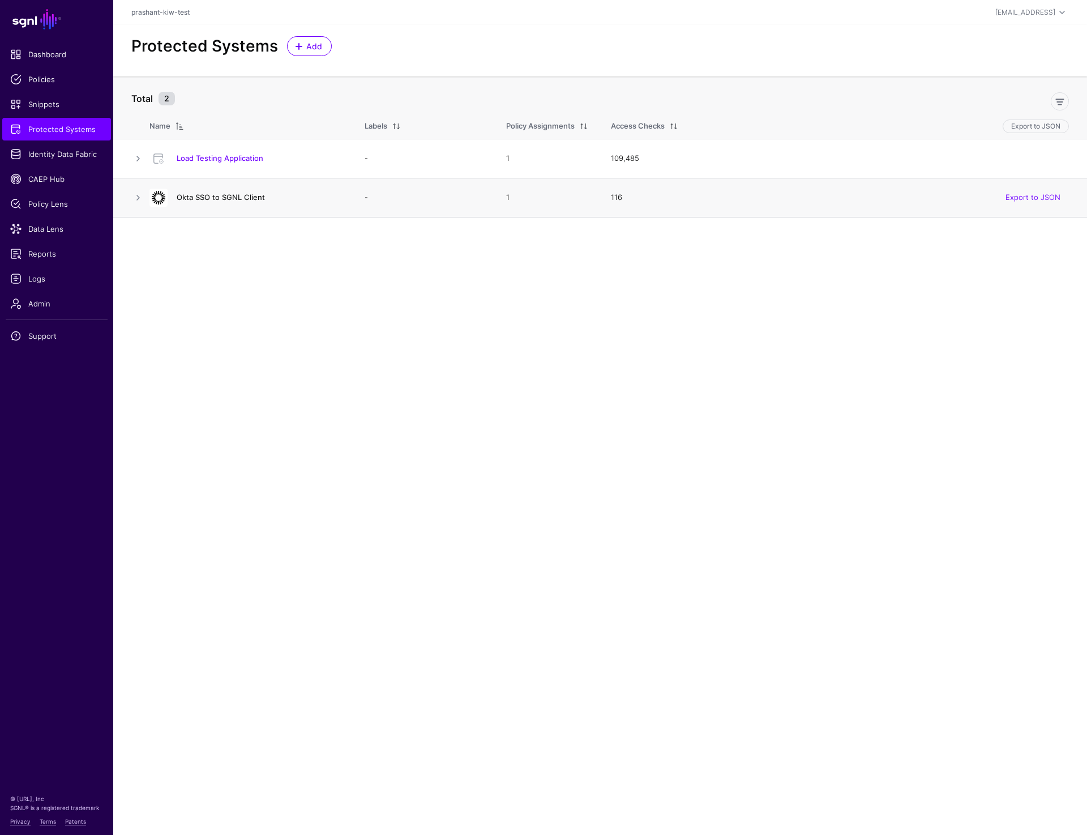
click at [194, 199] on link "Okta SSO to SGNL Client" at bounding box center [221, 197] width 88 height 9
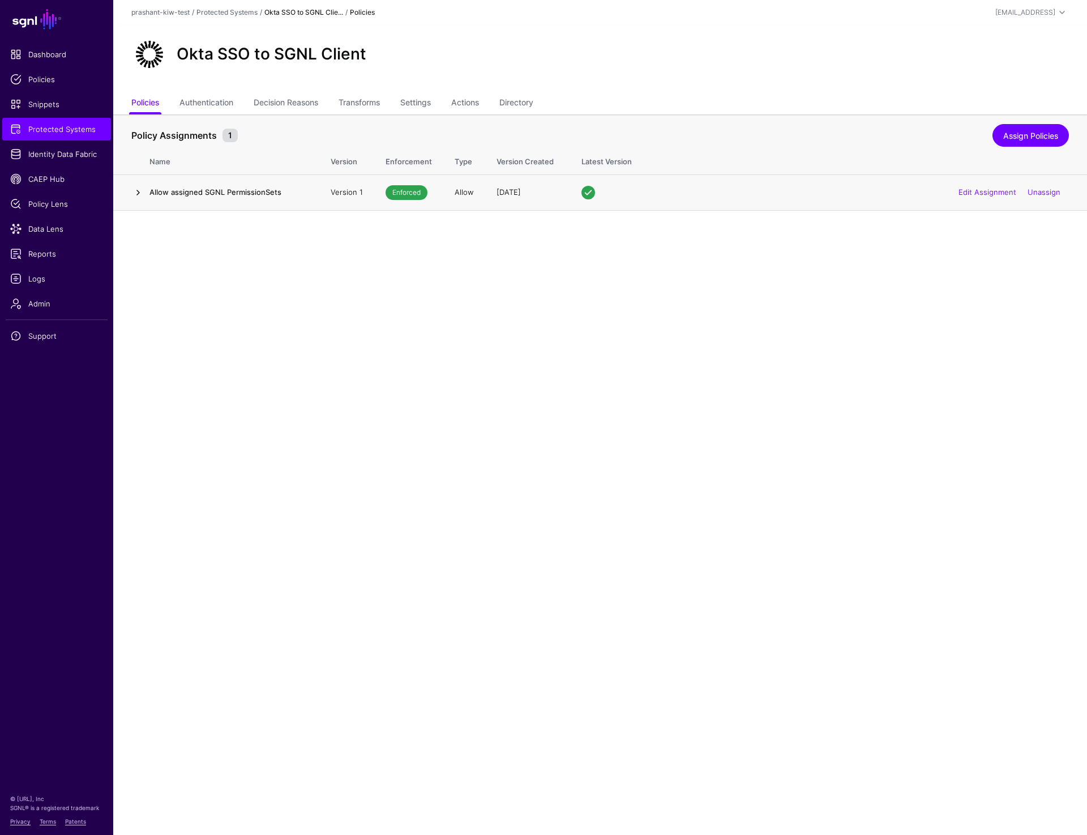
click at [139, 191] on link at bounding box center [138, 193] width 14 height 14
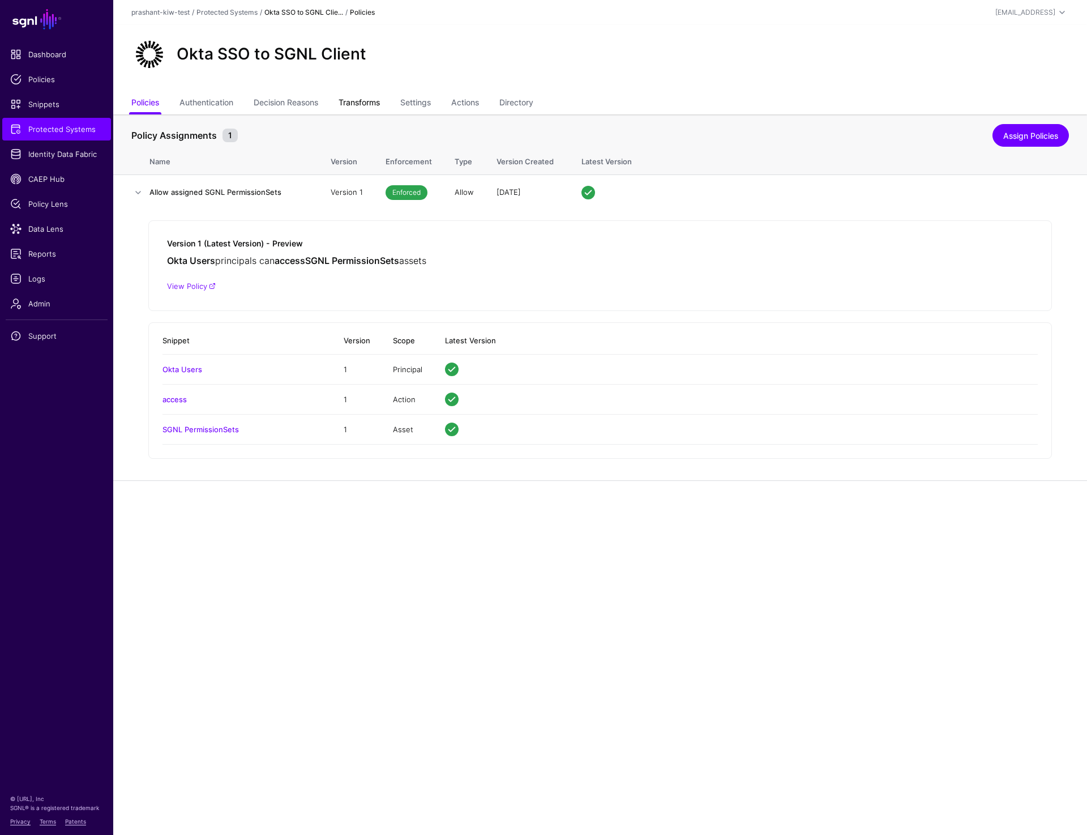
click at [373, 102] on link "Transforms" at bounding box center [359, 104] width 41 height 22
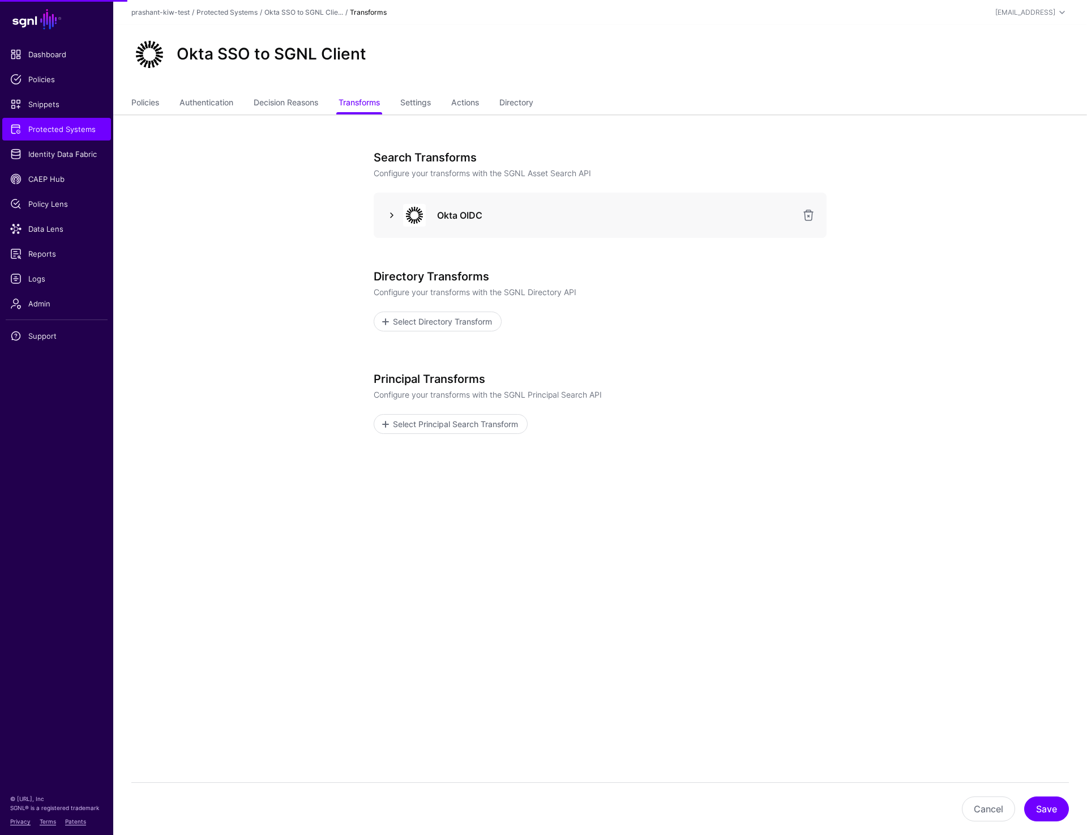
click at [388, 211] on link at bounding box center [392, 215] width 14 height 14
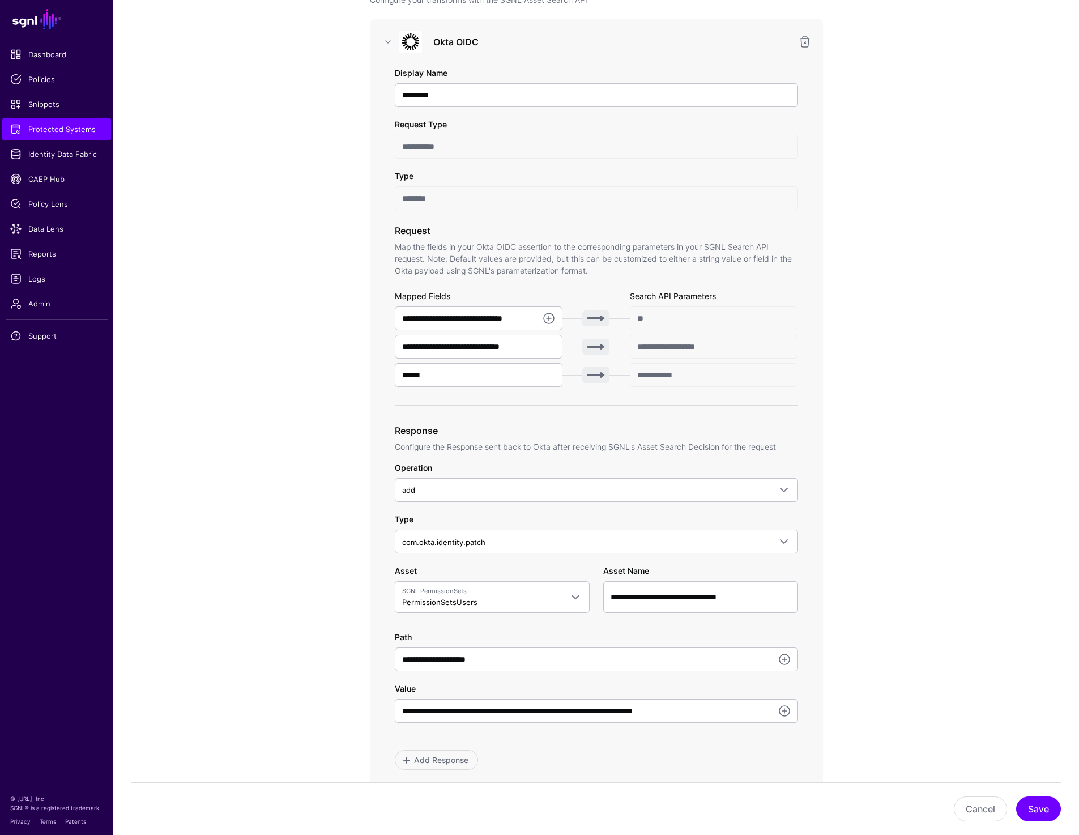
scroll to position [179, 0]
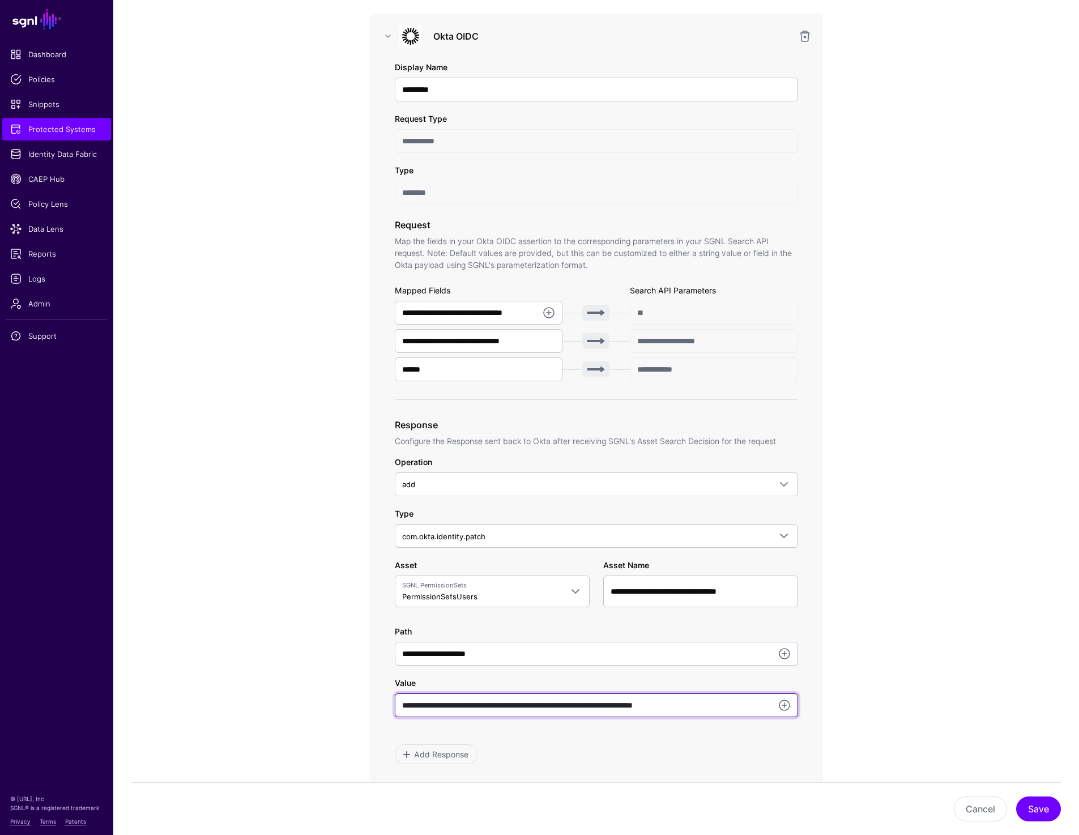
click at [441, 706] on input "**********" at bounding box center [596, 705] width 403 height 24
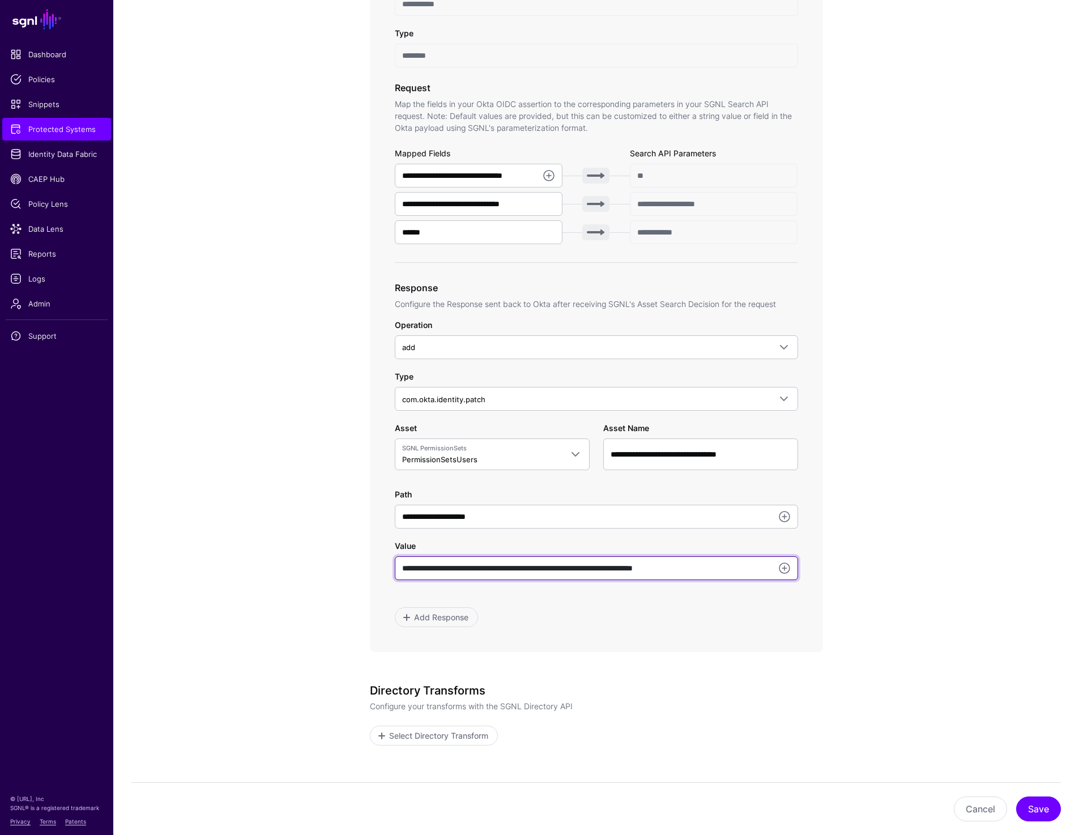
scroll to position [317, 0]
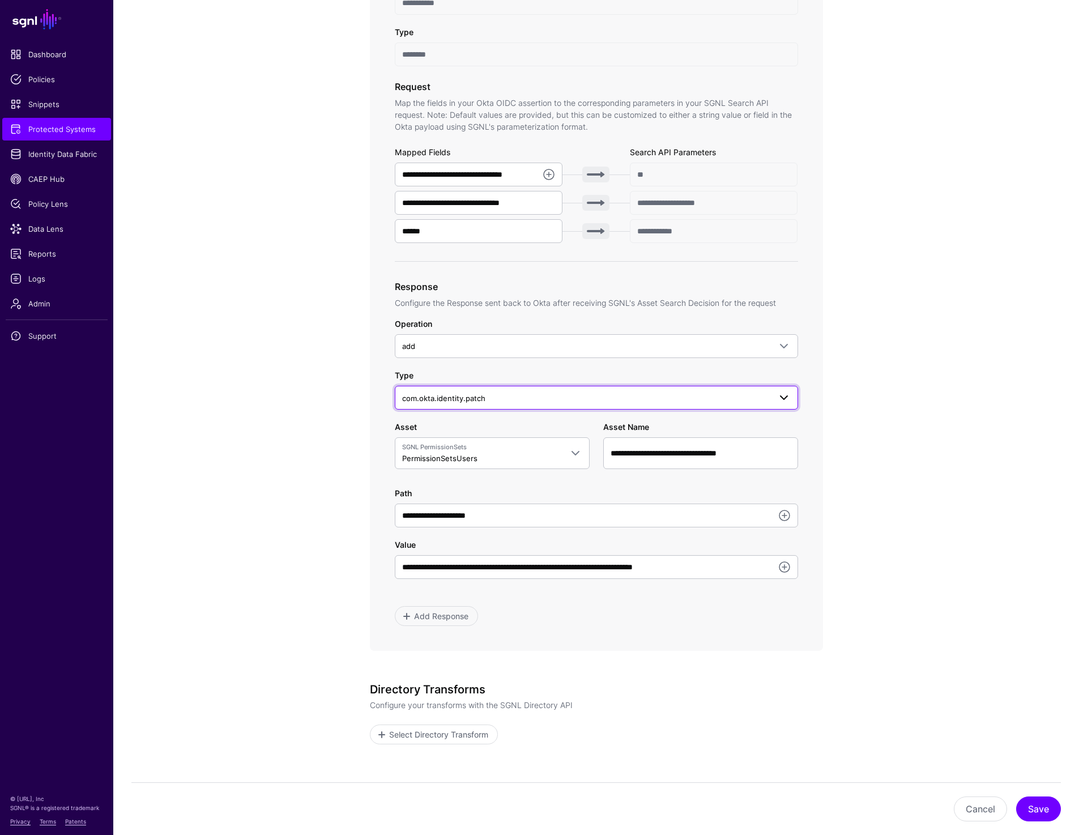
click at [493, 405] on link "com.okta.identity.patch" at bounding box center [596, 398] width 403 height 24
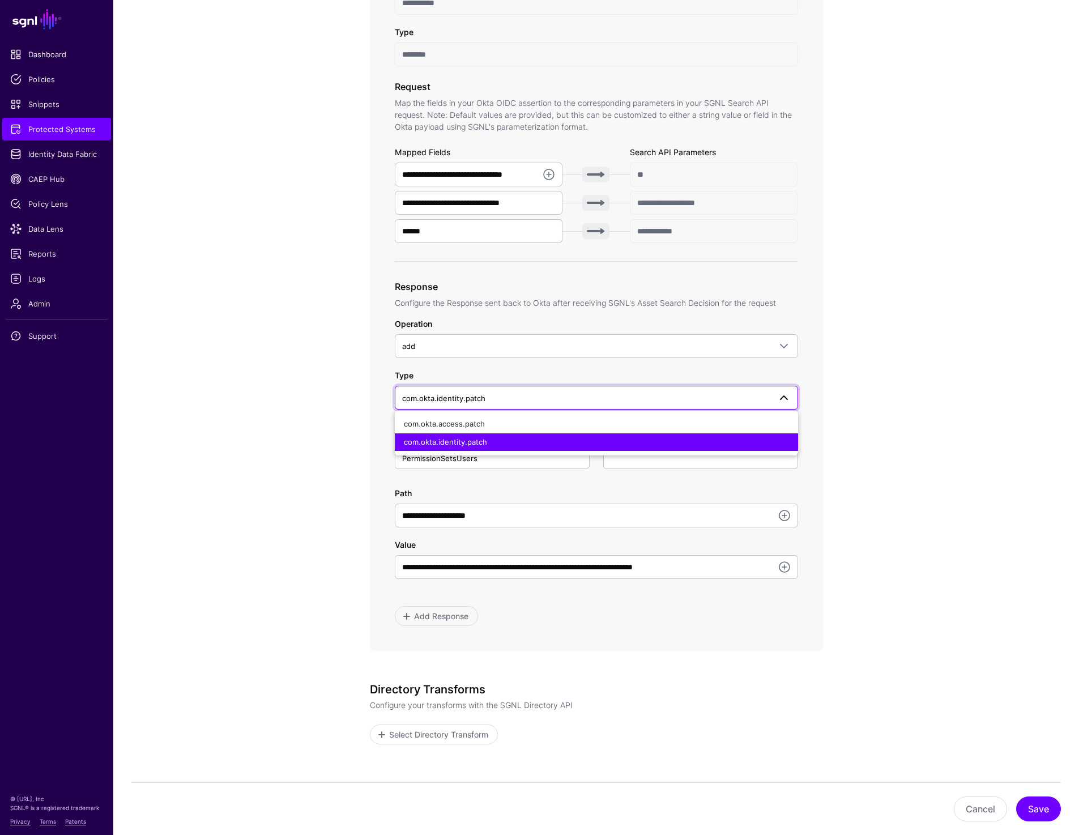
click at [901, 371] on app-integrations-item-transforms "**********" at bounding box center [595, 405] width 965 height 1217
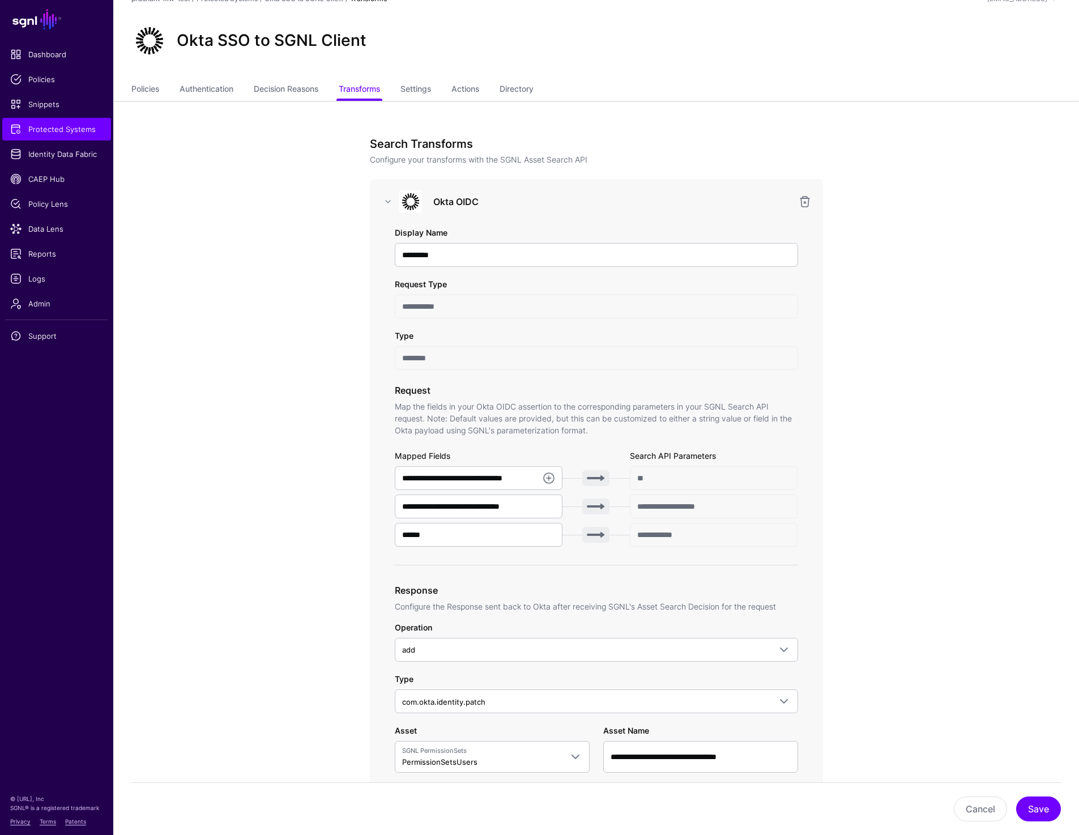
scroll to position [0, 0]
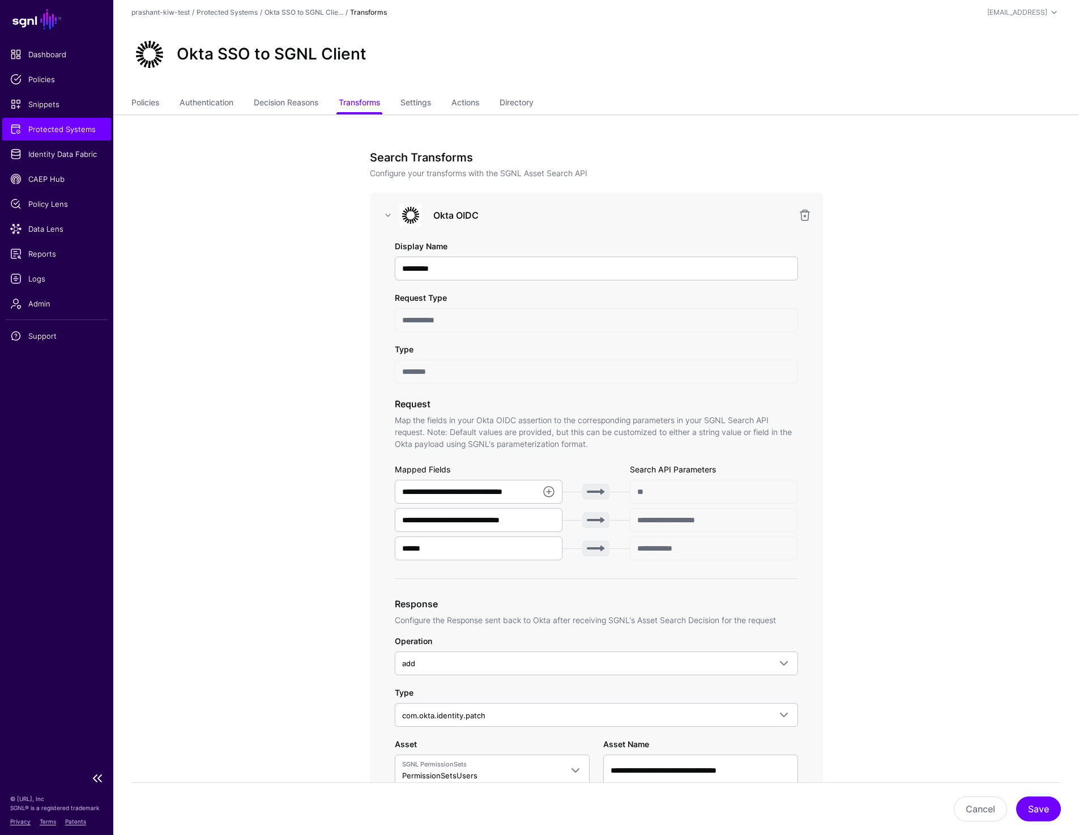
click at [46, 131] on span "Protected Systems" at bounding box center [56, 128] width 93 height 11
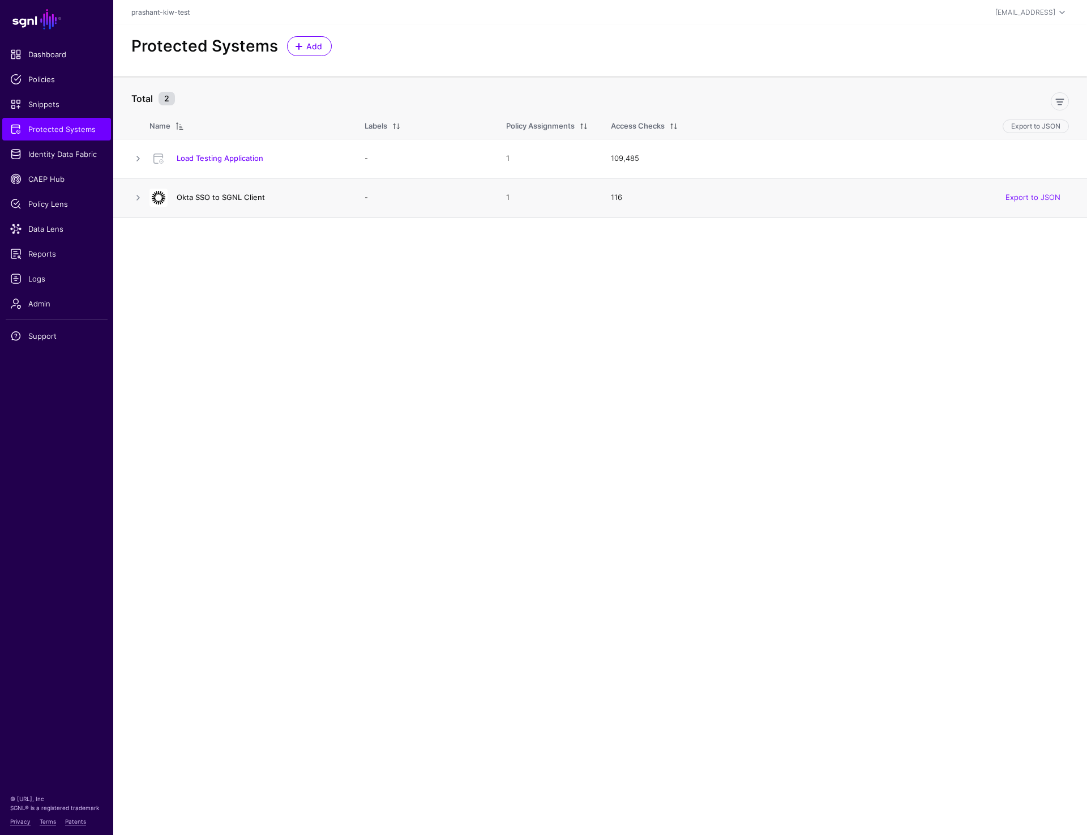
click at [253, 199] on link "Okta SSO to SGNL Client" at bounding box center [221, 197] width 88 height 9
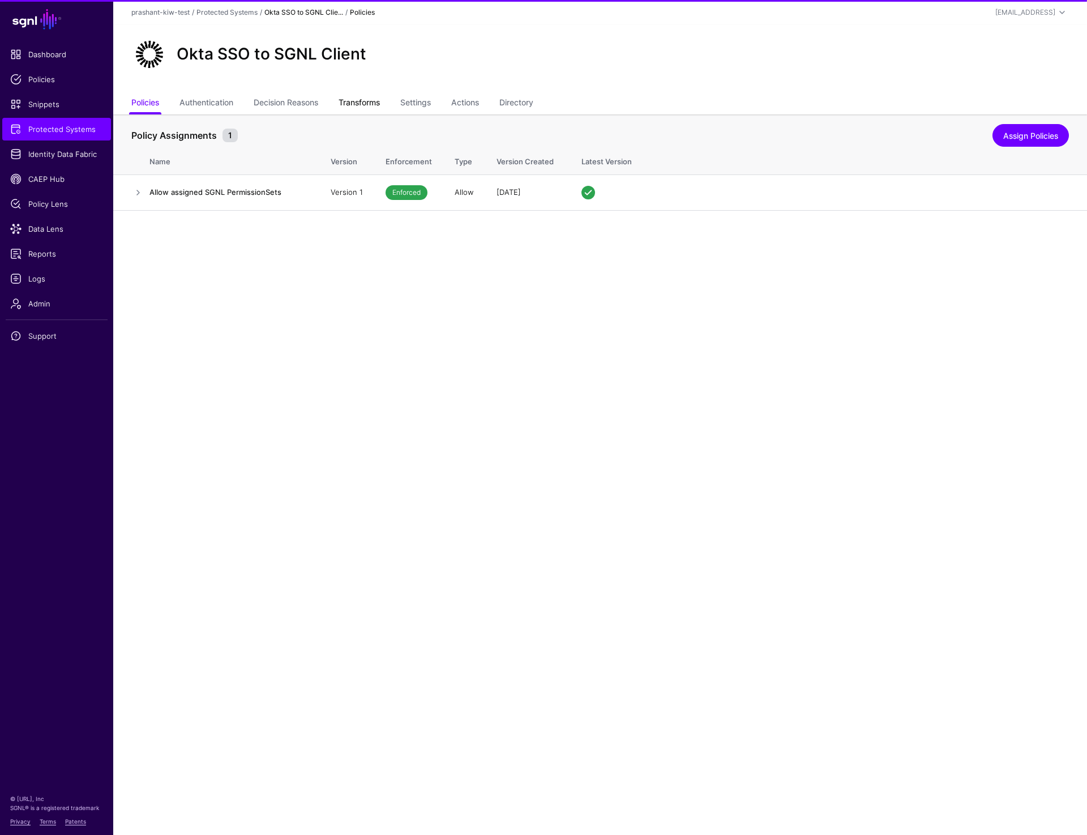
click at [364, 105] on link "Transforms" at bounding box center [359, 104] width 41 height 22
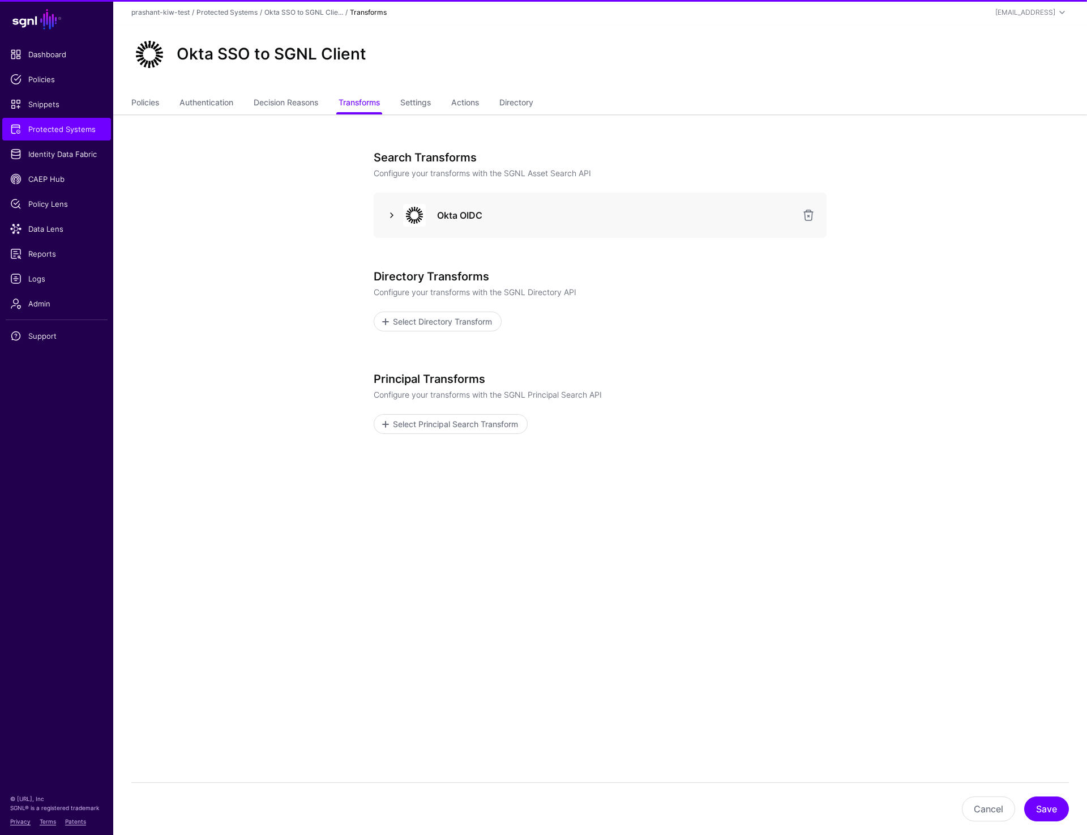
click at [391, 217] on link at bounding box center [392, 215] width 14 height 14
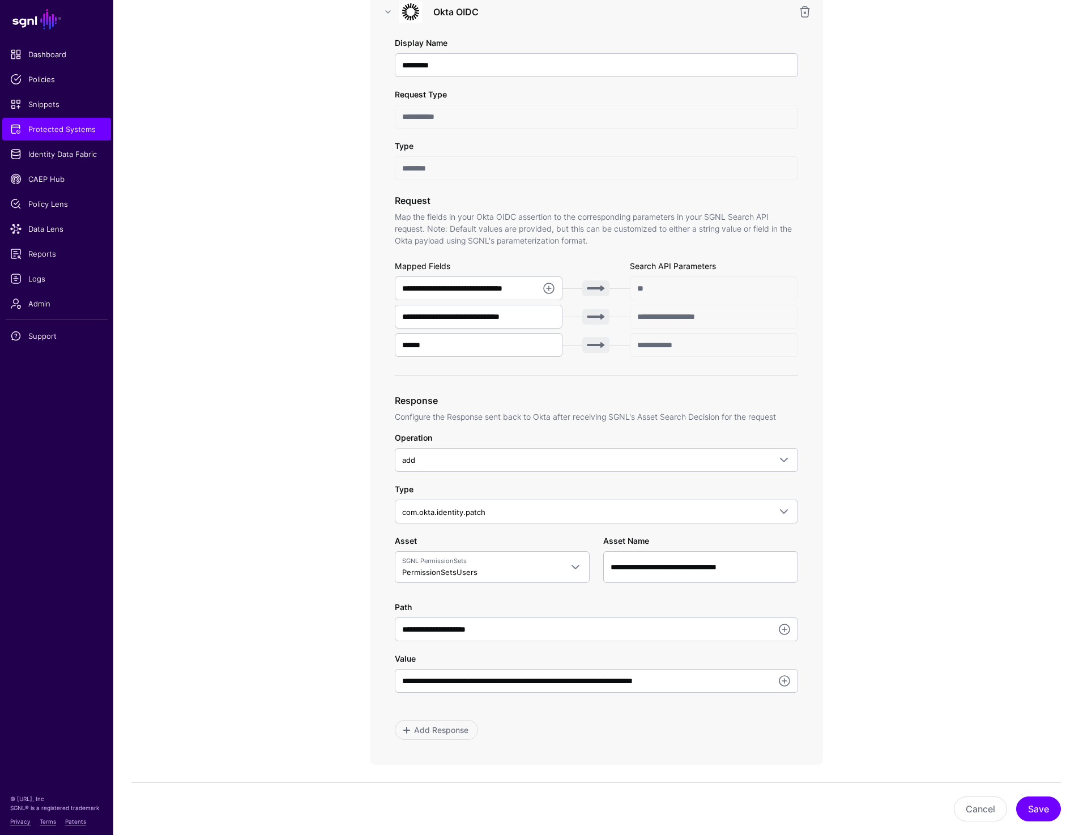
scroll to position [202, 0]
click at [837, 214] on div "**********" at bounding box center [596, 520] width 525 height 1217
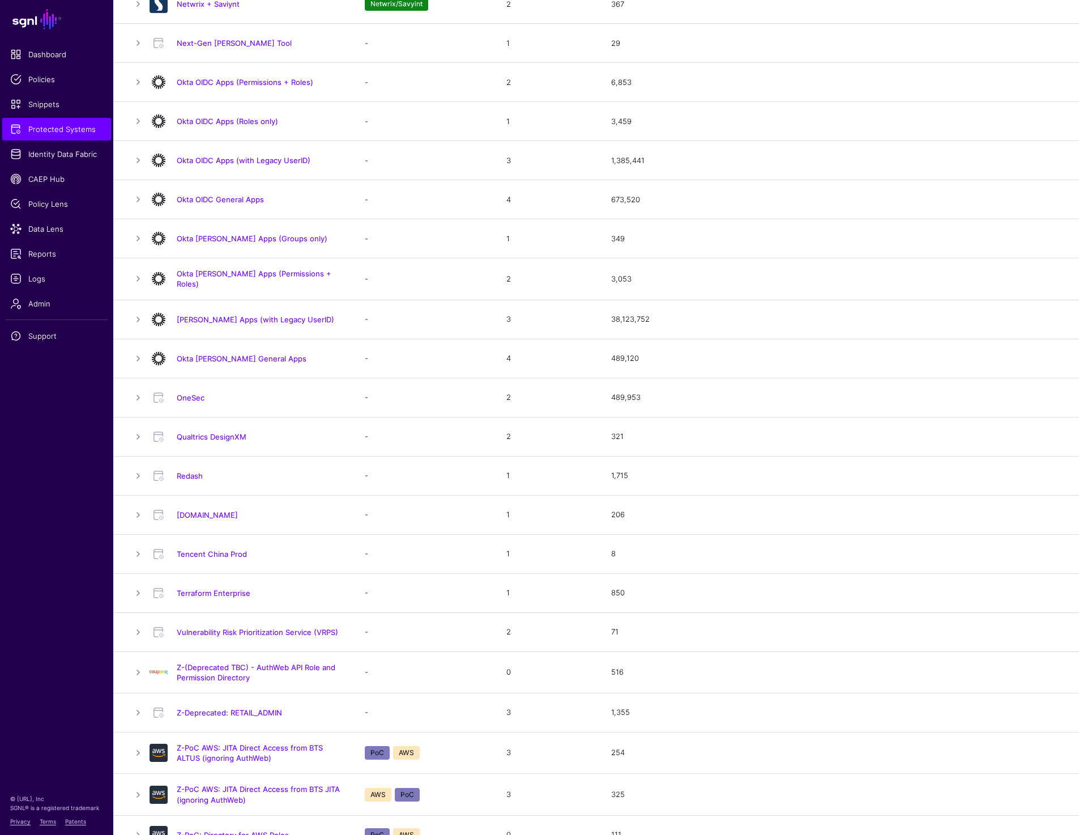
scroll to position [763, 0]
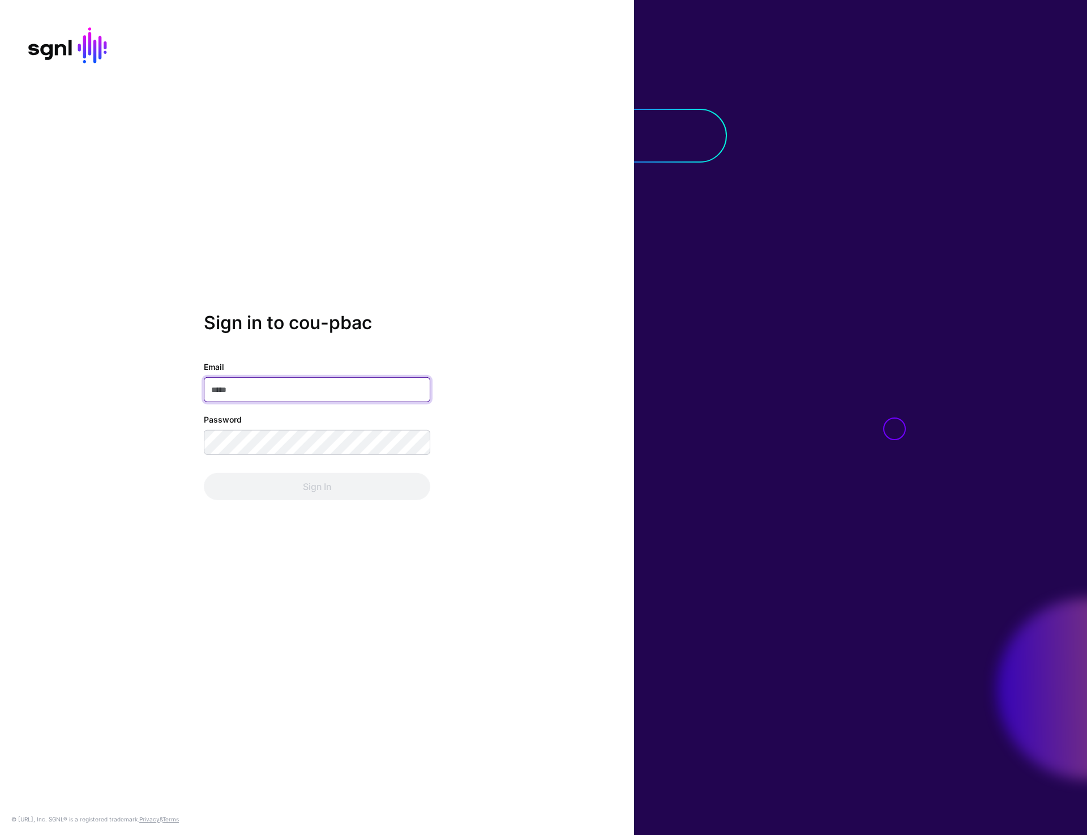
click at [308, 388] on input "Email" at bounding box center [317, 389] width 227 height 25
type input "**********"
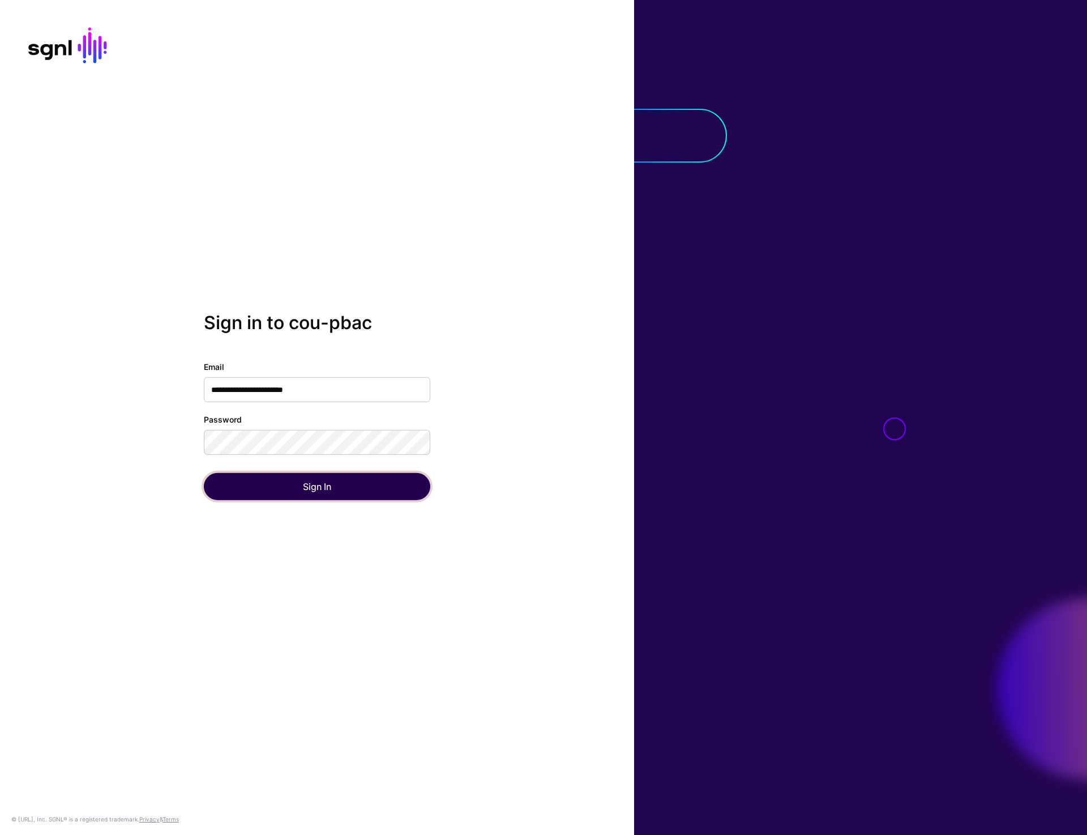
click at [322, 499] on button "Sign In" at bounding box center [317, 486] width 227 height 27
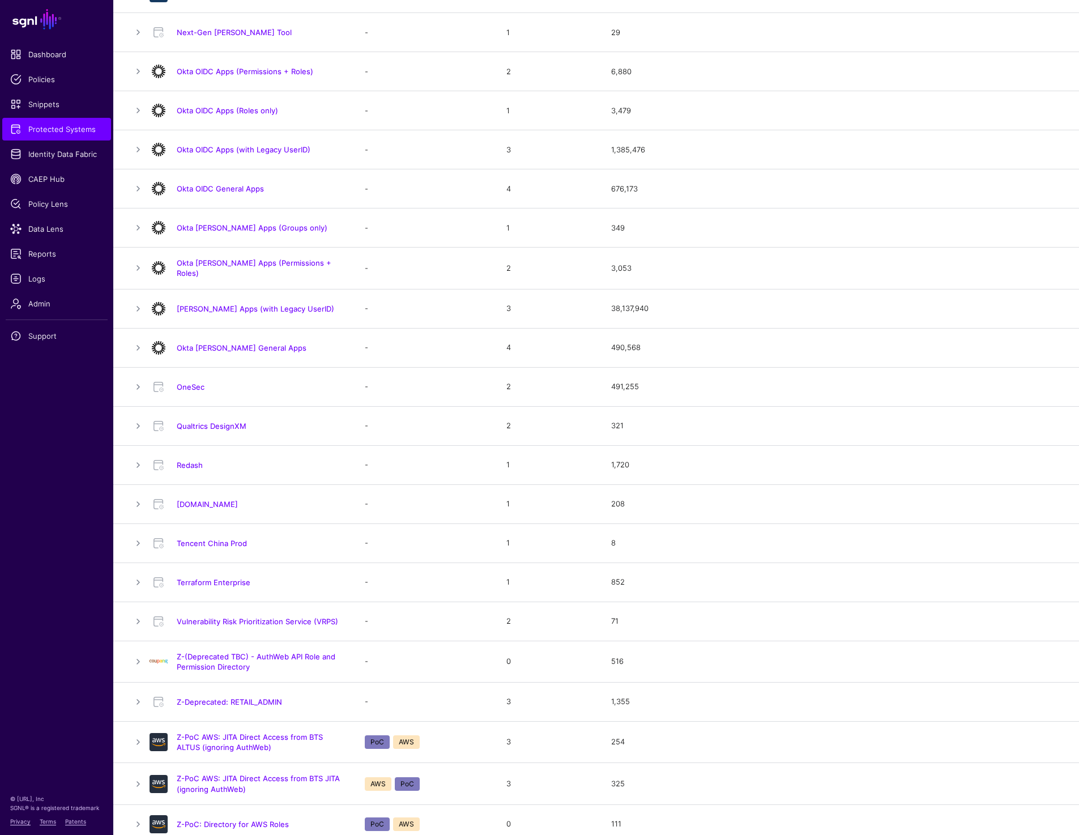
scroll to position [763, 0]
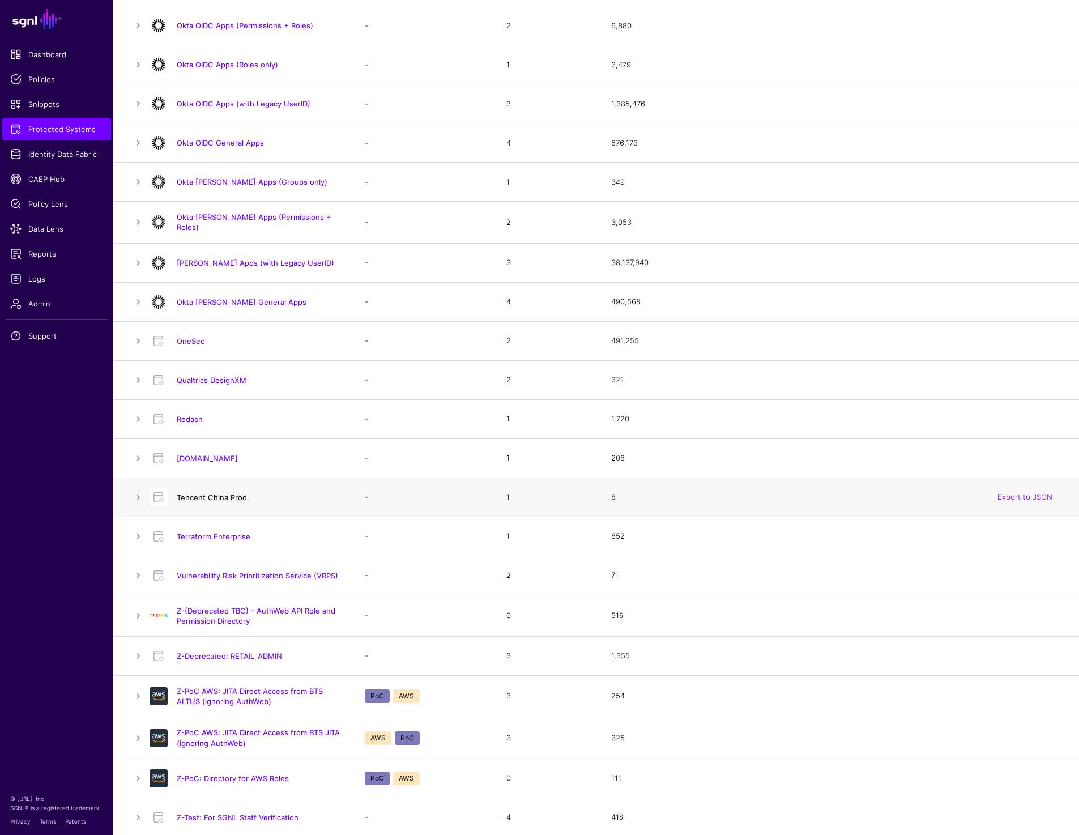
click at [228, 493] on link "Tencent China Prod" at bounding box center [212, 497] width 70 height 9
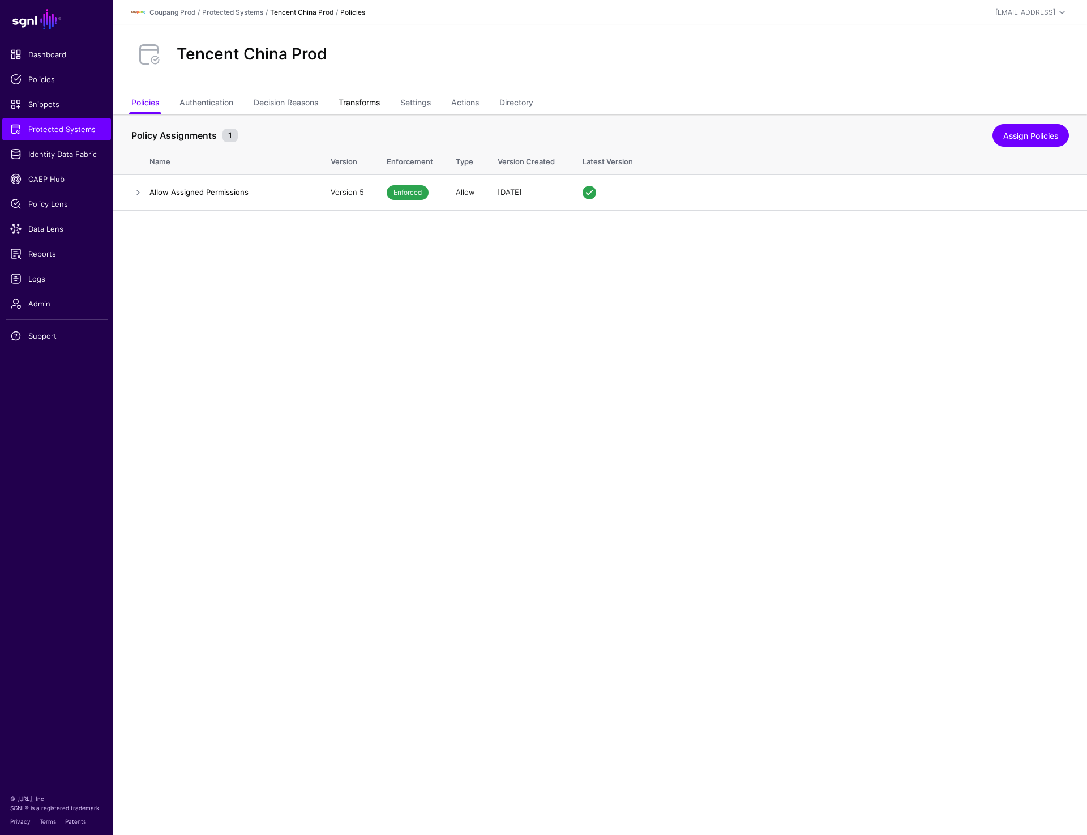
click at [357, 105] on link "Transforms" at bounding box center [359, 104] width 41 height 22
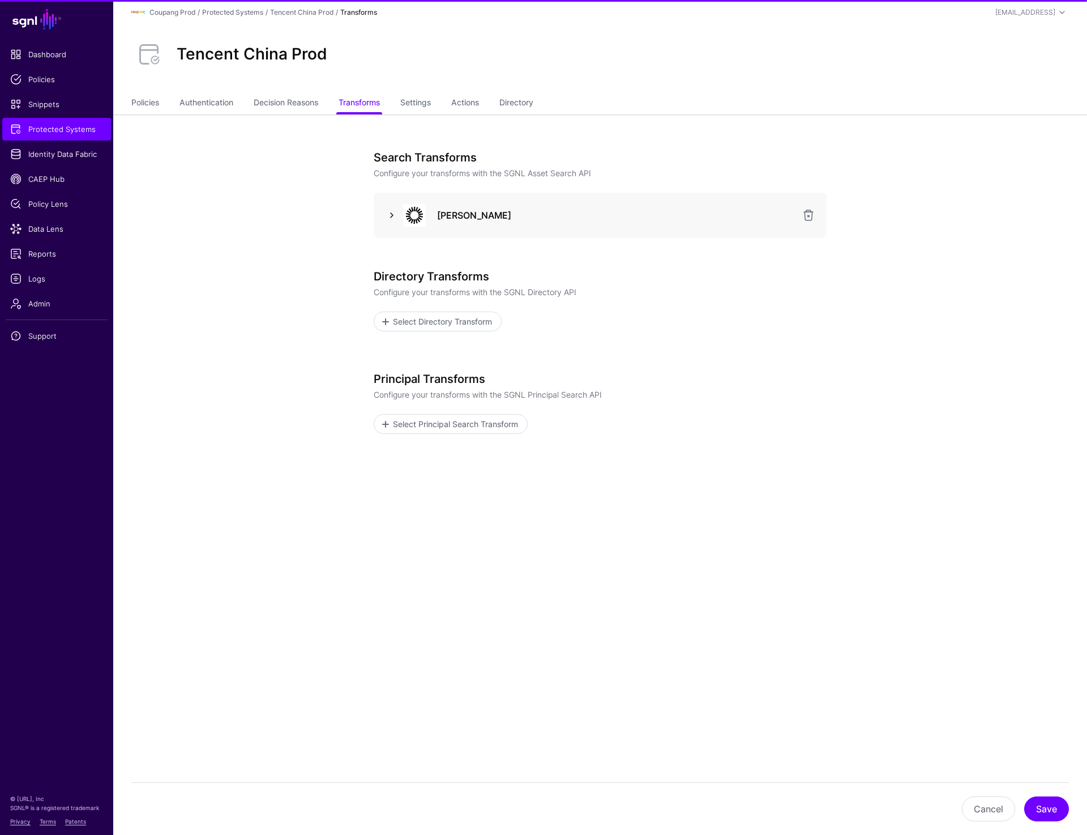
click at [386, 217] on link at bounding box center [392, 215] width 14 height 14
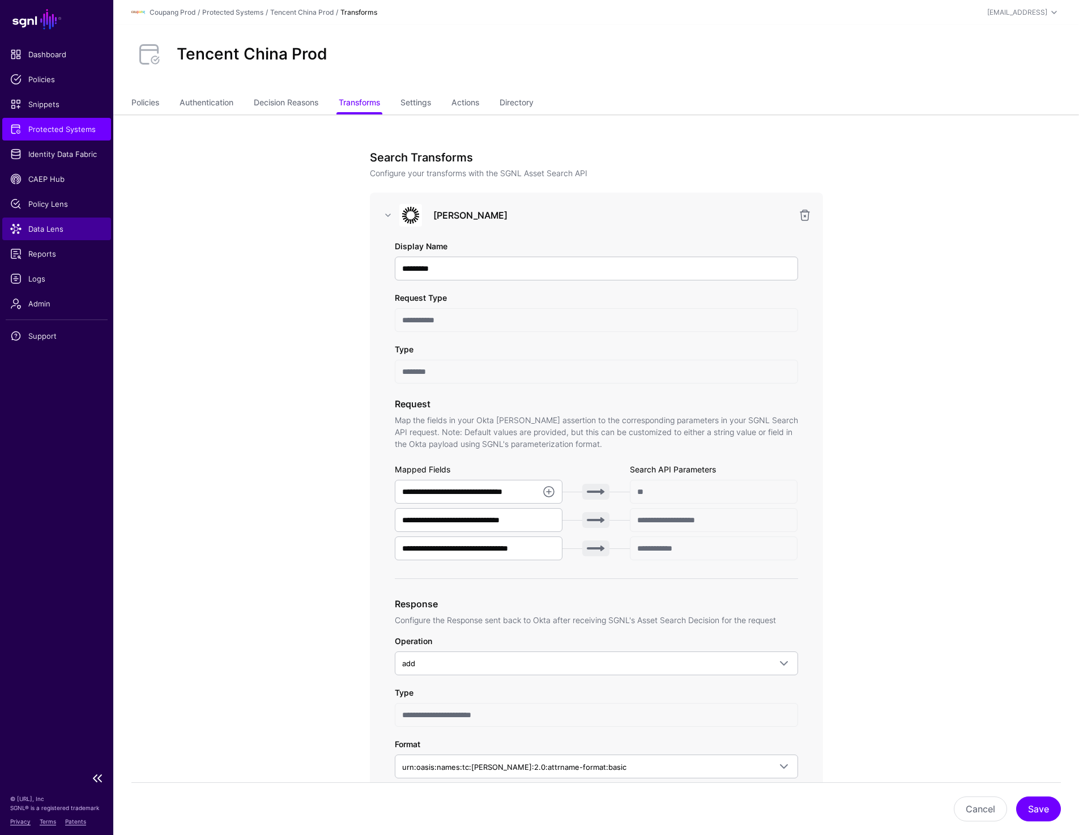
click at [48, 232] on span "Data Lens" at bounding box center [56, 228] width 93 height 11
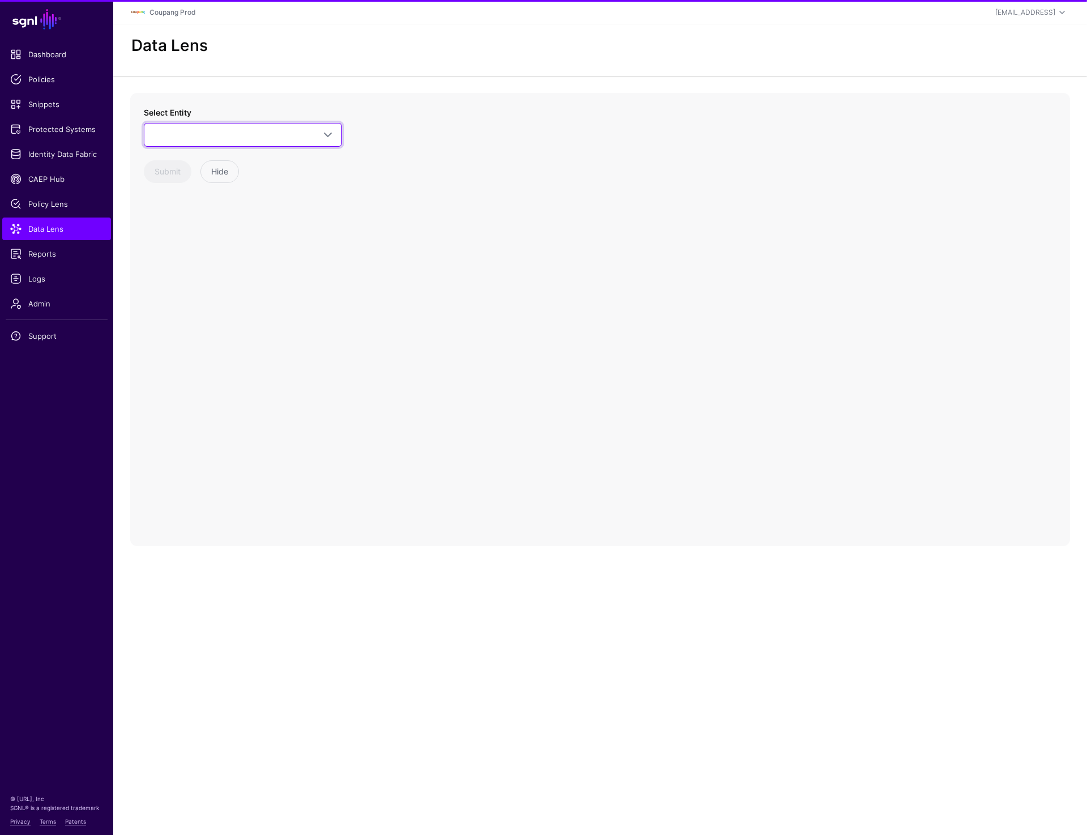
click at [199, 135] on span at bounding box center [242, 135] width 183 height 14
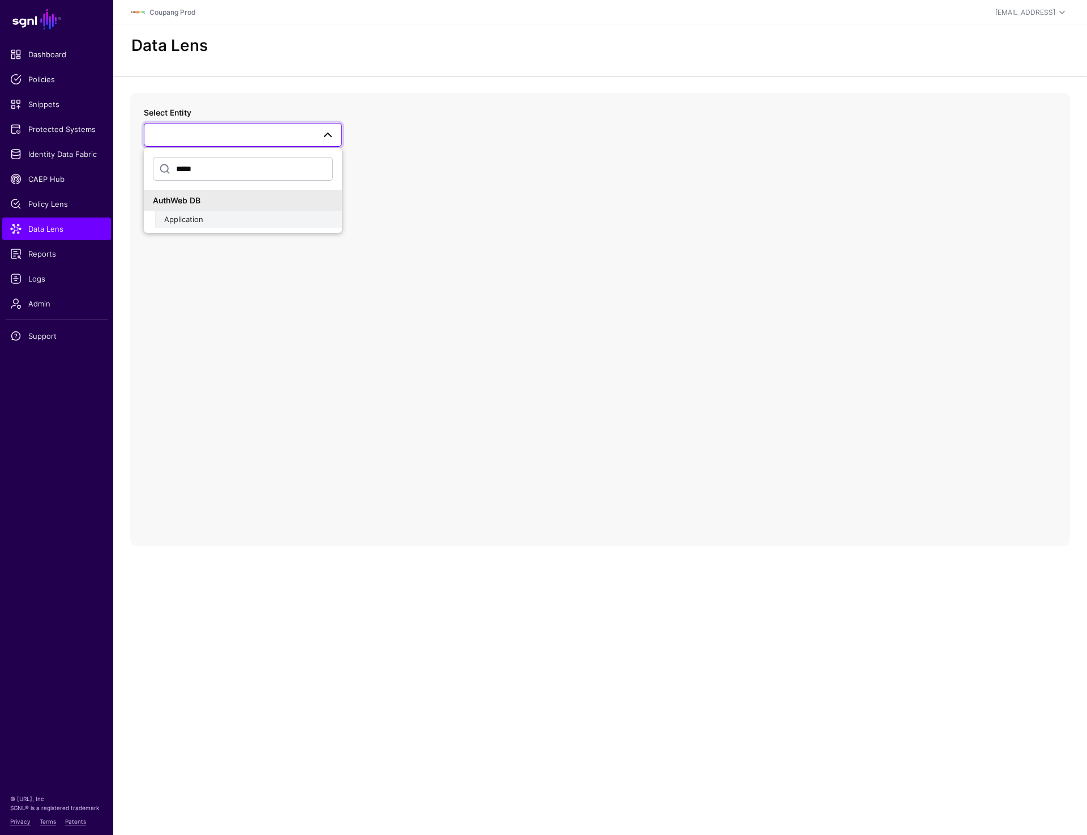
type input "*****"
click at [188, 219] on span "Application" at bounding box center [183, 219] width 39 height 9
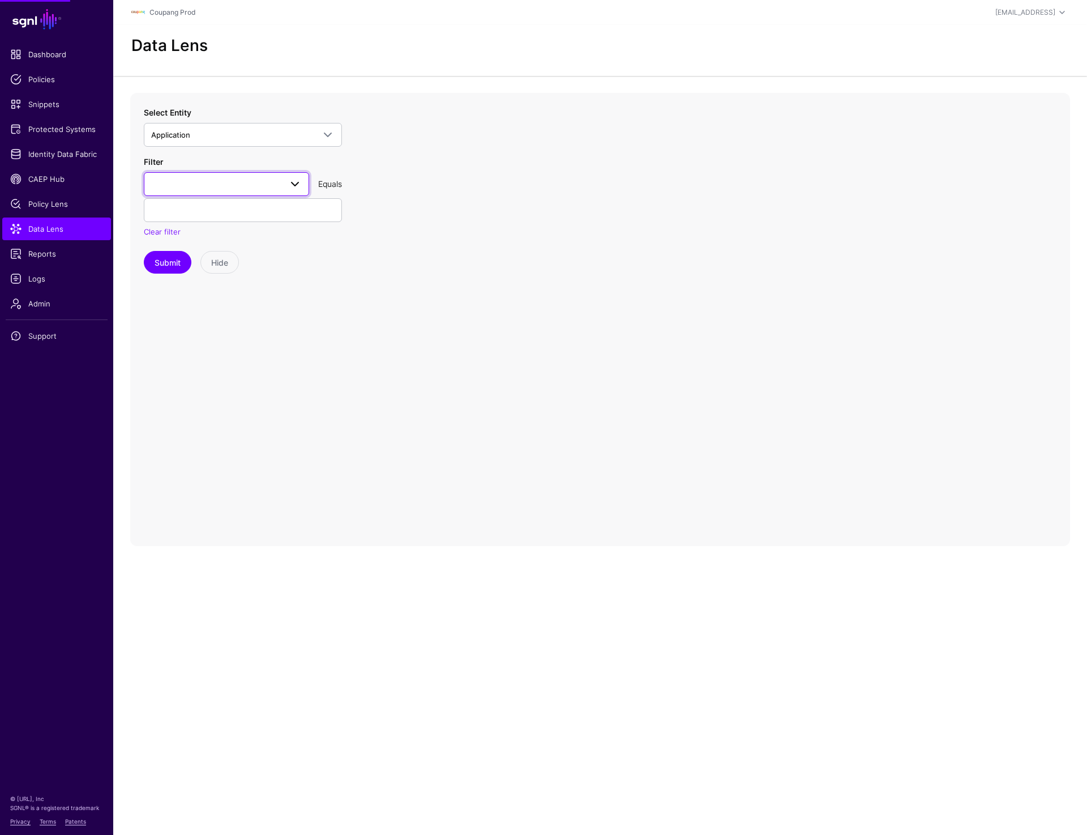
click at [202, 181] on span at bounding box center [226, 184] width 151 height 14
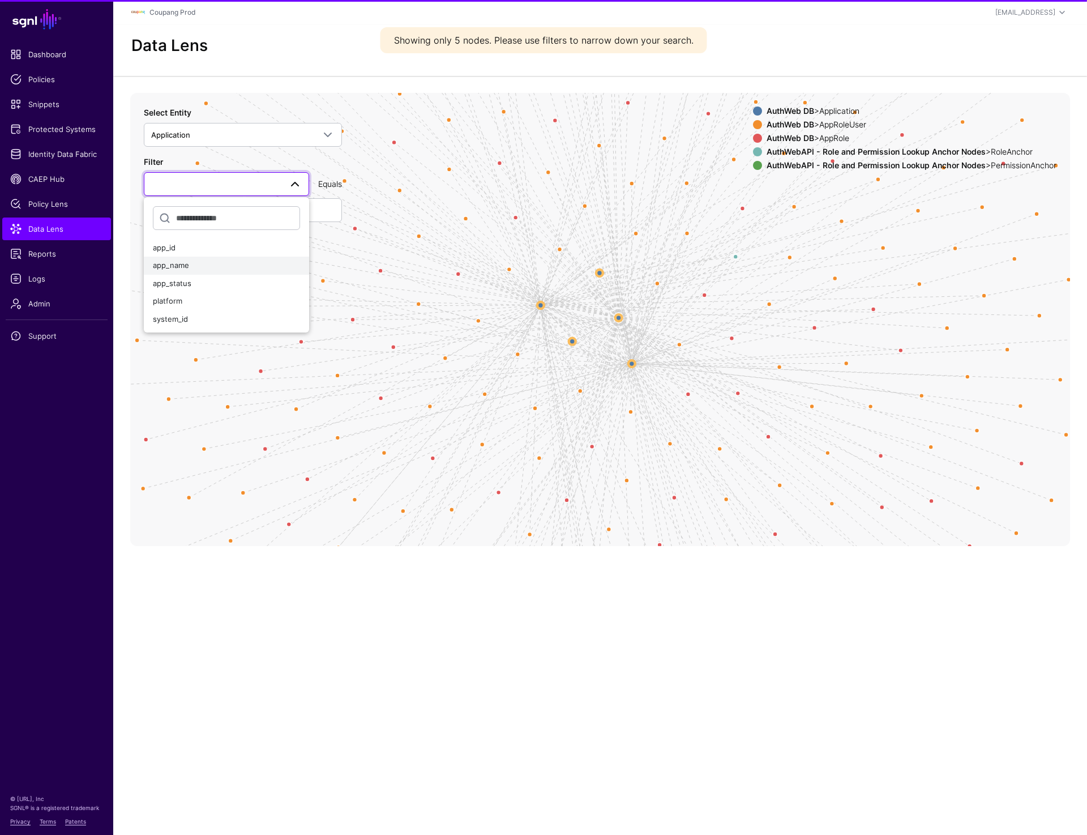
click at [190, 263] on div "app_name" at bounding box center [226, 265] width 147 height 11
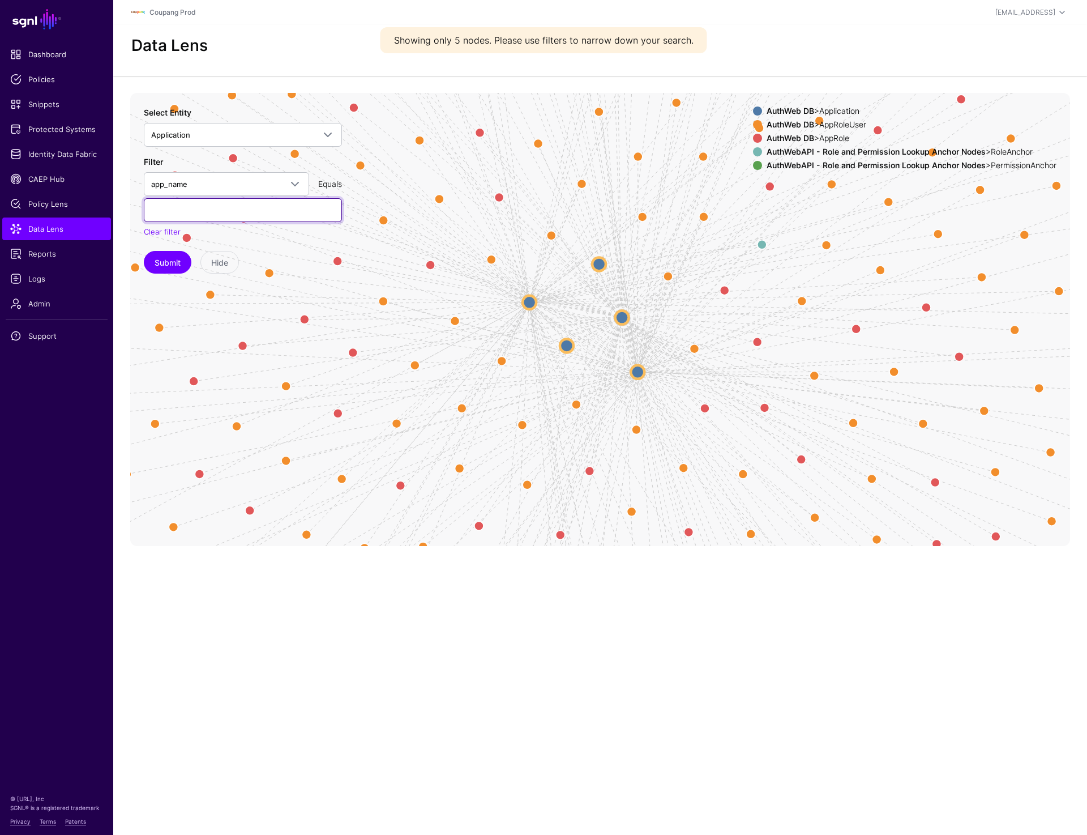
click at [188, 206] on input "text" at bounding box center [243, 210] width 198 height 24
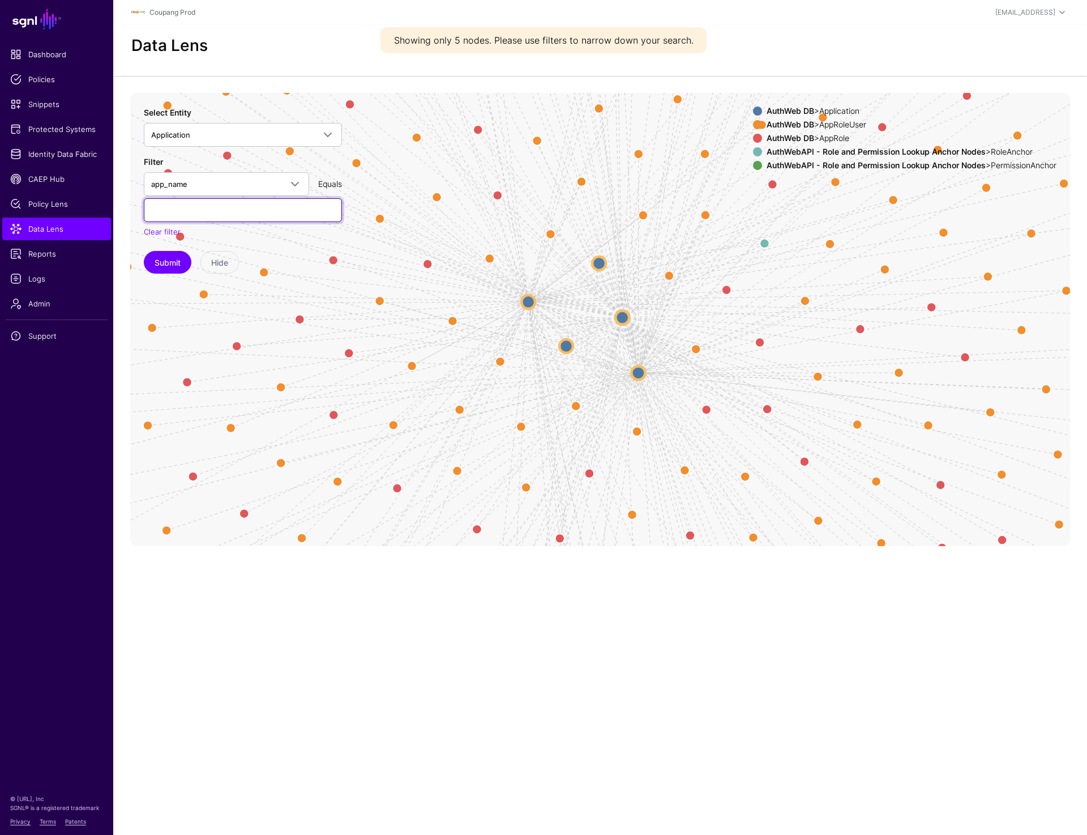
paste input "**********"
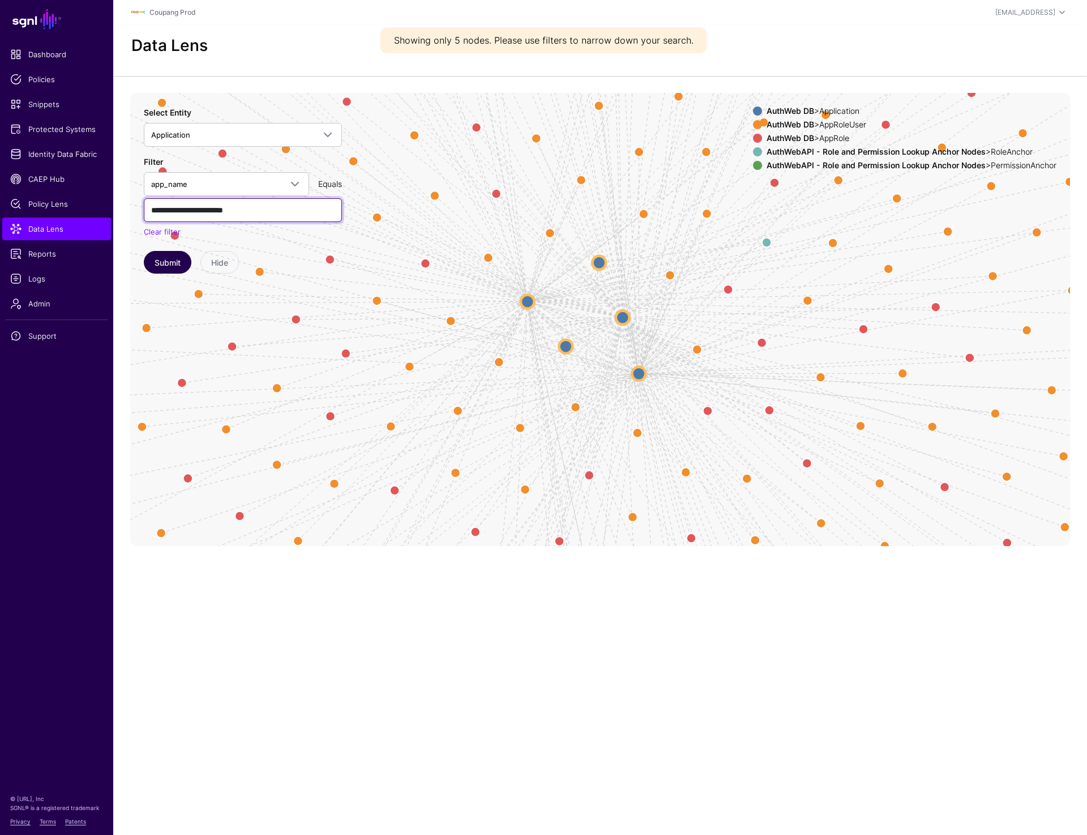
type input "**********"
click at [165, 263] on button "Submit" at bounding box center [168, 262] width 48 height 23
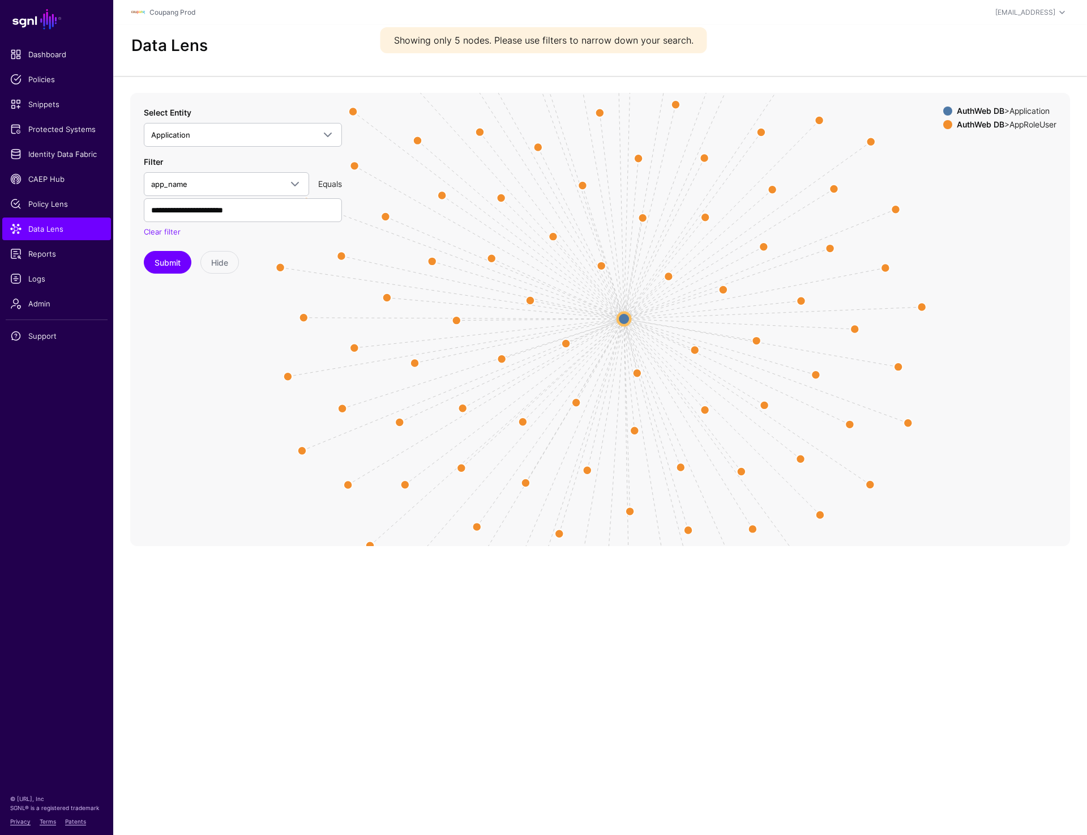
click at [621, 319] on circle at bounding box center [624, 318] width 12 height 12
